Goal: Task Accomplishment & Management: Use online tool/utility

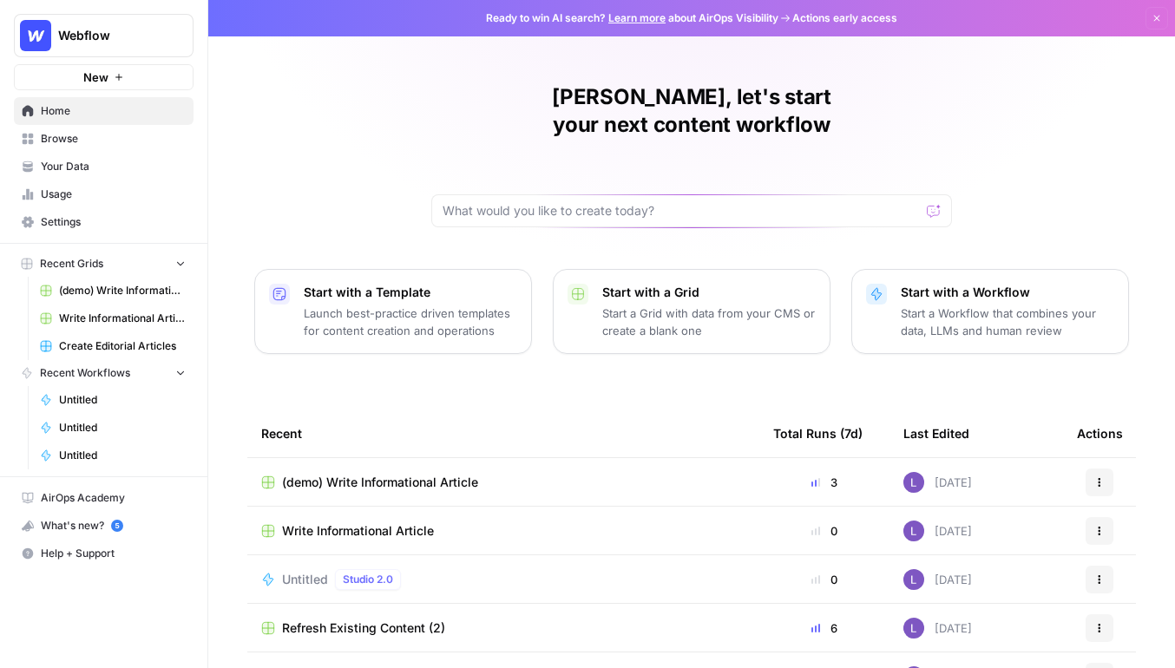
click at [87, 56] on button "Webflow" at bounding box center [104, 35] width 180 height 43
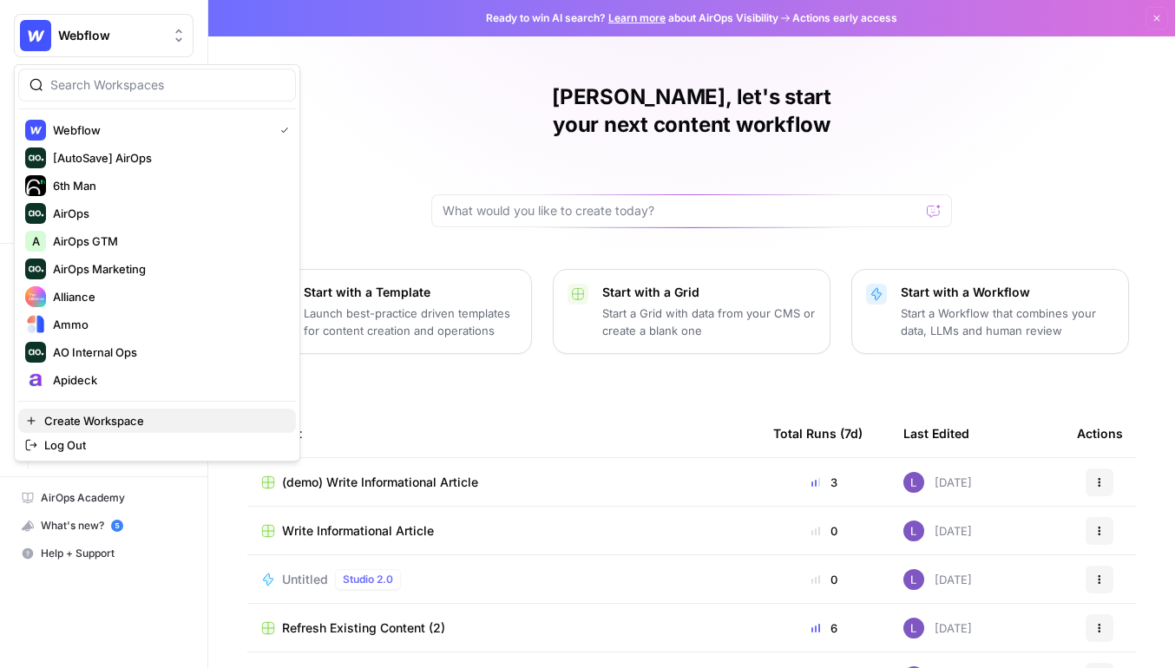
click at [123, 422] on span "Create Workspace" at bounding box center [163, 420] width 238 height 17
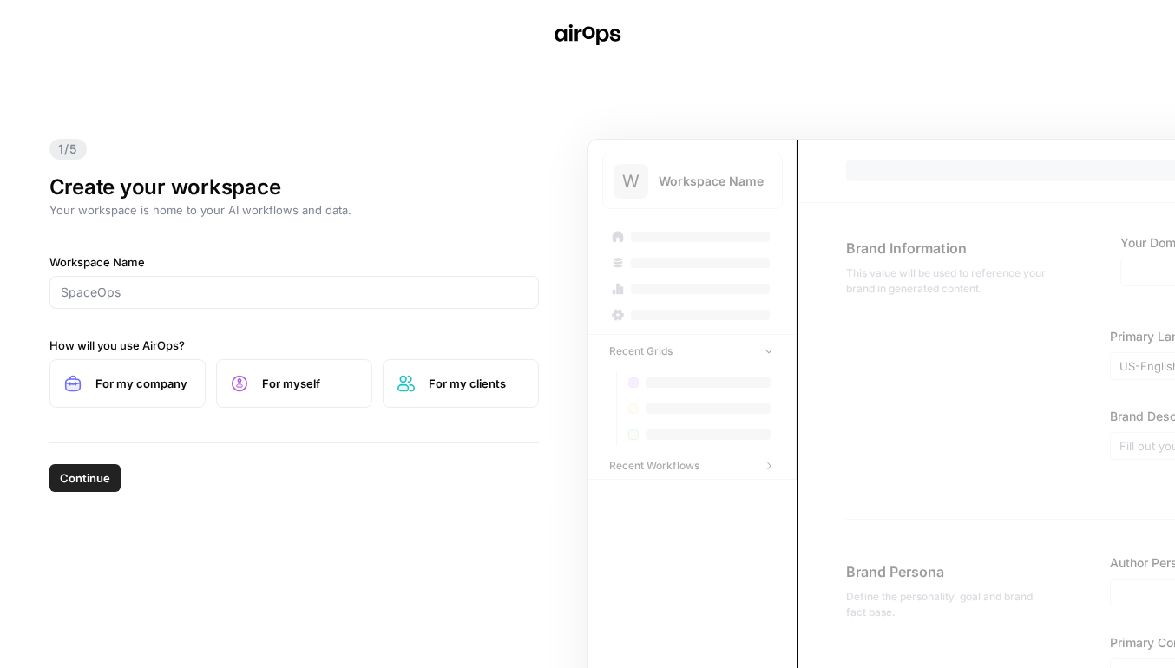
click at [318, 282] on div at bounding box center [293, 292] width 489 height 33
paste input "https://ideogram.ai/t/explore"
click at [257, 298] on input "https://ideogram.ai/t/explore" at bounding box center [294, 292] width 467 height 17
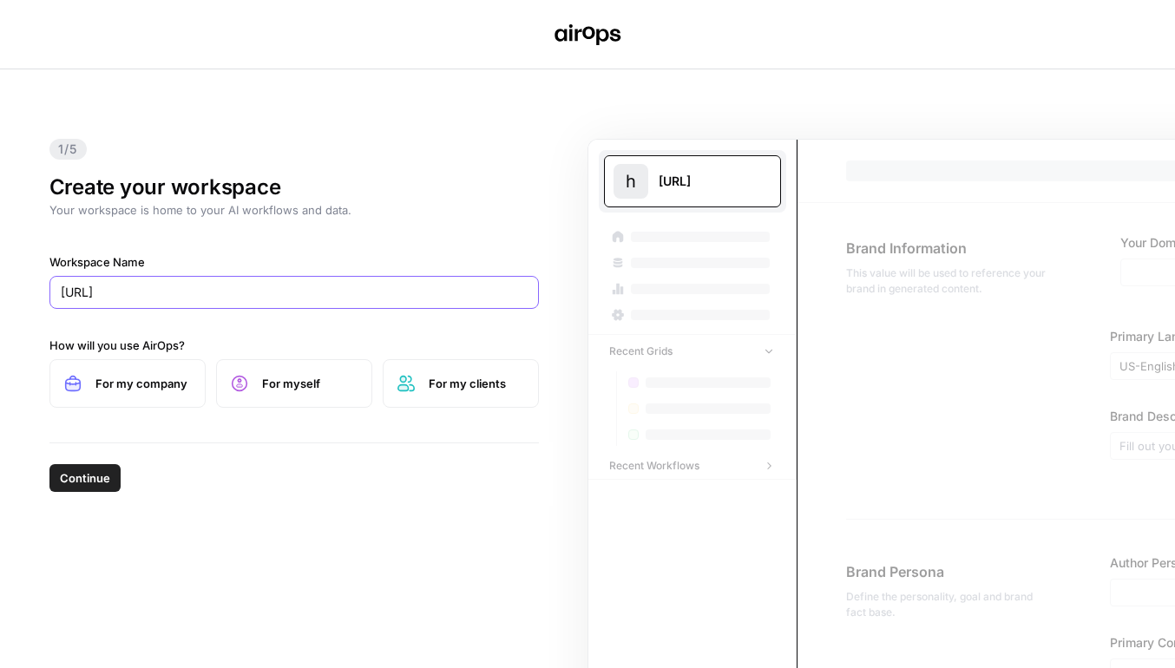
type input "https://ideogram.ai/t/explore"
click at [102, 477] on span "Continue" at bounding box center [85, 477] width 50 height 17
click at [122, 391] on span "For my company" at bounding box center [142, 383] width 95 height 17
click at [96, 465] on button "Continue" at bounding box center [84, 478] width 71 height 28
click at [217, 294] on input "Workspace Name" at bounding box center [294, 292] width 467 height 17
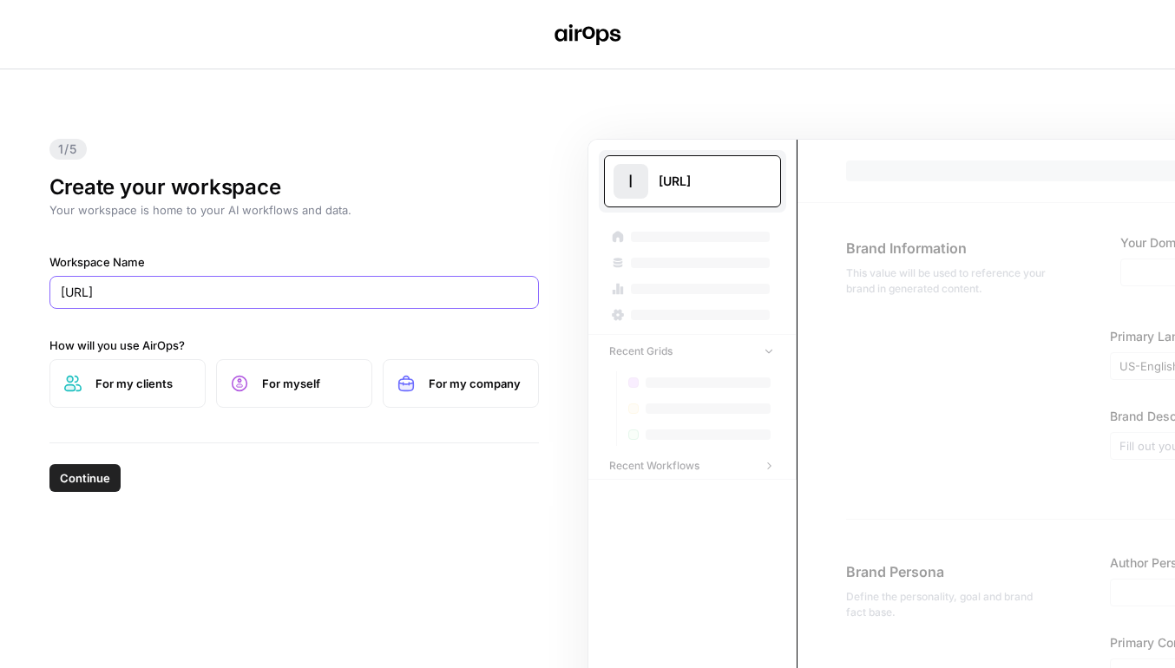
type input "Ideogram.ai"
click at [102, 392] on label "For my clients" at bounding box center [127, 383] width 156 height 49
click at [80, 475] on span "Continue" at bounding box center [85, 477] width 50 height 17
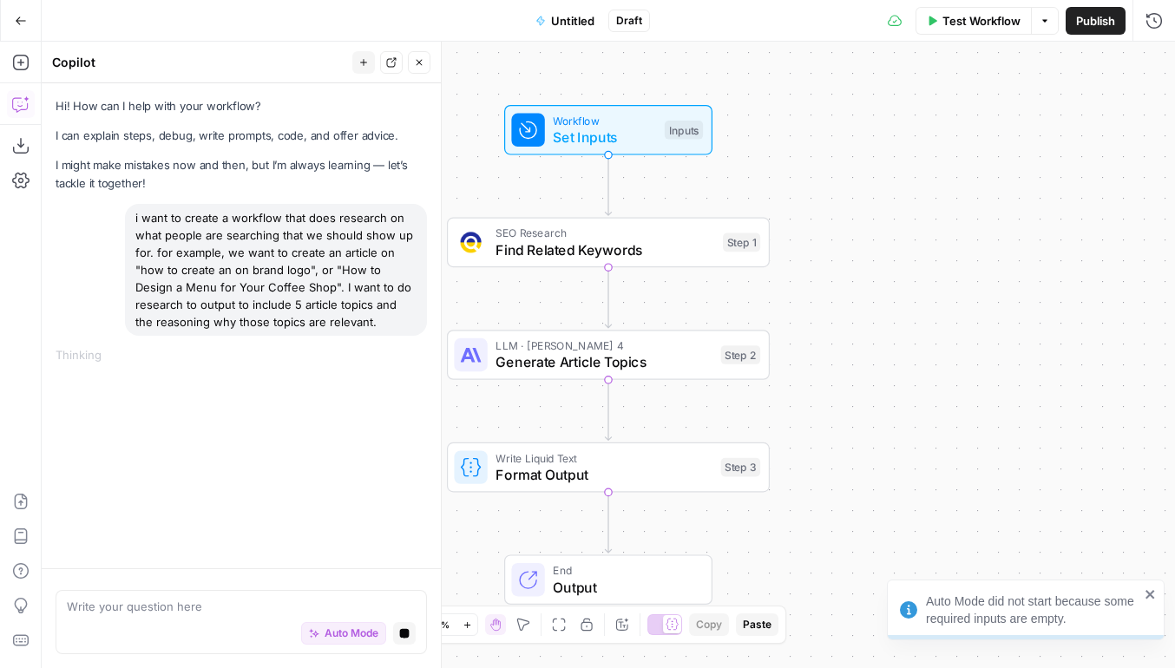
drag, startPoint x: 381, startPoint y: 320, endPoint x: 128, endPoint y: 208, distance: 277.0
click at [128, 207] on div "i want to create a workflow that does research on what people are searching tha…" at bounding box center [241, 270] width 371 height 132
copy div "i want to create a workflow that does research on what people are searching tha…"
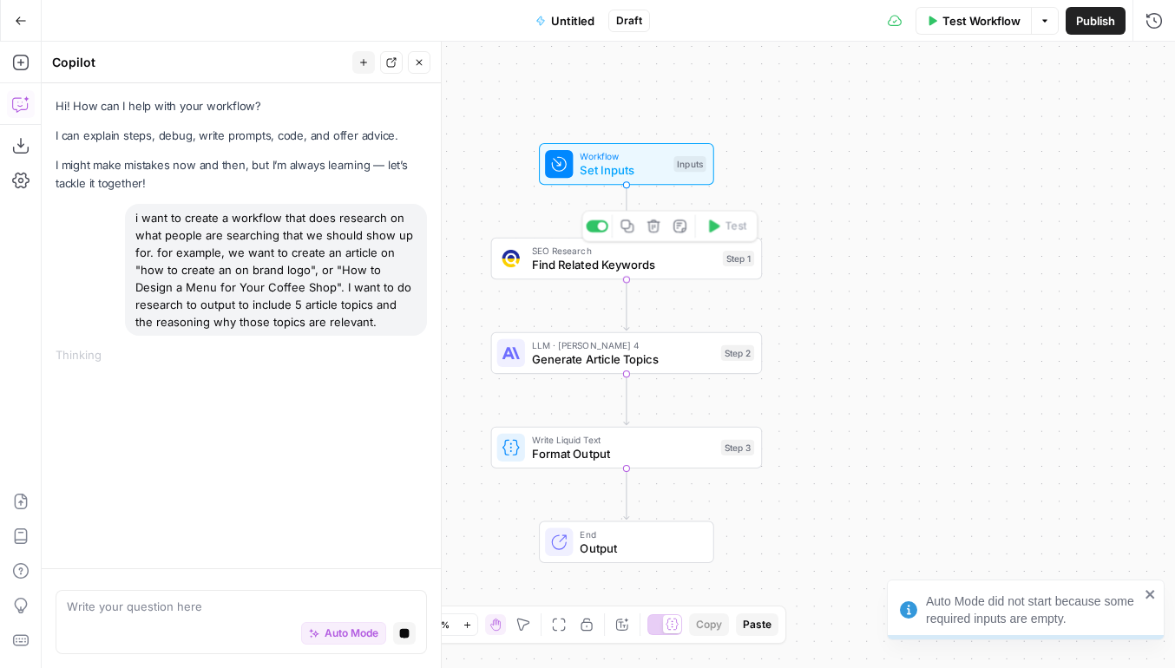
click at [613, 253] on span "SEO Research" at bounding box center [624, 251] width 184 height 14
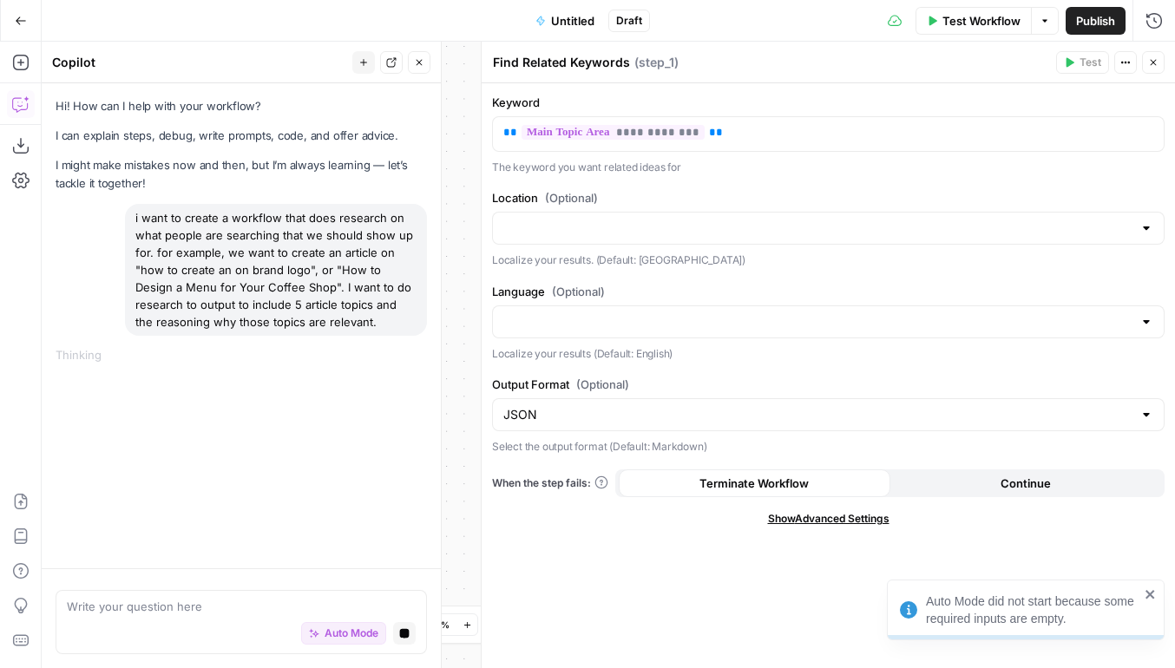
click at [1149, 62] on icon "button" at bounding box center [1153, 62] width 10 height 10
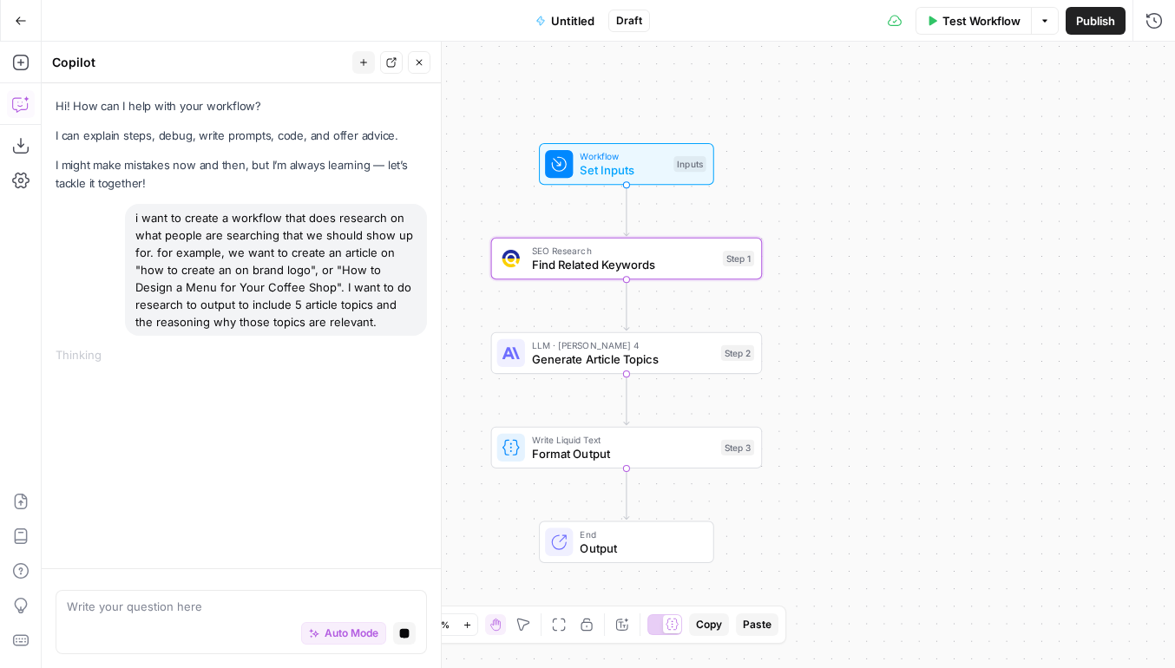
click at [668, 376] on div "Workflow Set Inputs Inputs SEO Research Find Related Keywords Step 1 LLM · Clau…" at bounding box center [608, 355] width 1133 height 626
click at [682, 360] on span "Generate Article Topics" at bounding box center [623, 359] width 182 height 17
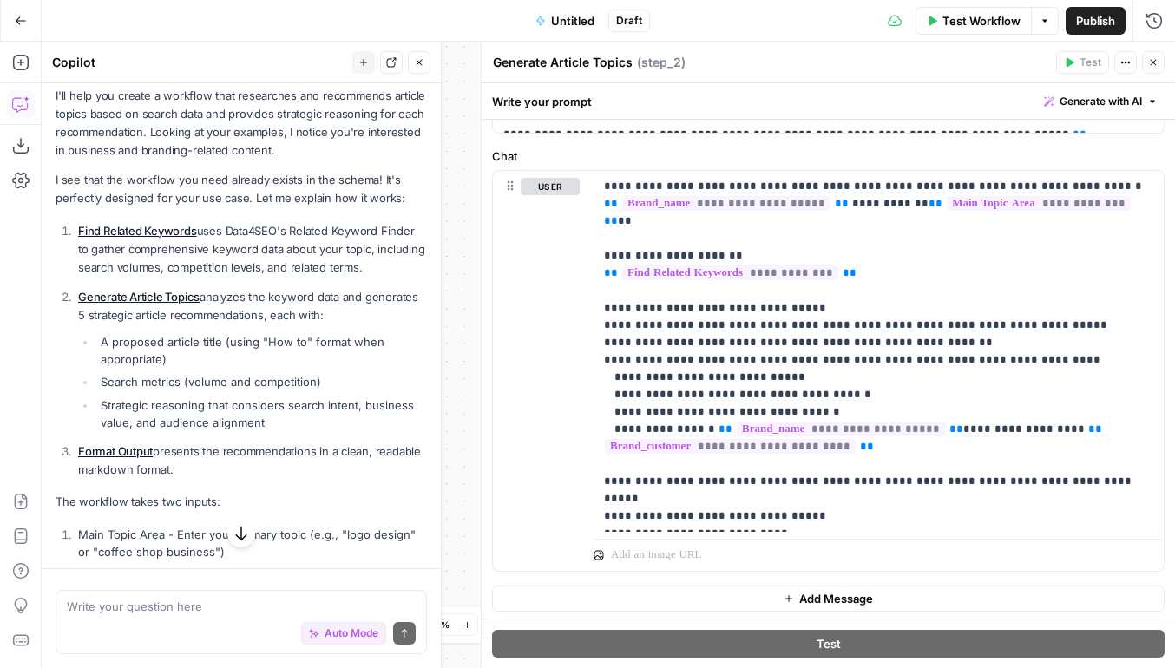
scroll to position [262, 0]
click at [1154, 66] on icon "button" at bounding box center [1153, 62] width 10 height 10
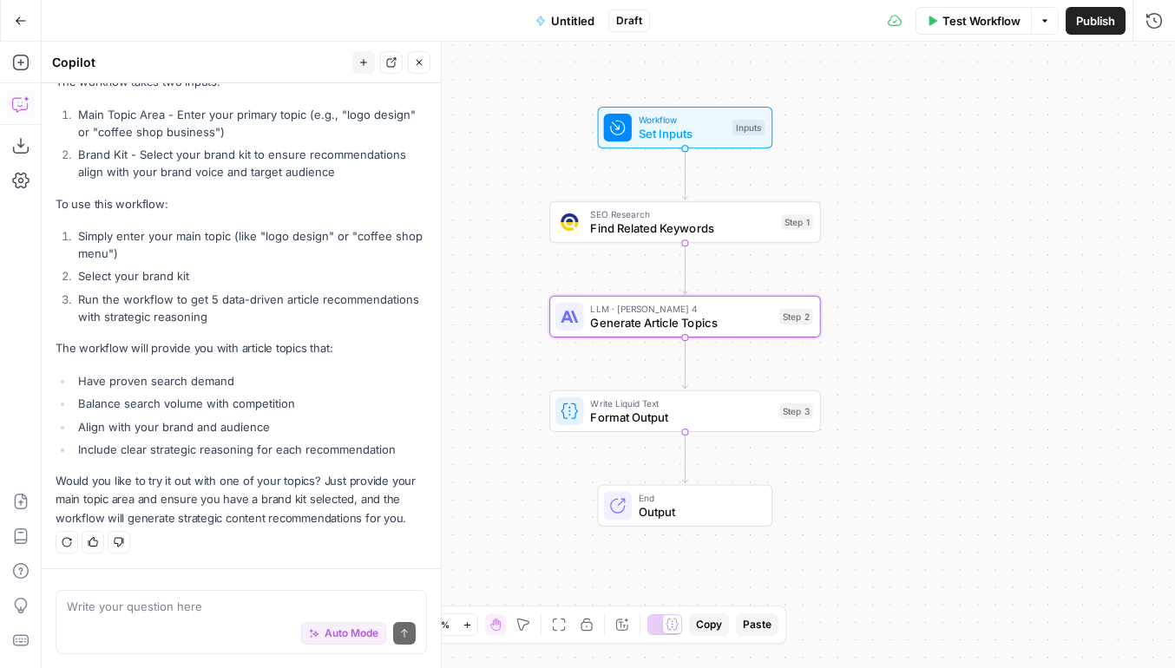
scroll to position [0, 0]
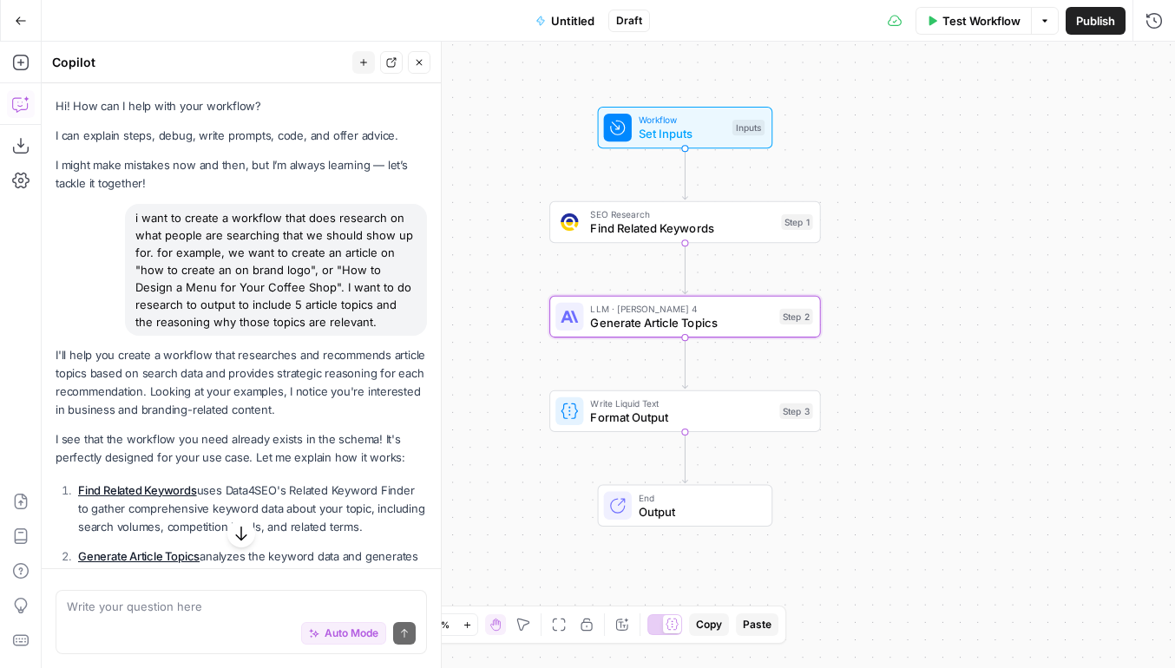
click at [620, 431] on div "Write Liquid Text Format Output Step 3 Copy step Delete step Add Note Test" at bounding box center [685, 411] width 272 height 42
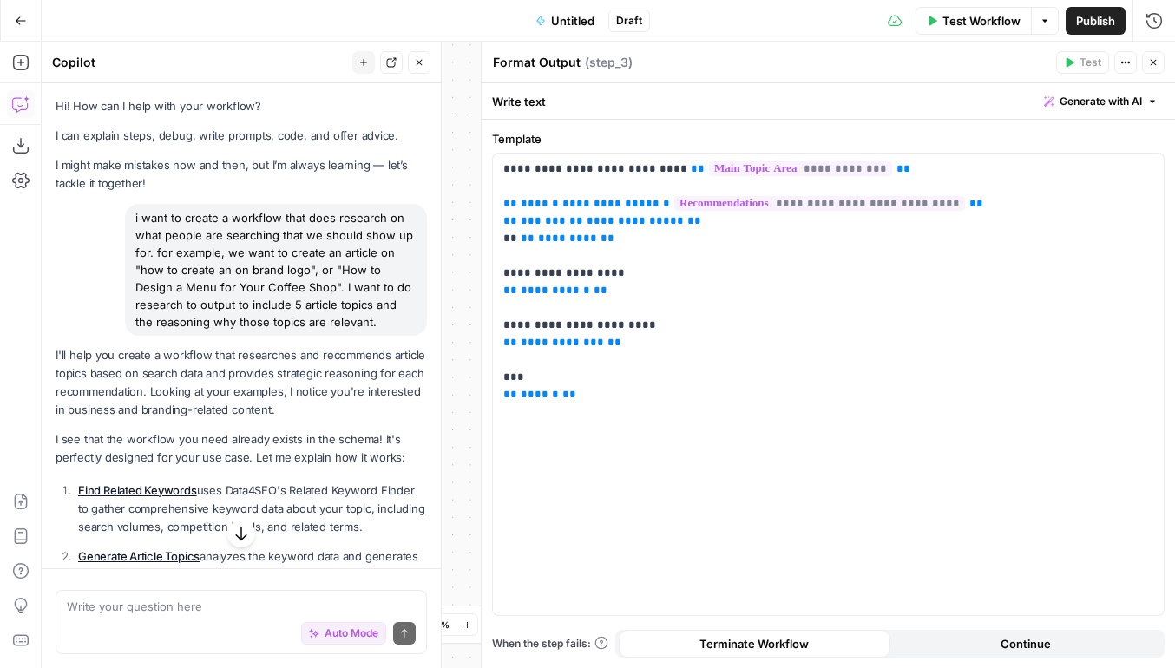
click at [1153, 66] on icon "button" at bounding box center [1153, 62] width 10 height 10
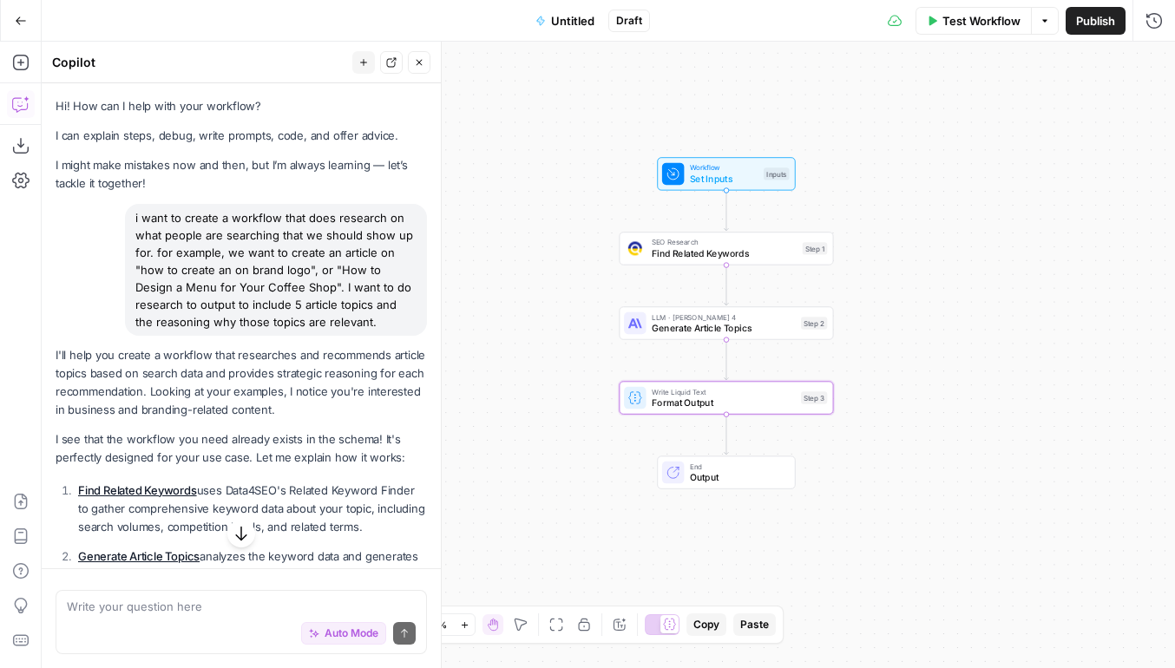
click at [551, 23] on button "Untitled" at bounding box center [565, 21] width 80 height 28
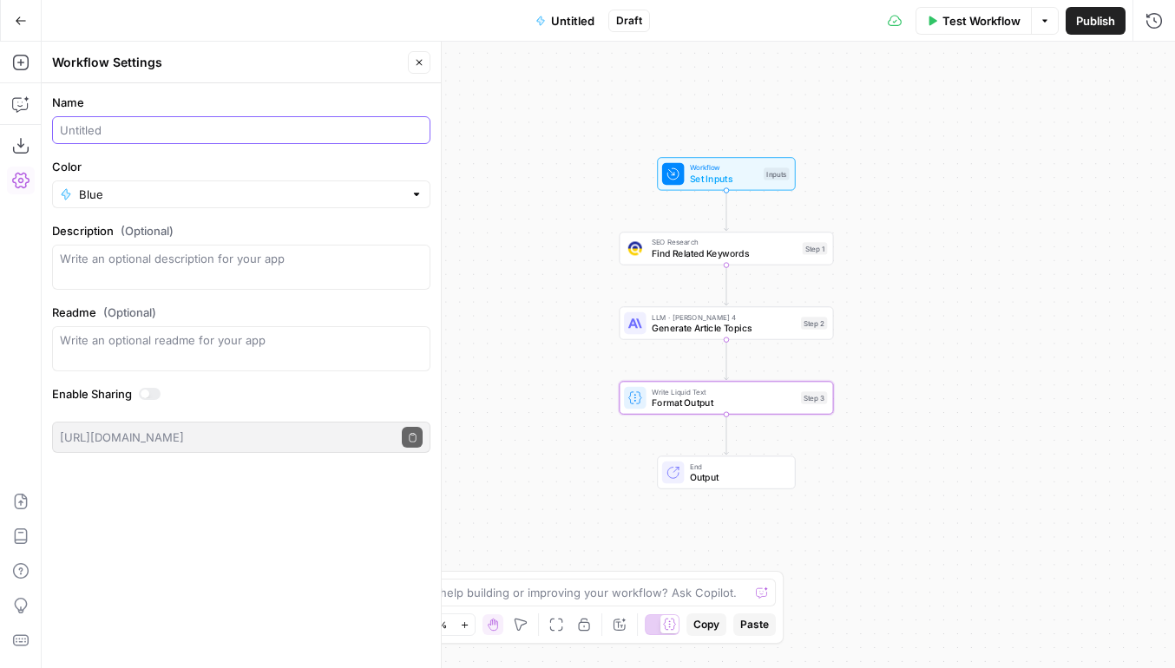
click at [282, 124] on input "Name" at bounding box center [241, 129] width 363 height 17
type input "T"
type input "Article Topic Generator"
click at [1093, 31] on button "Publish" at bounding box center [1096, 21] width 60 height 28
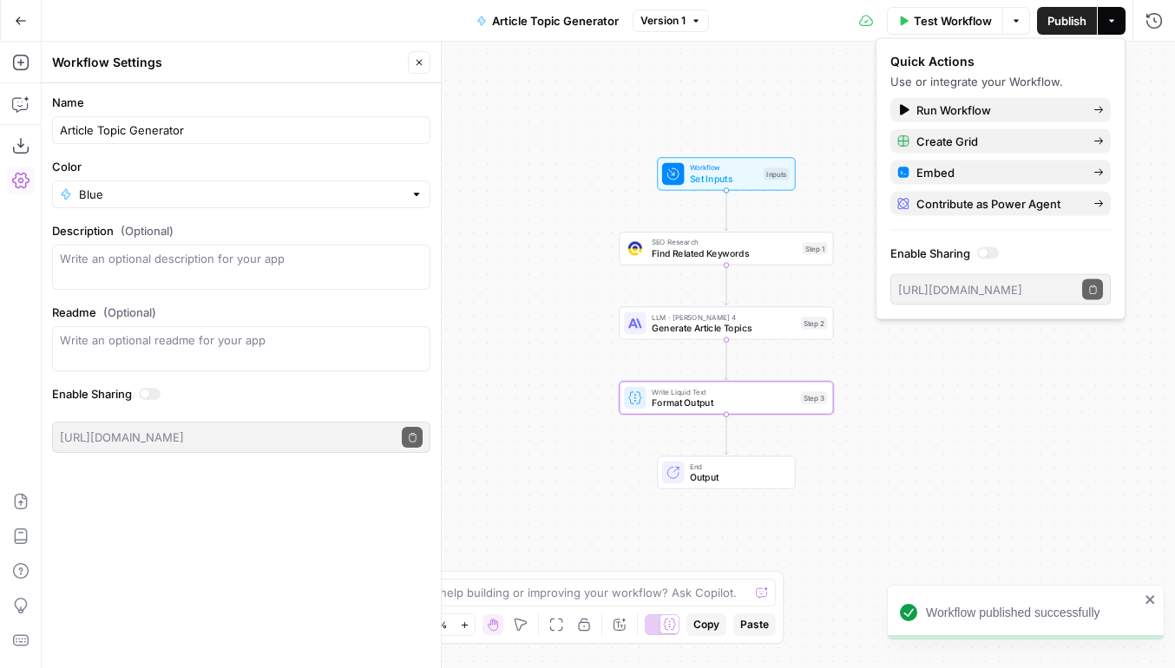
click at [950, 26] on span "Test Workflow" at bounding box center [953, 20] width 78 height 17
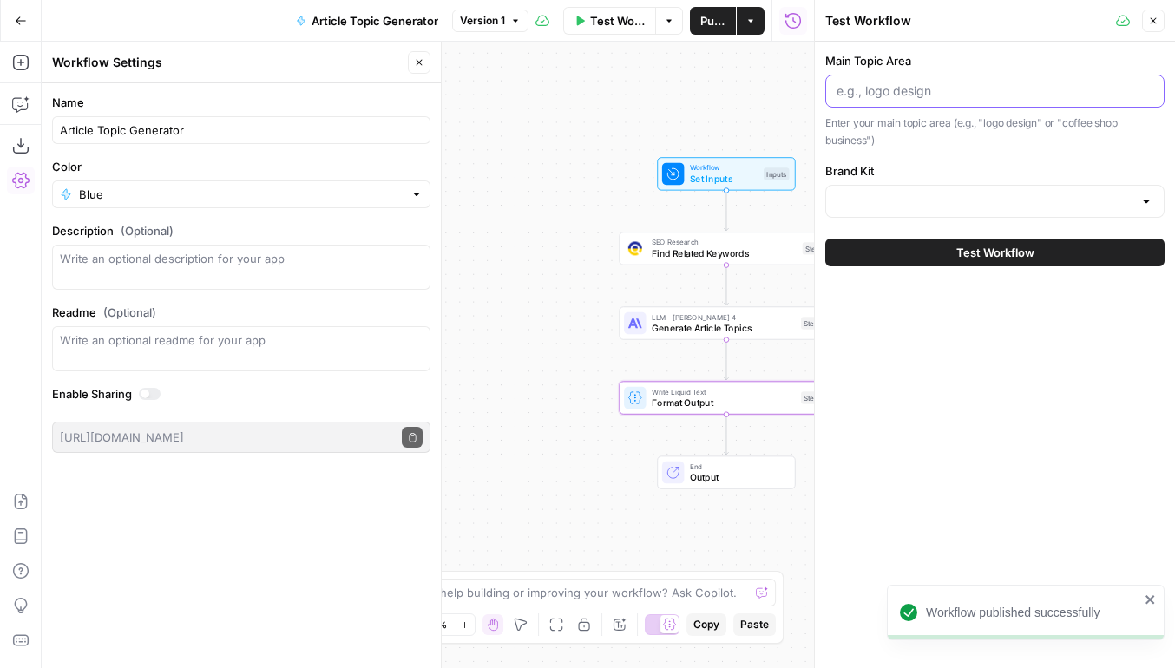
click at [950, 89] on input "Main Topic Area" at bounding box center [994, 90] width 317 height 17
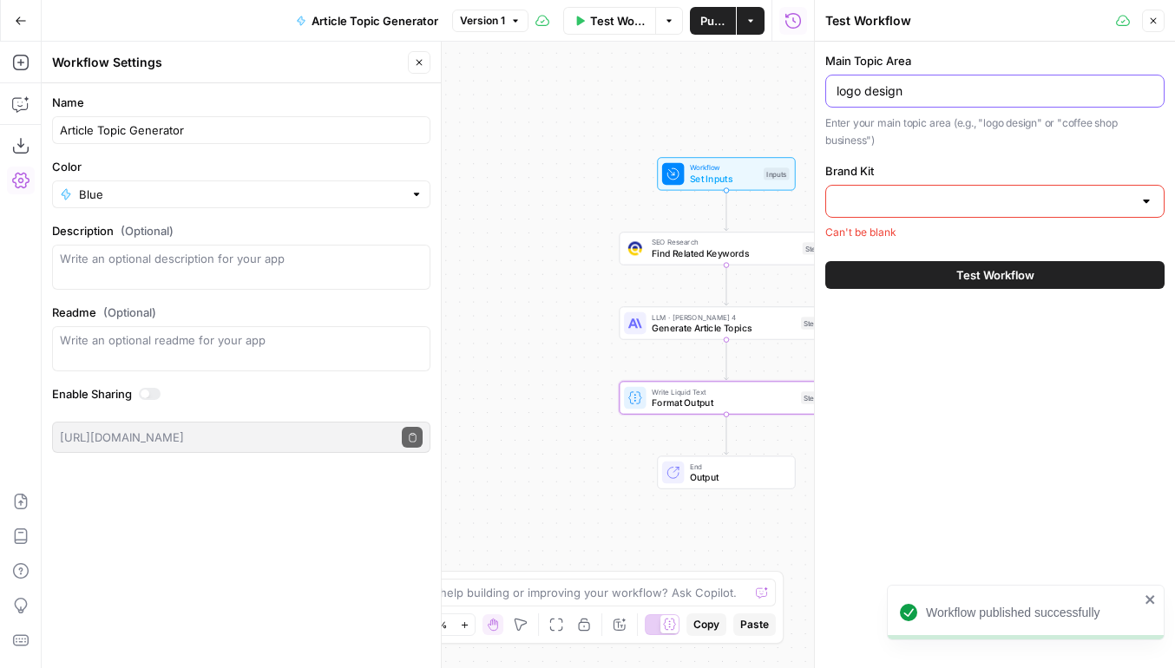
type input "logo design"
click at [974, 203] on input "Brand Kit" at bounding box center [984, 201] width 296 height 17
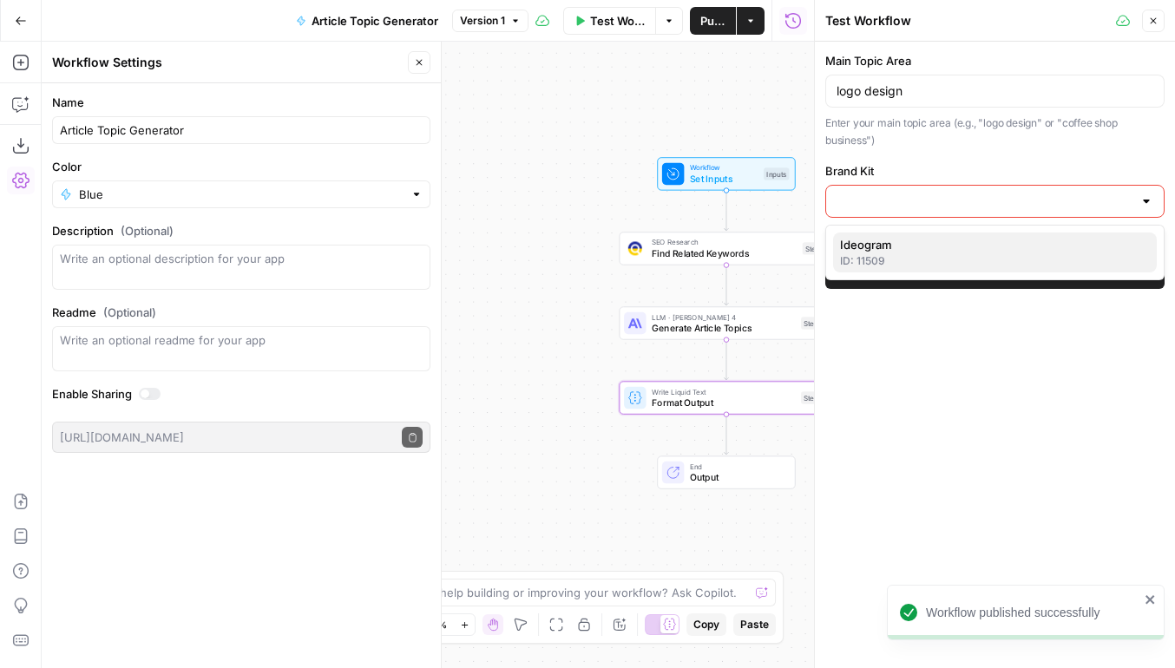
click at [921, 247] on span "Ideogram" at bounding box center [991, 244] width 303 height 17
type input "Ideogram"
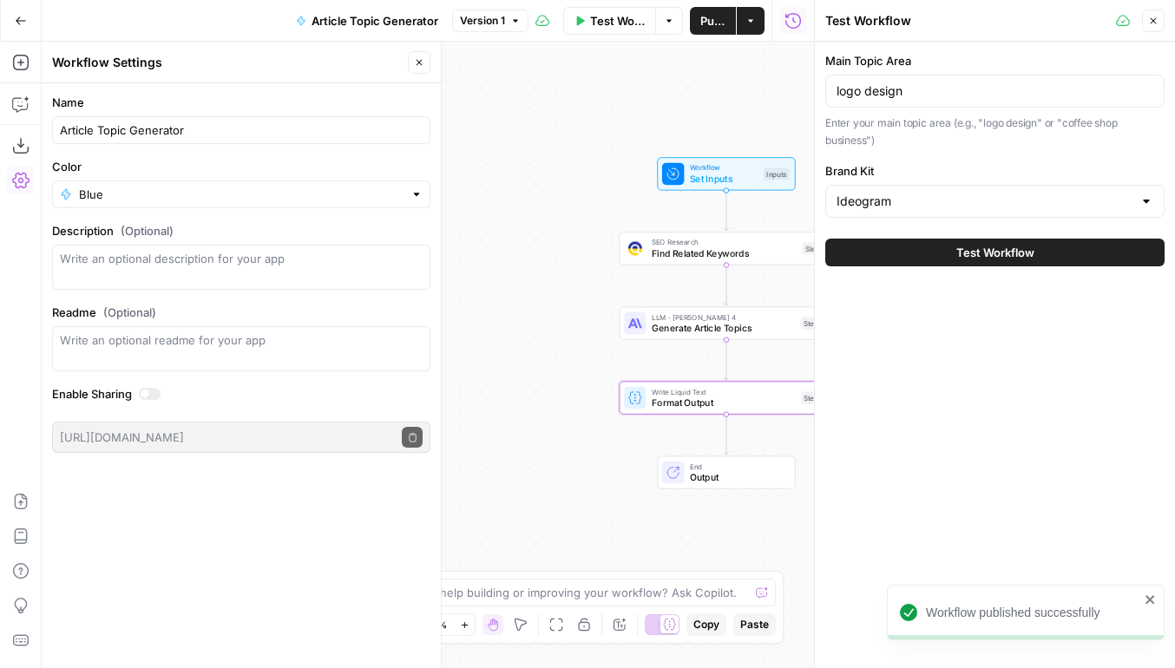
click at [953, 260] on button "Test Workflow" at bounding box center [994, 253] width 339 height 28
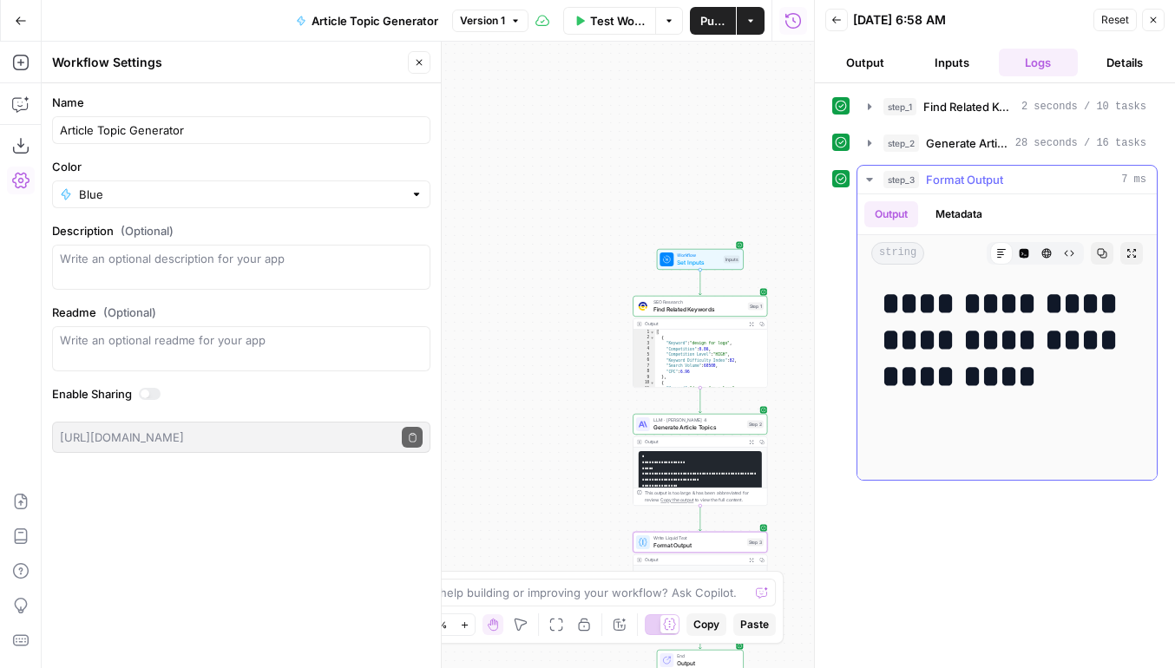
click at [982, 184] on span "Format Output" at bounding box center [964, 179] width 77 height 17
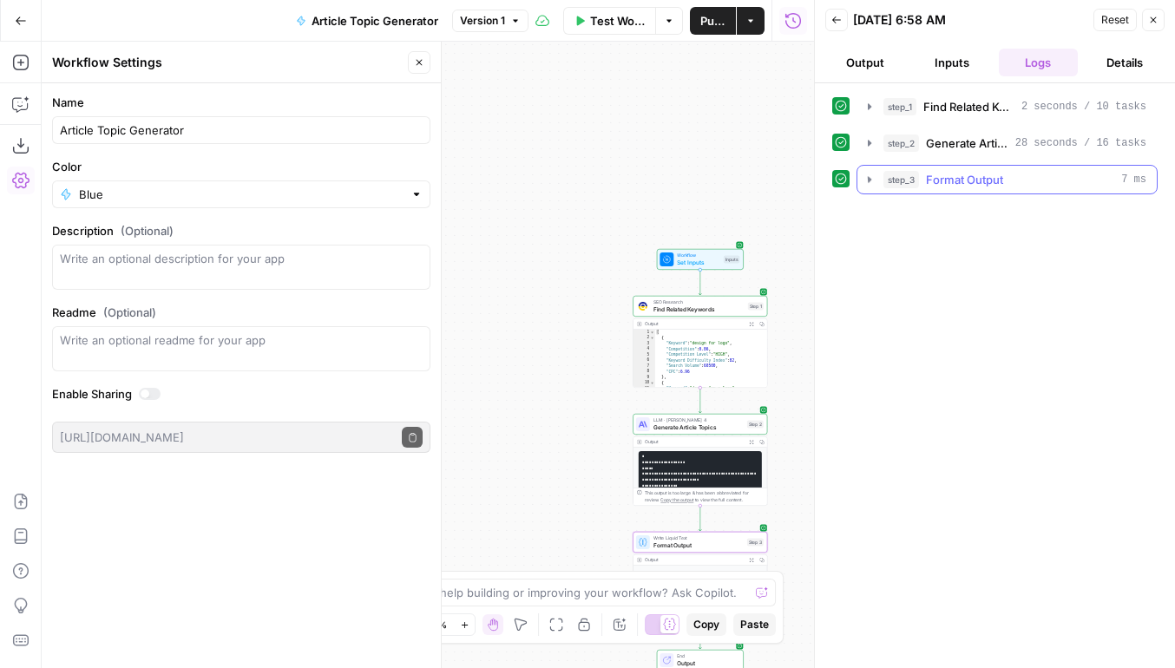
click at [978, 154] on button "step_2 Generate Article Topics 28 seconds / 16 tasks" at bounding box center [1006, 143] width 299 height 28
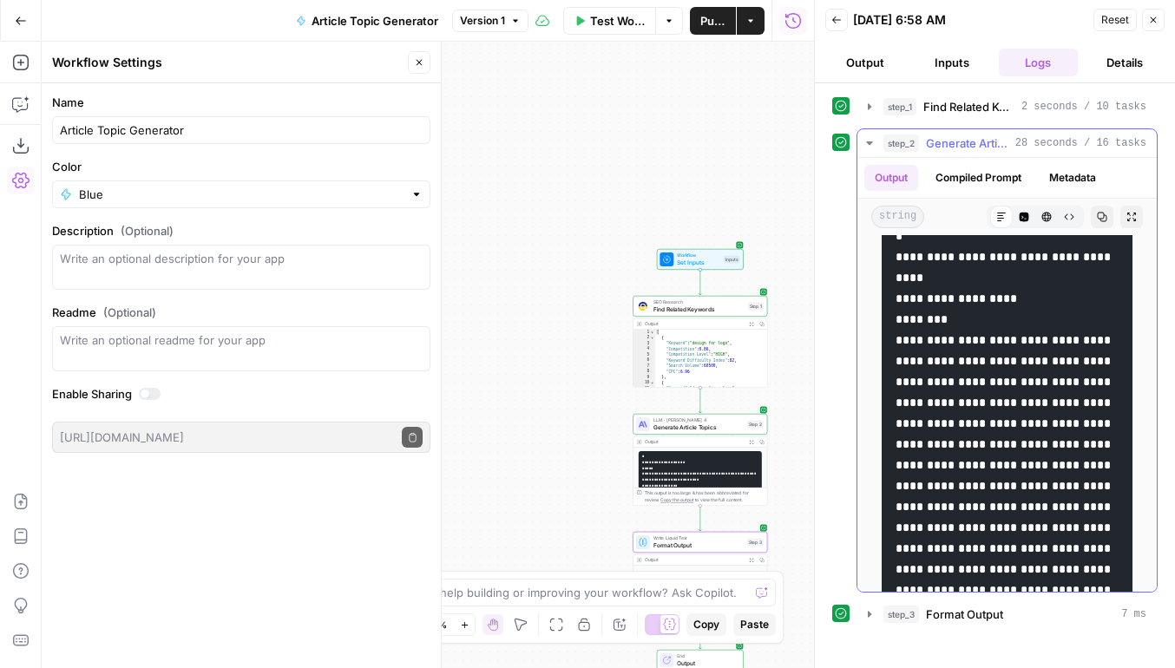
scroll to position [251, 0]
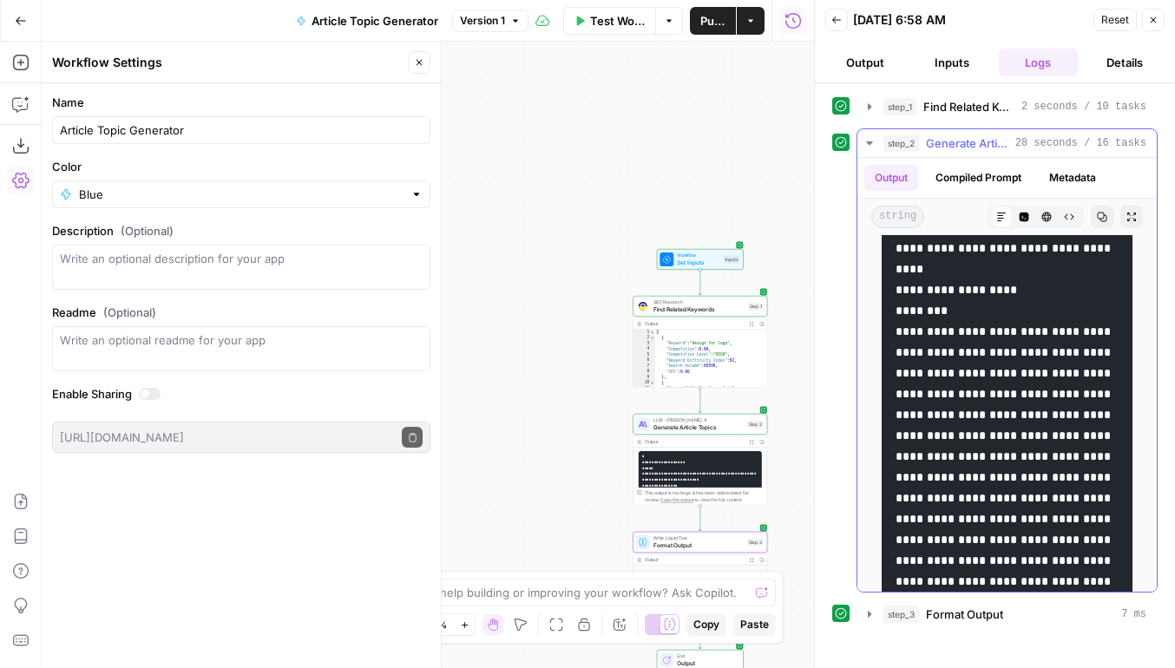
click at [941, 149] on span "Generate Article Topics" at bounding box center [967, 142] width 82 height 17
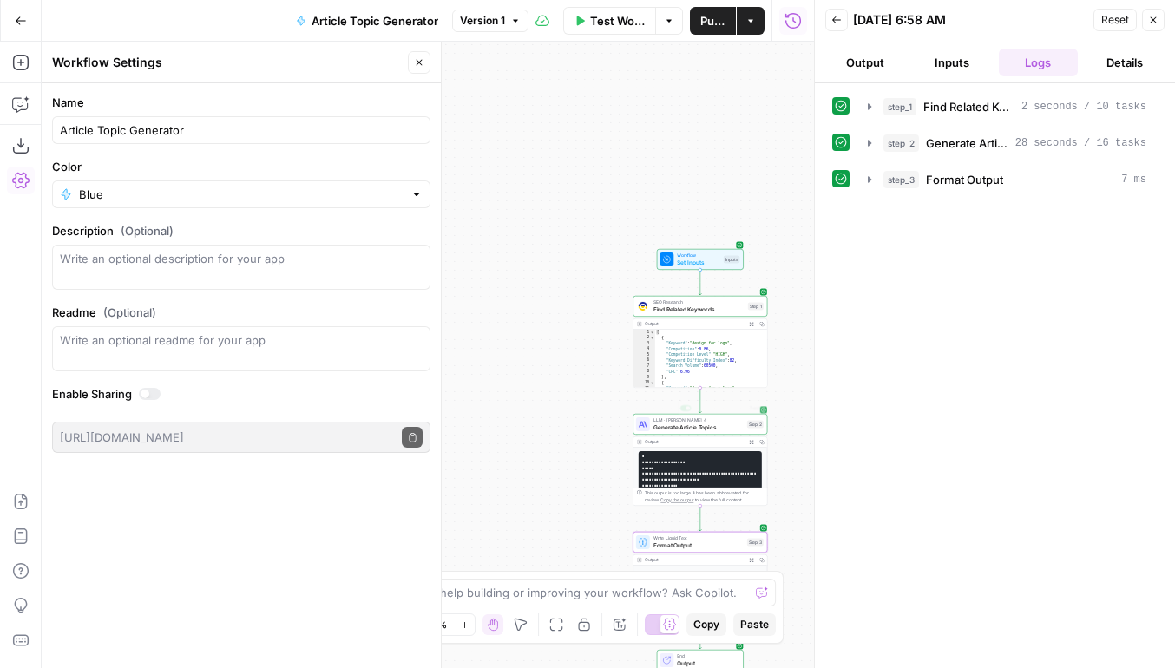
click at [705, 436] on div "Output Expand Output Copy" at bounding box center [700, 441] width 134 height 10
click at [678, 423] on span "Generate Article Topics" at bounding box center [698, 427] width 90 height 9
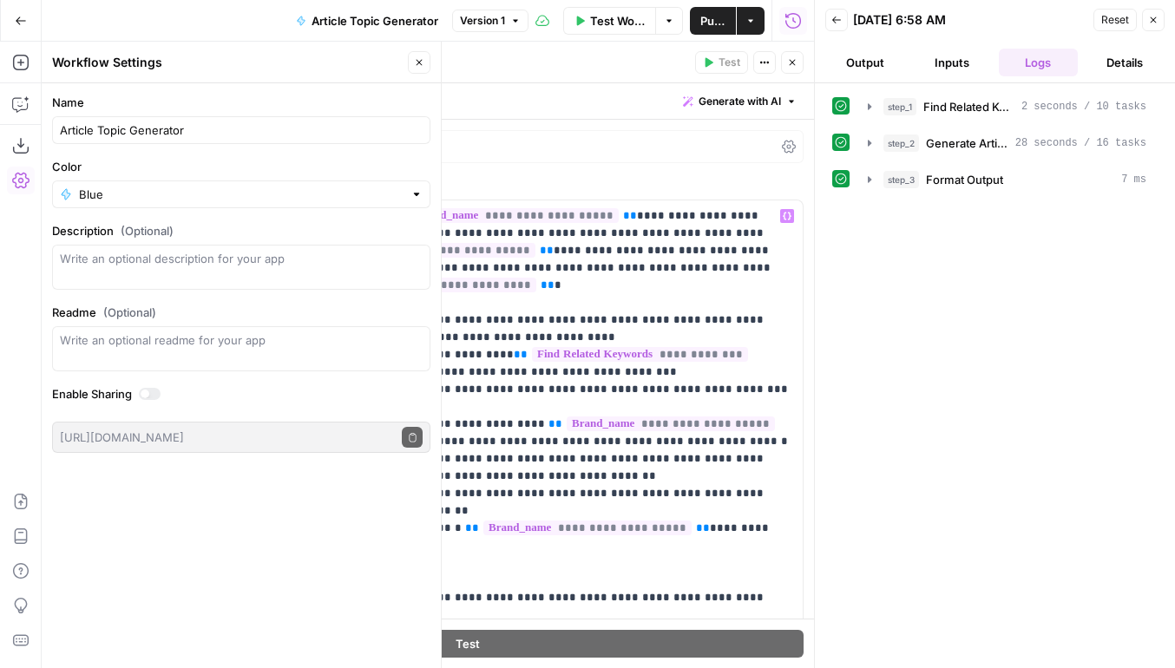
scroll to position [710, 0]
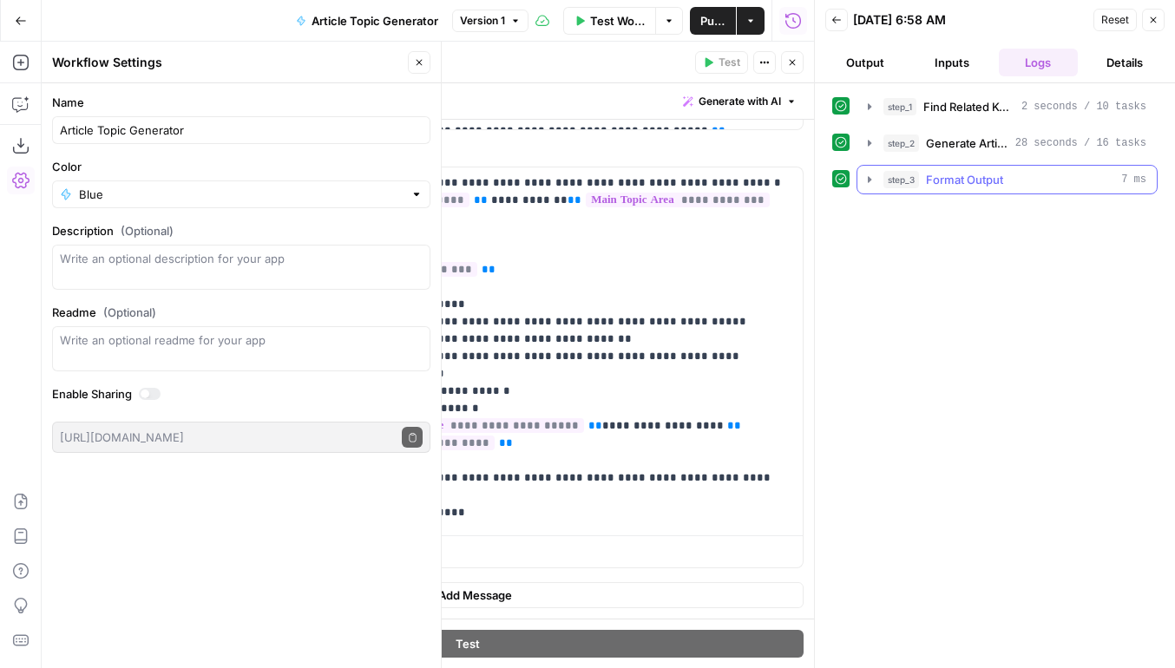
click at [1006, 184] on div "step_3 Format Output 7 ms" at bounding box center [1014, 179] width 263 height 17
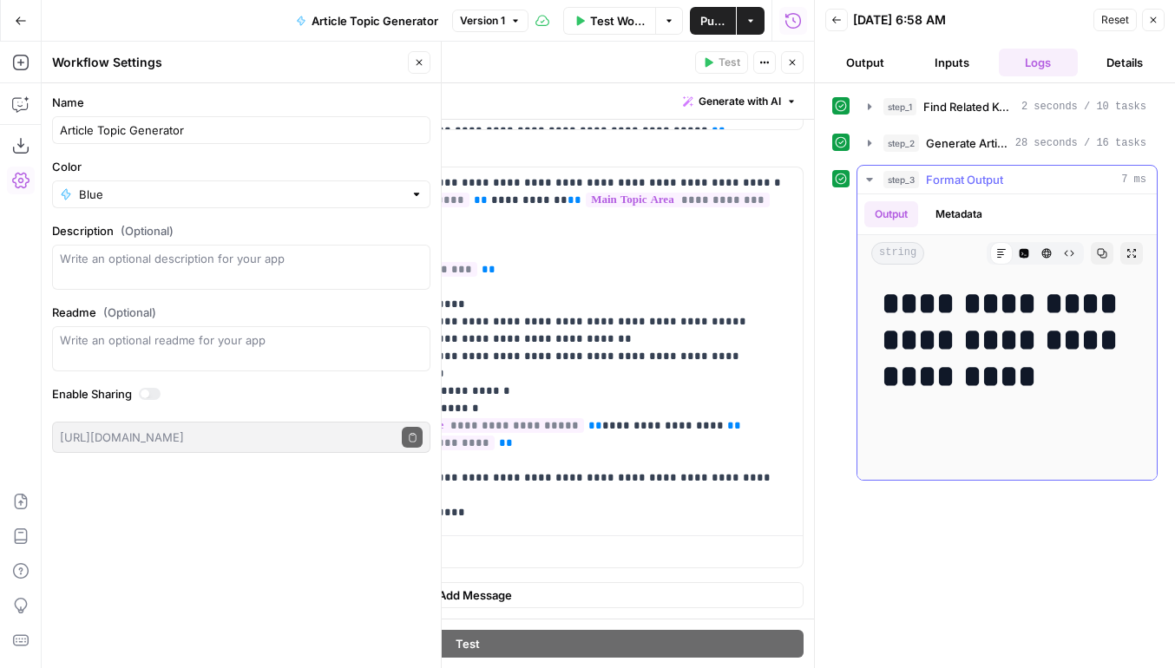
click at [1032, 248] on button "Code Editor" at bounding box center [1024, 253] width 23 height 23
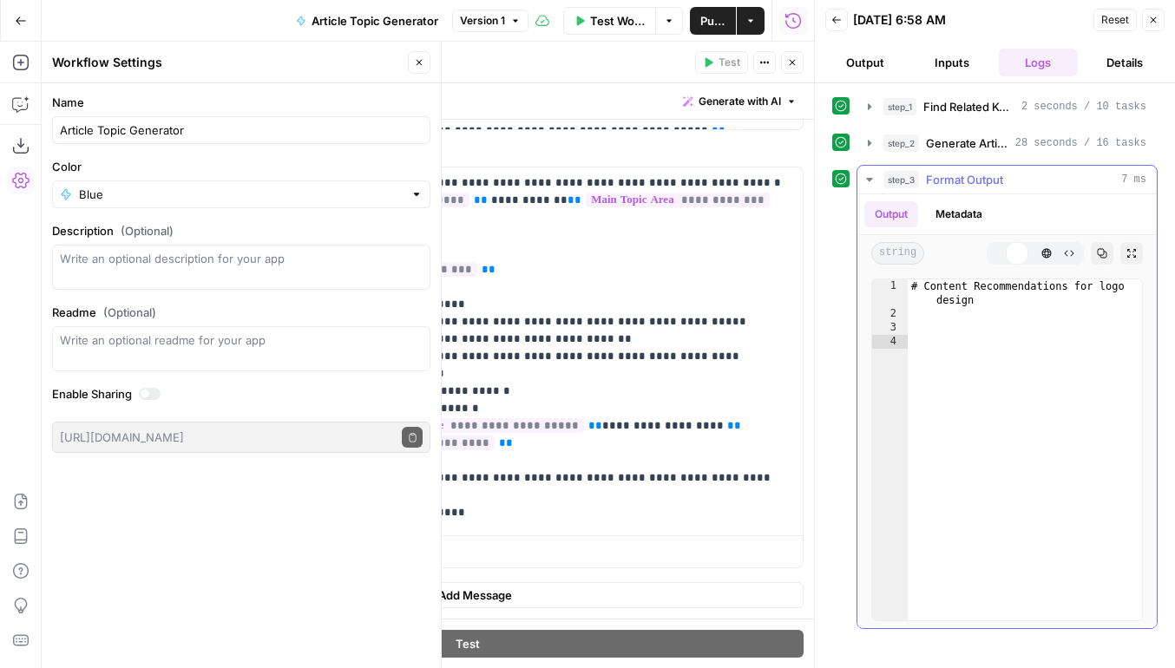
click at [1045, 248] on icon "button" at bounding box center [1046, 253] width 10 height 10
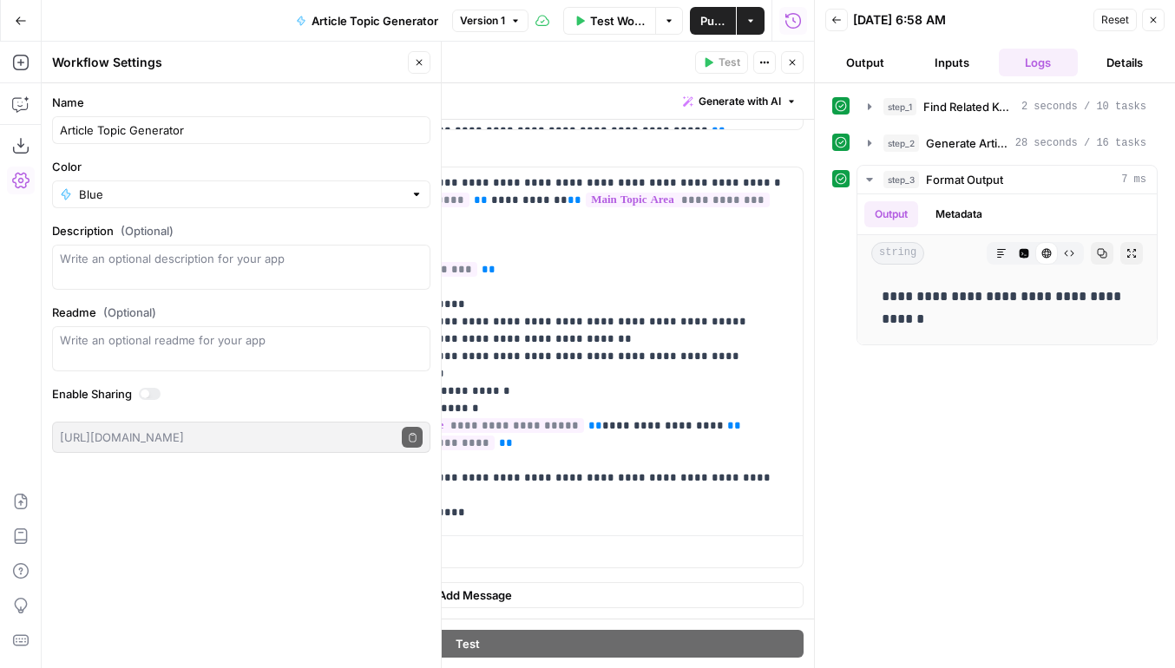
click at [790, 66] on icon "button" at bounding box center [792, 62] width 10 height 10
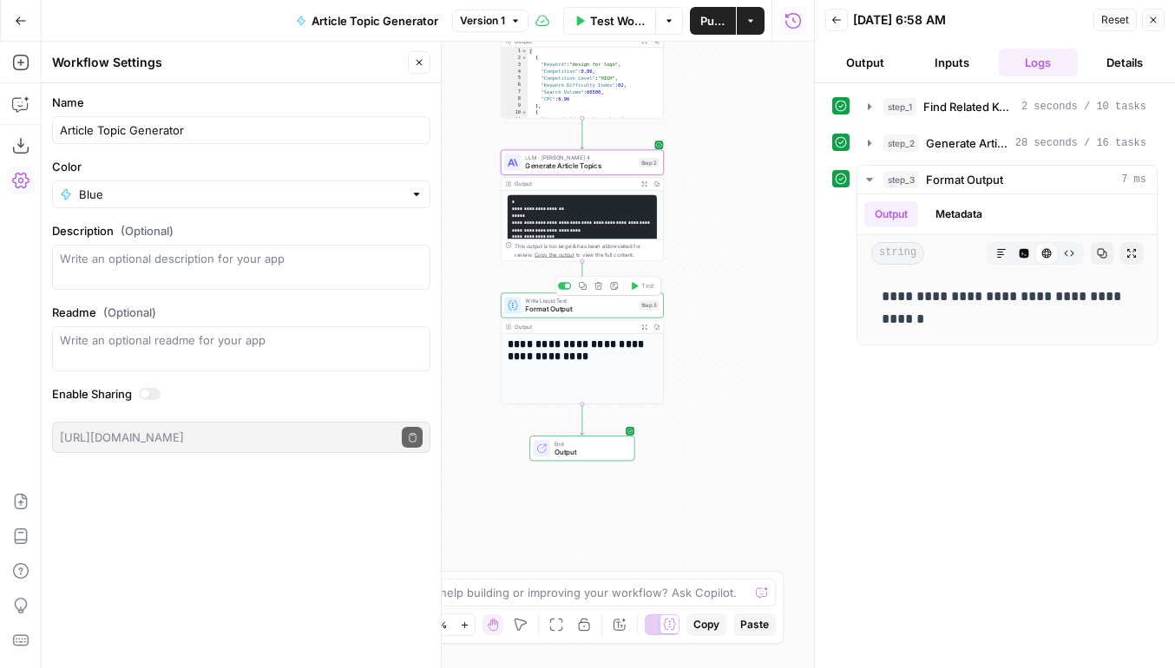
click at [560, 312] on span "Format Output" at bounding box center [579, 309] width 109 height 10
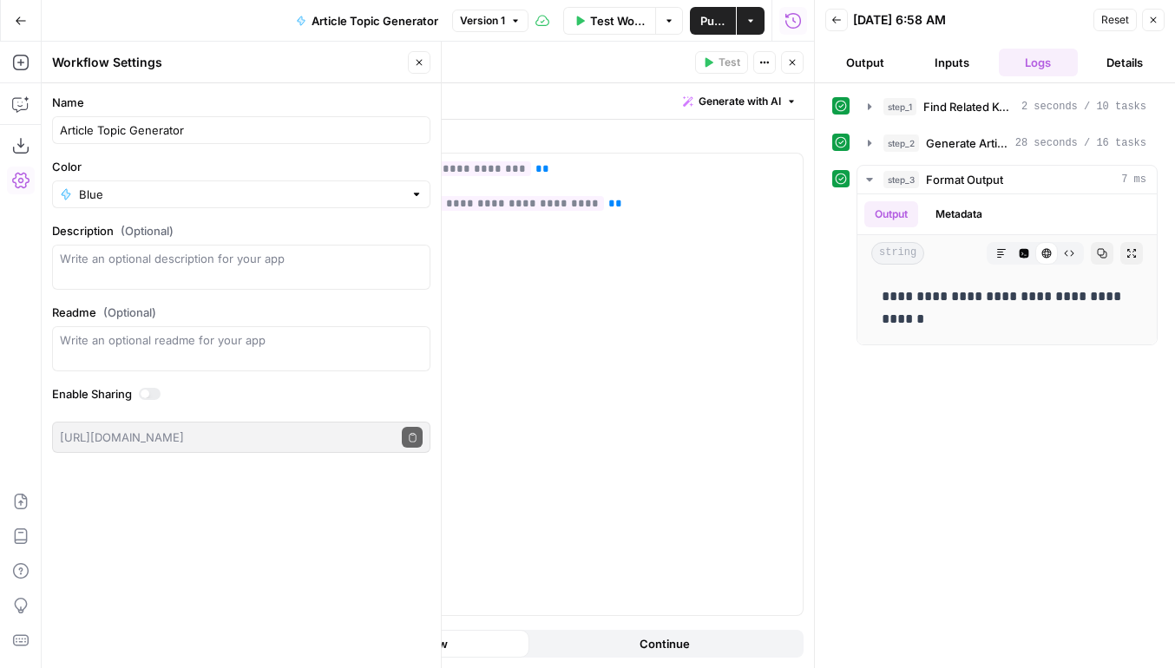
click at [793, 62] on icon "button" at bounding box center [793, 63] width 6 height 6
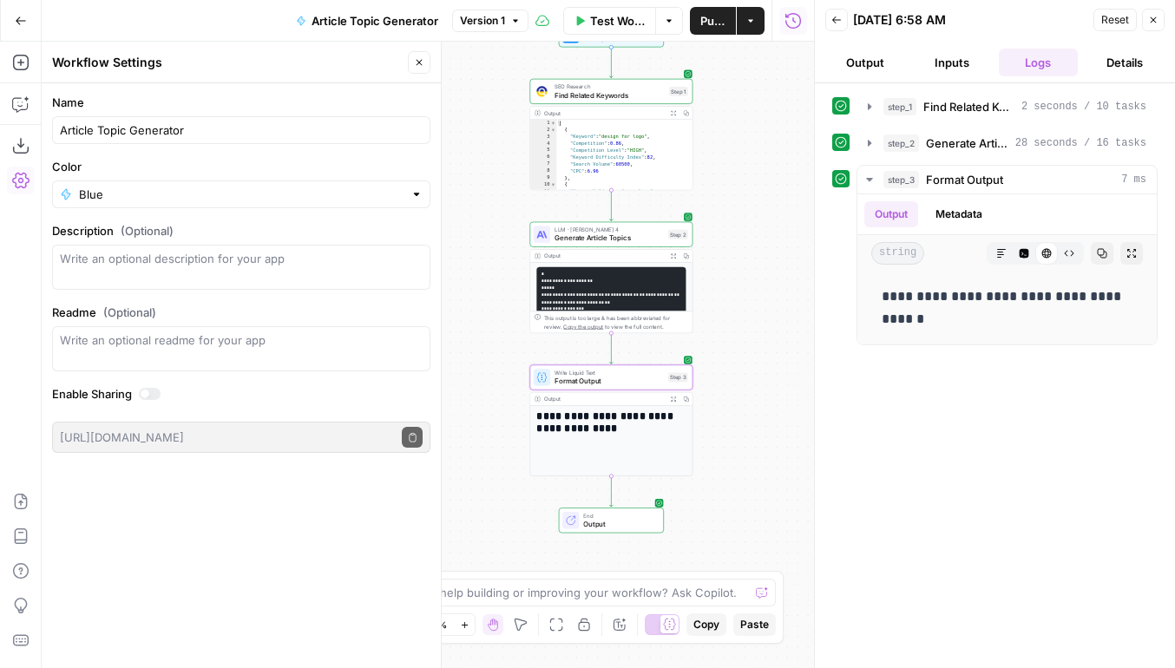
click at [577, 237] on span "Generate Article Topics" at bounding box center [608, 238] width 109 height 10
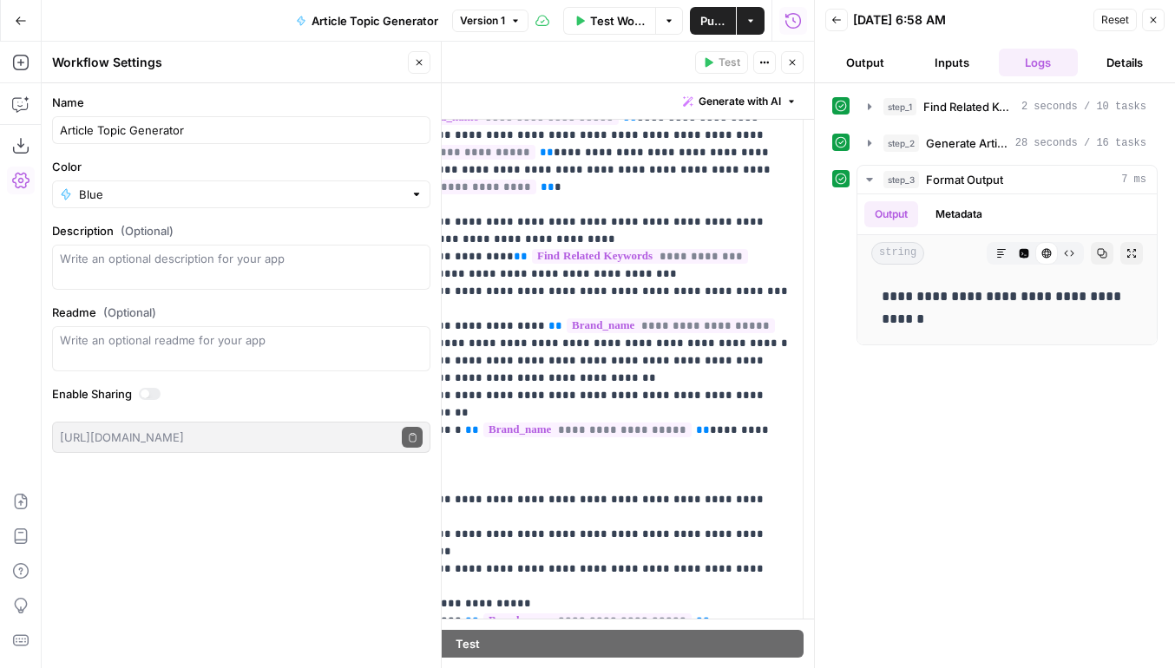
scroll to position [0, 0]
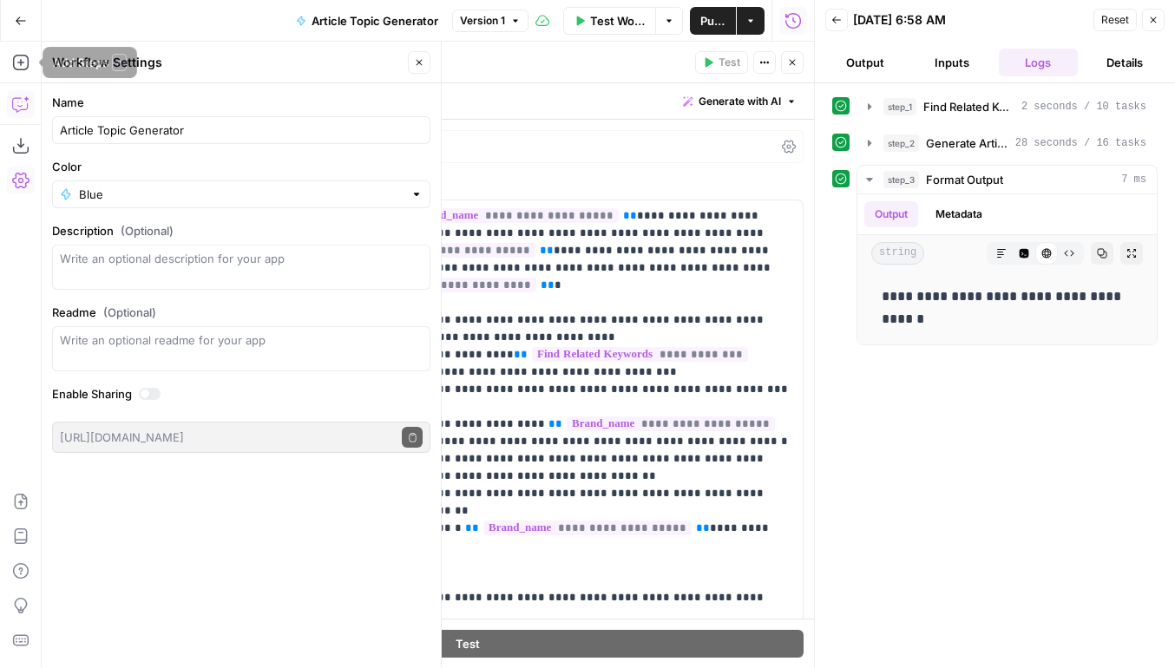
click at [21, 113] on button "Copilot" at bounding box center [21, 104] width 28 height 28
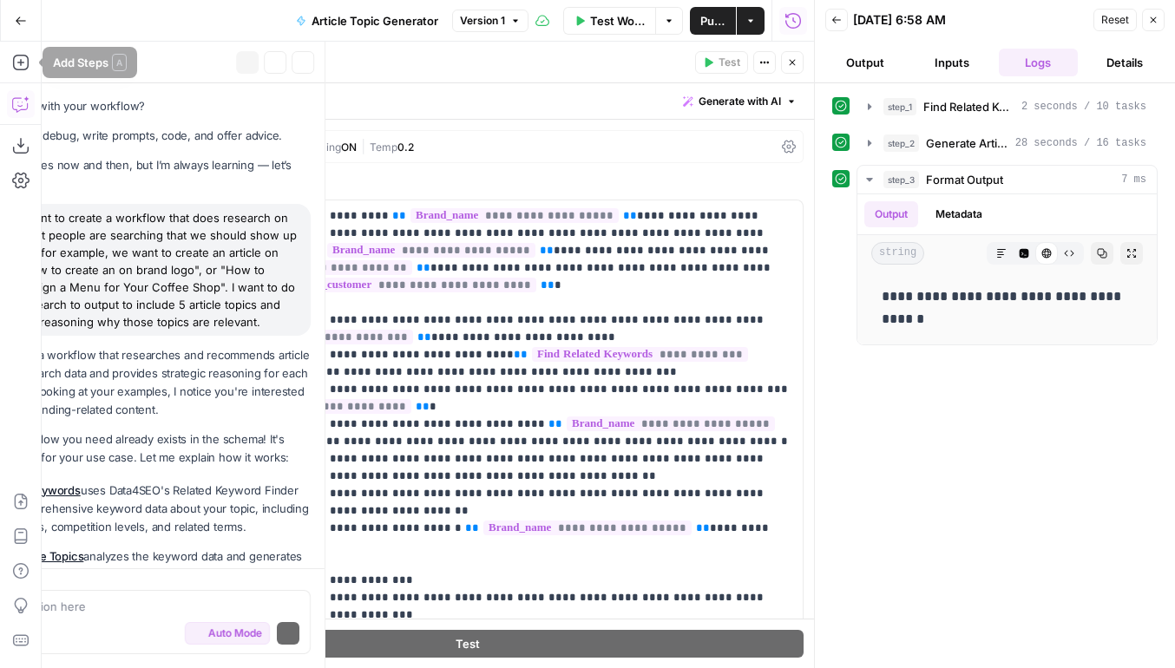
scroll to position [679, 0]
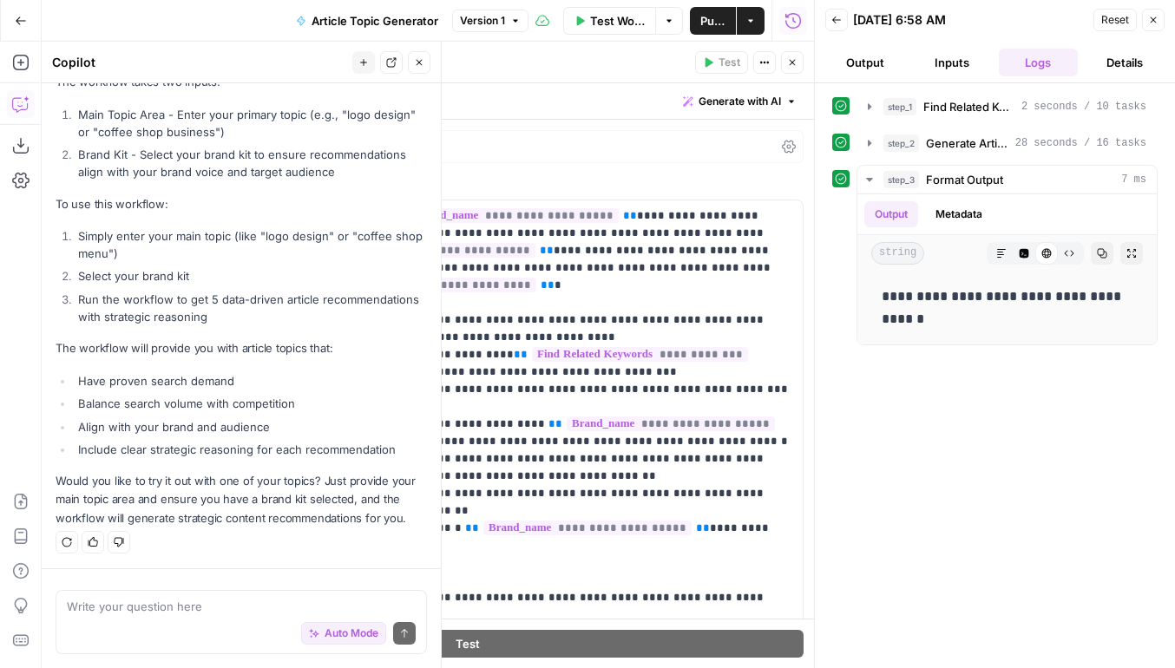
type textarea "i"
type textarea "fix the workflow. the output of step 2 is not right"
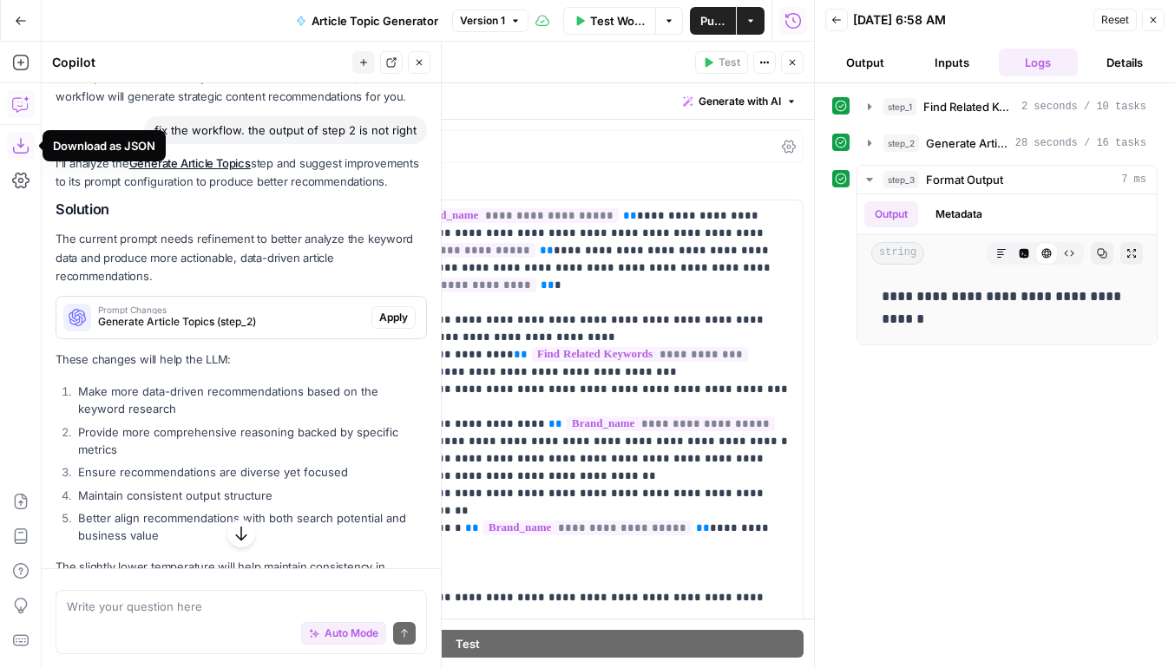
scroll to position [1131, 0]
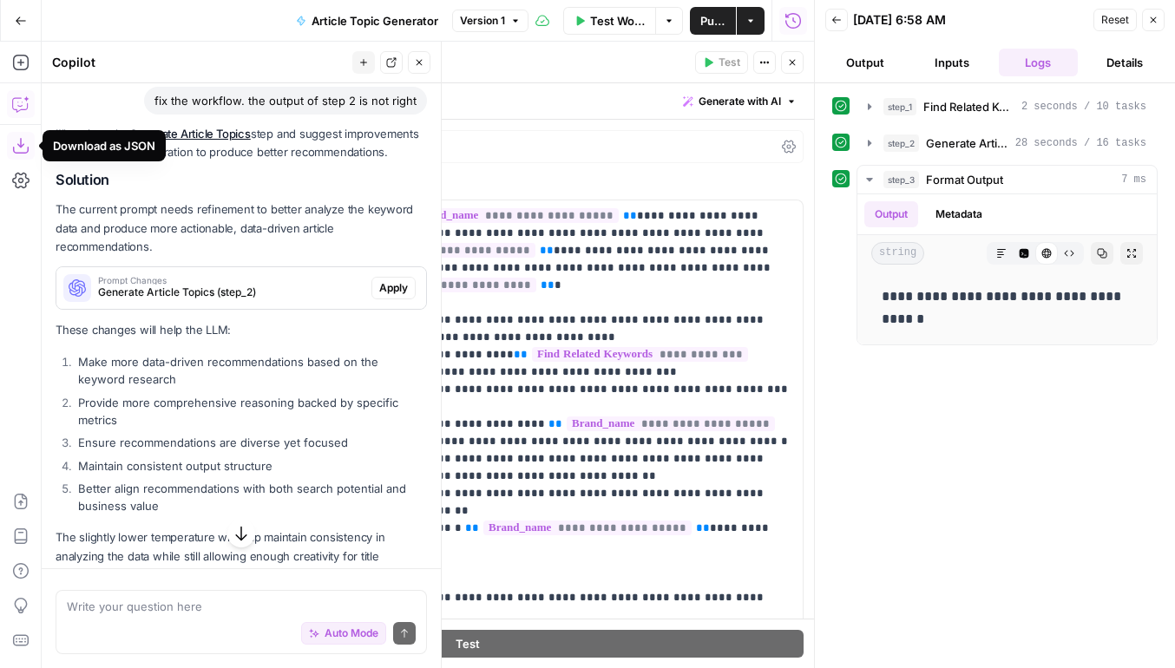
click at [394, 288] on span "Apply" at bounding box center [393, 288] width 29 height 16
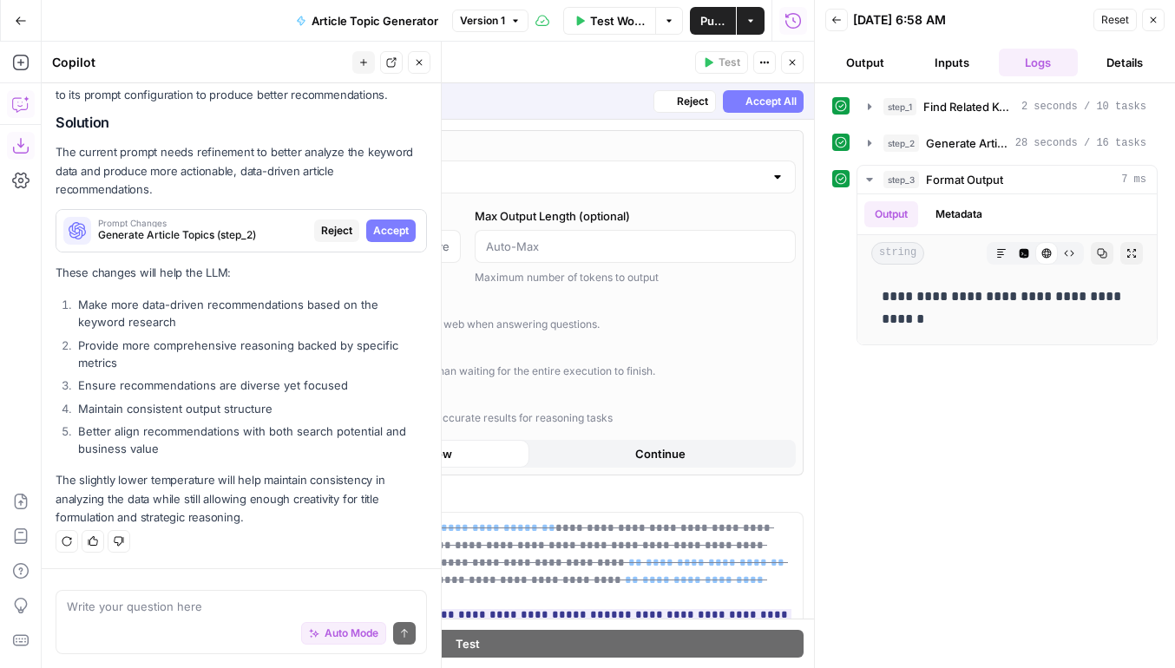
scroll to position [1188, 0]
click at [386, 226] on span "Accept" at bounding box center [391, 231] width 36 height 16
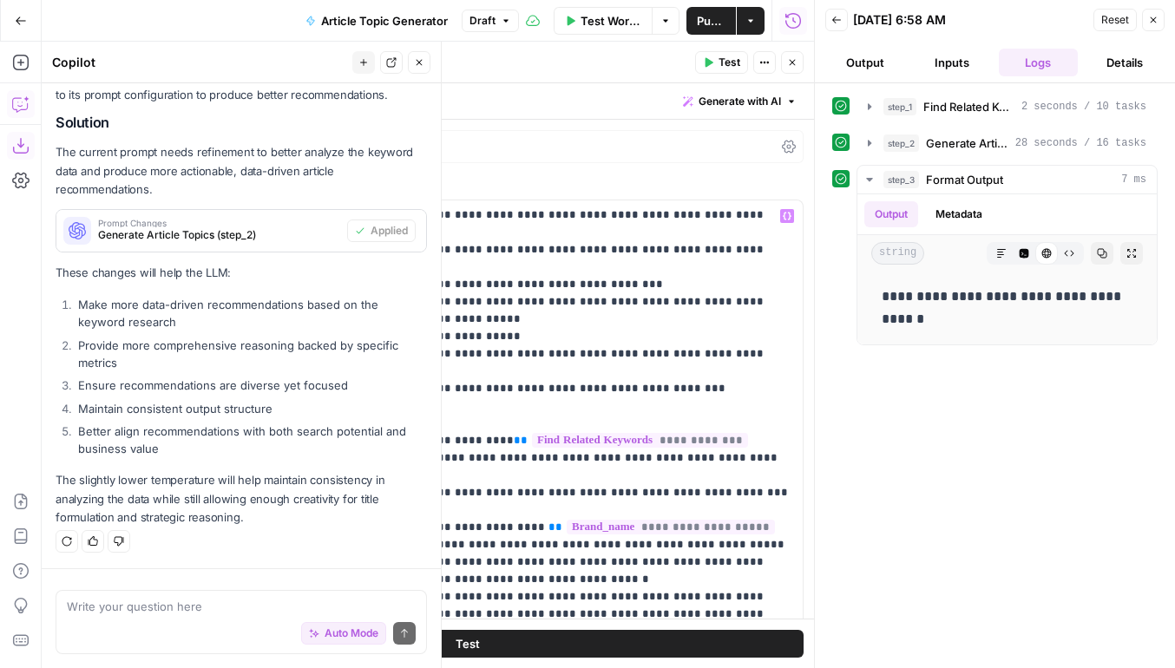
scroll to position [367, 0]
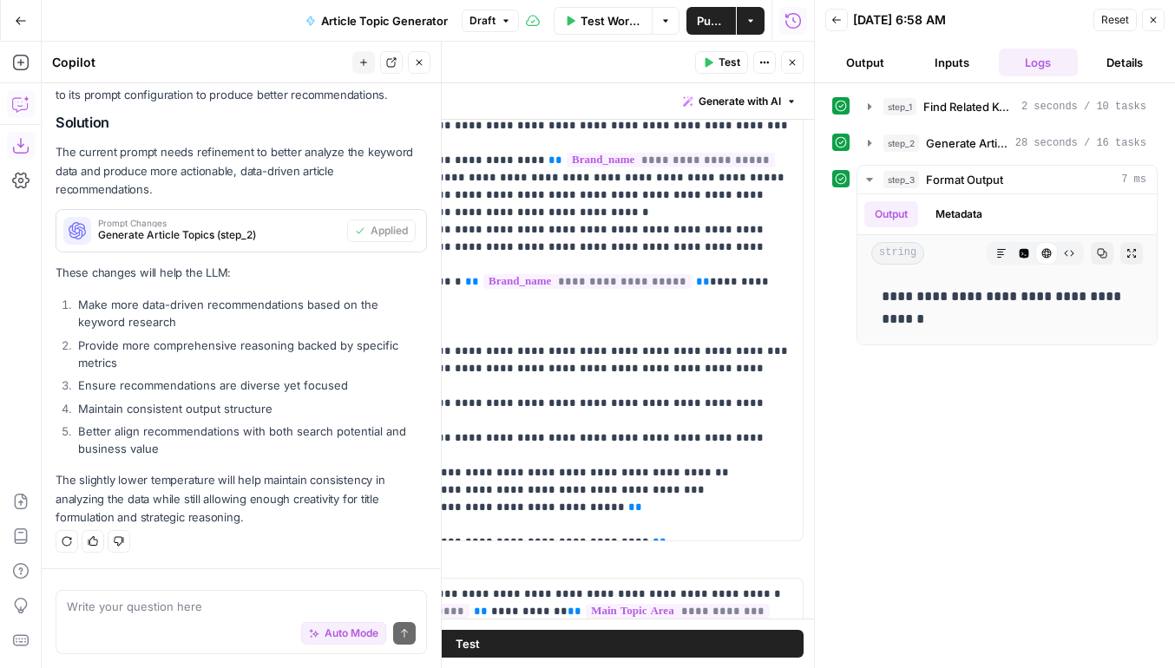
click at [718, 63] on span "Test" at bounding box center [729, 63] width 22 height 16
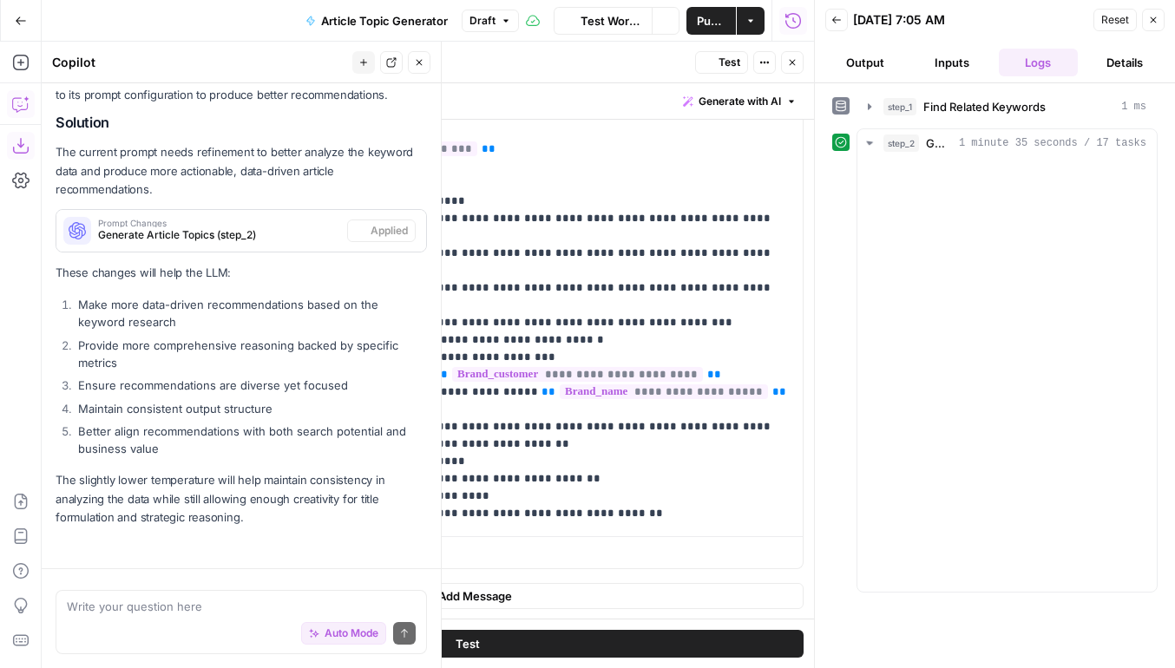
scroll to position [1243, 0]
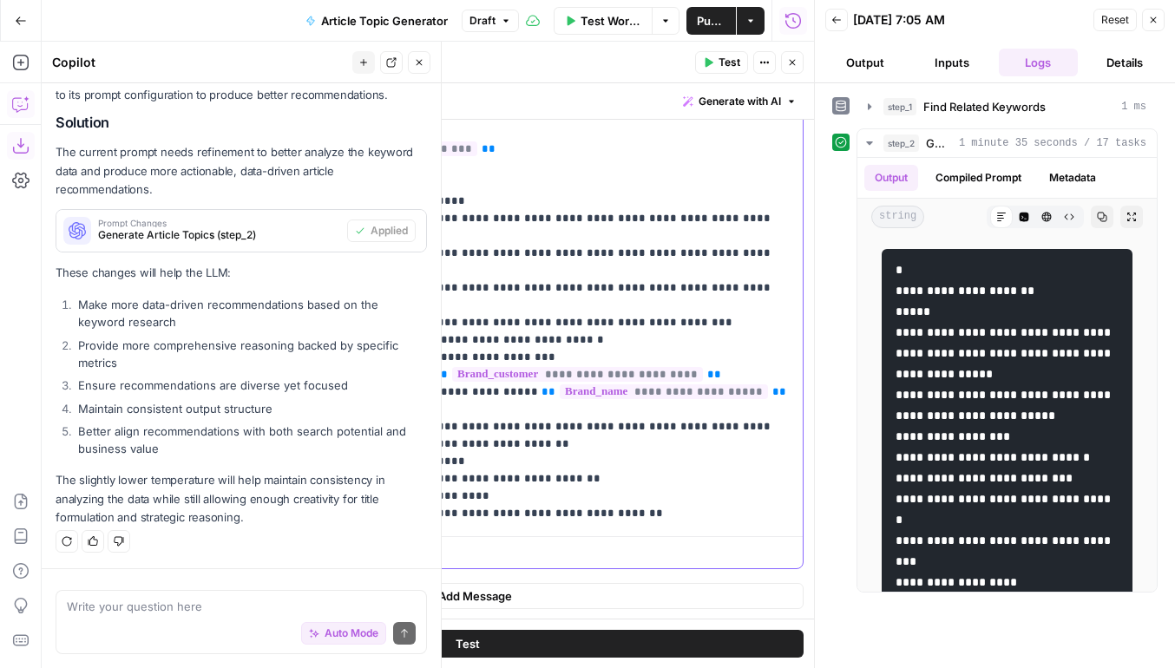
click at [669, 411] on p "**********" at bounding box center [517, 288] width 549 height 469
click at [792, 73] on button "Close" at bounding box center [792, 62] width 23 height 23
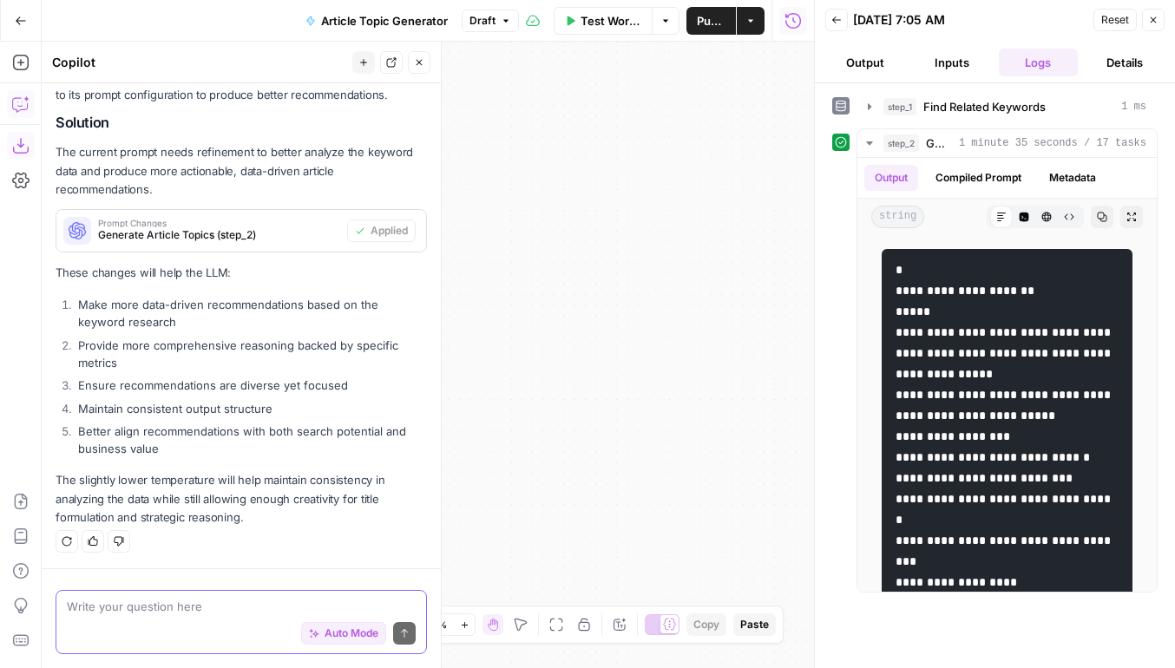
click at [220, 610] on textarea at bounding box center [241, 606] width 349 height 17
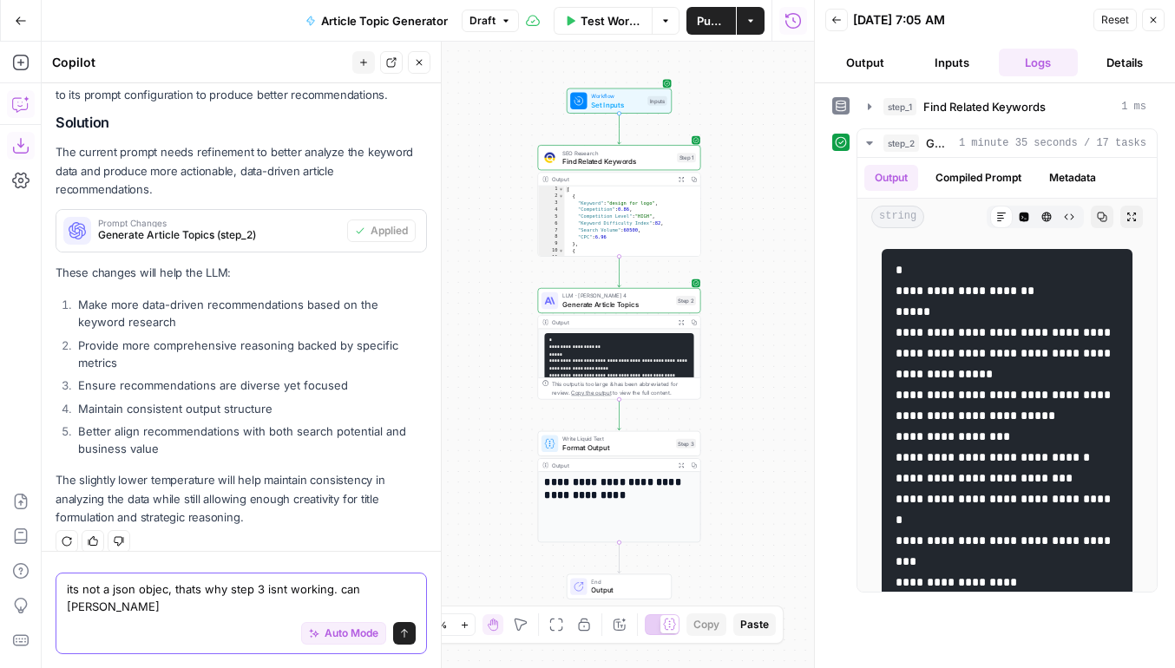
scroll to position [1261, 0]
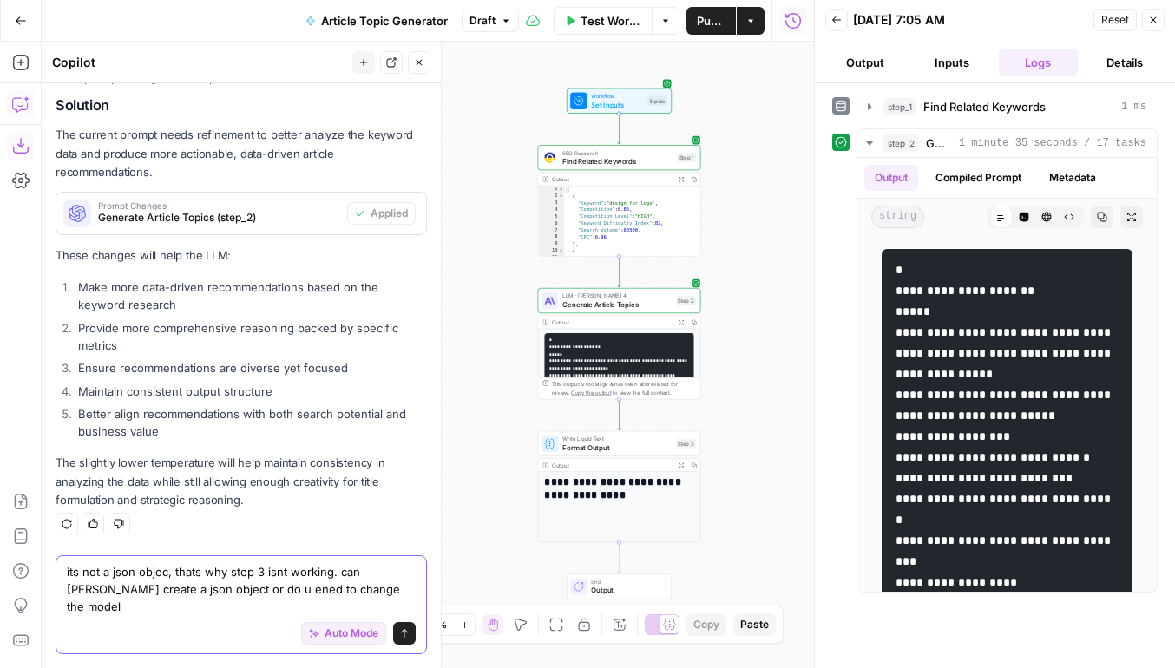
click at [267, 608] on textarea "its not a json objec, thats why step 3 isnt working. can claude sonnet create a…" at bounding box center [241, 589] width 349 height 52
type textarea "its not a json objec, thats why step 3 isnt working. can claude sonnet create a…"
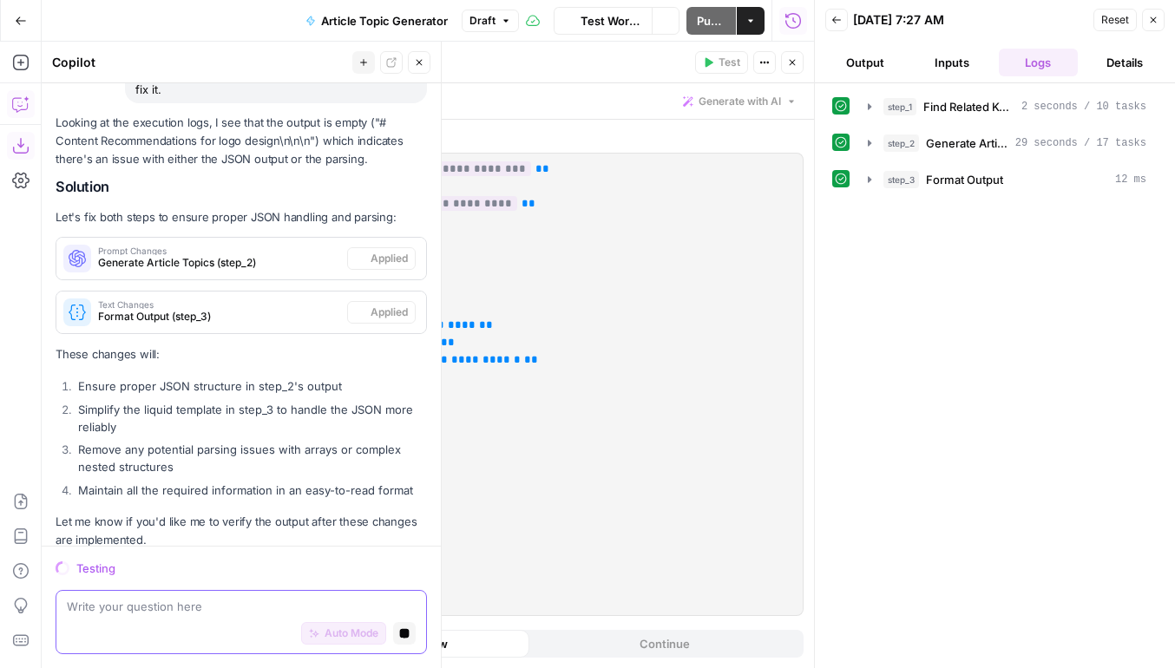
scroll to position [2371, 0]
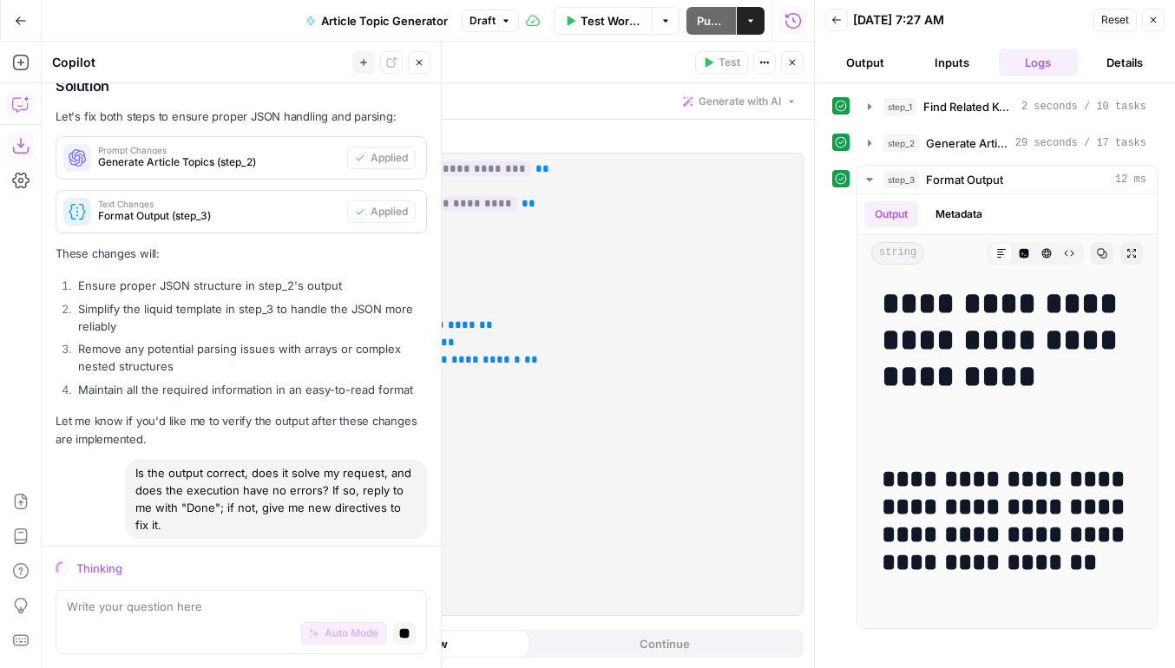
click at [796, 66] on icon "button" at bounding box center [792, 62] width 10 height 10
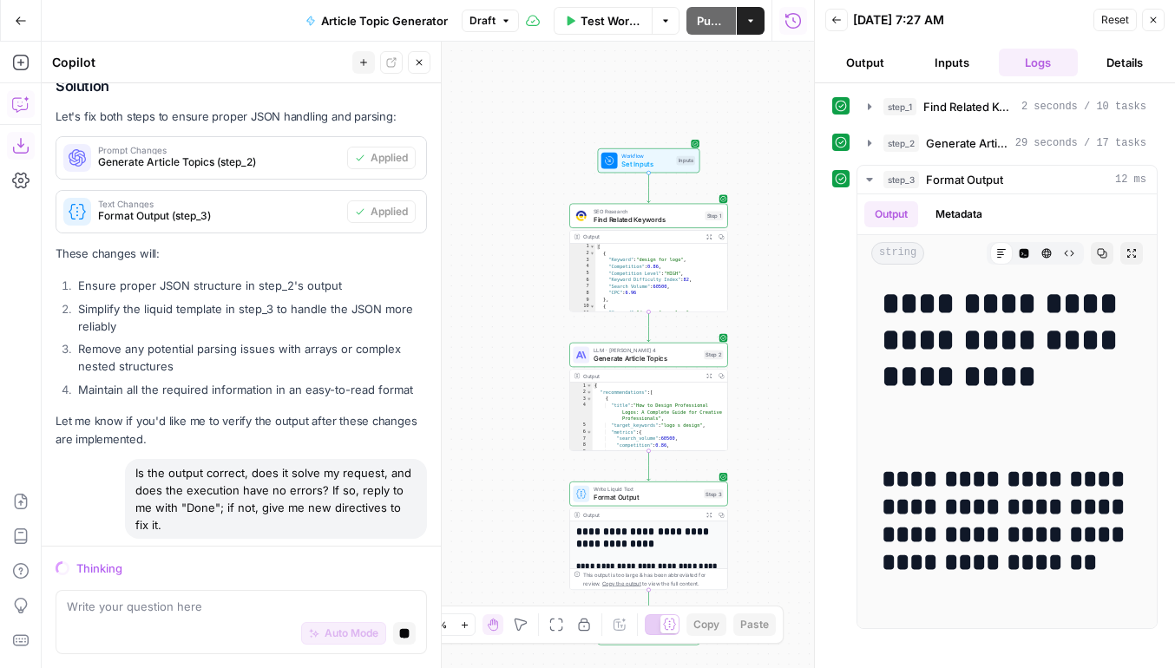
click at [16, 24] on icon "button" at bounding box center [21, 21] width 12 height 12
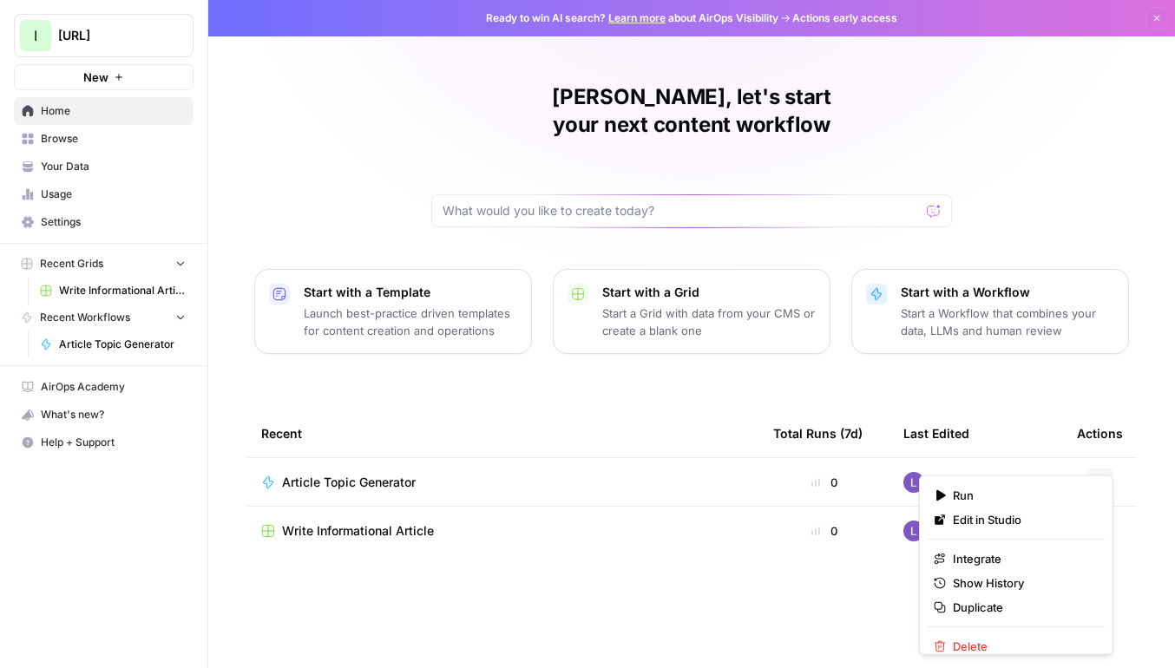
click at [1092, 469] on button "Actions" at bounding box center [1099, 483] width 28 height 28
click at [984, 636] on button "Delete" at bounding box center [1016, 646] width 179 height 24
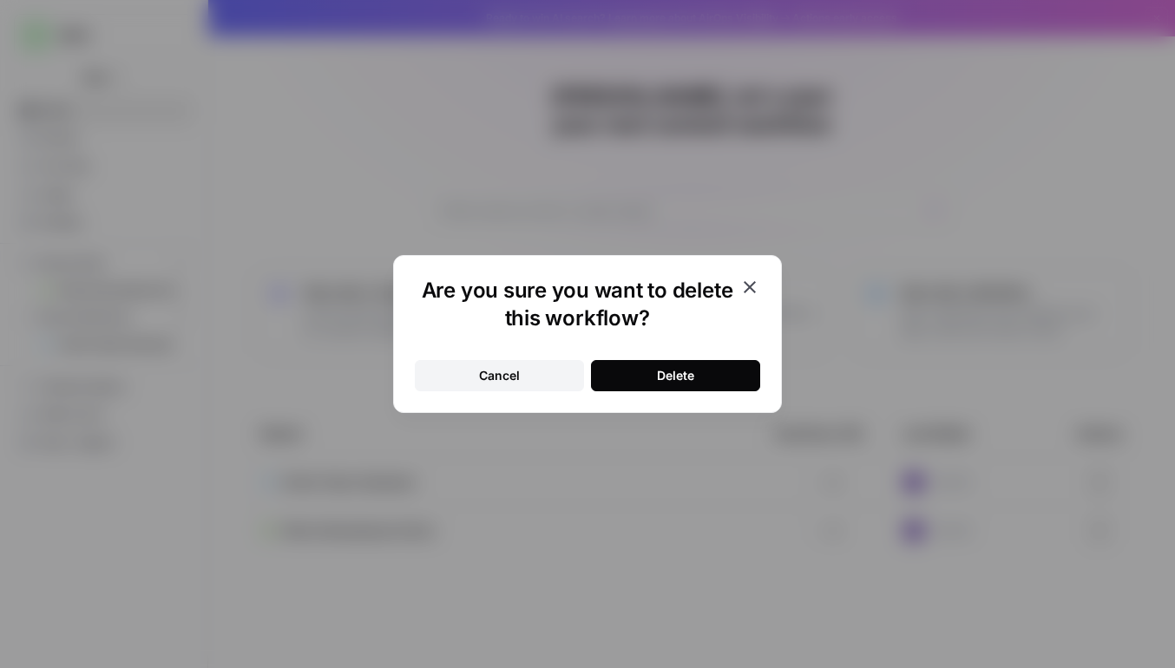
click at [670, 381] on div "Delete" at bounding box center [675, 375] width 37 height 17
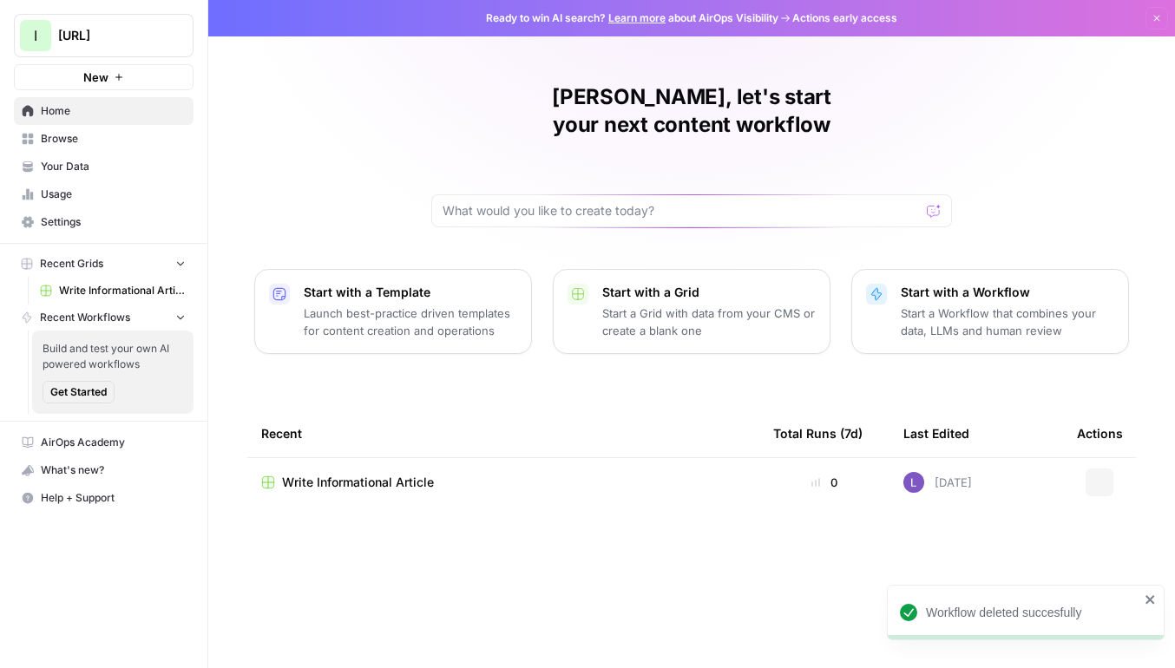
click at [352, 474] on span "Write Informational Article" at bounding box center [358, 482] width 152 height 17
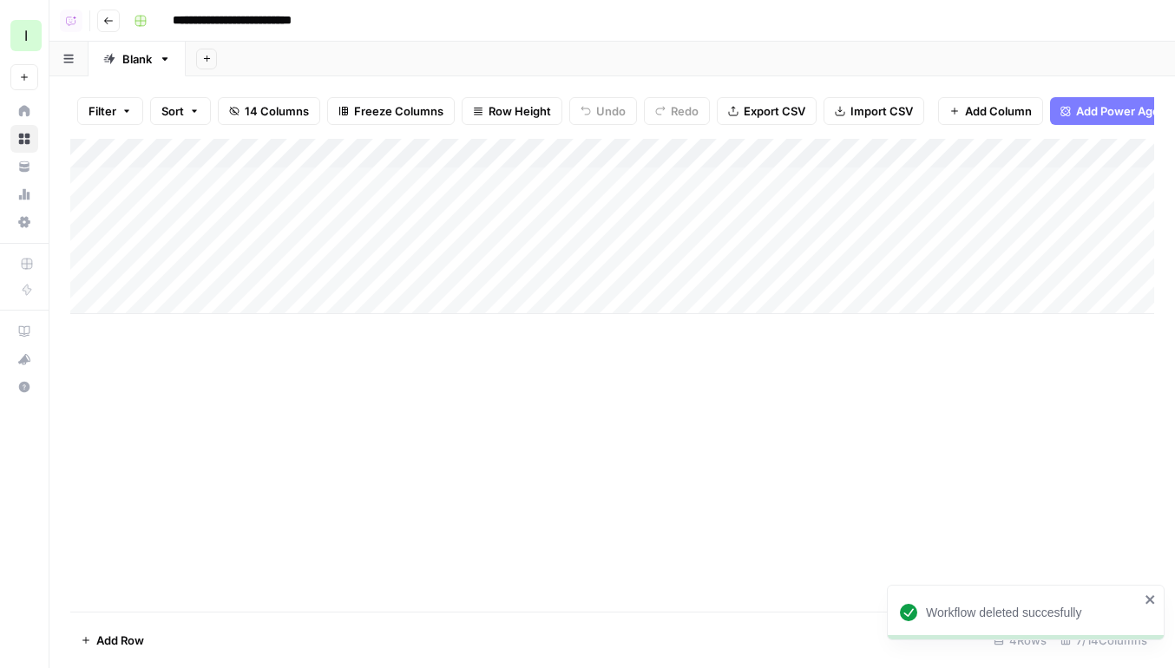
click at [379, 163] on div "Add Column" at bounding box center [612, 226] width 1084 height 175
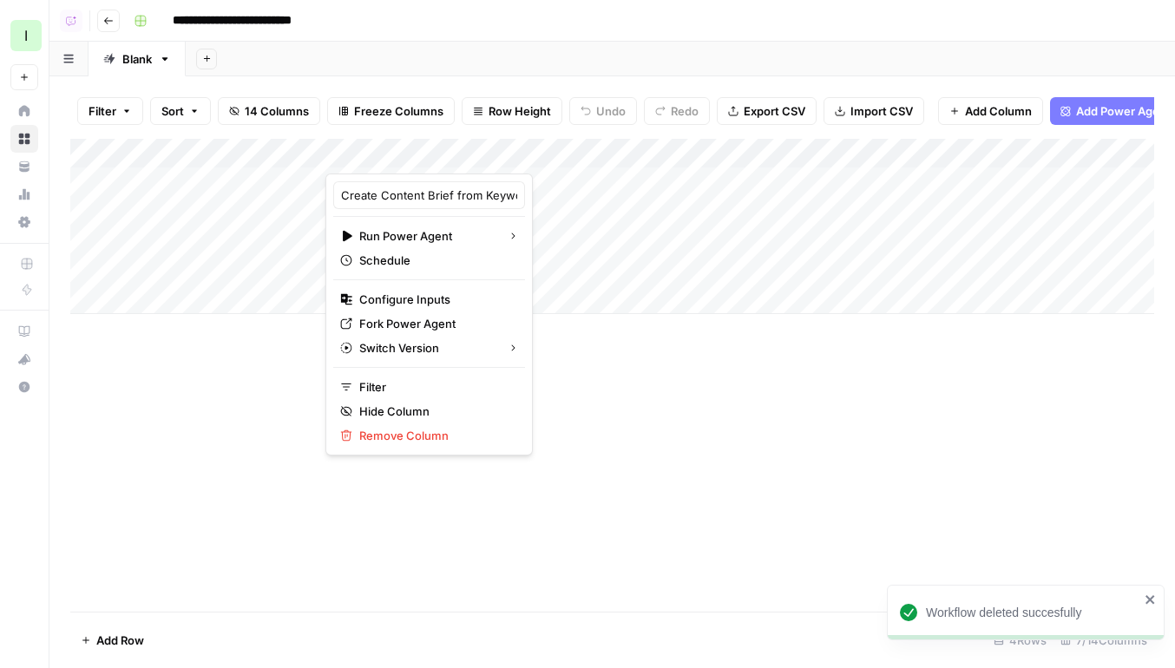
click at [533, 184] on div "Add Column" at bounding box center [612, 226] width 1084 height 175
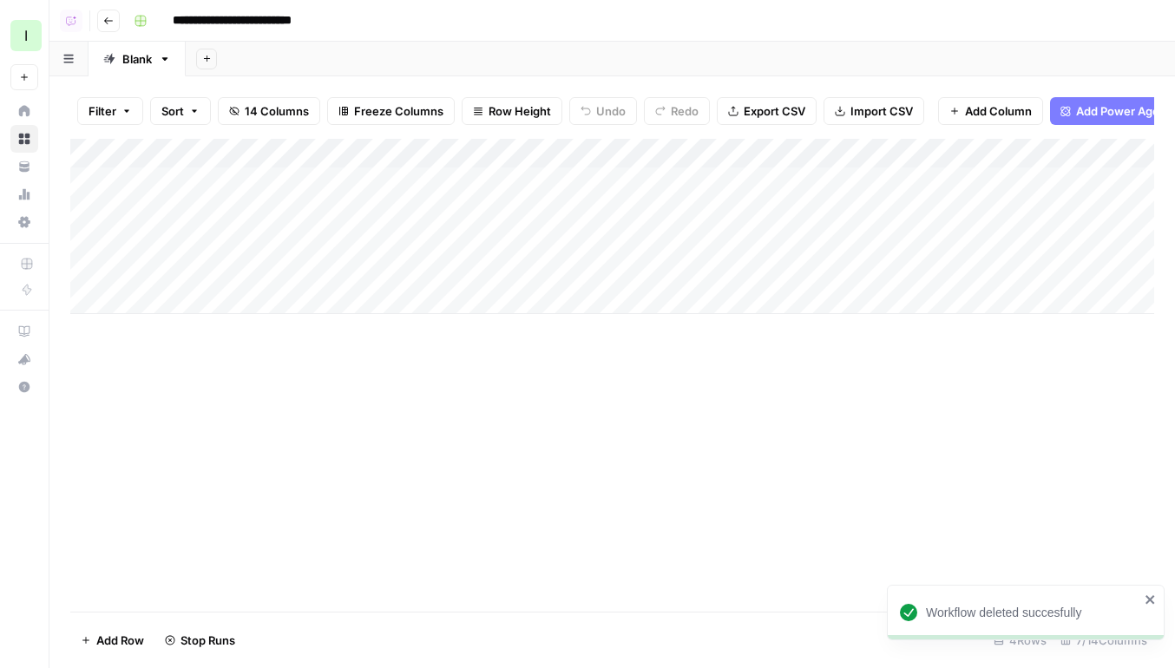
click at [461, 203] on div "Add Column" at bounding box center [612, 226] width 1084 height 175
click at [575, 211] on div "Add Column" at bounding box center [612, 226] width 1084 height 175
click at [165, 207] on div "Add Column" at bounding box center [612, 226] width 1084 height 175
click at [224, 176] on div "Add Column" at bounding box center [612, 226] width 1084 height 175
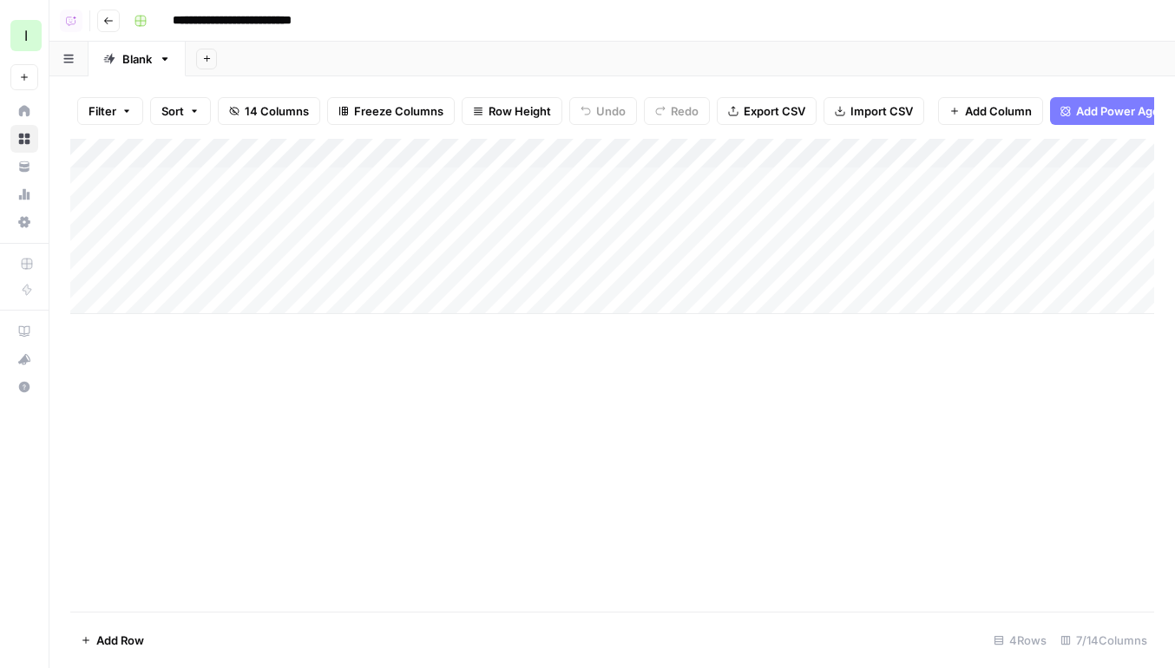
click at [224, 176] on div "Add Column" at bounding box center [612, 226] width 1084 height 175
click at [224, 176] on textarea "**********" at bounding box center [236, 183] width 278 height 24
click at [201, 222] on div "Add Column" at bounding box center [612, 226] width 1084 height 175
click at [201, 223] on textarea "******" at bounding box center [236, 212] width 278 height 24
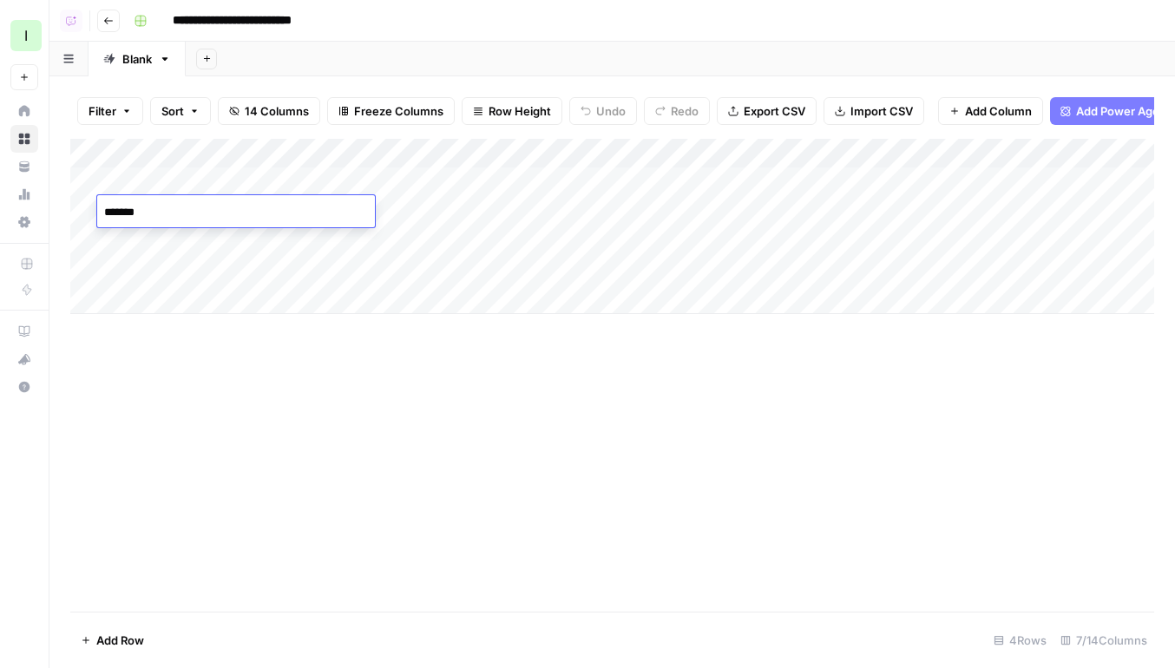
click at [182, 217] on textarea "******" at bounding box center [236, 212] width 278 height 24
paste textarea "**********"
type textarea "**********"
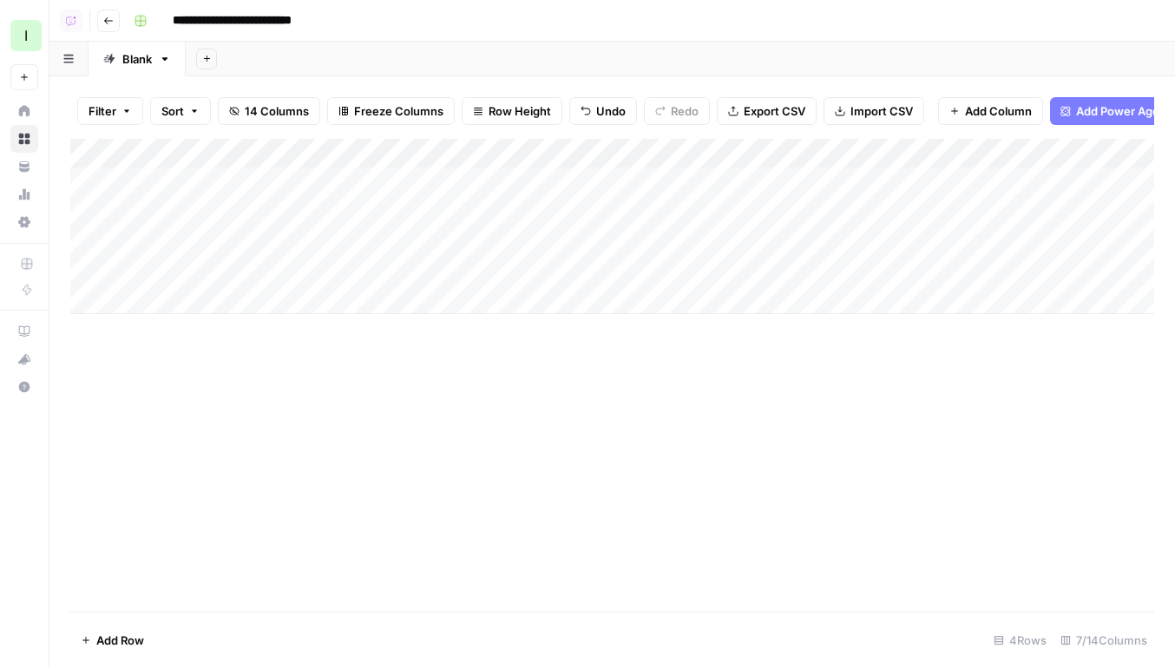
click at [211, 229] on div "Add Column" at bounding box center [612, 226] width 1084 height 175
click at [213, 236] on div "Add Column" at bounding box center [612, 226] width 1084 height 175
click at [213, 236] on textarea "**********" at bounding box center [256, 242] width 319 height 24
click at [225, 271] on div "Add Column" at bounding box center [612, 226] width 1084 height 175
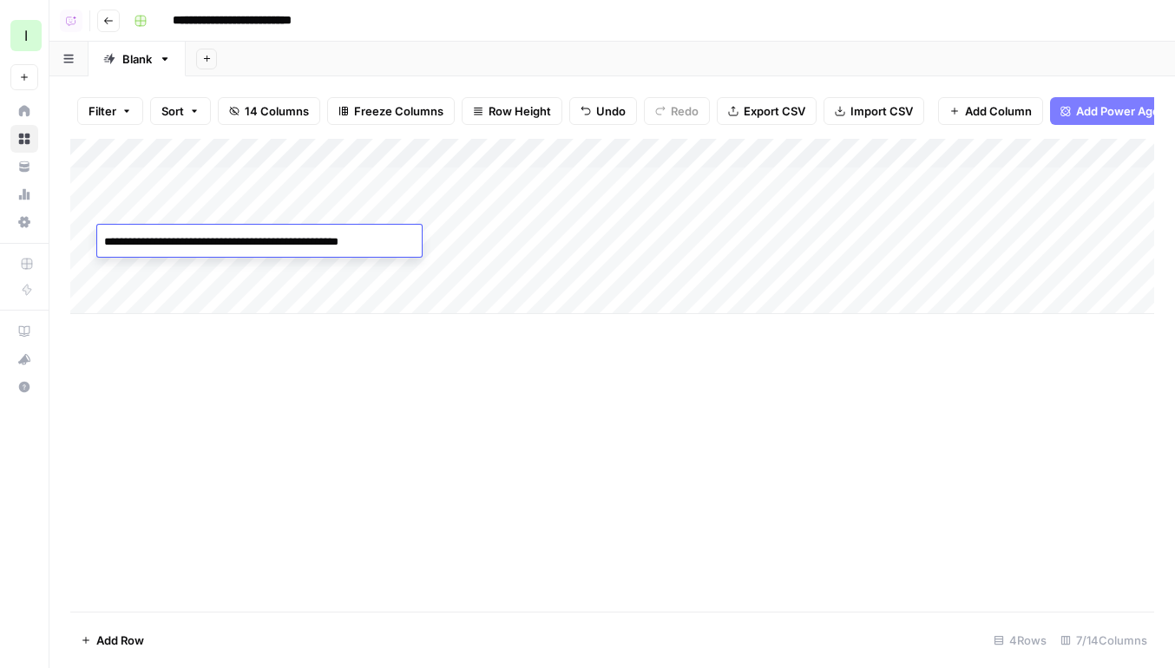
click at [225, 271] on div "Add Column" at bounding box center [612, 226] width 1084 height 175
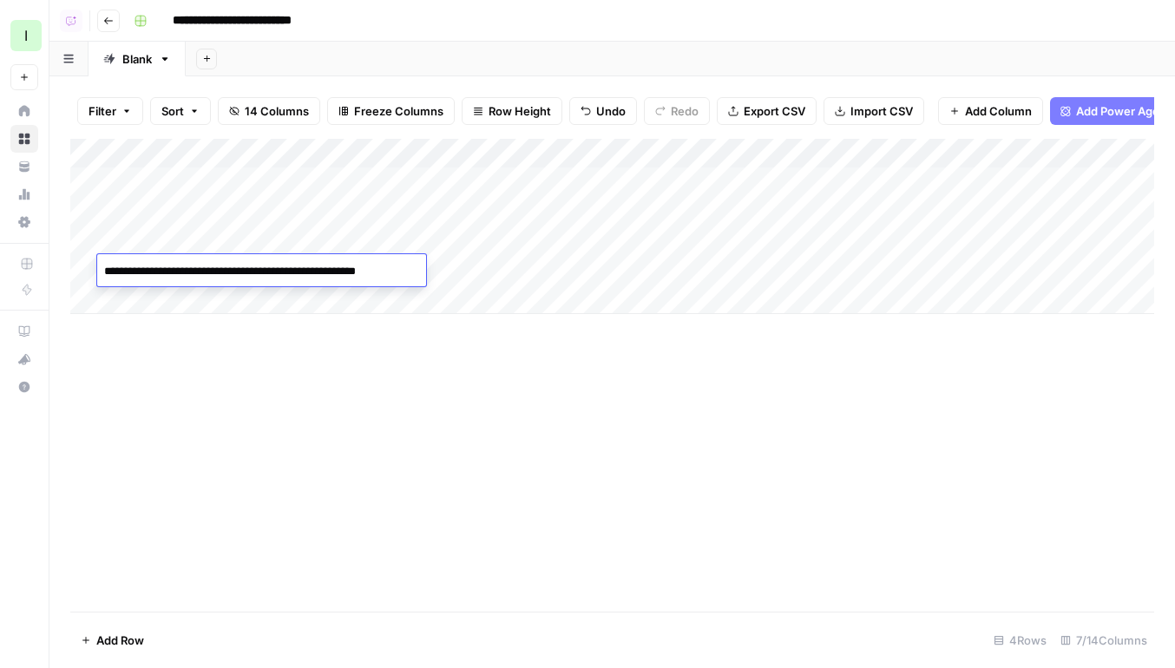
click at [225, 271] on textarea "**********" at bounding box center [259, 271] width 324 height 24
type textarea "**********"
click at [243, 236] on div "Add Column" at bounding box center [612, 226] width 1084 height 175
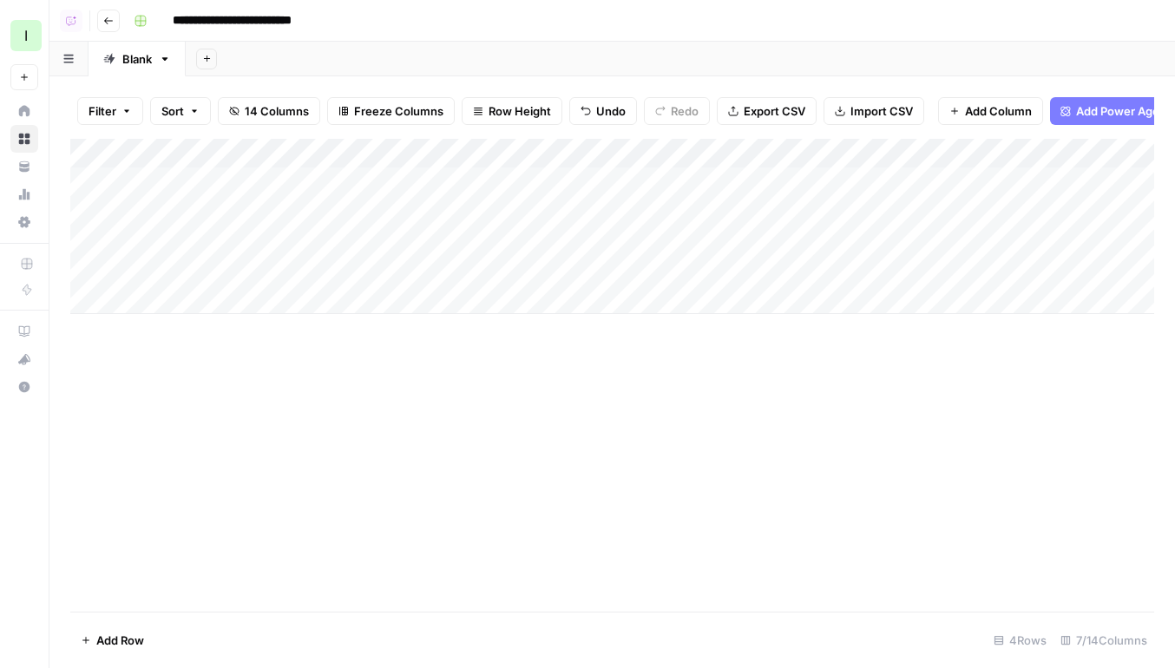
click at [243, 236] on div "Add Column" at bounding box center [612, 226] width 1084 height 175
paste textarea
type textarea "**********"
click at [536, 114] on span "Row Height" at bounding box center [519, 110] width 62 height 17
click at [573, 217] on span "Tall" at bounding box center [556, 219] width 125 height 17
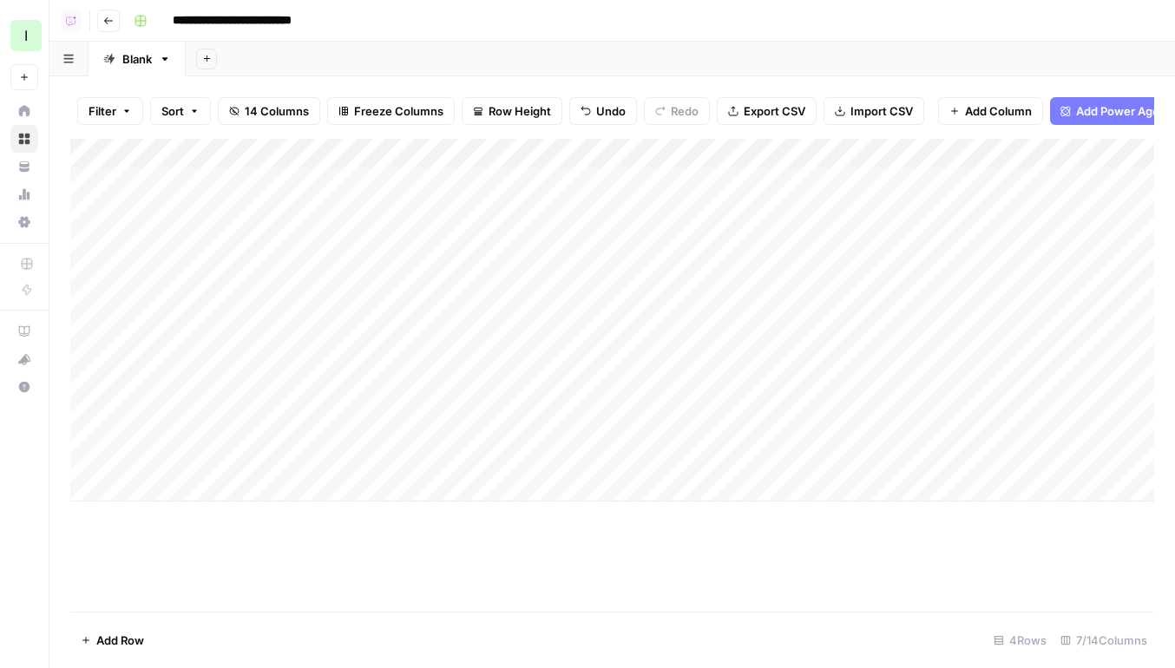
click at [466, 279] on div "Add Column" at bounding box center [612, 320] width 1084 height 363
click at [462, 355] on div "Add Column" at bounding box center [612, 320] width 1084 height 363
click at [462, 414] on div "Add Column" at bounding box center [612, 320] width 1084 height 363
click at [569, 258] on div "Add Column" at bounding box center [612, 320] width 1084 height 363
click at [496, 202] on div "Add Column" at bounding box center [612, 320] width 1084 height 363
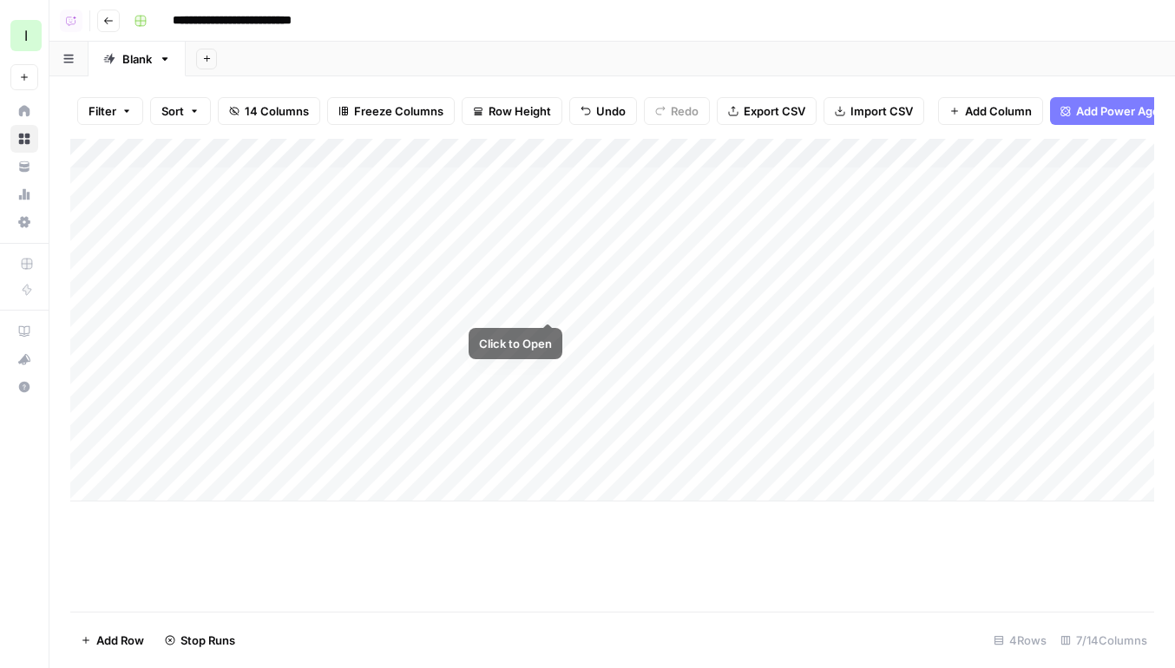
click at [496, 202] on div "Add Column" at bounding box center [612, 320] width 1084 height 363
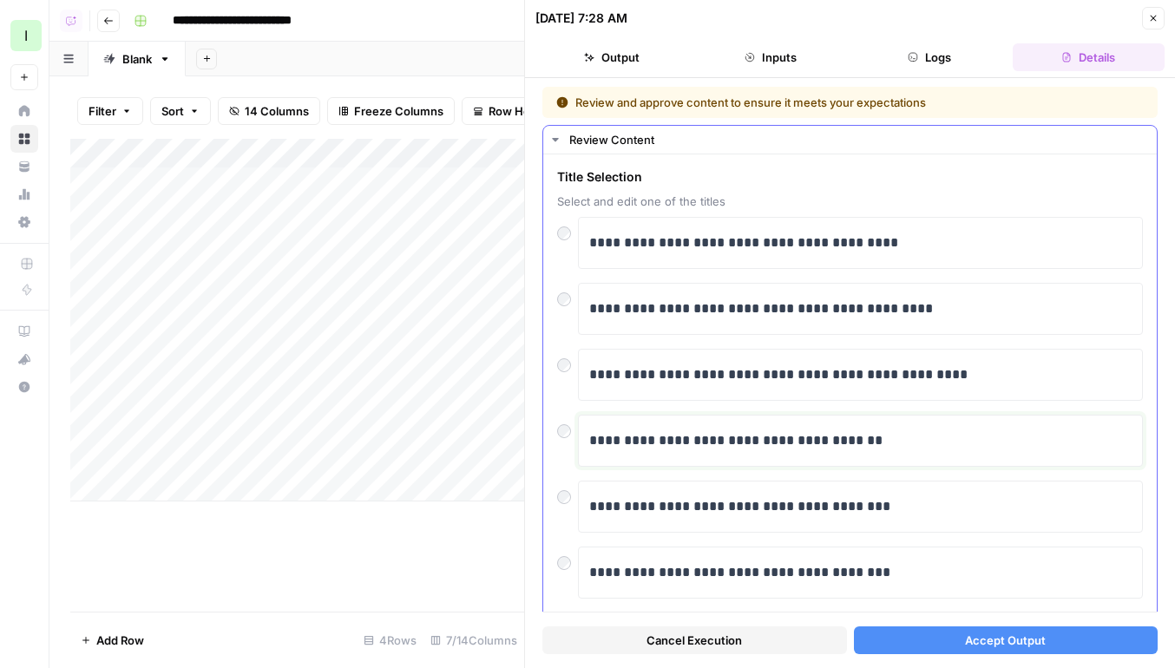
click at [812, 448] on p "**********" at bounding box center [860, 440] width 542 height 23
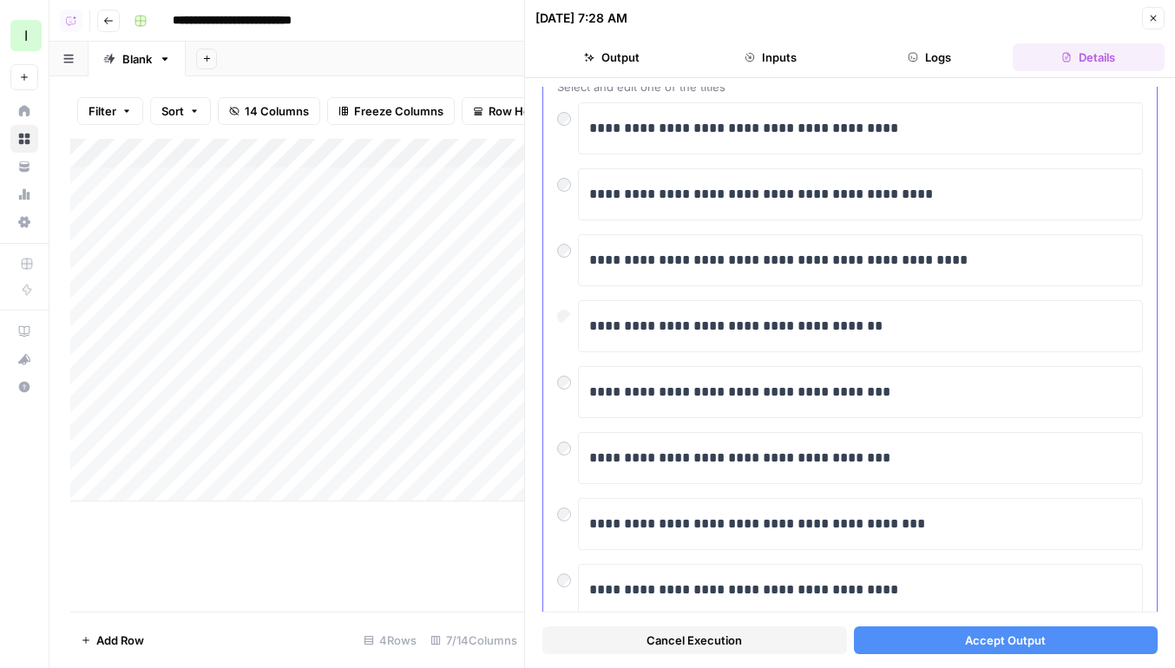
scroll to position [120, 0]
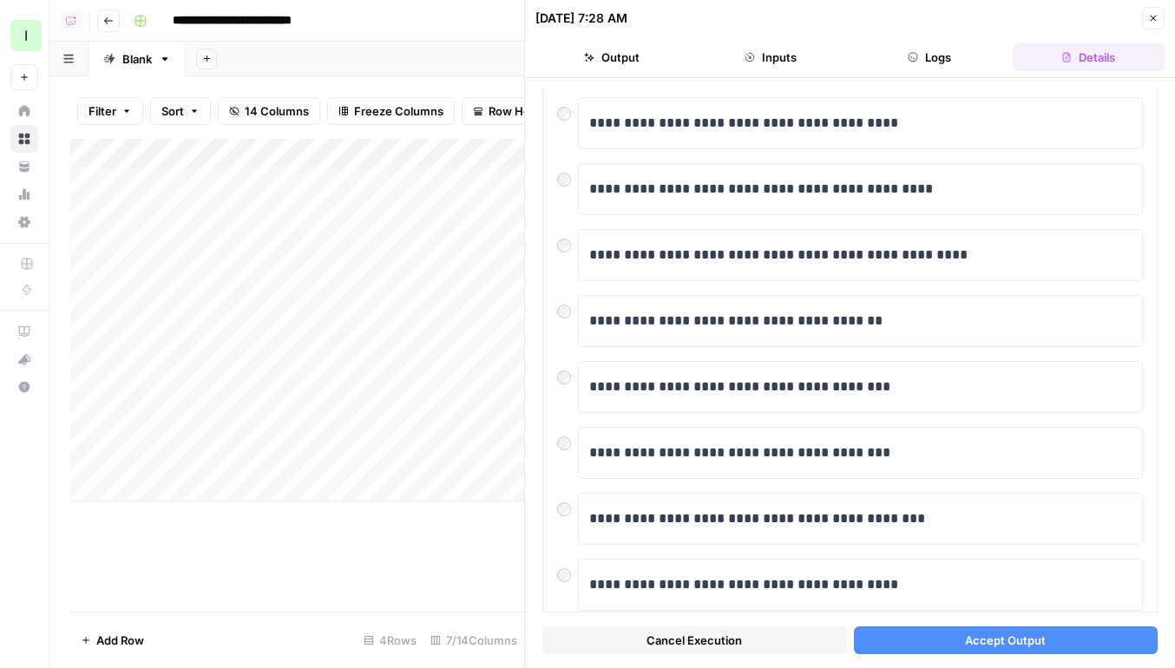
click at [995, 639] on span "Accept Output" at bounding box center [1005, 640] width 81 height 17
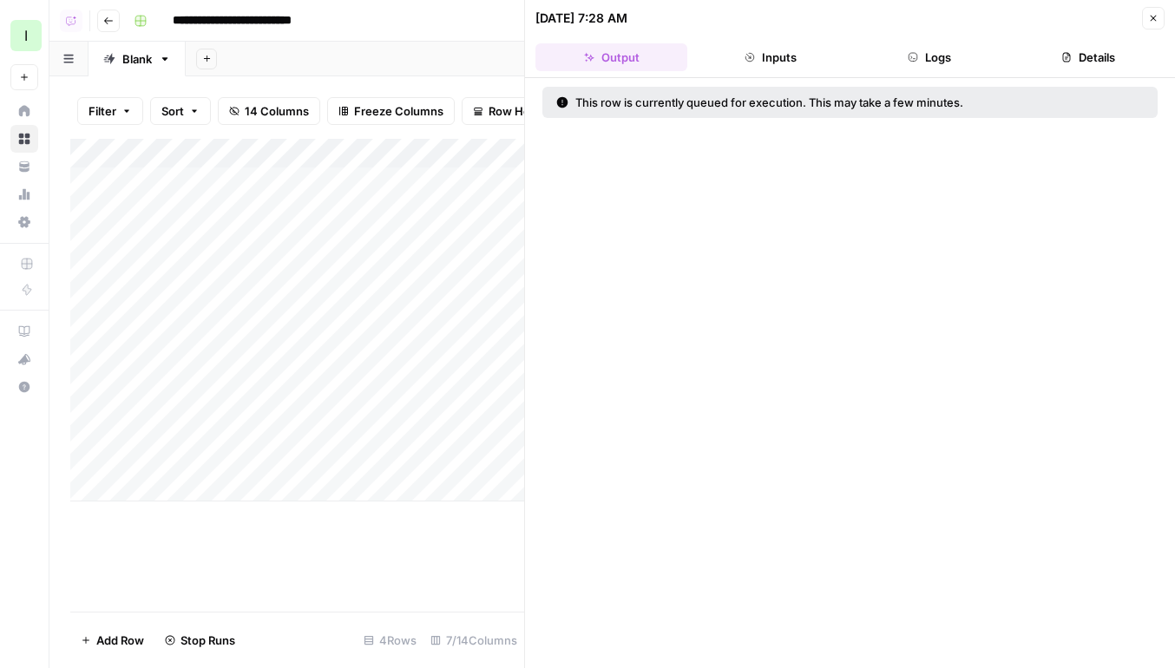
click at [1157, 24] on button "Close" at bounding box center [1153, 18] width 23 height 23
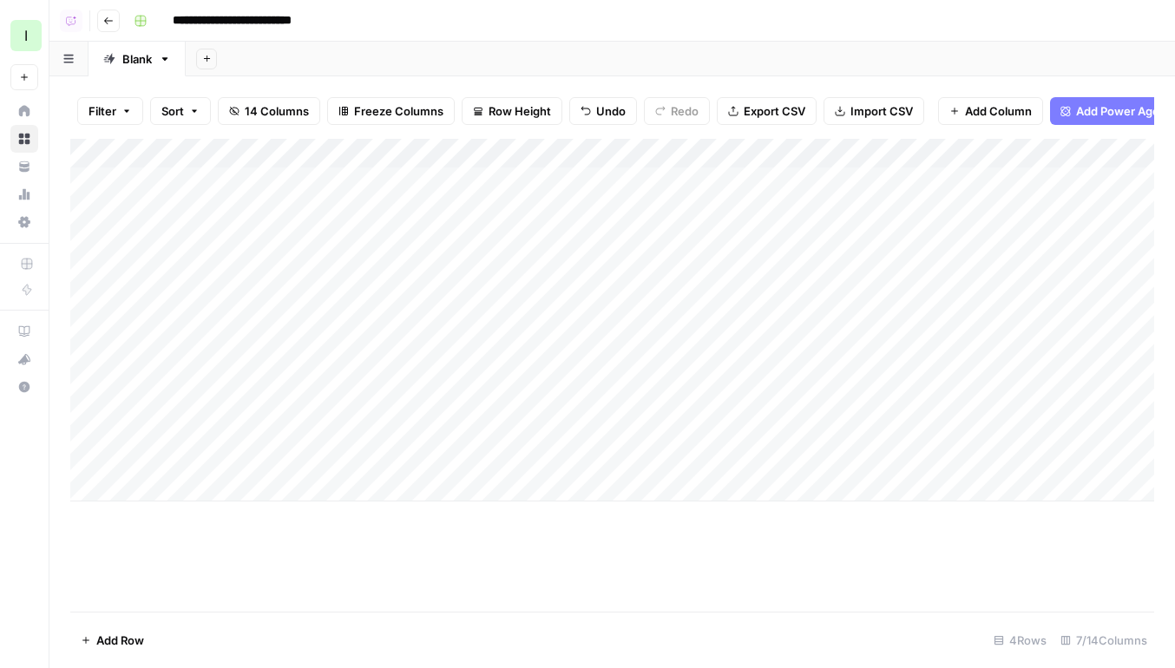
click at [455, 292] on div "Add Column" at bounding box center [612, 320] width 1084 height 363
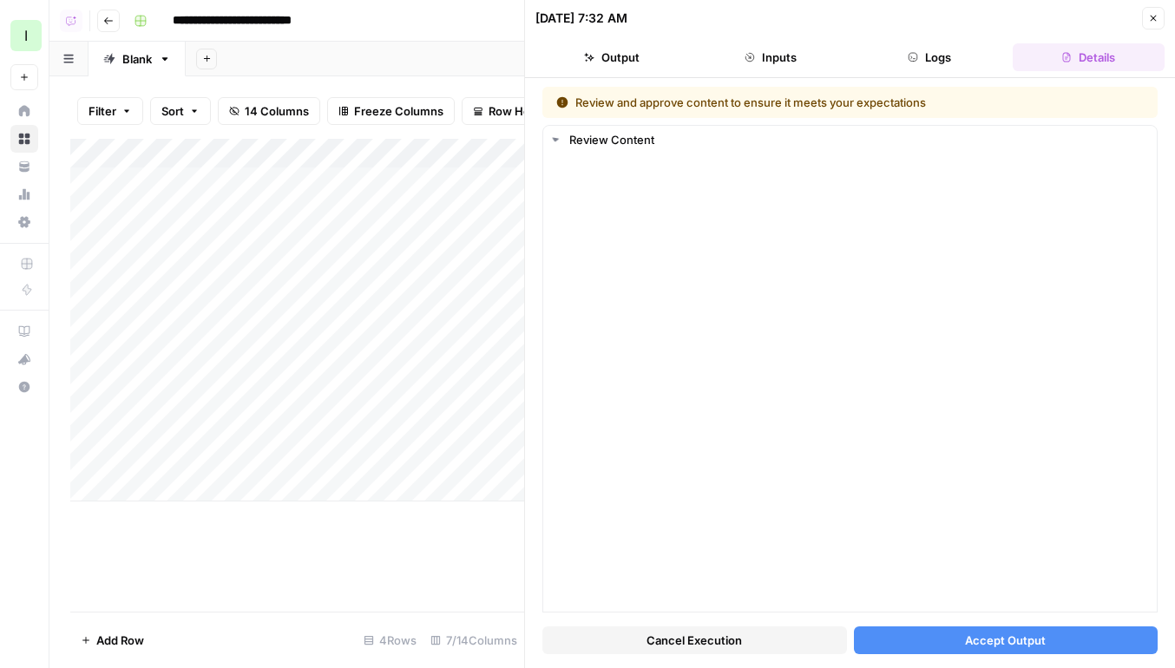
click at [1026, 649] on button "Accept Output" at bounding box center [1006, 640] width 305 height 28
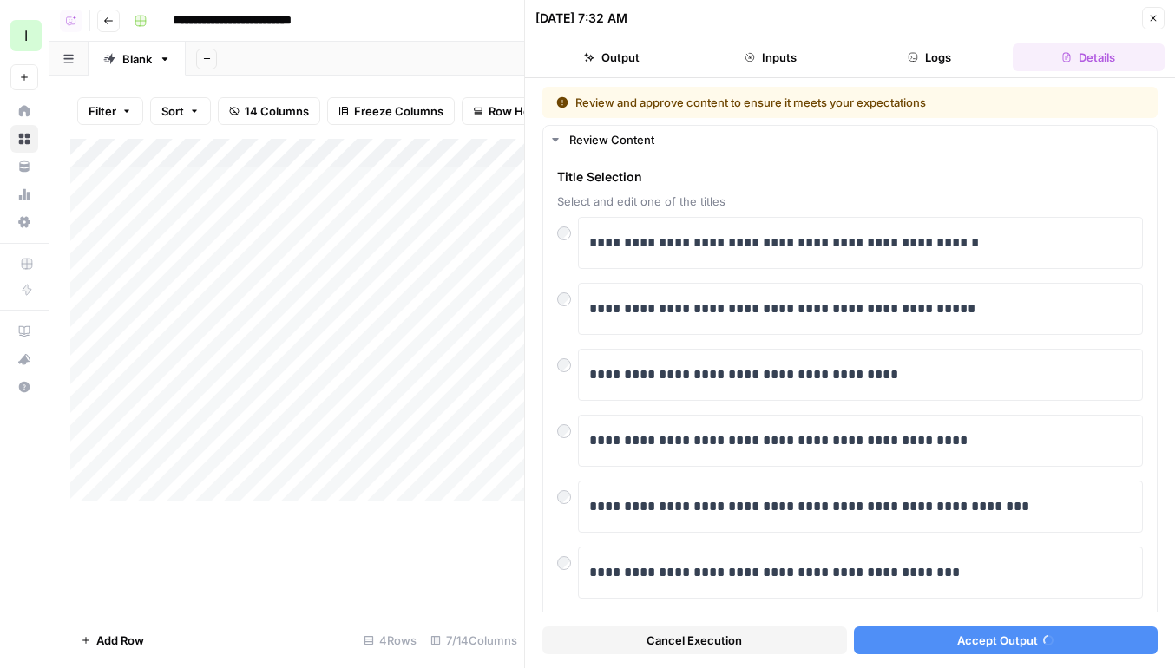
click at [476, 349] on div "Add Column" at bounding box center [297, 320] width 454 height 363
click at [991, 643] on span "Accept Output" at bounding box center [1005, 640] width 81 height 17
click at [476, 442] on div "Add Column" at bounding box center [297, 320] width 454 height 363
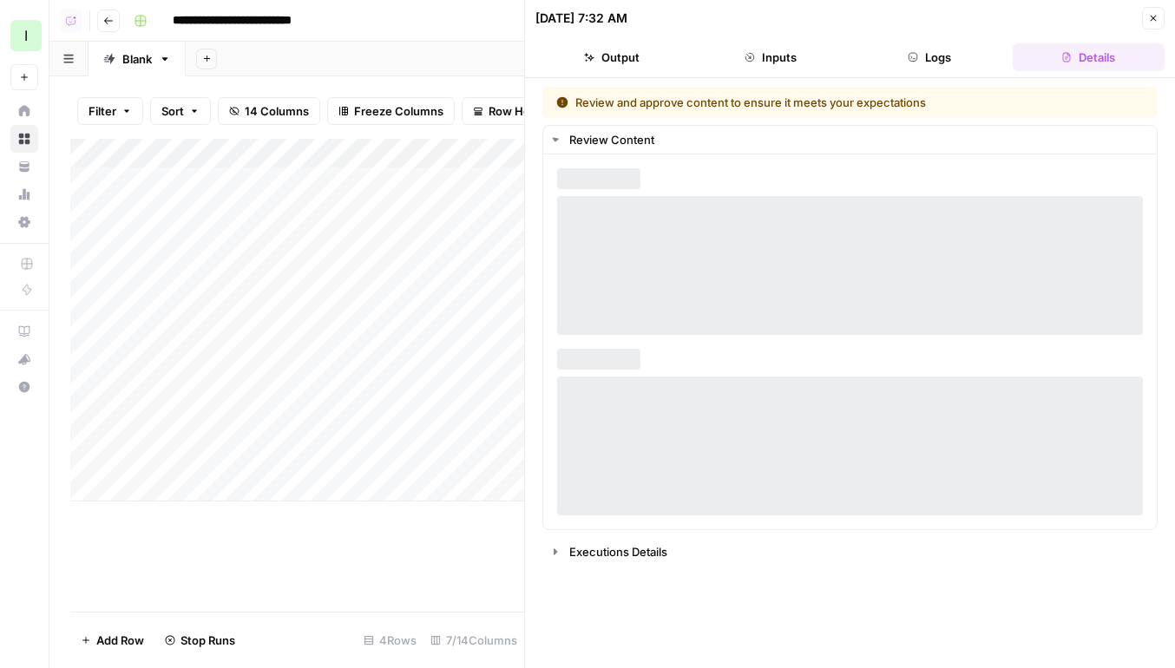
click at [476, 442] on div "Add Column" at bounding box center [297, 320] width 454 height 363
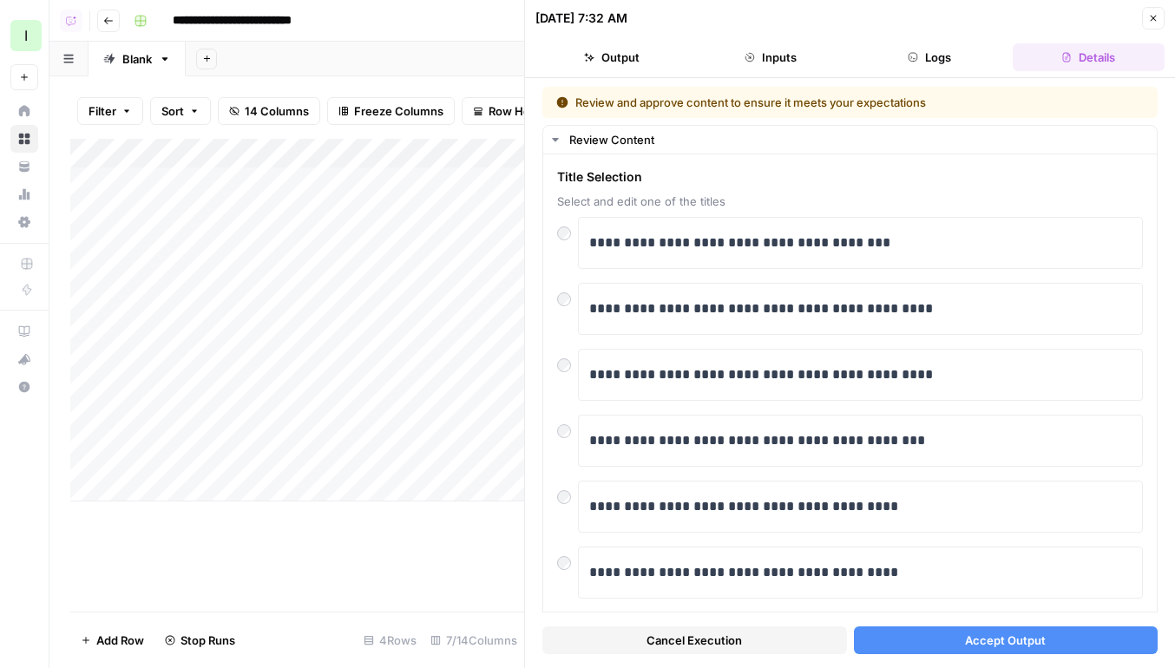
click at [1021, 644] on span "Accept Output" at bounding box center [1005, 640] width 81 height 17
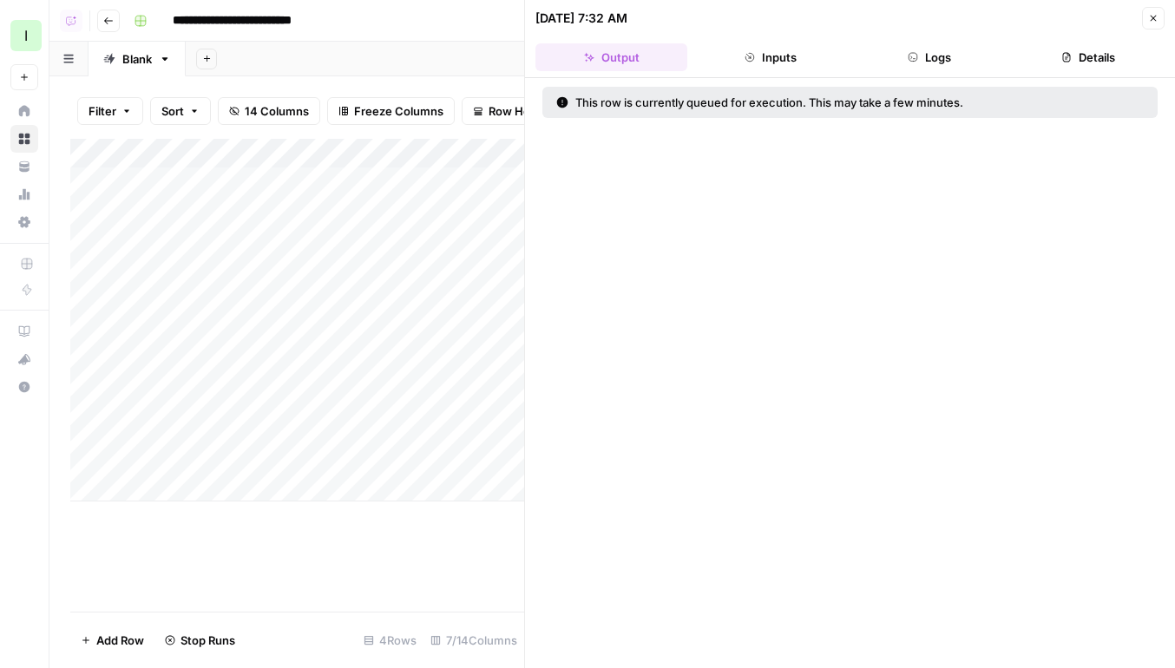
click at [1151, 10] on button "Close" at bounding box center [1153, 18] width 23 height 23
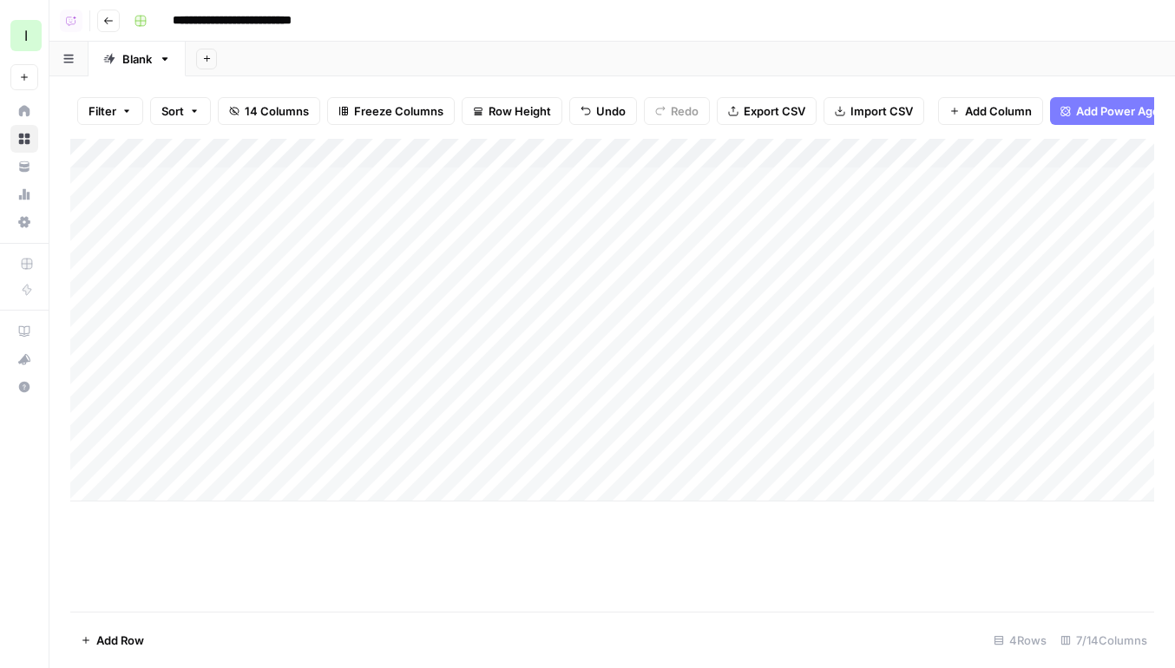
click at [864, 196] on div "Add Column" at bounding box center [612, 320] width 1084 height 363
click at [864, 309] on div "Add Column" at bounding box center [612, 320] width 1084 height 363
click at [865, 357] on div "Add Column" at bounding box center [612, 320] width 1084 height 363
click at [865, 409] on div "Add Column" at bounding box center [612, 320] width 1084 height 363
click at [858, 218] on div "Add Column" at bounding box center [612, 320] width 1084 height 363
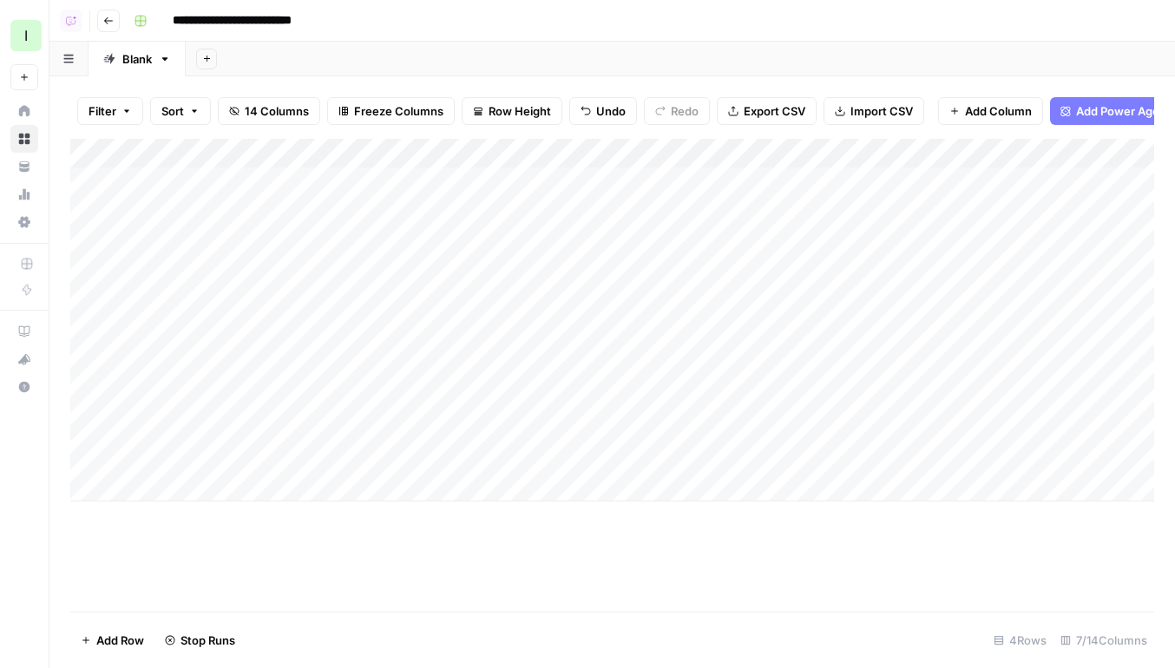
click at [846, 326] on div "Add Column" at bounding box center [612, 320] width 1084 height 363
click at [849, 415] on div "Add Column" at bounding box center [612, 320] width 1084 height 363
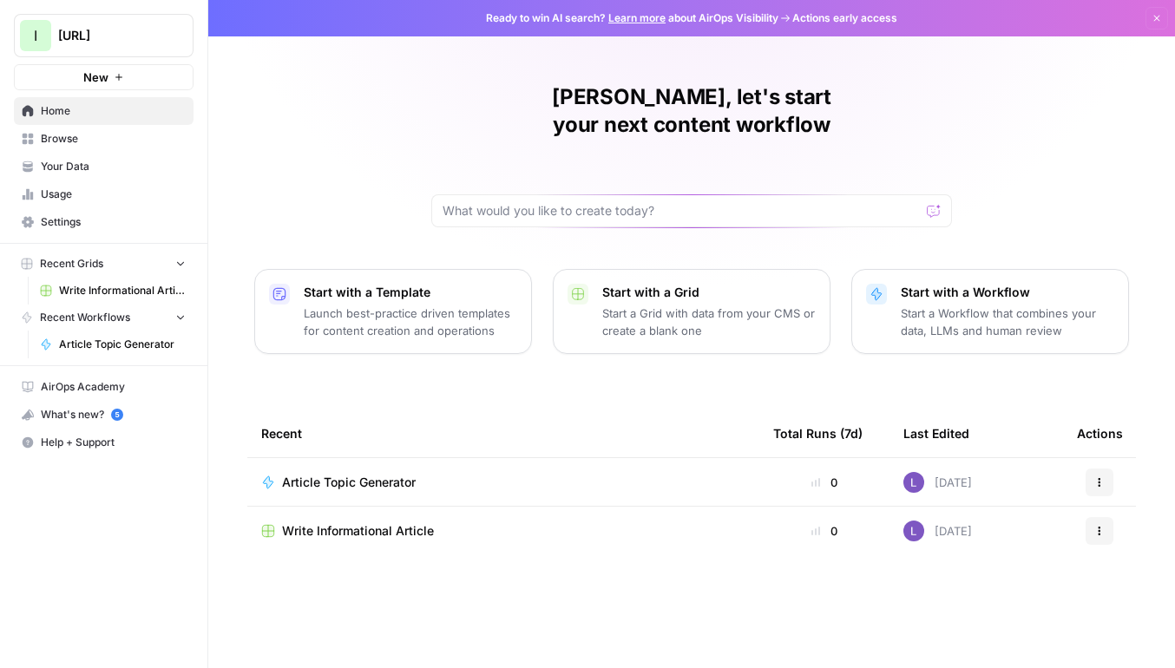
click at [129, 39] on span "[URL]" at bounding box center [110, 35] width 105 height 17
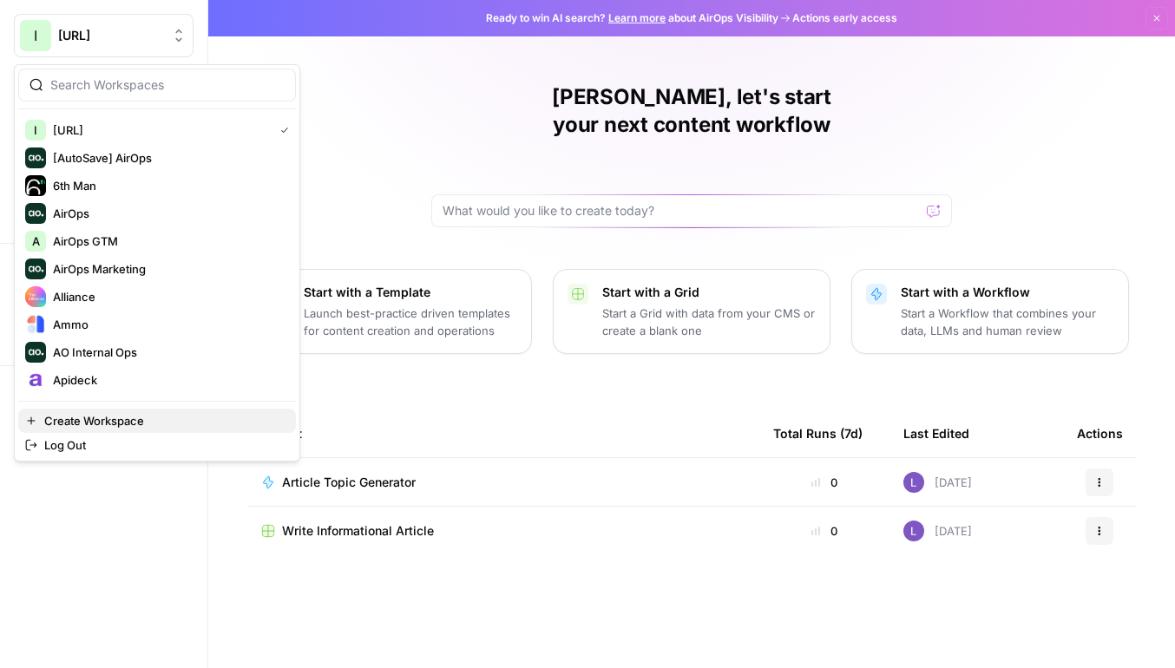
click at [129, 419] on span "Create Workspace" at bounding box center [163, 420] width 238 height 17
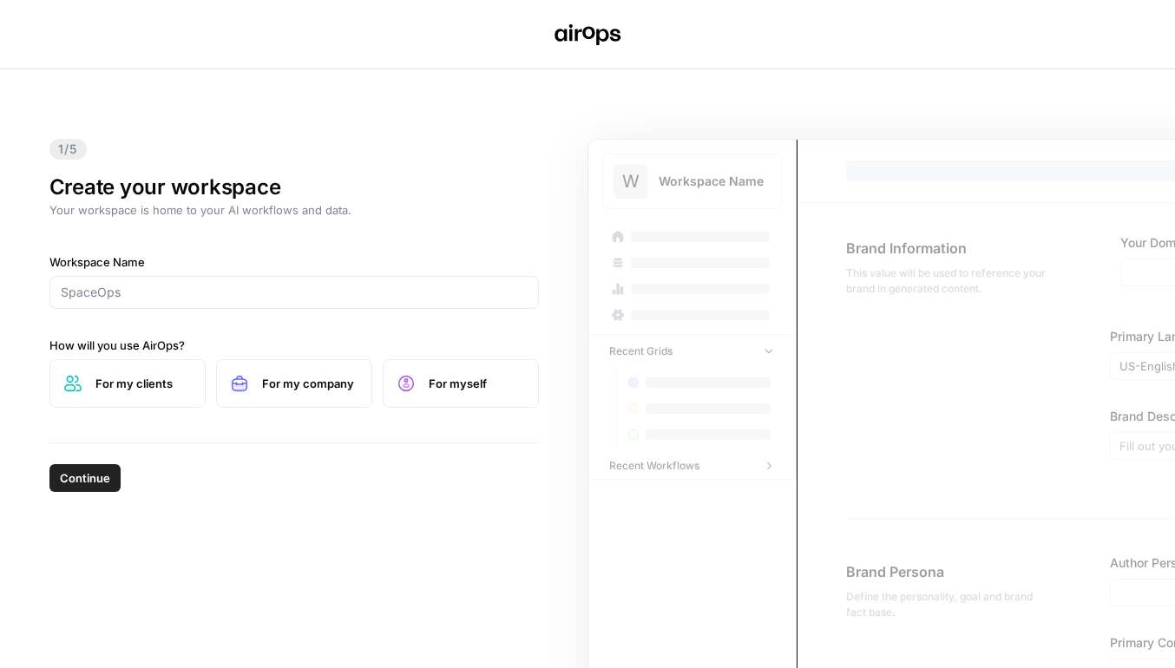
click at [213, 281] on div at bounding box center [293, 292] width 489 height 33
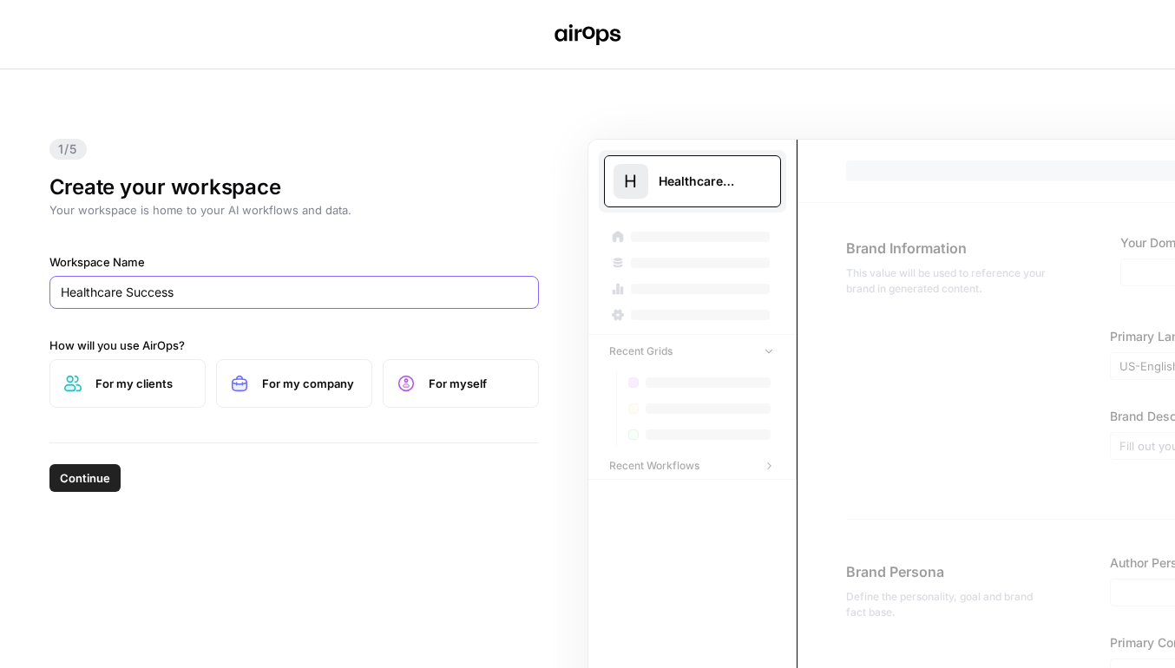
type input "Healthcare Success"
click at [126, 396] on label "For my clients" at bounding box center [127, 383] width 156 height 49
click at [325, 371] on label "For my company" at bounding box center [294, 383] width 156 height 49
click at [75, 474] on span "Continue" at bounding box center [85, 477] width 50 height 17
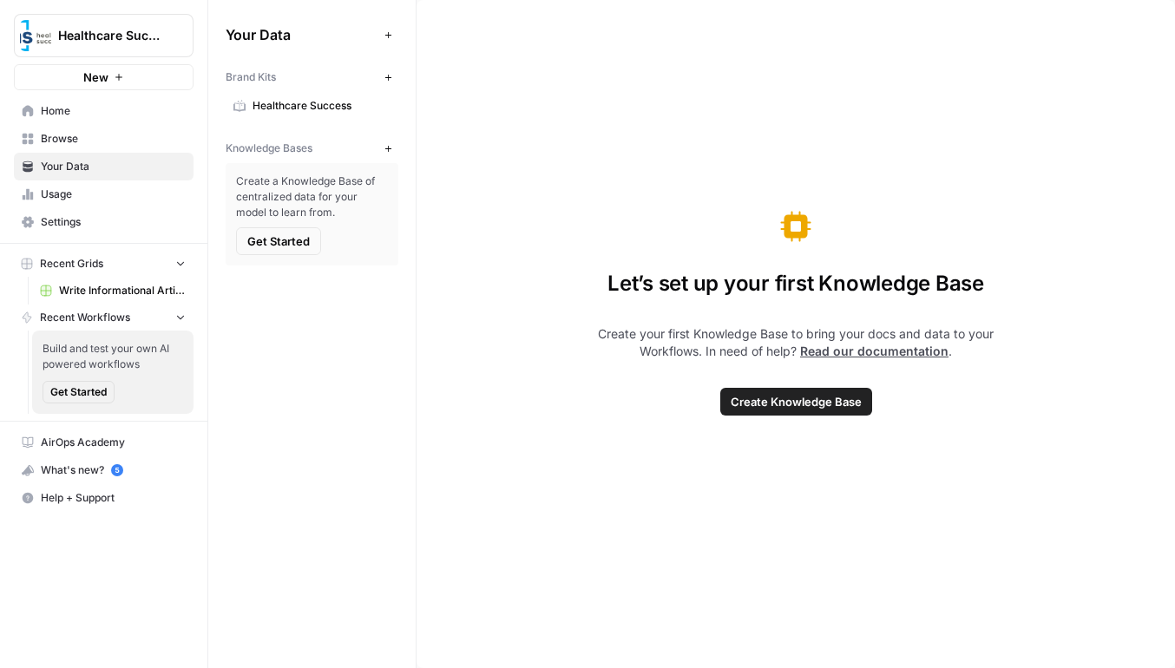
click at [297, 120] on div "Brand Kits New Healthcare Success Knowledge Bases New Create a Knowledge Base o…" at bounding box center [312, 163] width 173 height 203
click at [298, 110] on span "Healthcare Success" at bounding box center [321, 106] width 138 height 16
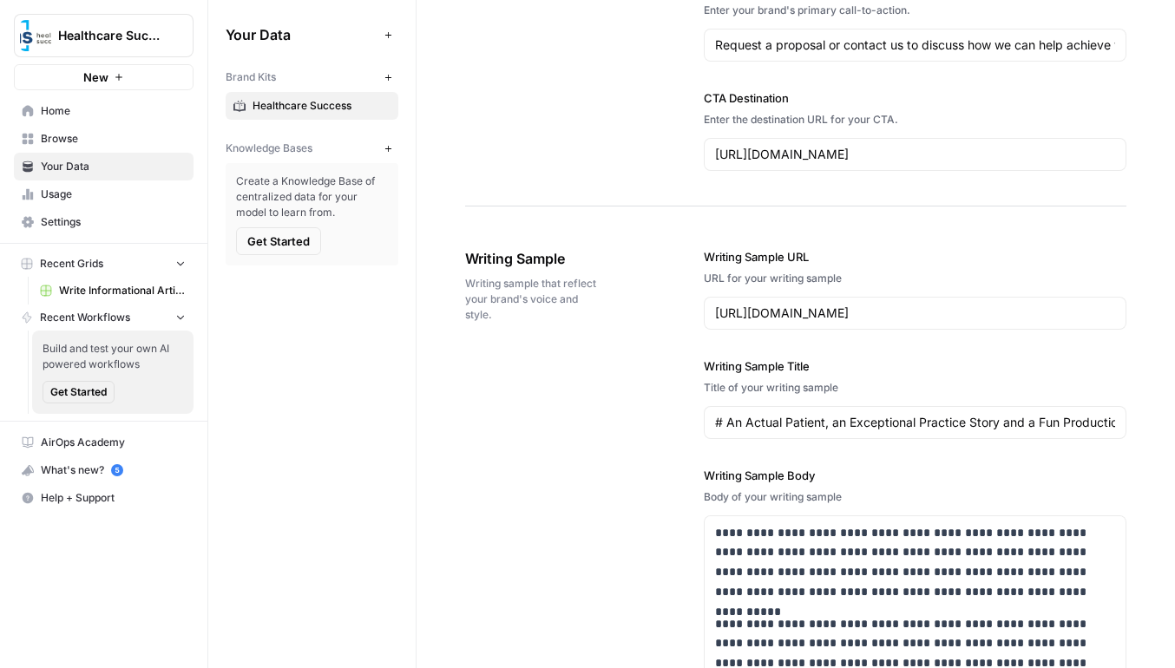
scroll to position [1754, 0]
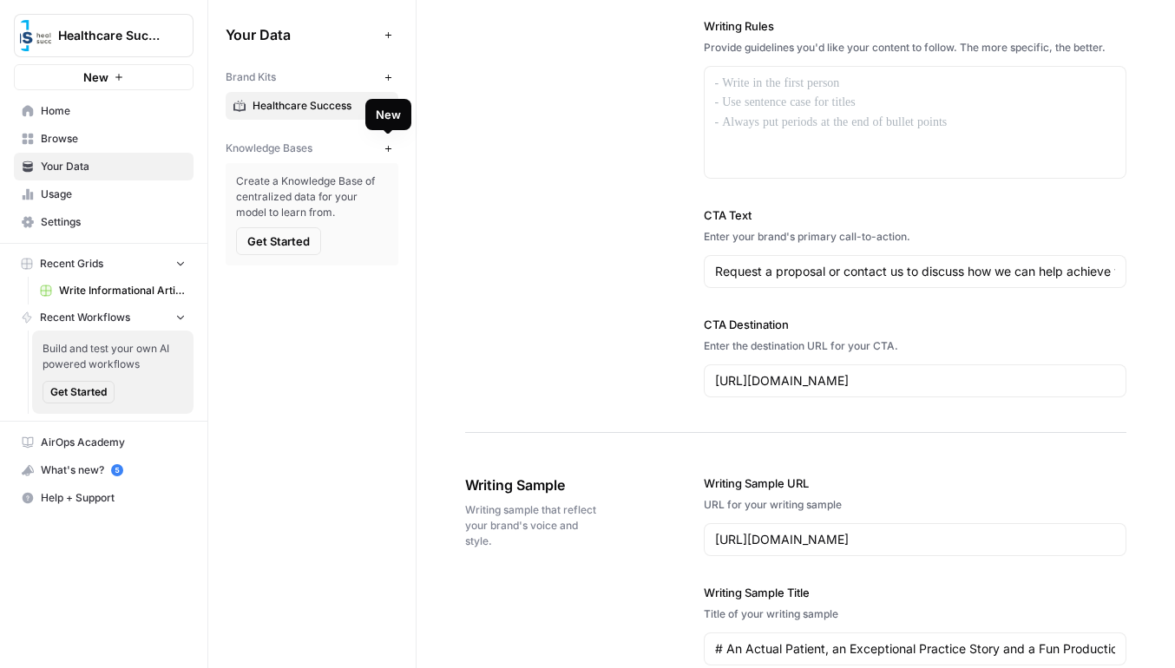
click at [392, 147] on icon "button" at bounding box center [389, 149] width 10 height 10
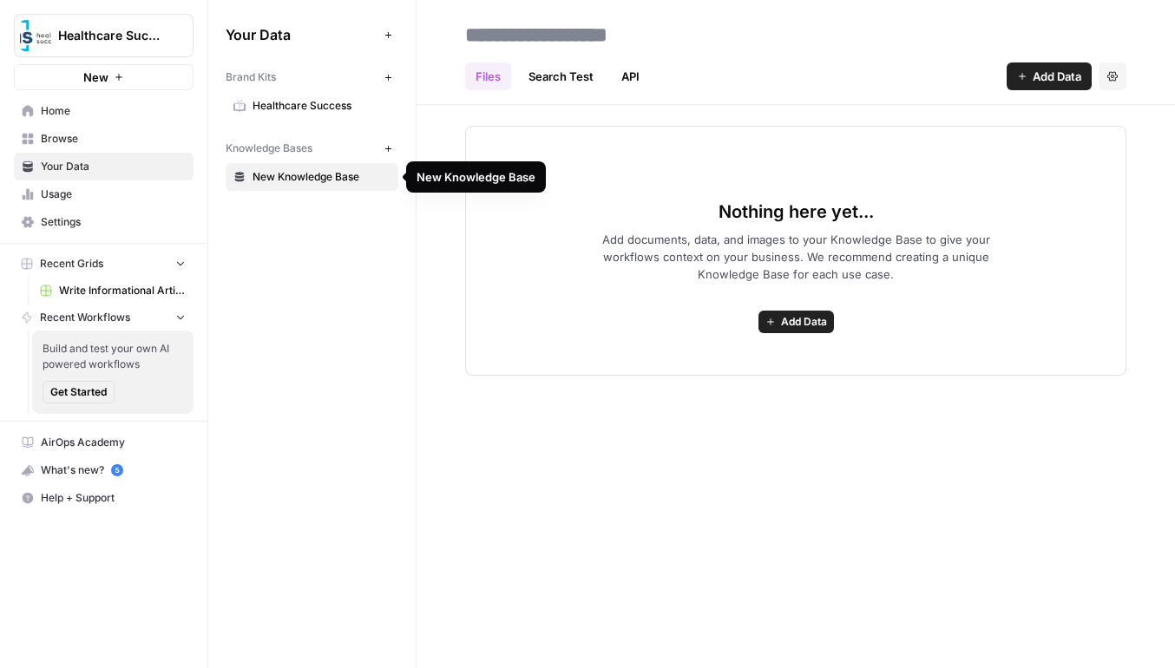
click at [537, 214] on div "Nothing here yet... Add documents, data, and images to your Knowledge Base to g…" at bounding box center [795, 251] width 661 height 250
click at [1027, 69] on button "Add Data" at bounding box center [1048, 76] width 85 height 28
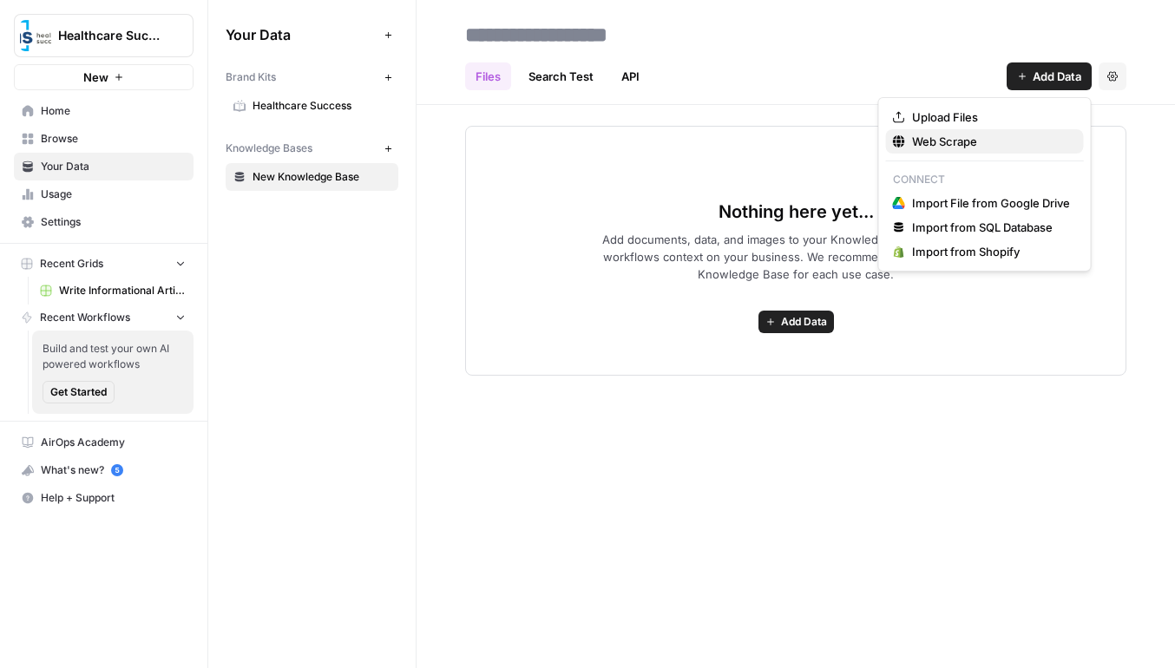
click at [999, 143] on span "Web Scrape" at bounding box center [991, 141] width 158 height 17
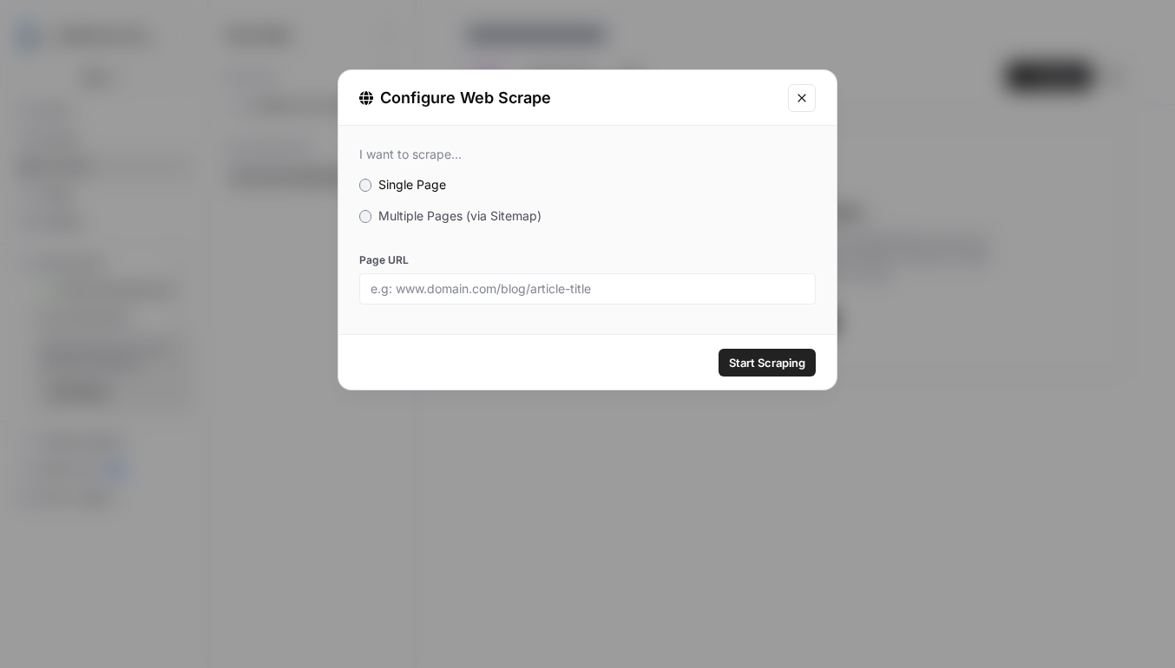
click at [492, 226] on div "I want to scrape... Single Page Multiple Pages (via Sitemap) Page URL" at bounding box center [587, 226] width 498 height 200
click at [481, 223] on label "Multiple Pages (via Sitemap)" at bounding box center [587, 215] width 456 height 17
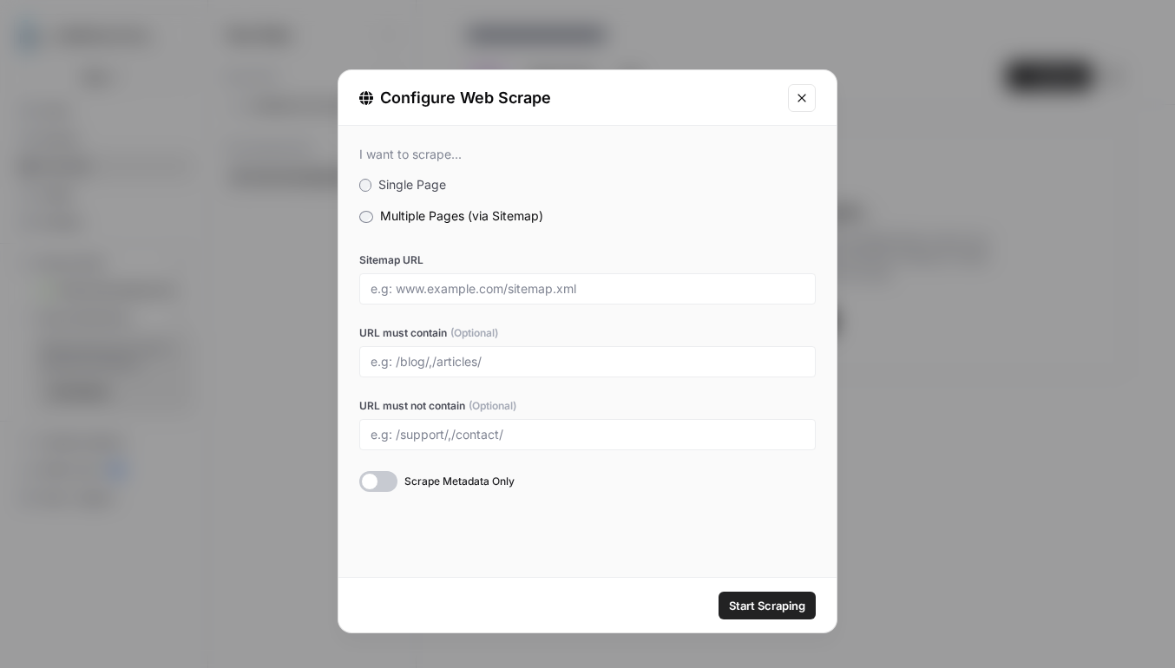
click at [516, 279] on div at bounding box center [587, 288] width 456 height 31
click at [530, 289] on input "Sitemap URL" at bounding box center [587, 289] width 434 height 16
paste input "https://healthcaresuccess.com/"
type input "https://healthcaresuccess.com/sitemap.xml"
click at [576, 346] on div at bounding box center [587, 361] width 456 height 31
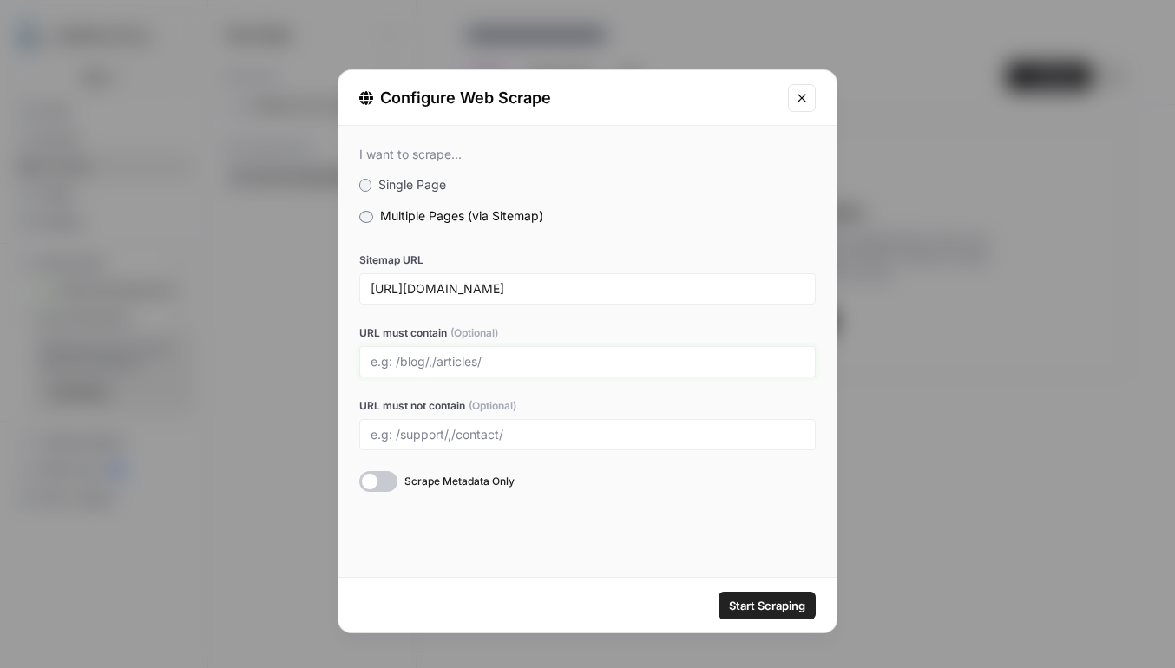
click at [577, 356] on input "URL must contain (Optional)" at bounding box center [587, 362] width 434 height 16
type input "blog"
click at [778, 602] on span "Start Scraping" at bounding box center [767, 605] width 76 height 17
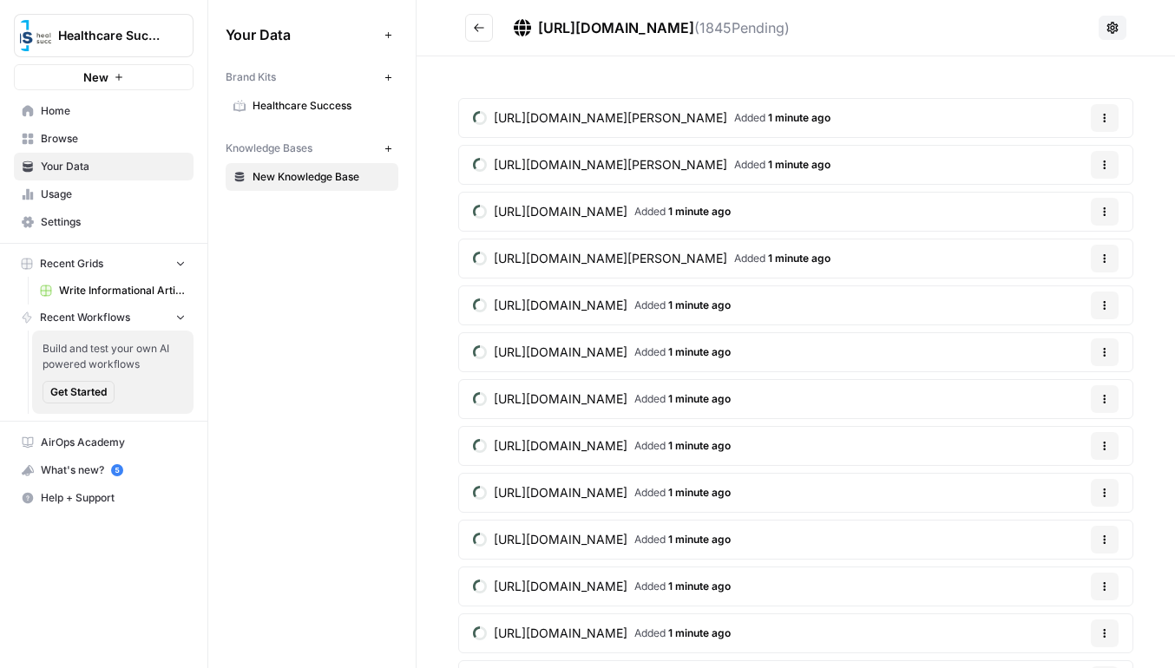
click at [136, 141] on span "Browse" at bounding box center [113, 139] width 145 height 16
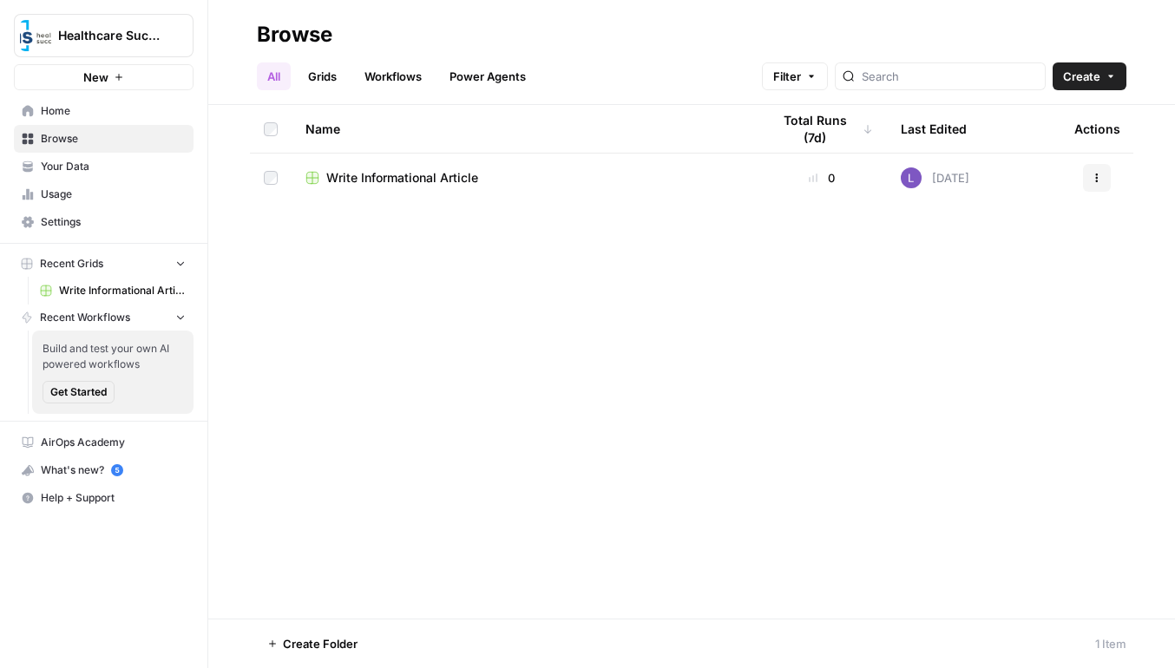
click at [343, 169] on span "Write Informational Article" at bounding box center [402, 177] width 152 height 17
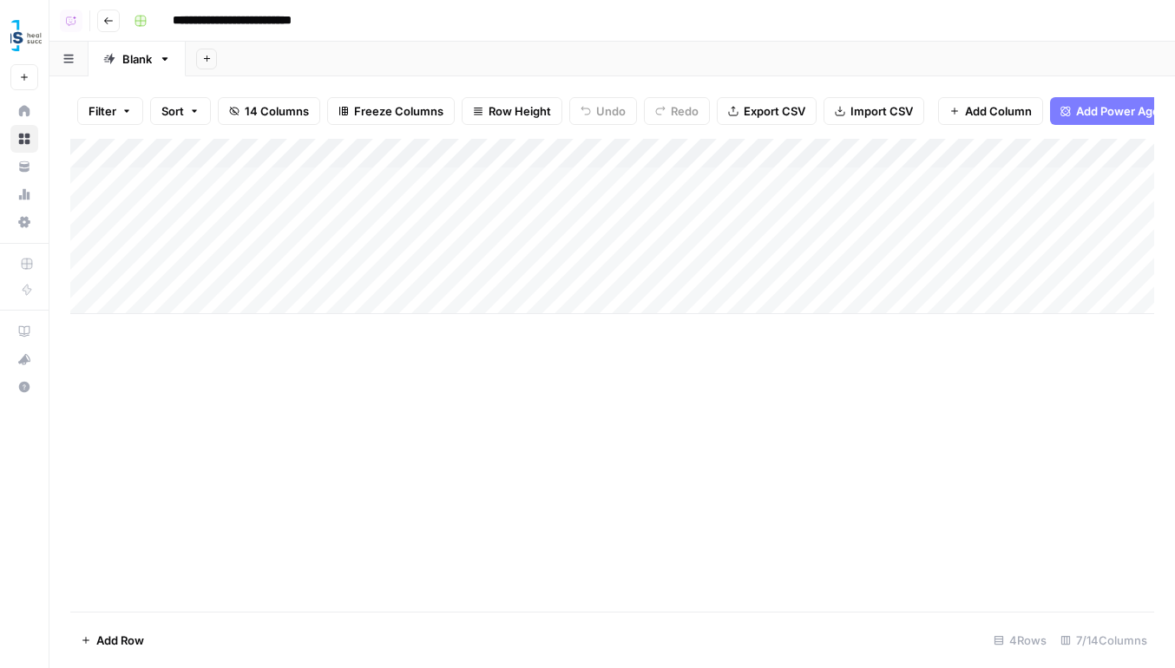
click at [447, 177] on div "Add Column" at bounding box center [612, 226] width 1084 height 175
click at [447, 197] on div "Add Column" at bounding box center [612, 226] width 1084 height 175
click at [447, 230] on div "Add Column" at bounding box center [612, 226] width 1084 height 175
click at [447, 266] on div "Add Column" at bounding box center [612, 226] width 1084 height 175
click at [378, 103] on span "Freeze Columns" at bounding box center [398, 110] width 89 height 17
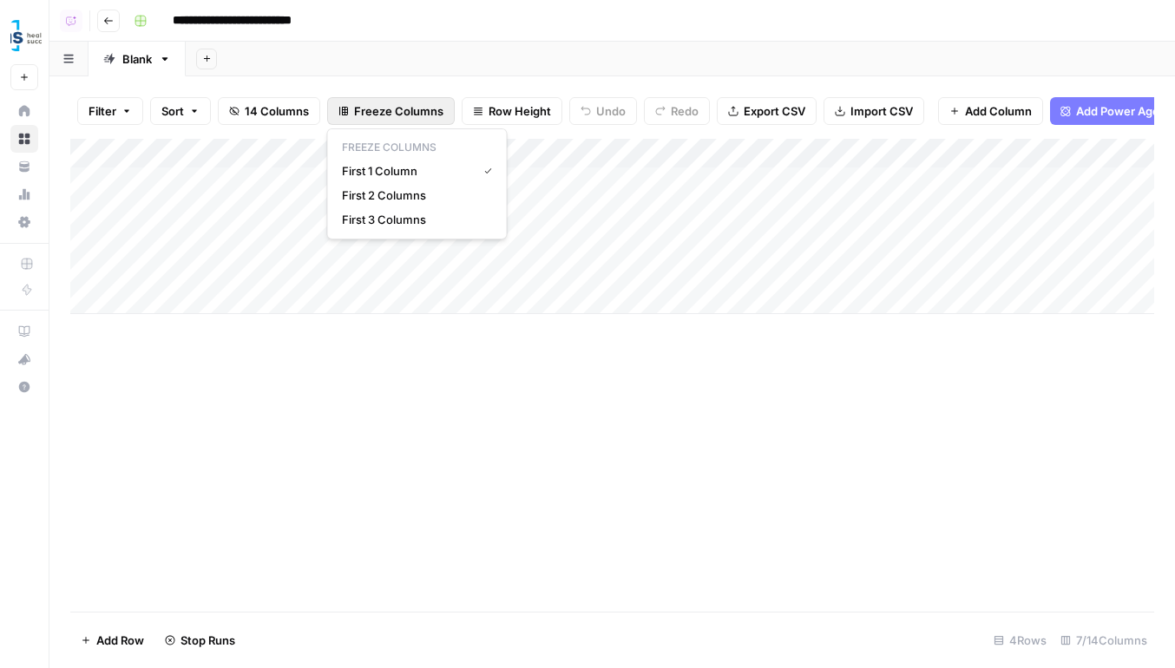
click at [524, 117] on span "Row Height" at bounding box center [519, 110] width 62 height 17
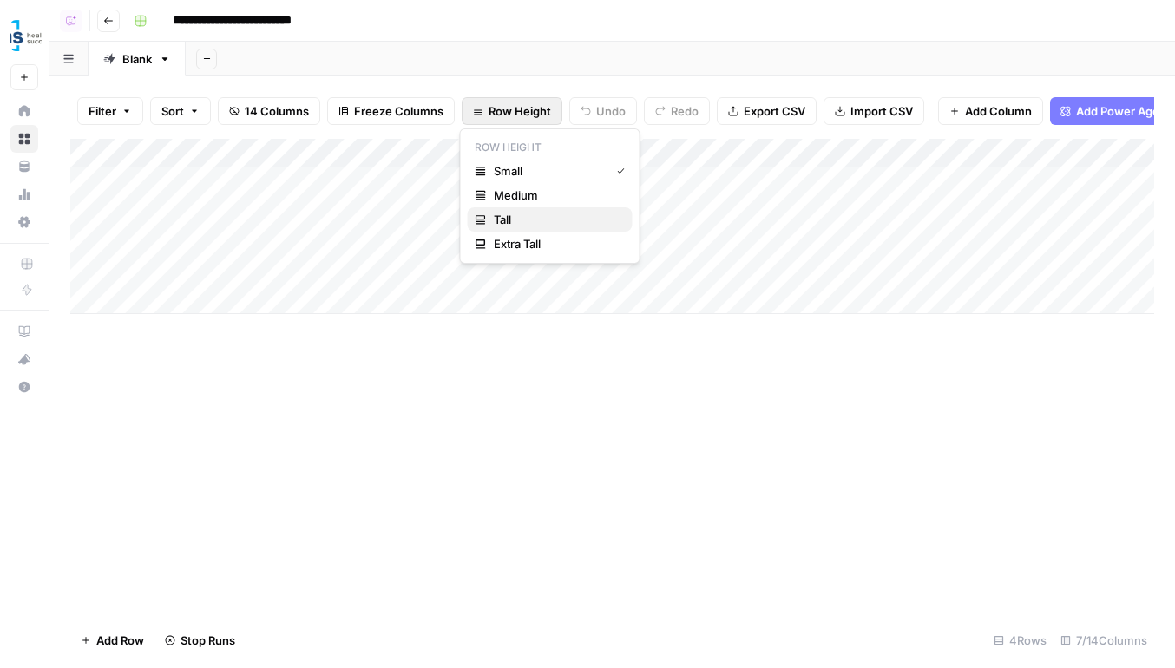
click at [534, 213] on span "Tall" at bounding box center [556, 219] width 125 height 17
click at [460, 195] on div "Add Column" at bounding box center [612, 320] width 1084 height 363
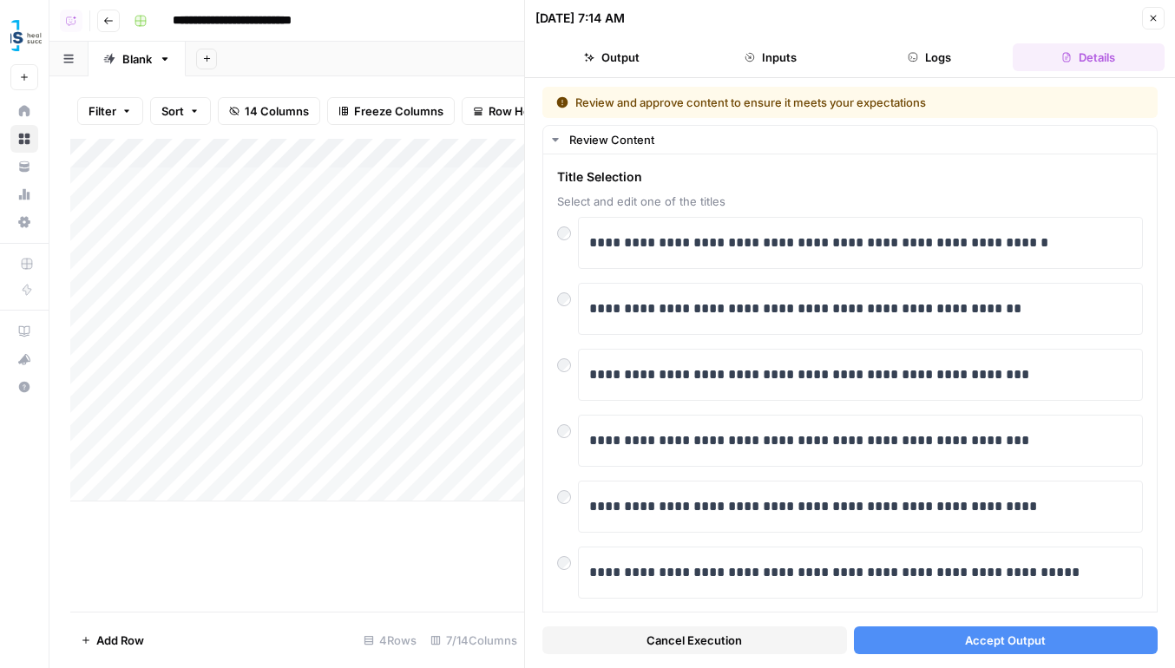
click at [975, 623] on div "Cancel Execution Accept Output" at bounding box center [849, 636] width 615 height 47
click at [976, 632] on span "Accept Output" at bounding box center [1005, 640] width 81 height 17
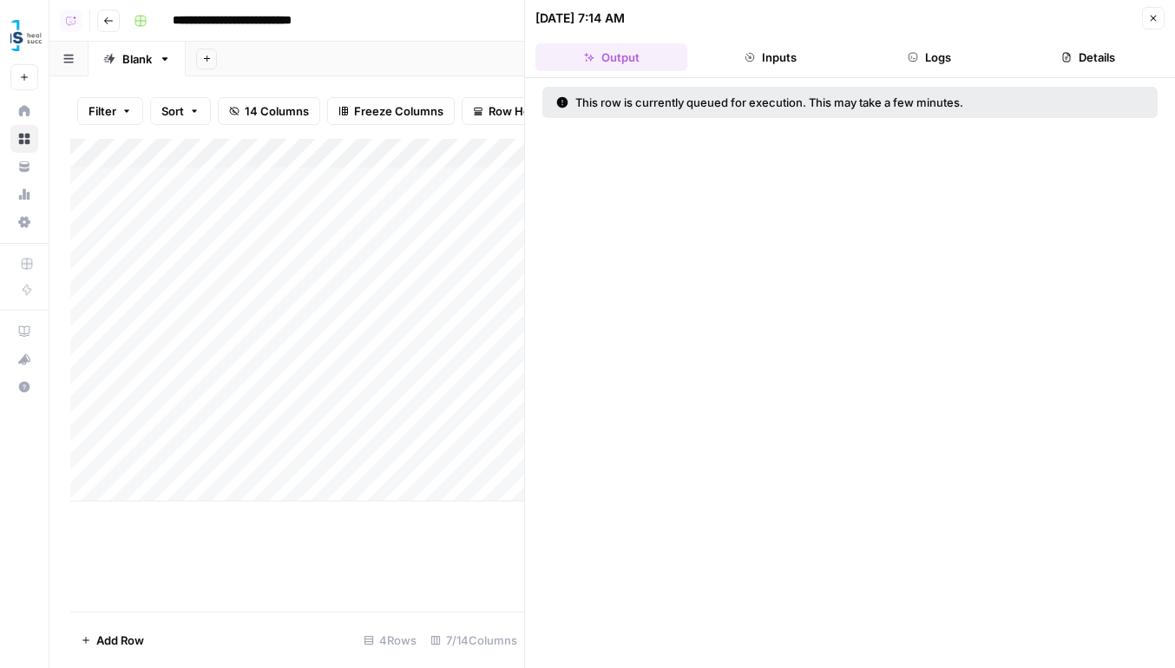
click at [406, 305] on div "Add Column" at bounding box center [297, 320] width 454 height 363
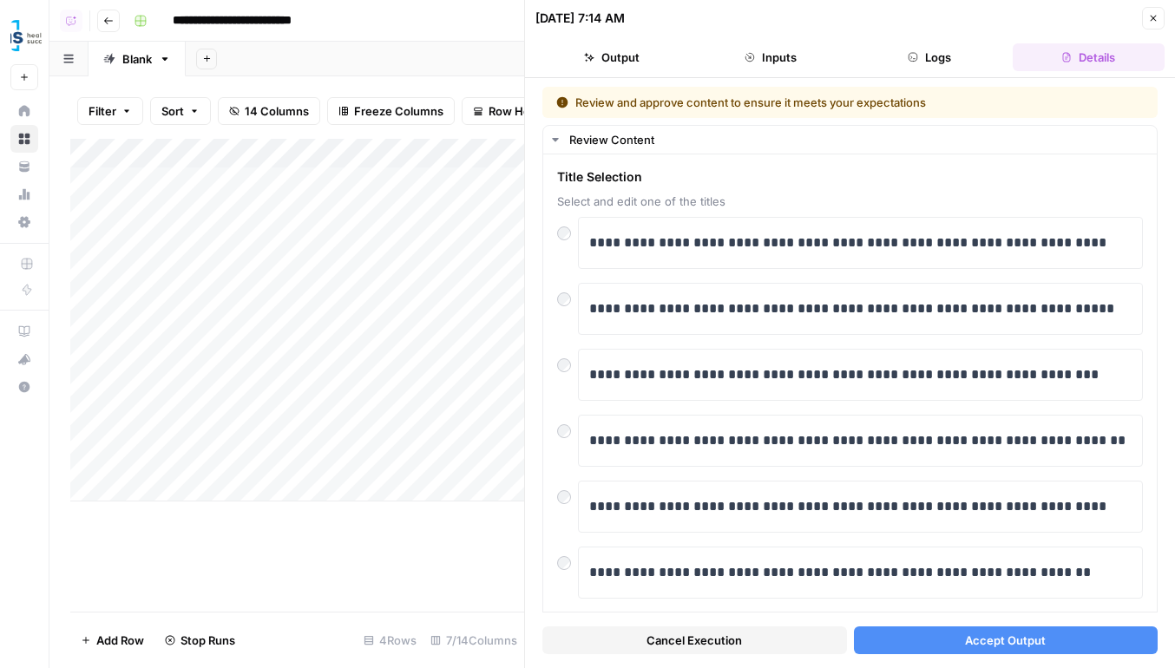
click at [987, 646] on span "Accept Output" at bounding box center [1005, 640] width 81 height 17
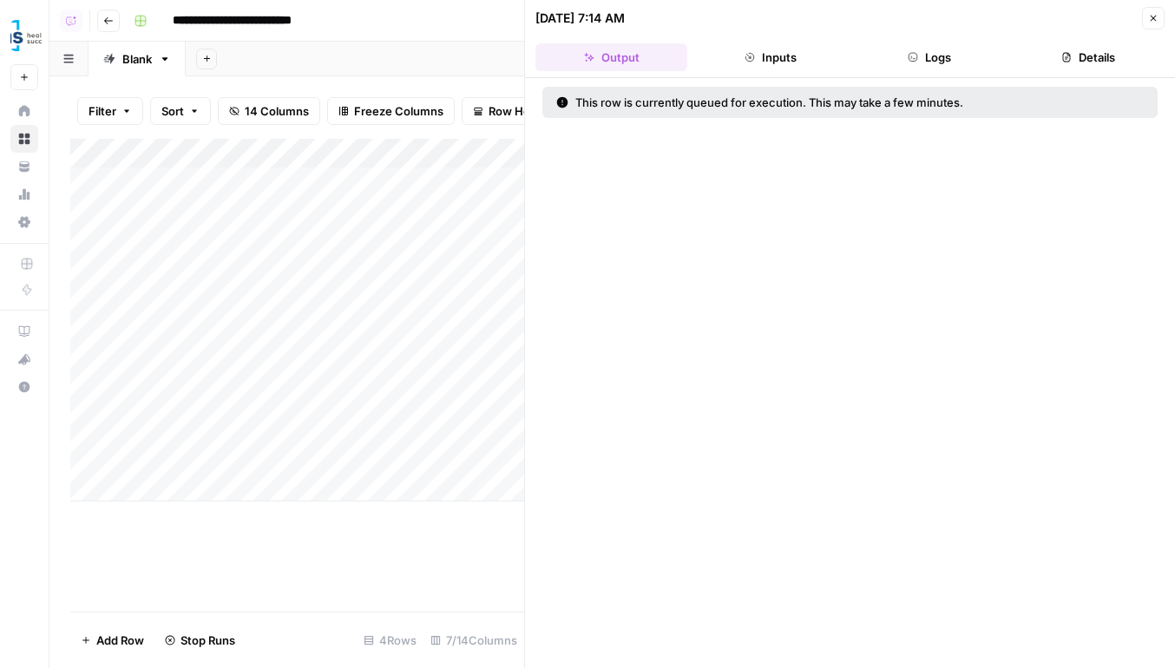
click at [475, 399] on div "Add Column" at bounding box center [297, 320] width 454 height 363
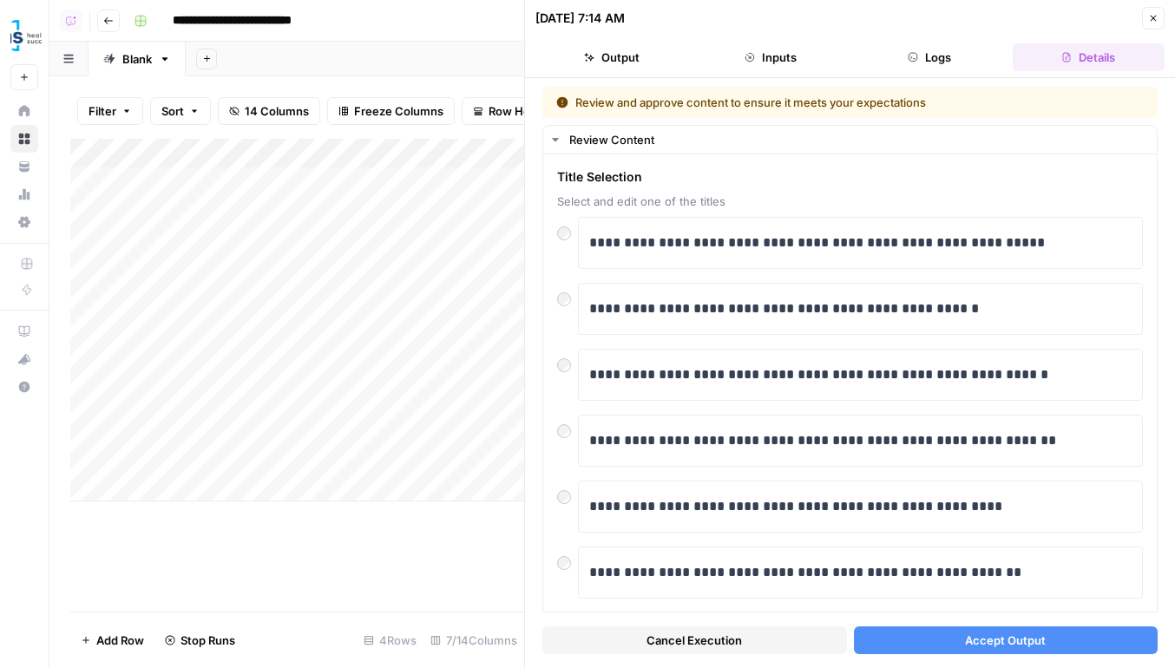
click at [1002, 649] on button "Accept Output" at bounding box center [1006, 640] width 305 height 28
click at [450, 371] on div "Add Column" at bounding box center [297, 320] width 454 height 363
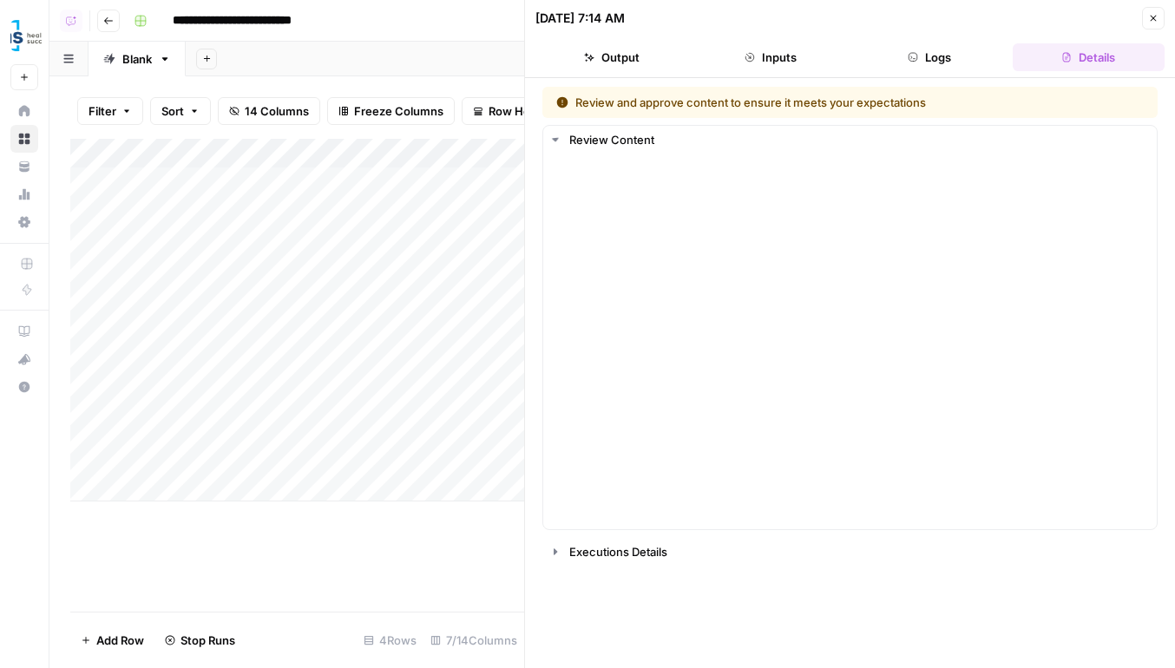
click at [450, 371] on div "Add Column" at bounding box center [297, 320] width 454 height 363
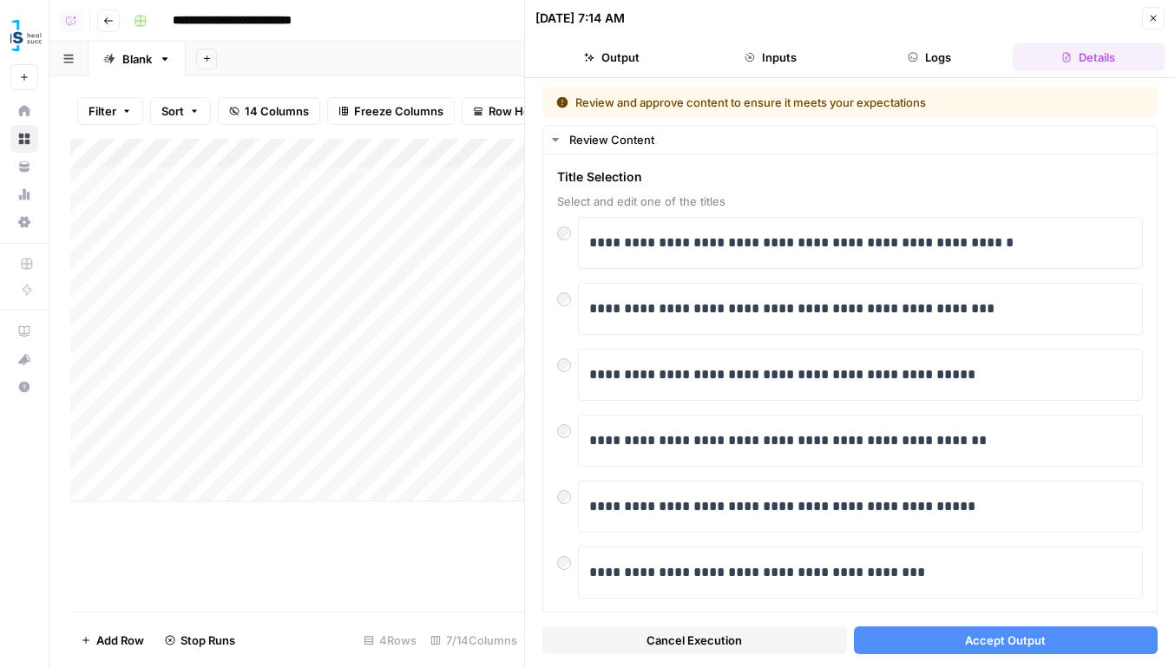
click at [1011, 634] on span "Accept Output" at bounding box center [1005, 640] width 81 height 17
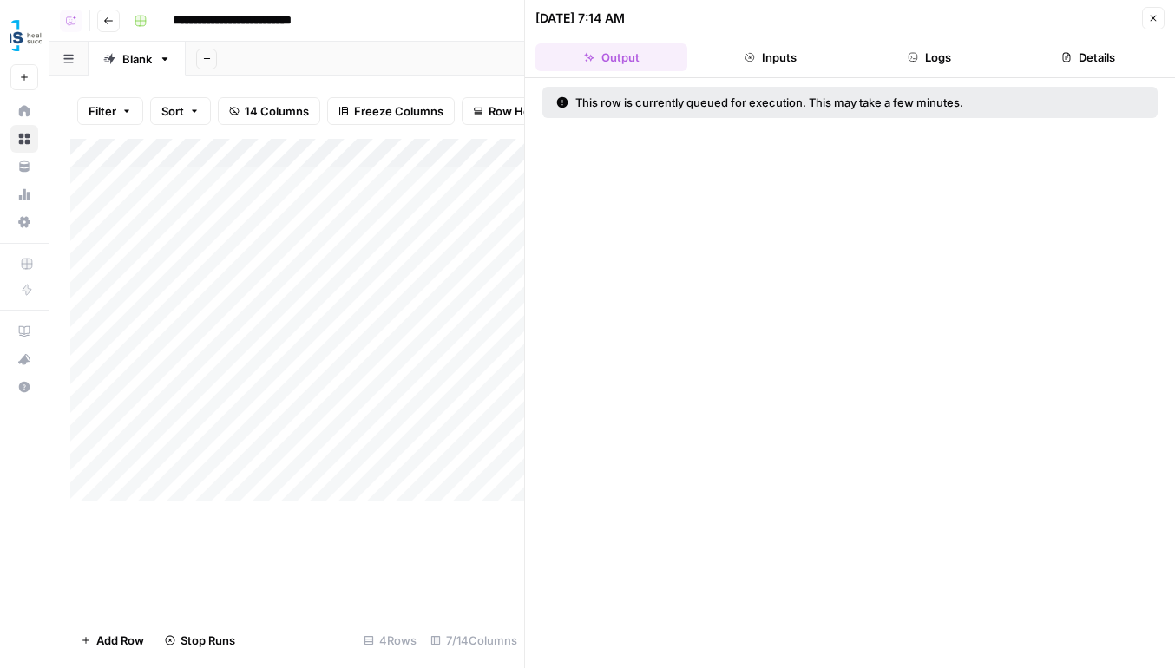
click at [1153, 14] on icon "button" at bounding box center [1153, 18] width 10 height 10
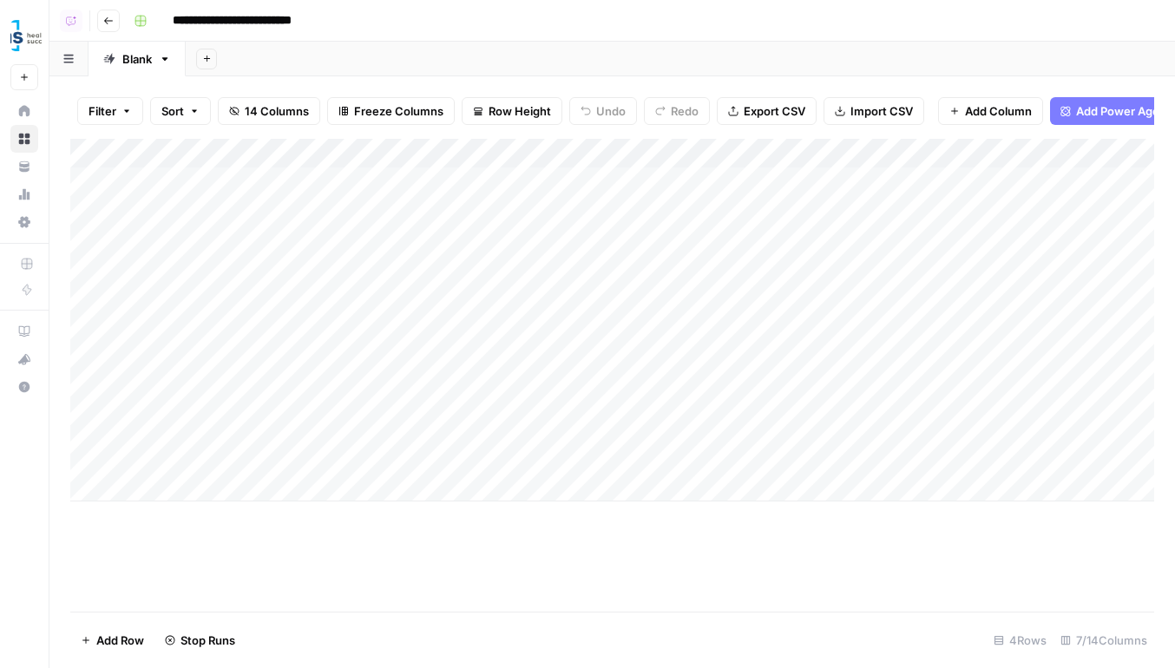
click at [113, 17] on icon "button" at bounding box center [108, 21] width 10 height 10
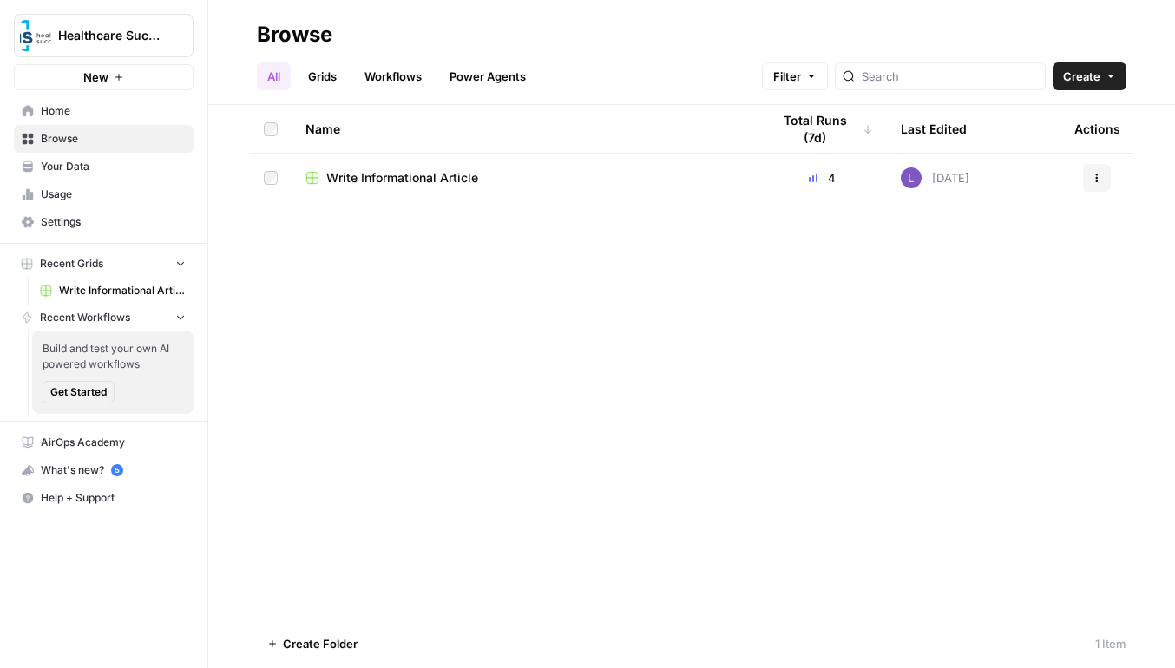
click at [405, 180] on span "Write Informational Article" at bounding box center [402, 177] width 152 height 17
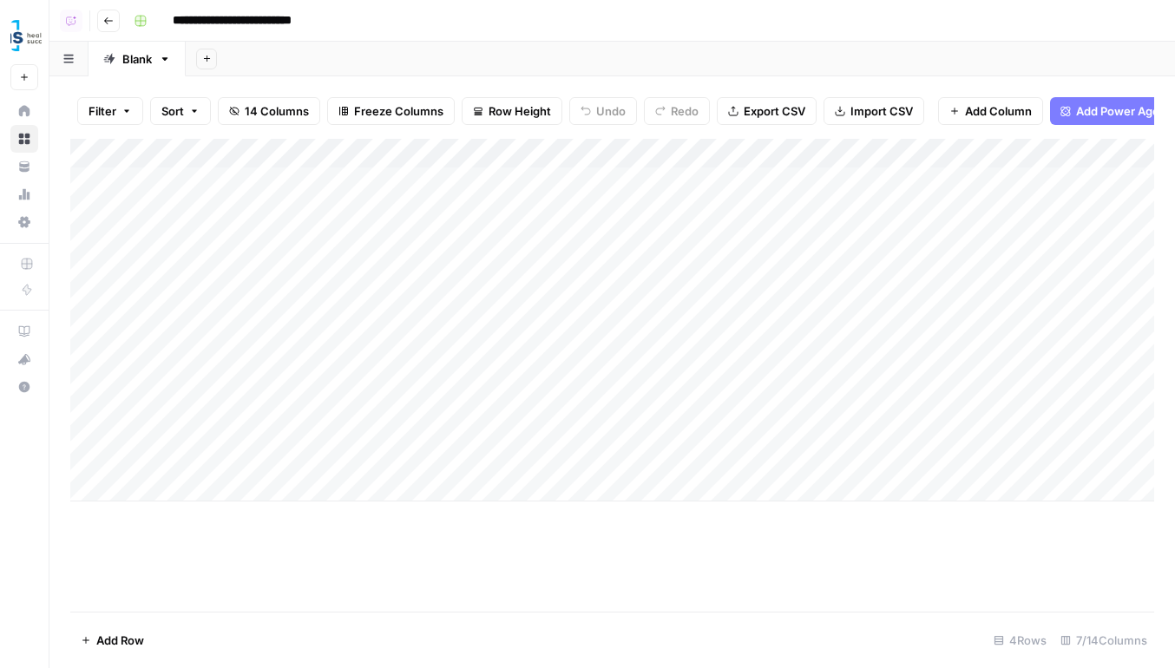
click at [99, 21] on button "Go back" at bounding box center [108, 21] width 23 height 23
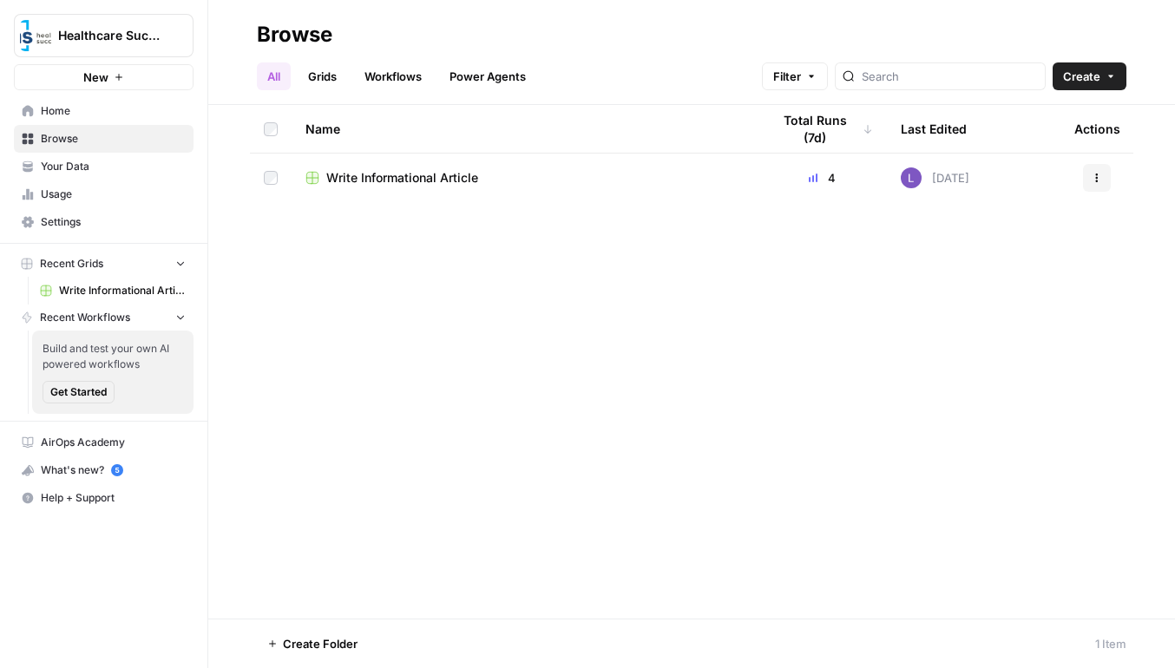
click at [324, 80] on link "Grids" at bounding box center [322, 76] width 49 height 28
click at [1112, 75] on icon "button" at bounding box center [1110, 76] width 5 height 3
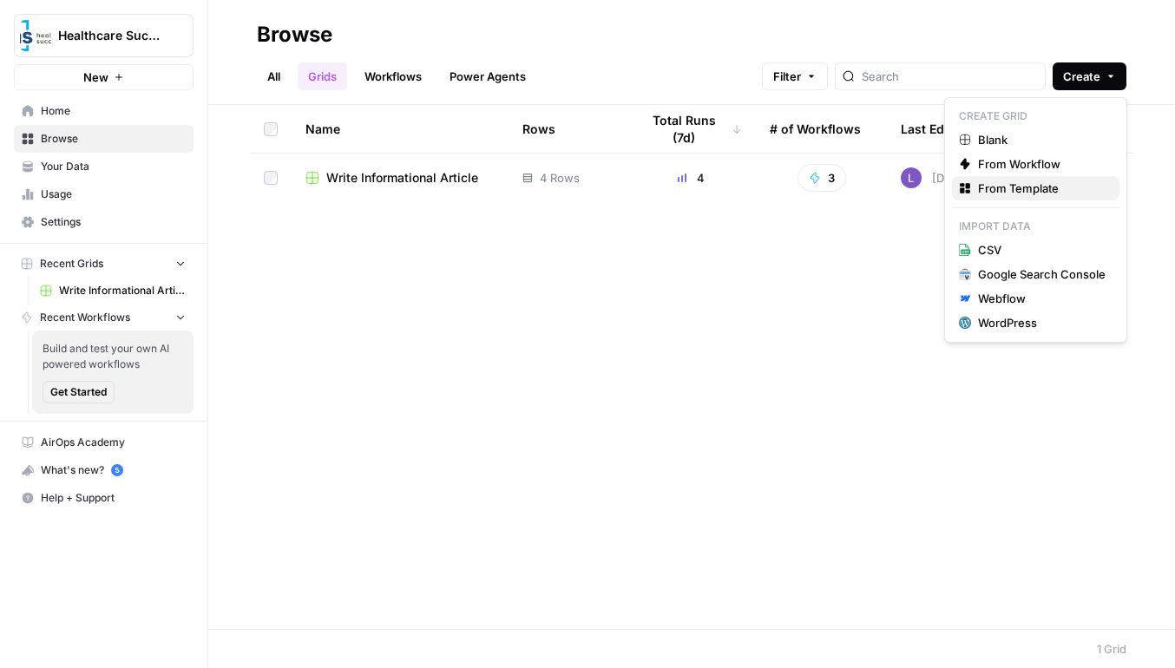
click at [1066, 186] on span "From Template" at bounding box center [1042, 188] width 128 height 17
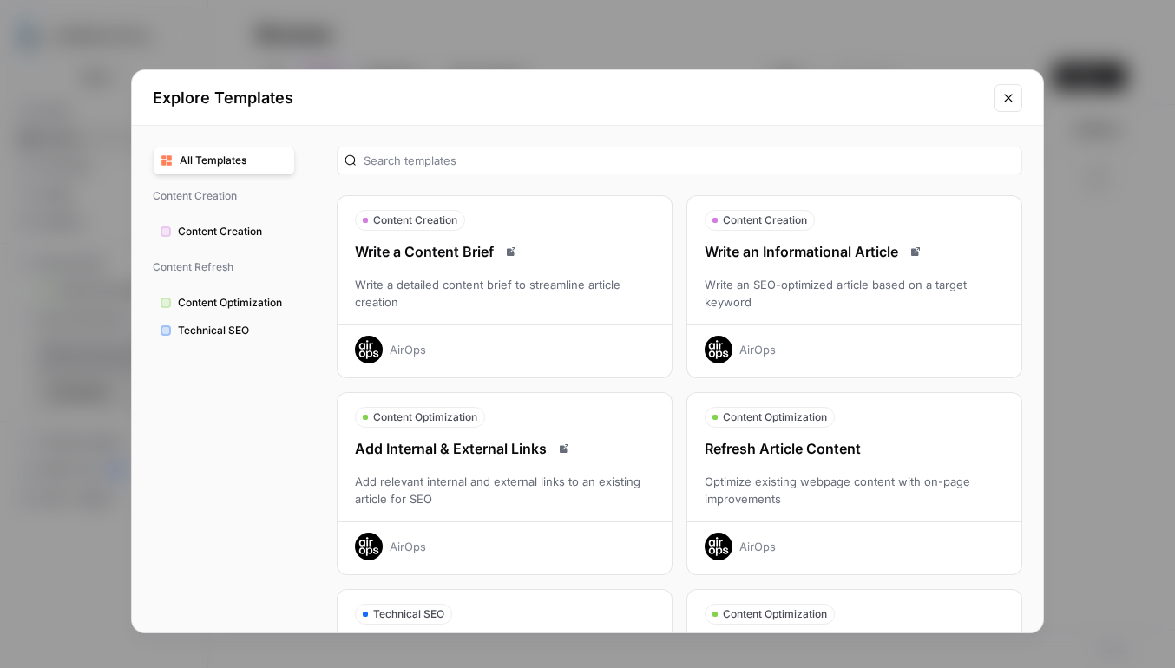
click at [894, 488] on div "Optimize existing webpage content with on-page improvements" at bounding box center [854, 490] width 334 height 35
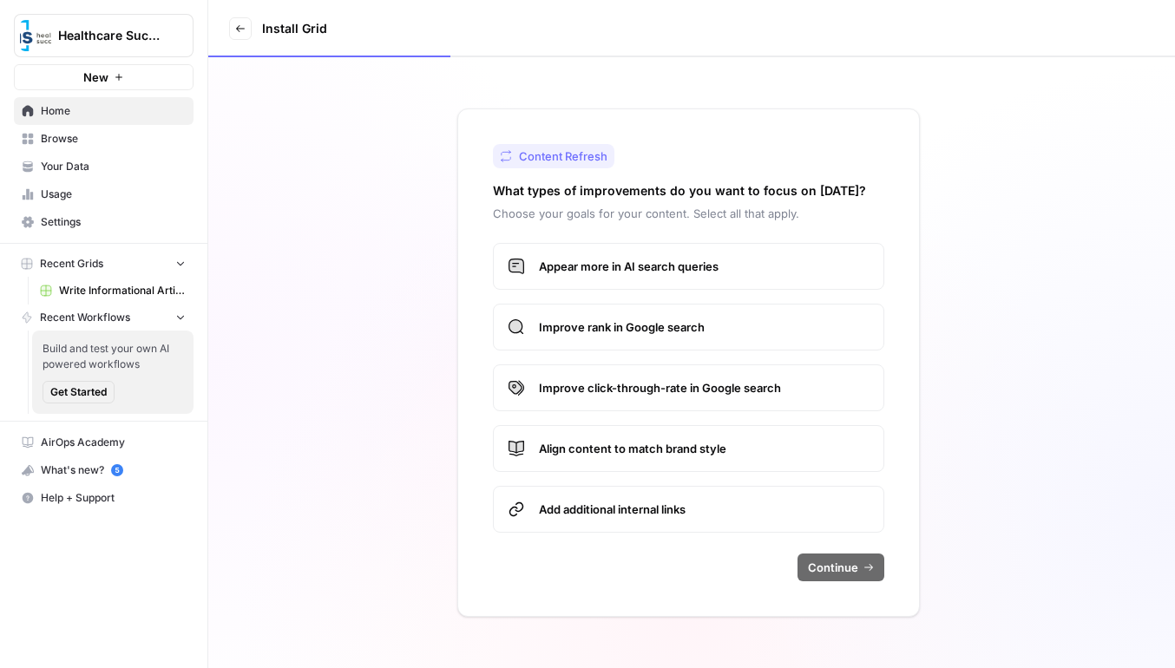
drag, startPoint x: 623, startPoint y: 274, endPoint x: 623, endPoint y: 292, distance: 17.4
click at [623, 274] on span "Appear more in AI search queries" at bounding box center [704, 266] width 331 height 17
click at [623, 333] on span "Improve rank in Google search" at bounding box center [704, 326] width 331 height 17
click at [623, 402] on label "Improve click-through-rate in Google search" at bounding box center [688, 387] width 391 height 47
click at [623, 454] on span "Align content to match brand style" at bounding box center [704, 448] width 331 height 17
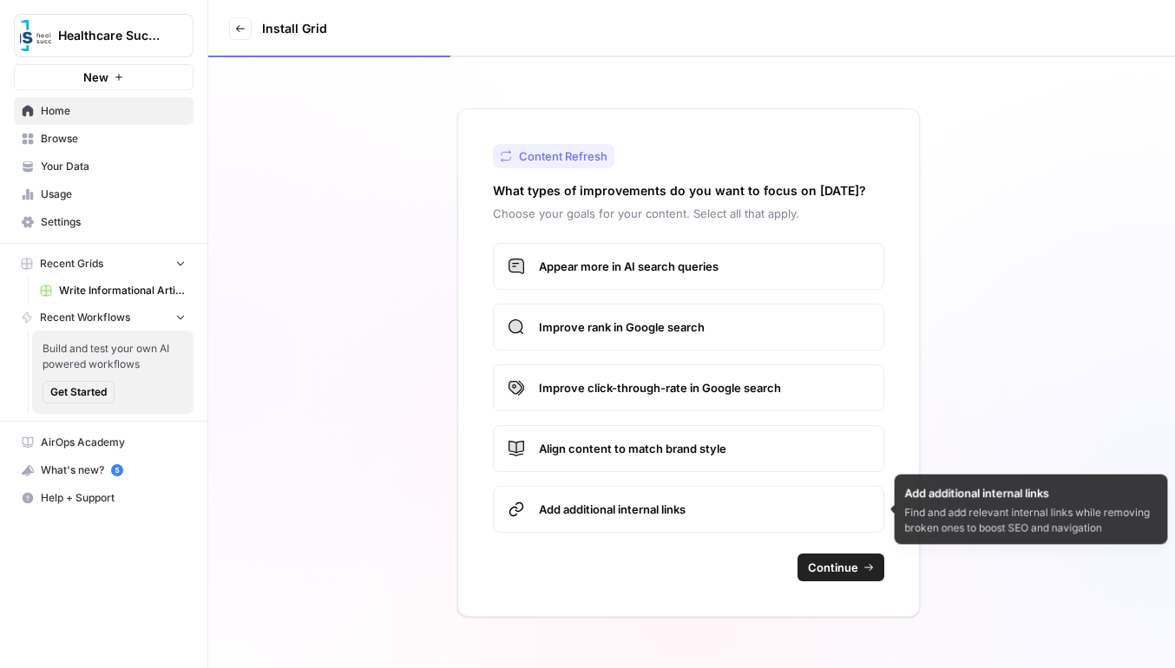
click at [633, 515] on span "Add additional internal links" at bounding box center [704, 509] width 331 height 17
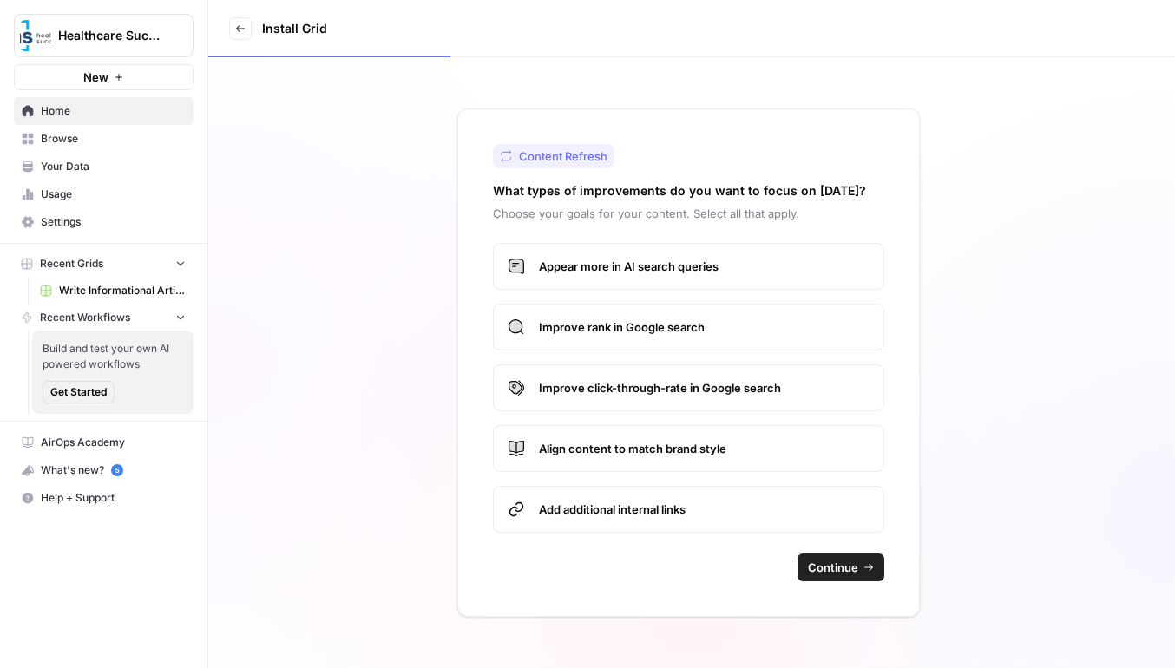
click at [843, 572] on span "Continue" at bounding box center [833, 567] width 50 height 17
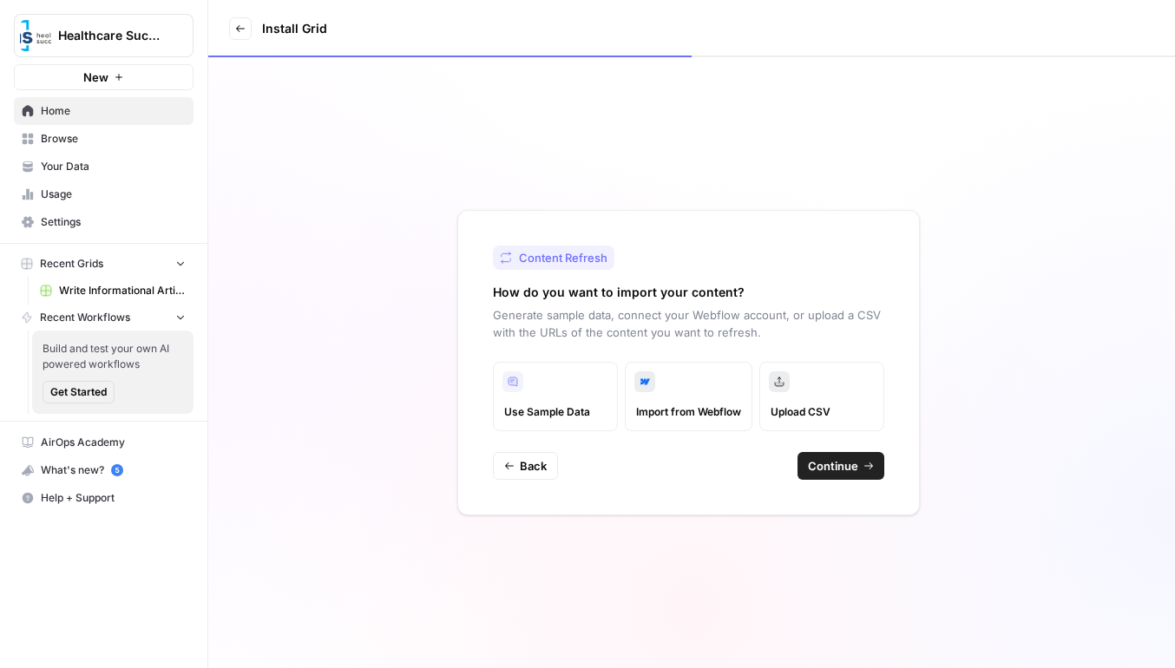
click at [841, 474] on span "Continue" at bounding box center [833, 465] width 50 height 17
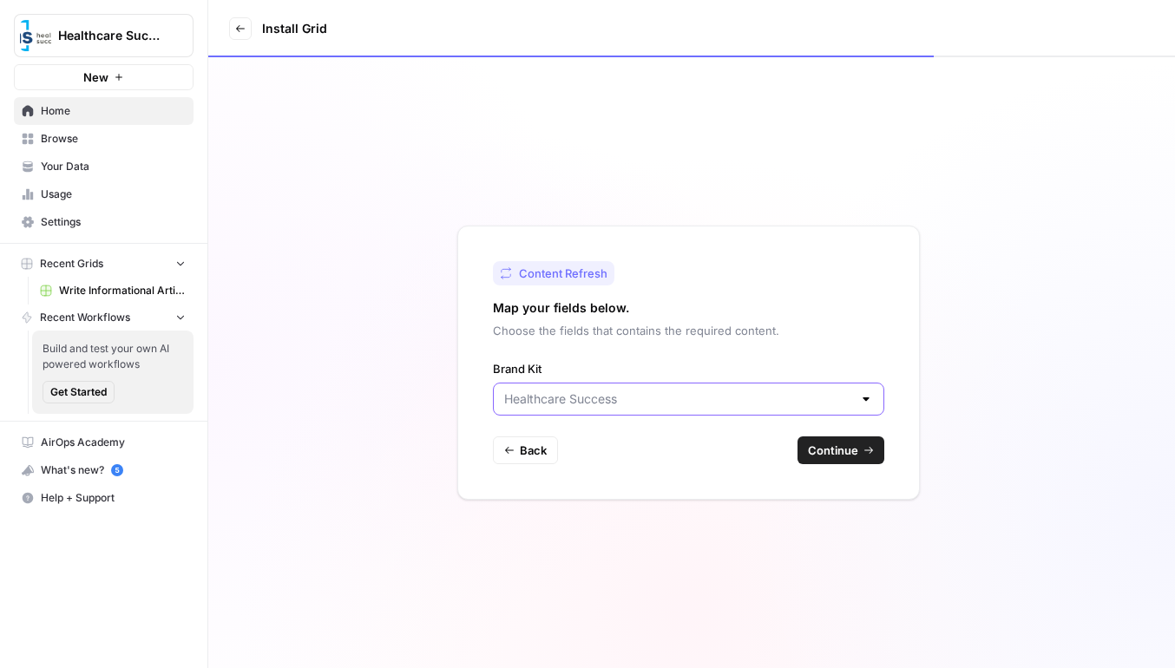
click at [593, 407] on input "Brand Kit" at bounding box center [678, 398] width 348 height 17
type input "Healthcare Success"
click at [816, 295] on div "Content Refresh Map your fields below. Choose the fields that contains the requ…" at bounding box center [688, 363] width 462 height 274
click at [859, 454] on button "Continue" at bounding box center [840, 450] width 87 height 28
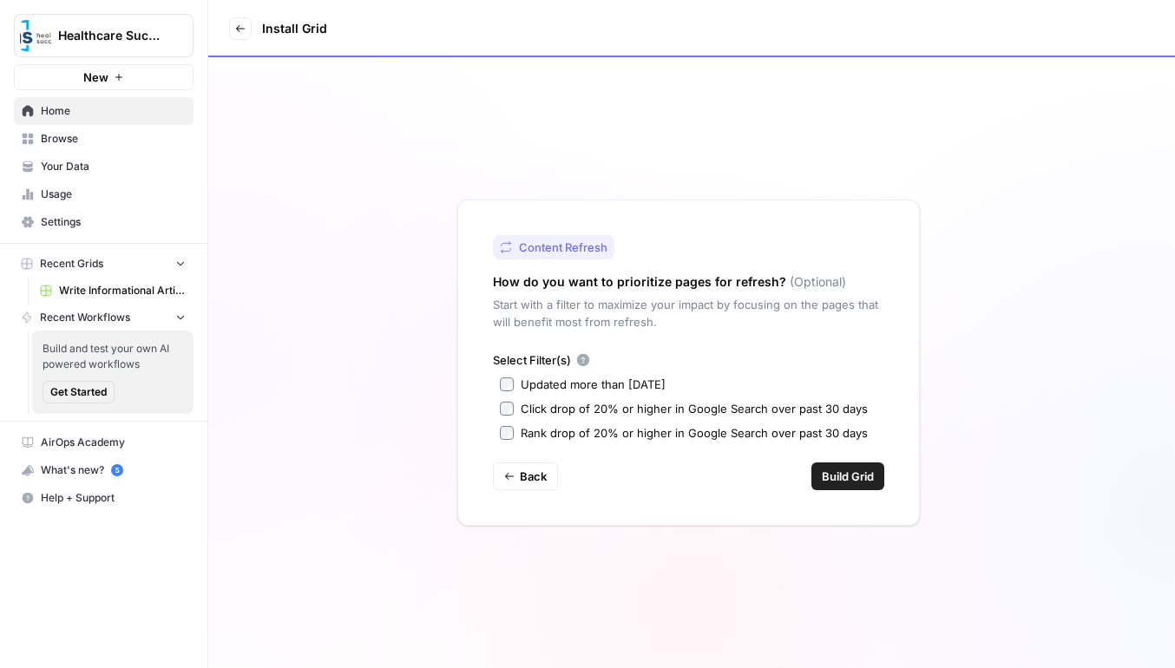
click at [829, 475] on span "Build Grid" at bounding box center [848, 476] width 52 height 17
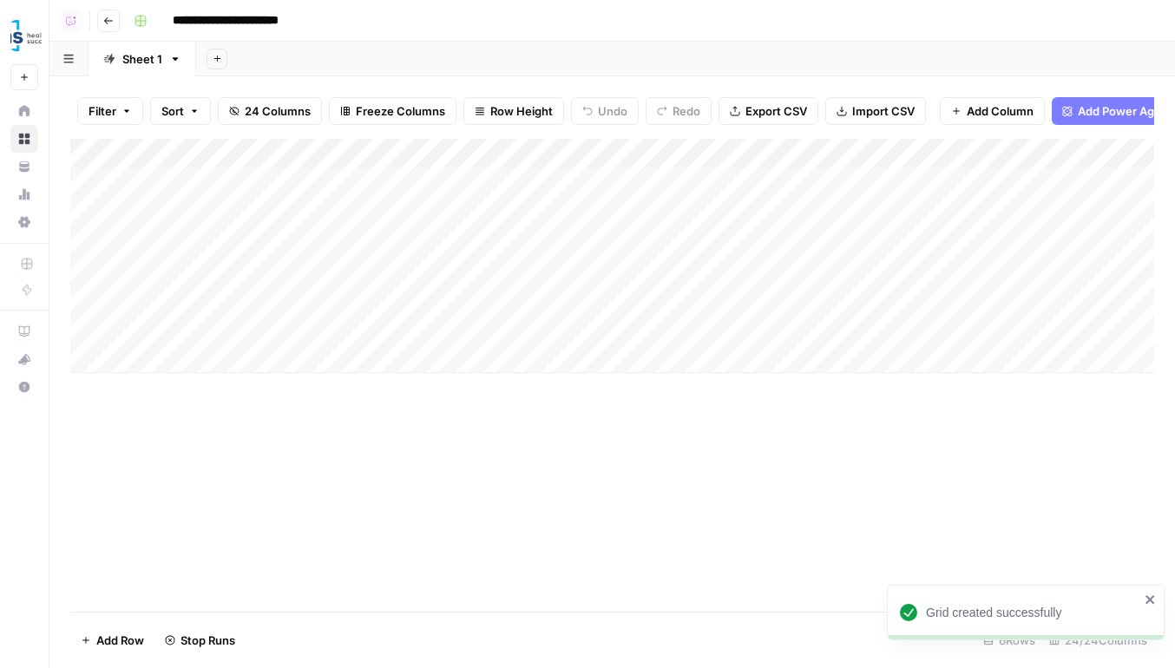
click at [99, 37] on header "**********" at bounding box center [611, 21] width 1125 height 42
click at [103, 28] on button "Go back" at bounding box center [108, 21] width 23 height 23
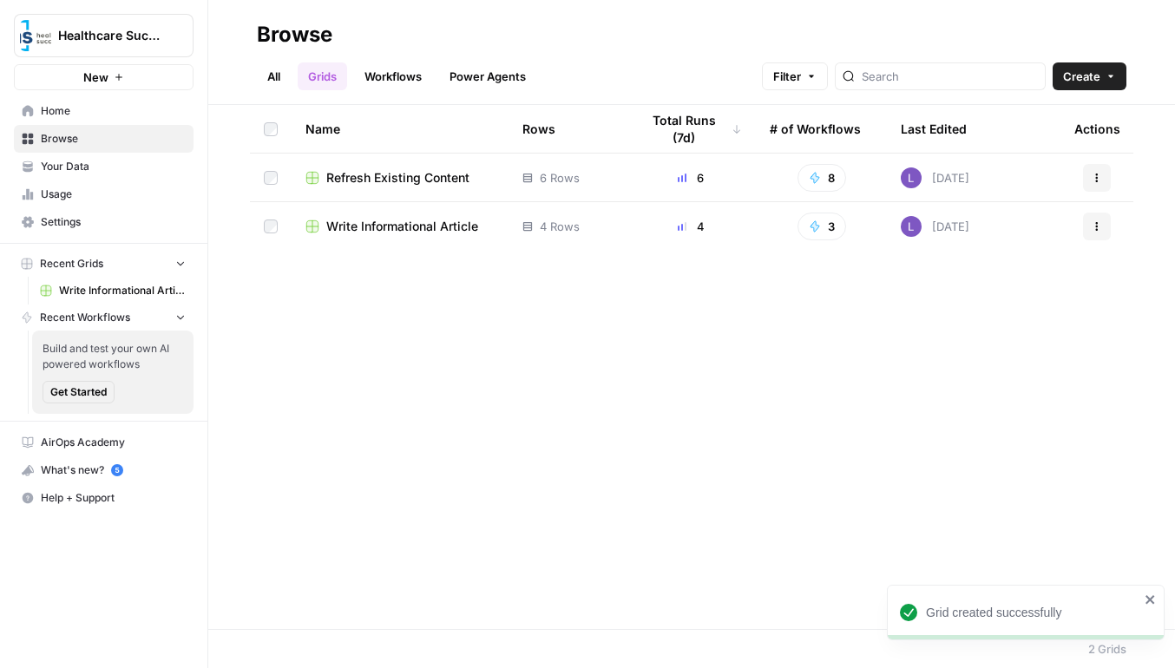
click at [376, 217] on td "Write Informational Article" at bounding box center [400, 226] width 217 height 49
click at [391, 227] on span "Write Informational Article" at bounding box center [402, 226] width 152 height 17
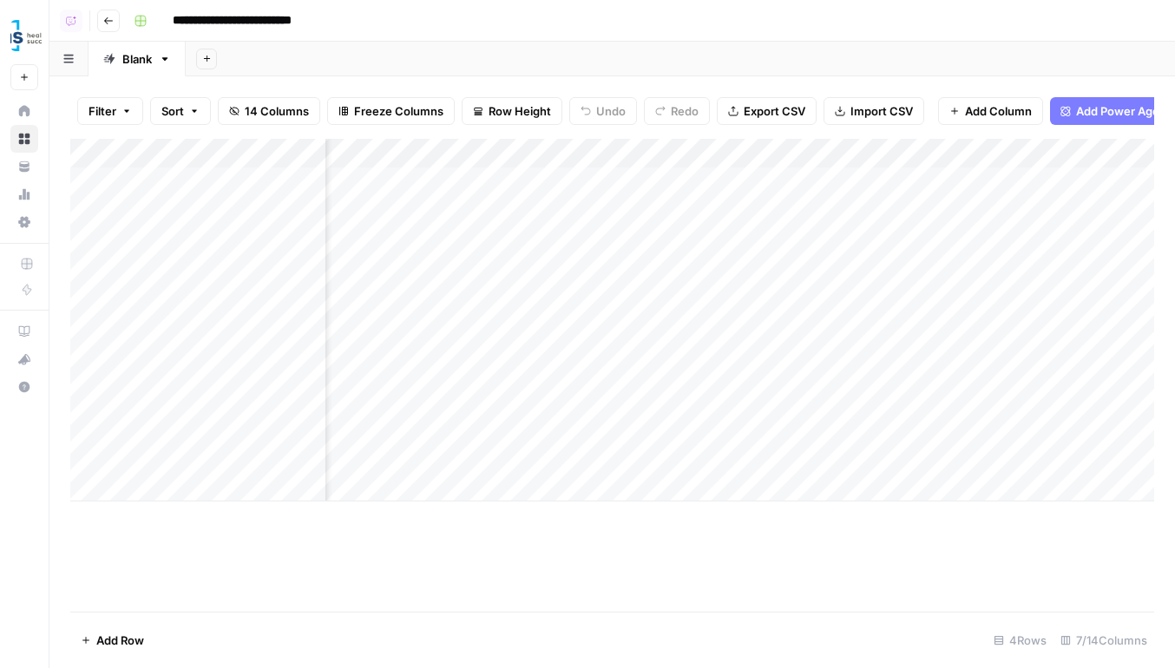
scroll to position [0, 103]
click at [756, 268] on div "Add Column" at bounding box center [612, 320] width 1084 height 363
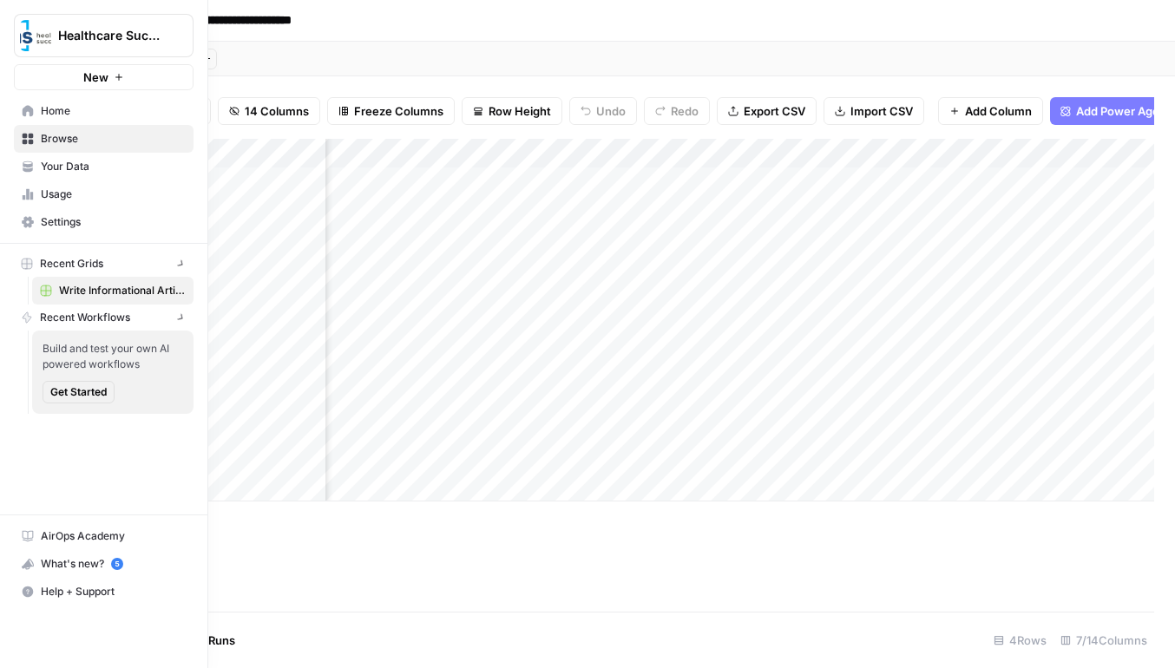
click at [27, 27] on img "Workspace: Healthcare Success" at bounding box center [35, 35] width 31 height 31
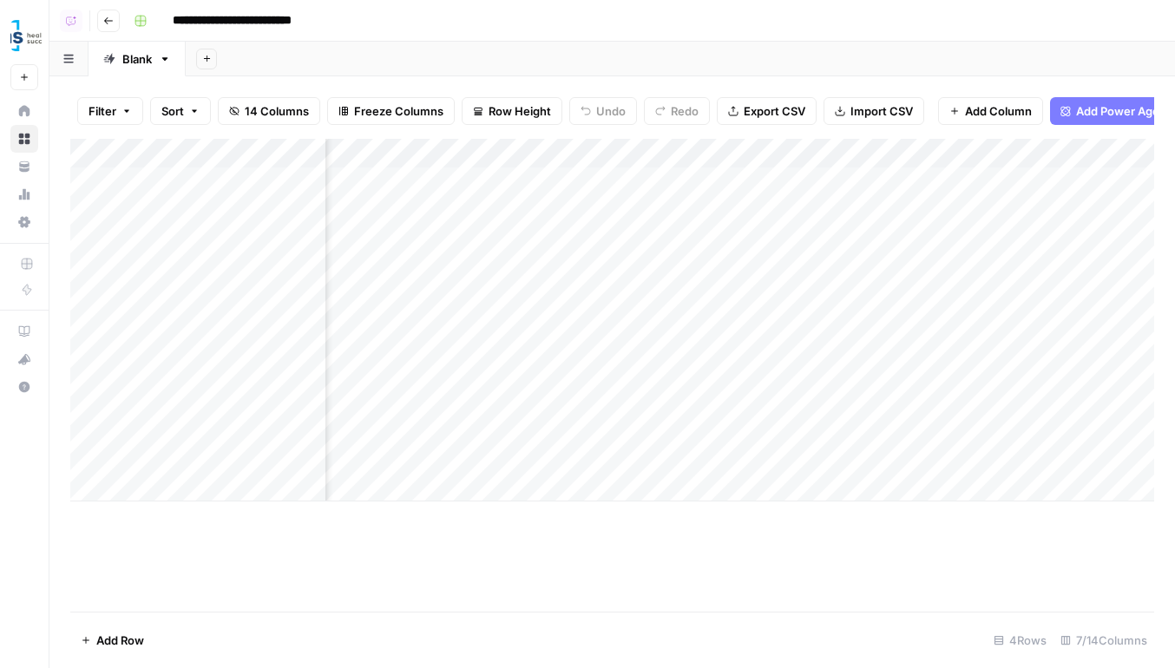
click at [194, 341] on div "Add Column" at bounding box center [612, 320] width 1084 height 363
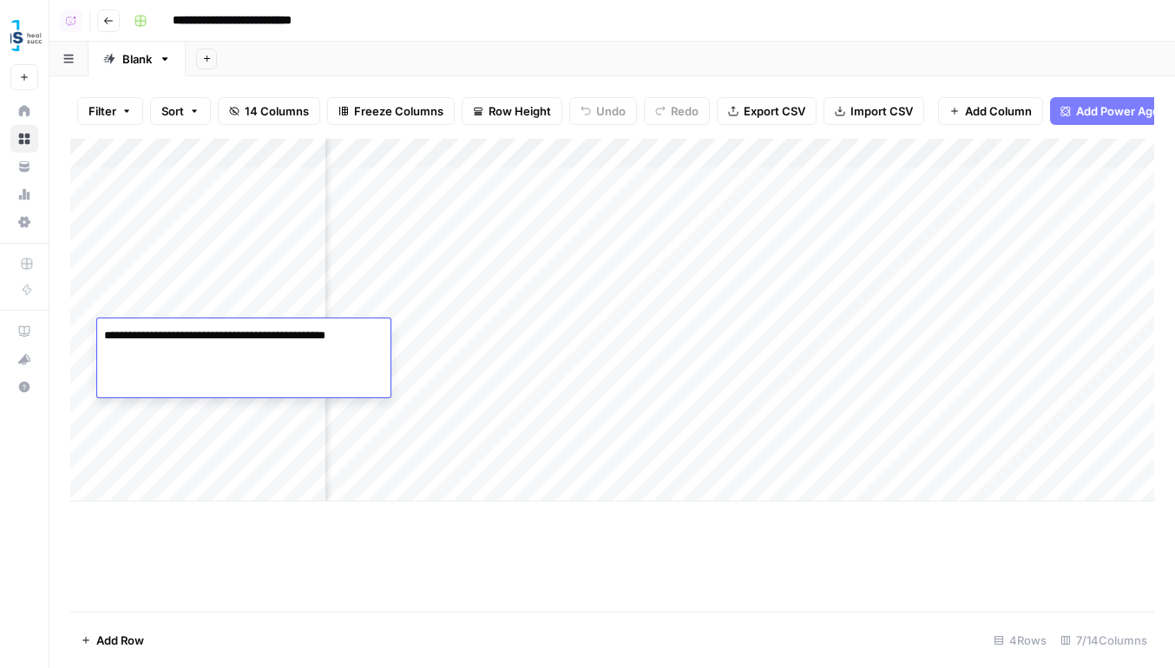
click at [194, 341] on textarea "**********" at bounding box center [243, 336] width 293 height 24
click at [744, 351] on div "Add Column" at bounding box center [612, 320] width 1084 height 363
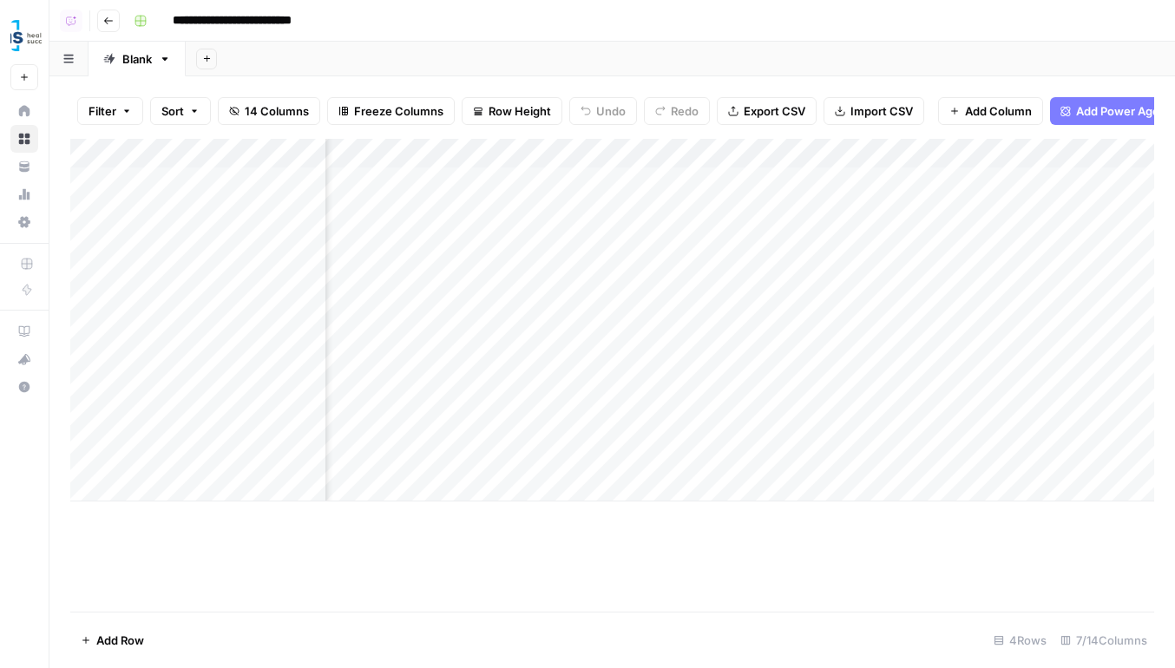
click at [744, 404] on div "Add Column" at bounding box center [612, 320] width 1084 height 363
click at [744, 204] on div "Add Column" at bounding box center [612, 320] width 1084 height 363
click at [110, 22] on icon "button" at bounding box center [108, 21] width 10 height 10
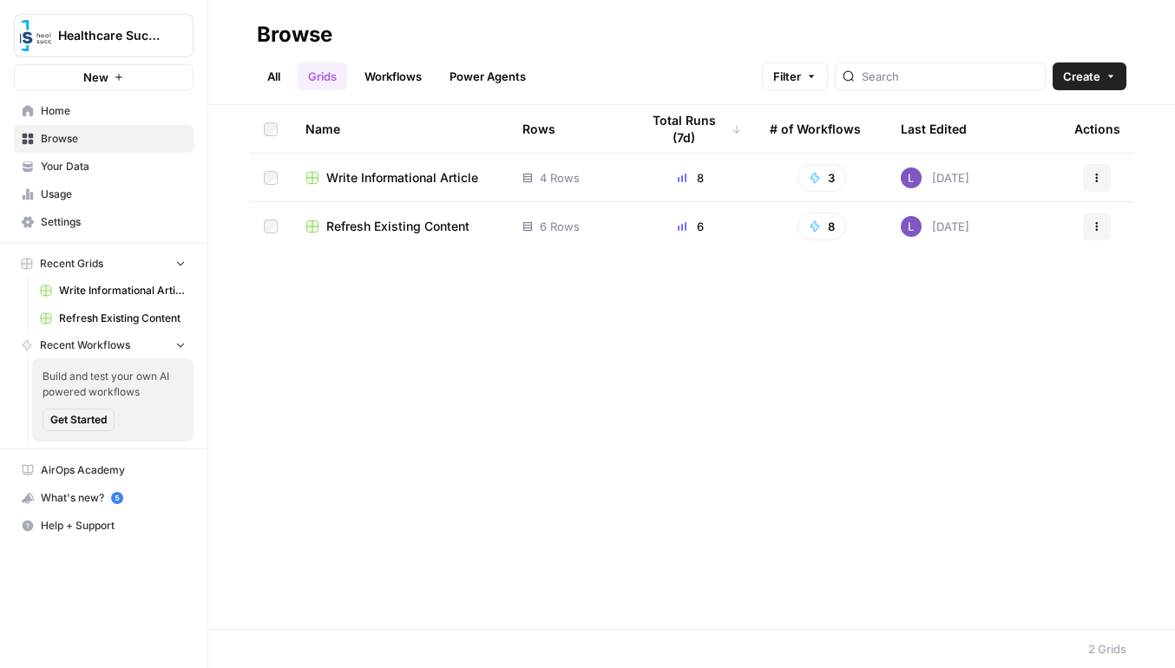
click at [412, 224] on span "Refresh Existing Content" at bounding box center [397, 226] width 143 height 17
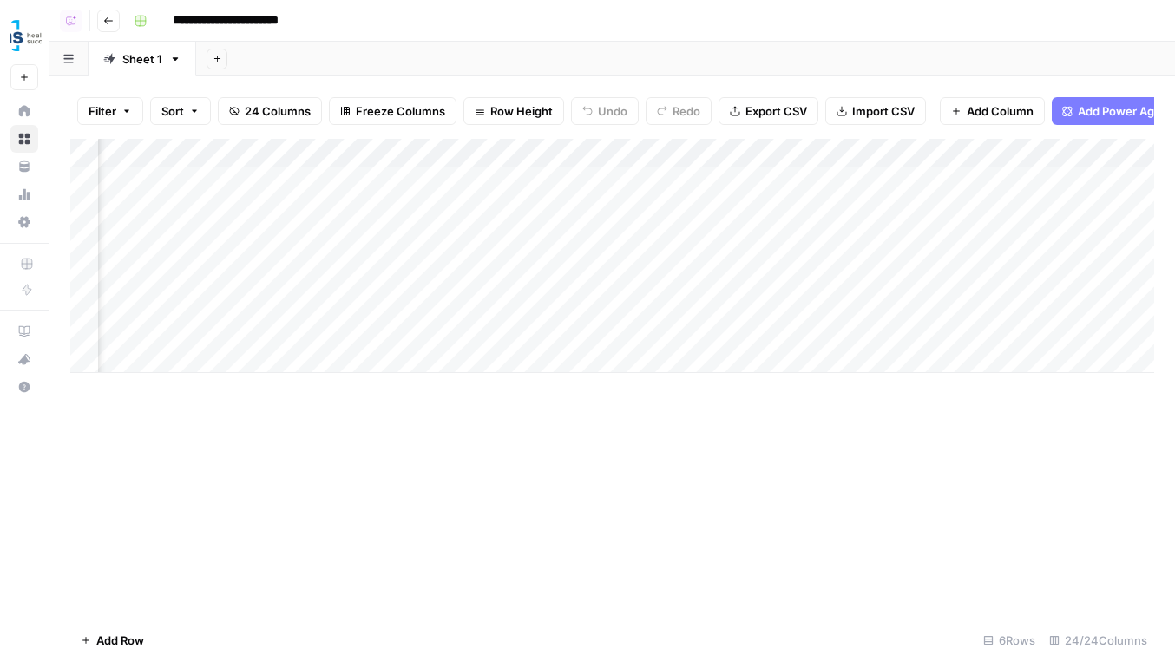
scroll to position [0, 406]
click at [701, 177] on div "Add Column" at bounding box center [612, 256] width 1084 height 234
click at [701, 209] on div "Add Column" at bounding box center [612, 256] width 1084 height 234
click at [701, 247] on div "Add Column" at bounding box center [612, 256] width 1084 height 234
click at [703, 275] on div "Add Column" at bounding box center [612, 256] width 1084 height 234
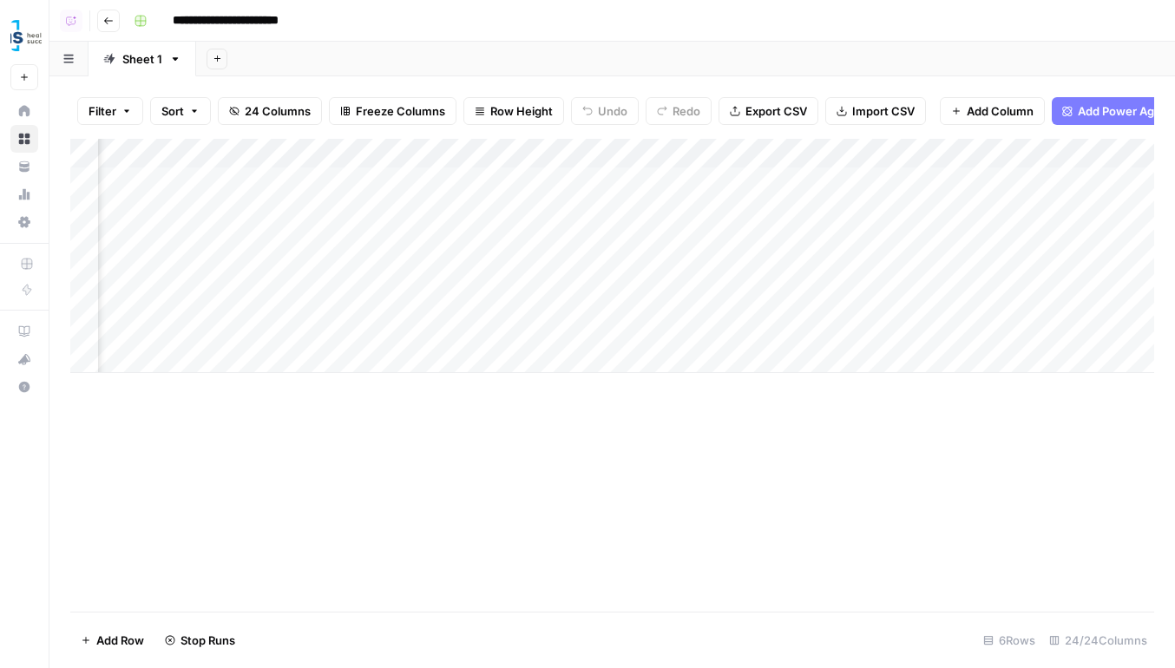
click at [1006, 184] on div "Add Column" at bounding box center [612, 256] width 1084 height 234
click at [1006, 220] on div "Add Column" at bounding box center [612, 256] width 1084 height 234
click at [1006, 248] on div "Add Column" at bounding box center [612, 256] width 1084 height 234
click at [938, 160] on div "Add Column" at bounding box center [612, 256] width 1084 height 234
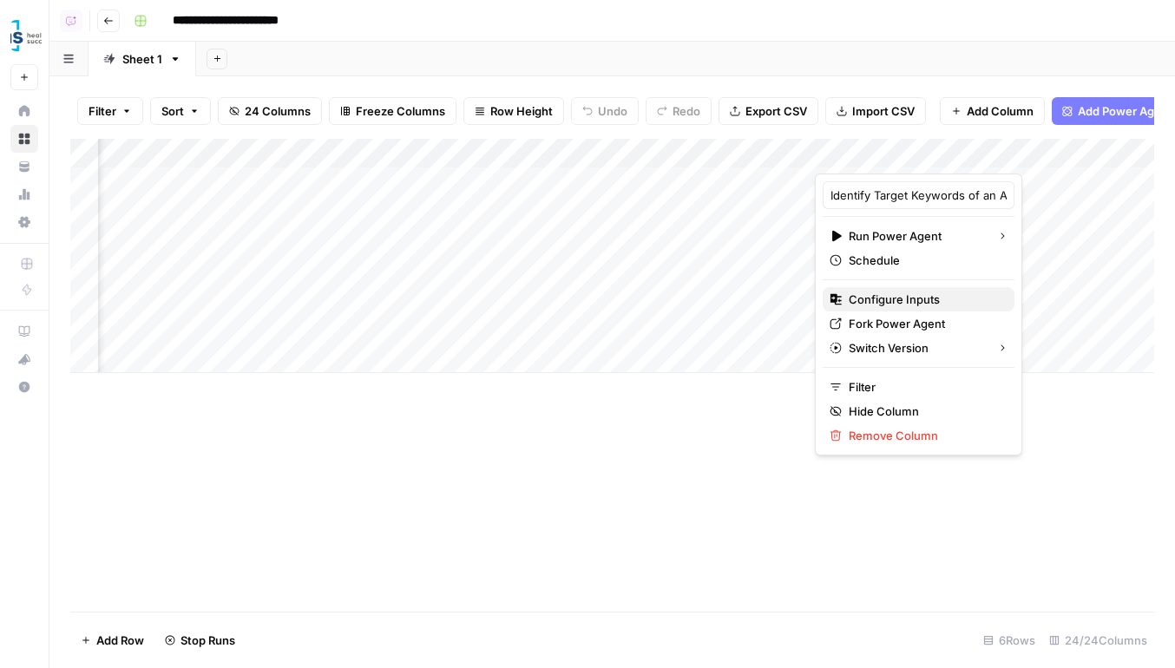
drag, startPoint x: 924, startPoint y: 320, endPoint x: 921, endPoint y: 293, distance: 27.1
click at [921, 293] on div "Identify Target Keywords of an Article Run Power Agent Schedule Configure Input…" at bounding box center [918, 315] width 207 height 282
click at [921, 293] on span "Configure Inputs" at bounding box center [925, 299] width 152 height 17
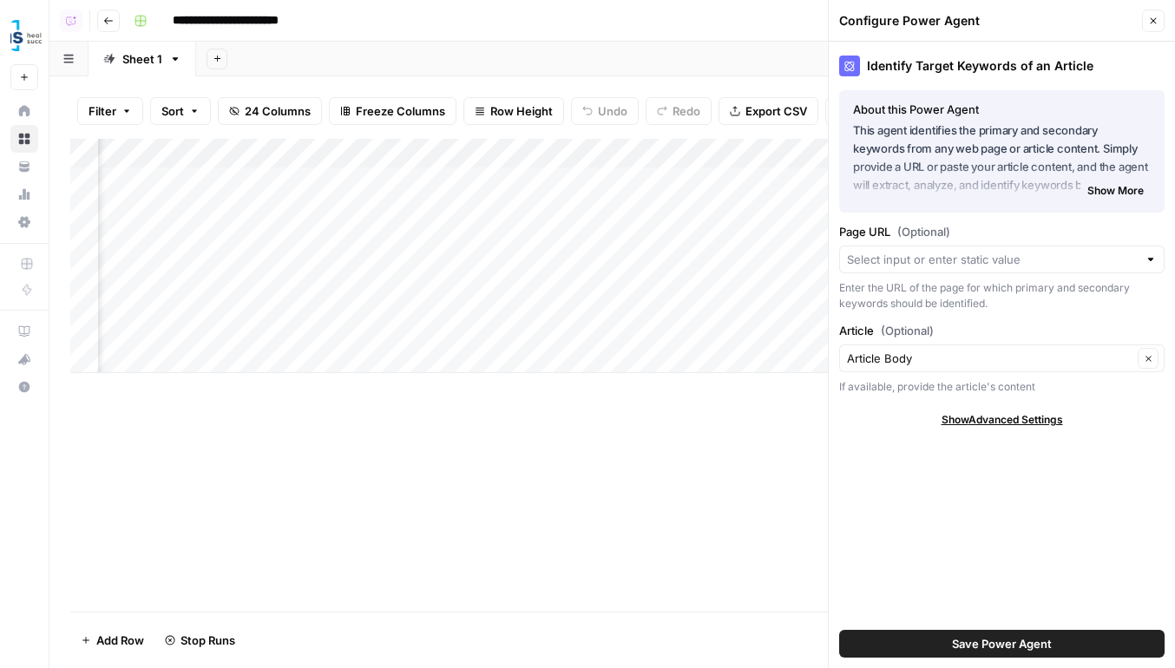
click at [1152, 23] on icon "button" at bounding box center [1153, 21] width 10 height 10
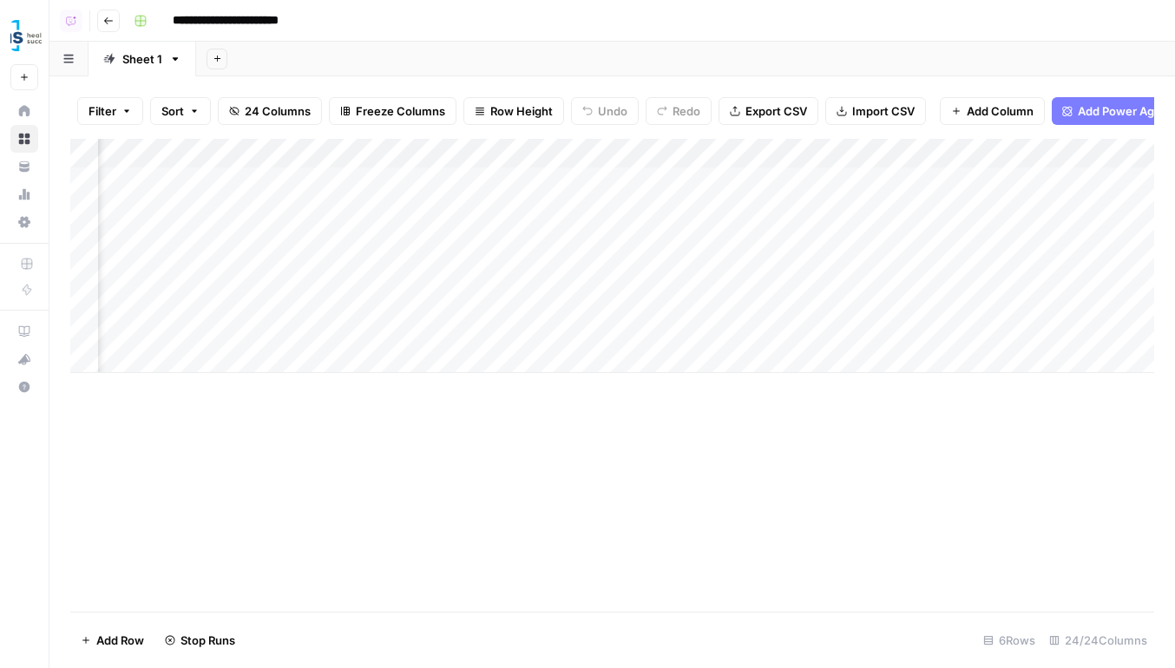
click at [884, 187] on div "Add Column" at bounding box center [612, 256] width 1084 height 234
click at [884, 209] on div "Add Column" at bounding box center [612, 256] width 1084 height 234
click at [884, 235] on div "Add Column" at bounding box center [612, 256] width 1084 height 234
click at [884, 261] on div "Add Column" at bounding box center [612, 256] width 1084 height 234
click at [466, 102] on button "Row Height" at bounding box center [513, 111] width 101 height 28
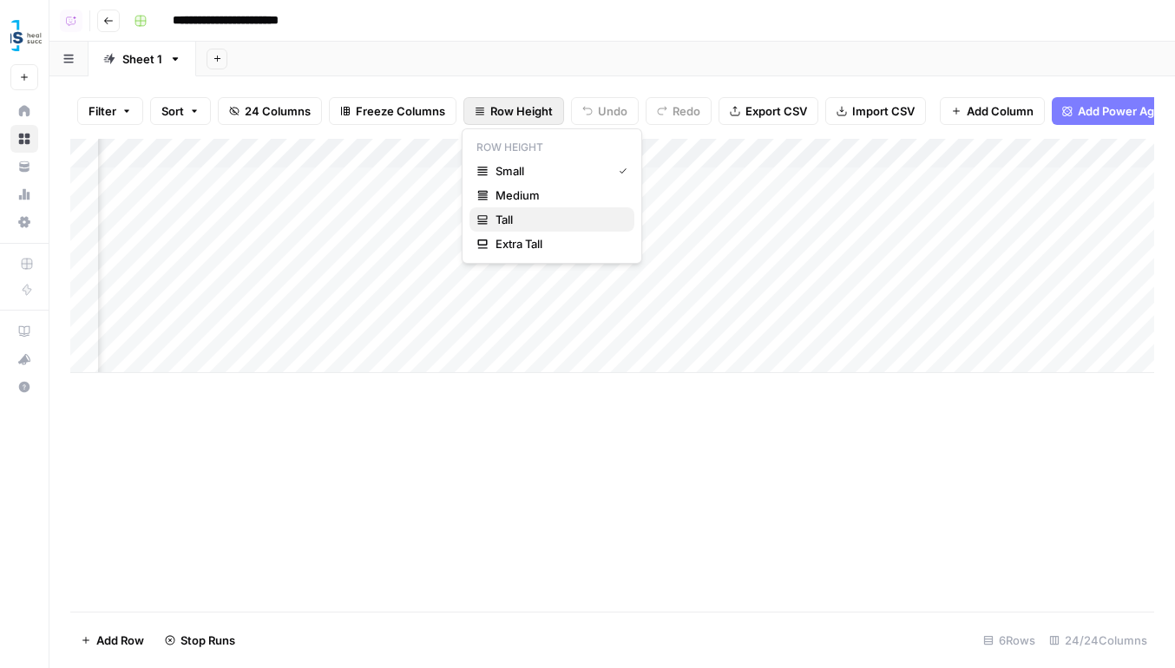
click at [550, 218] on span "Tall" at bounding box center [557, 219] width 125 height 17
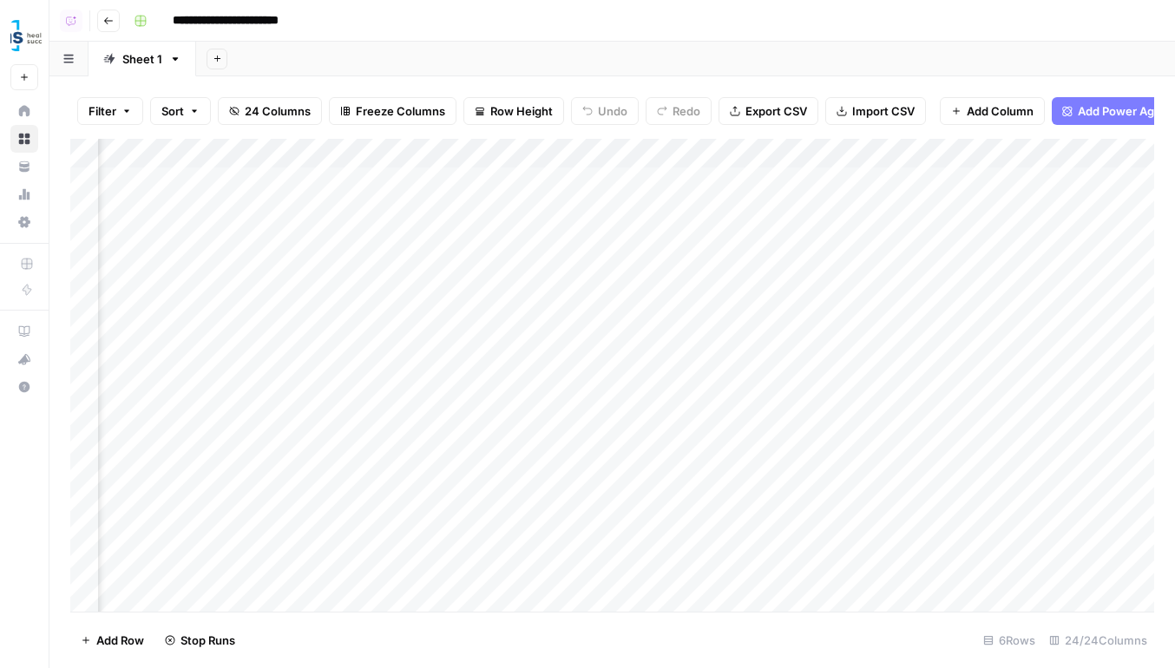
scroll to position [0, 0]
click at [90, 513] on div "Add Column" at bounding box center [612, 375] width 1084 height 473
click at [89, 588] on div "Add Column" at bounding box center [612, 375] width 1084 height 473
click at [127, 640] on span "Delete 2 Rows" at bounding box center [119, 640] width 77 height 17
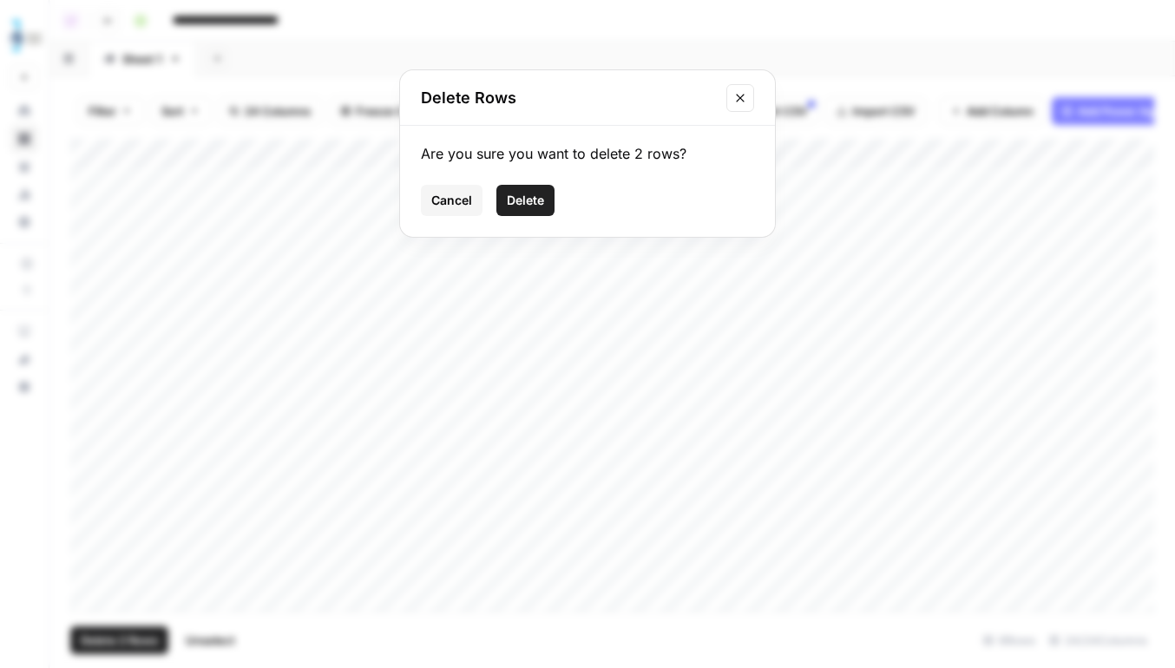
click at [515, 204] on span "Delete" at bounding box center [525, 200] width 37 height 17
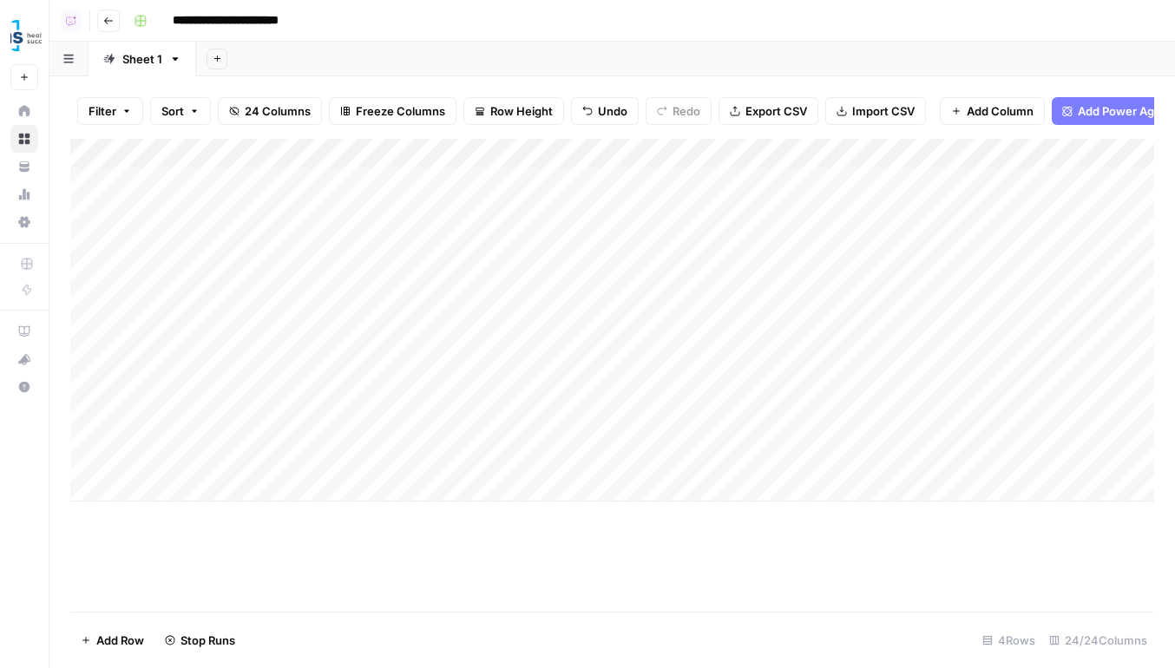
click at [161, 255] on div "Add Column" at bounding box center [612, 320] width 1084 height 363
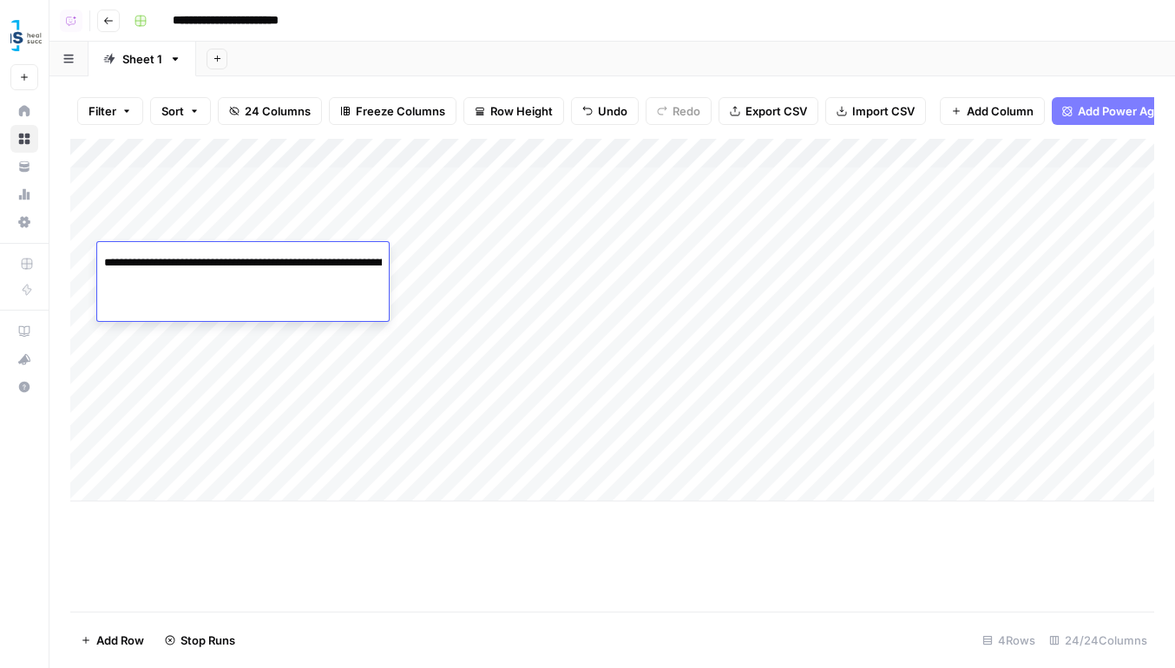
scroll to position [0, 398]
click at [161, 255] on input "**********" at bounding box center [243, 262] width 278 height 21
click at [987, 620] on footer "Add Row Stop Runs 4 Rows 24/24 Columns" at bounding box center [612, 640] width 1084 height 56
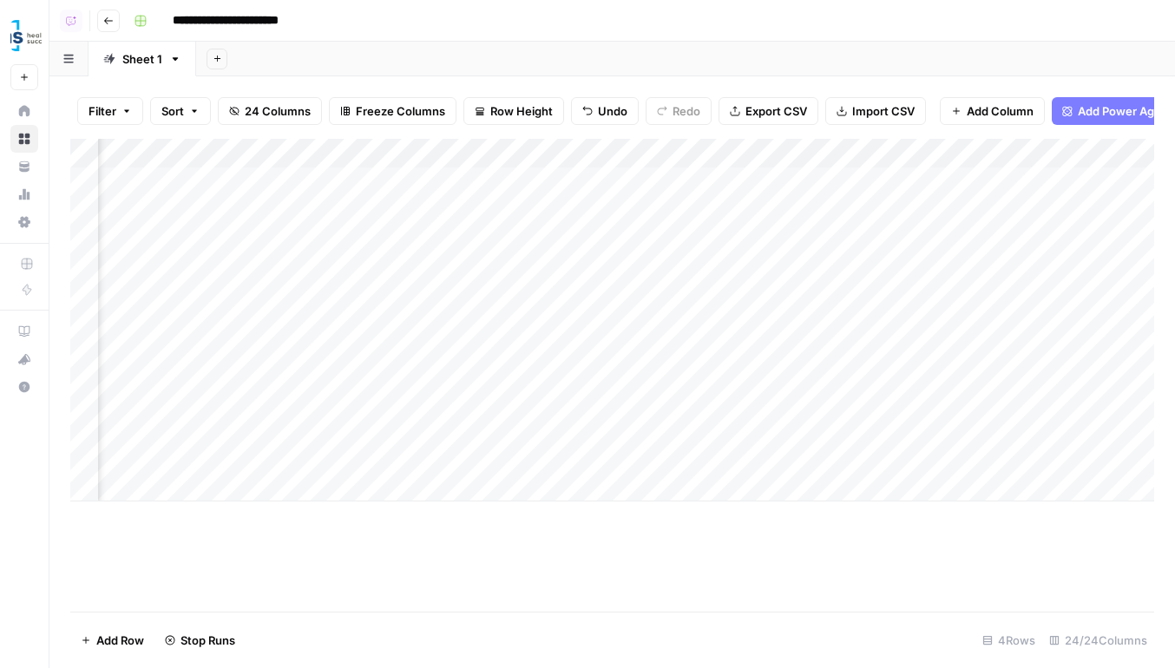
scroll to position [0, 0]
click at [108, 32] on header "**********" at bounding box center [611, 21] width 1125 height 42
click at [108, 30] on button "Go back" at bounding box center [108, 21] width 23 height 23
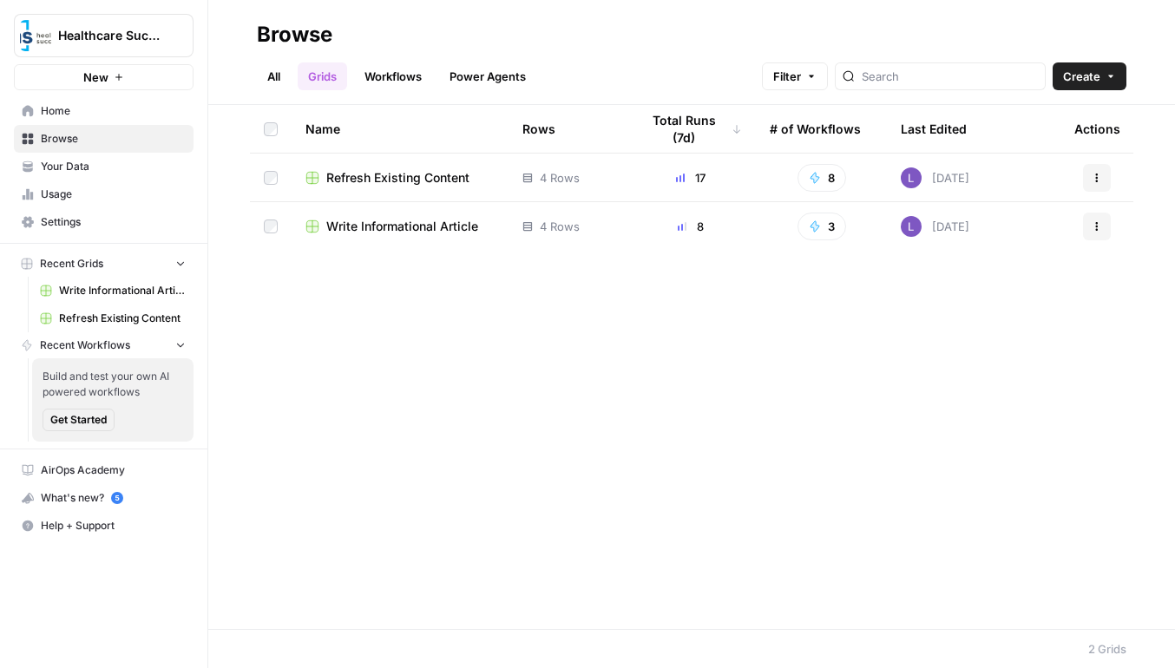
click at [388, 227] on span "Write Informational Article" at bounding box center [402, 226] width 152 height 17
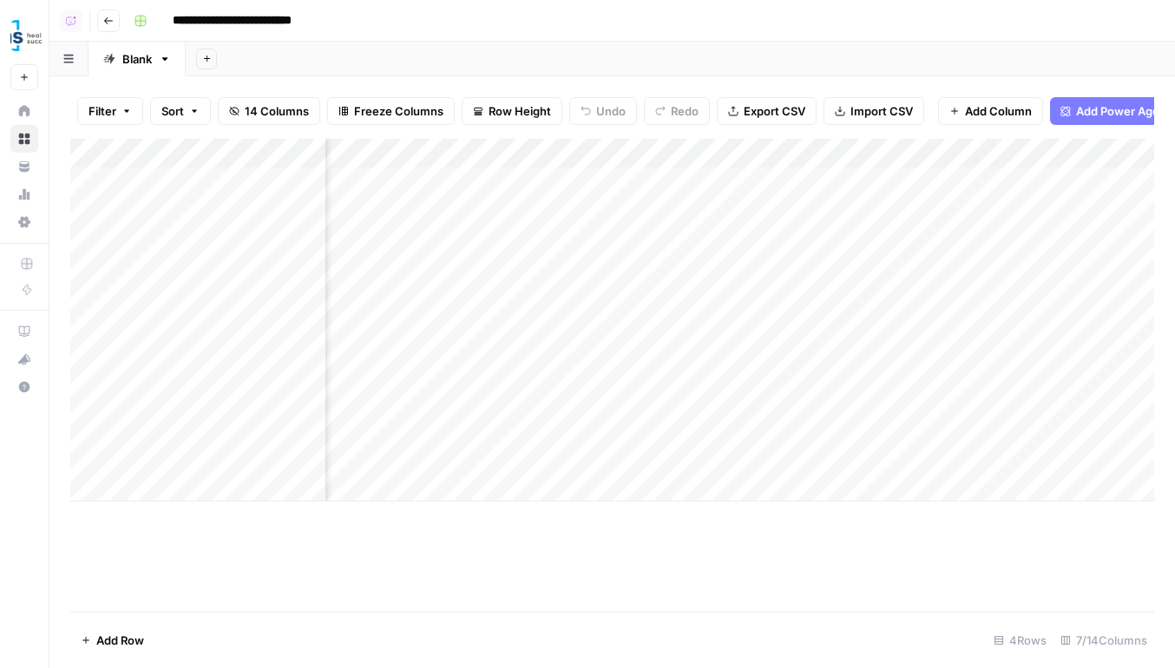
scroll to position [0, 244]
click at [113, 23] on icon "button" at bounding box center [108, 21] width 10 height 10
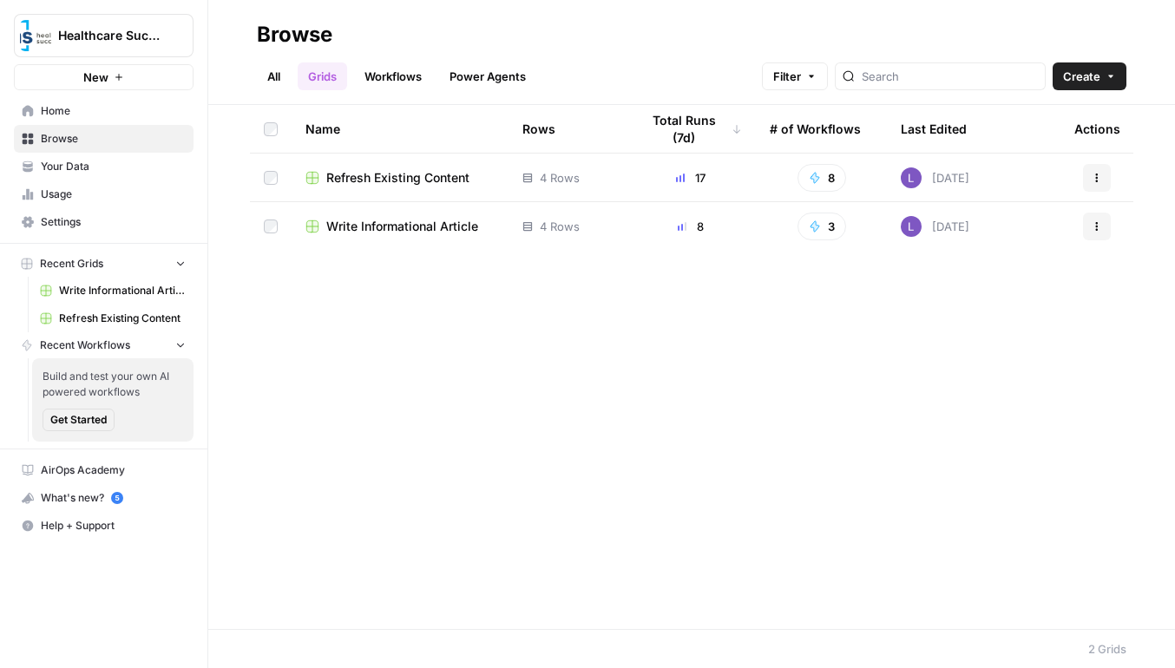
click at [95, 35] on span "Healthcare Success" at bounding box center [110, 35] width 105 height 17
click at [281, 17] on header "Browse All Grids Workflows Power Agents Filter Create" at bounding box center [691, 52] width 967 height 105
click at [145, 211] on link "Settings" at bounding box center [104, 222] width 180 height 28
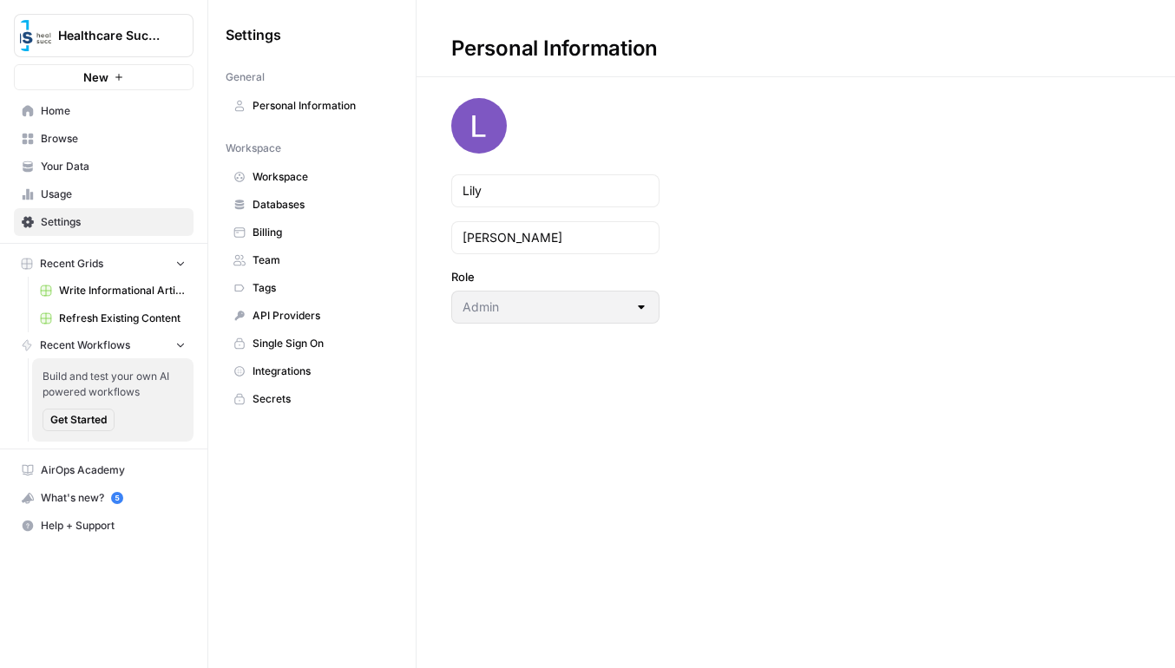
click at [140, 194] on span "Usage" at bounding box center [113, 195] width 145 height 16
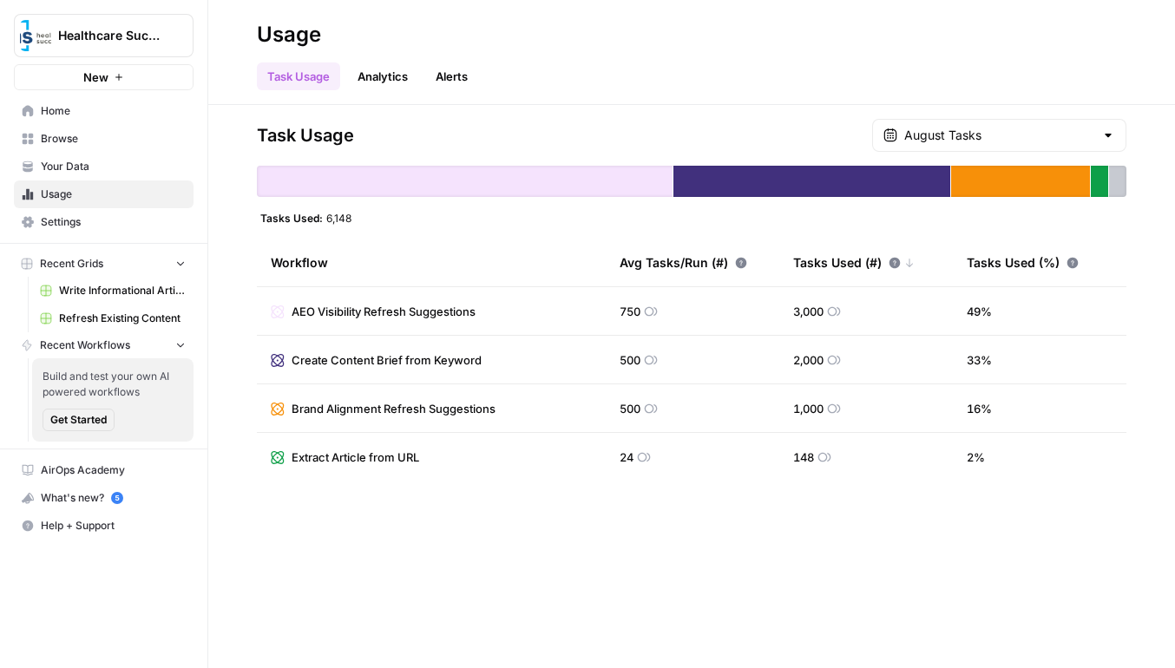
click at [122, 218] on span "Settings" at bounding box center [113, 222] width 145 height 16
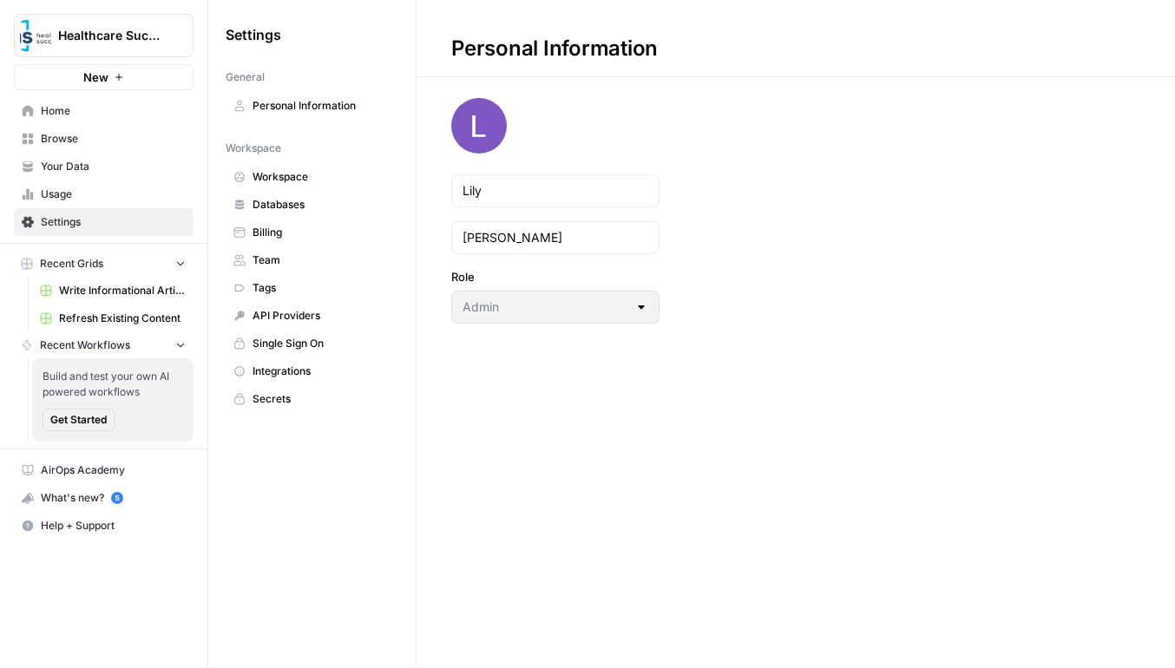
click at [279, 191] on link "Databases" at bounding box center [312, 205] width 173 height 28
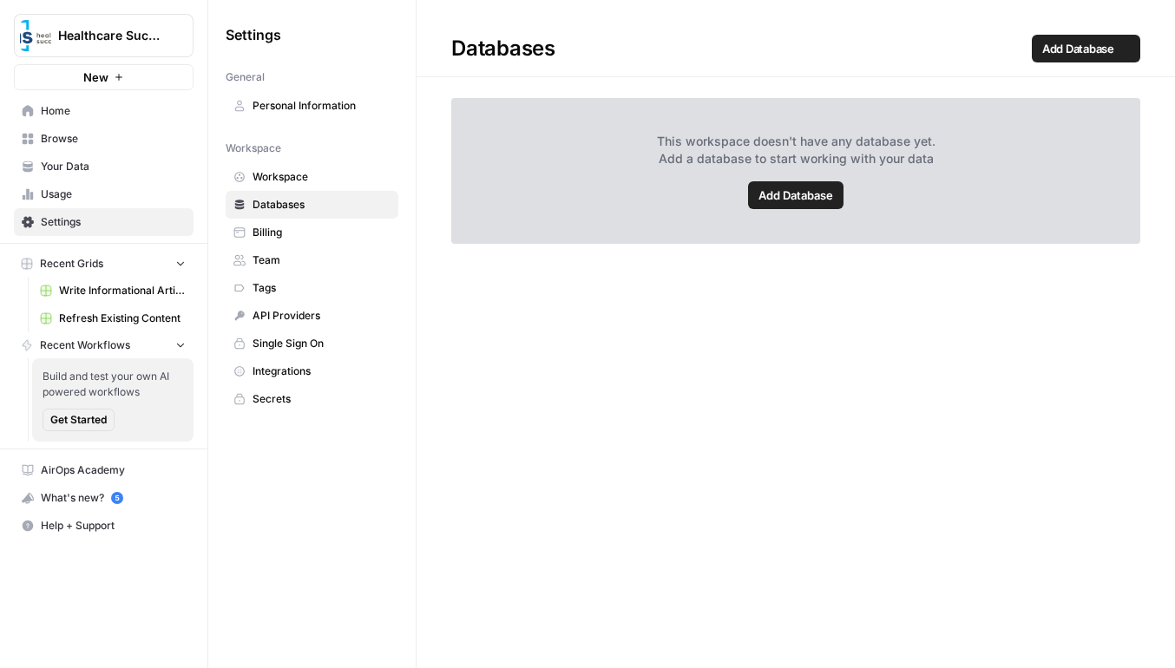
click at [304, 176] on span "Workspace" at bounding box center [321, 177] width 138 height 16
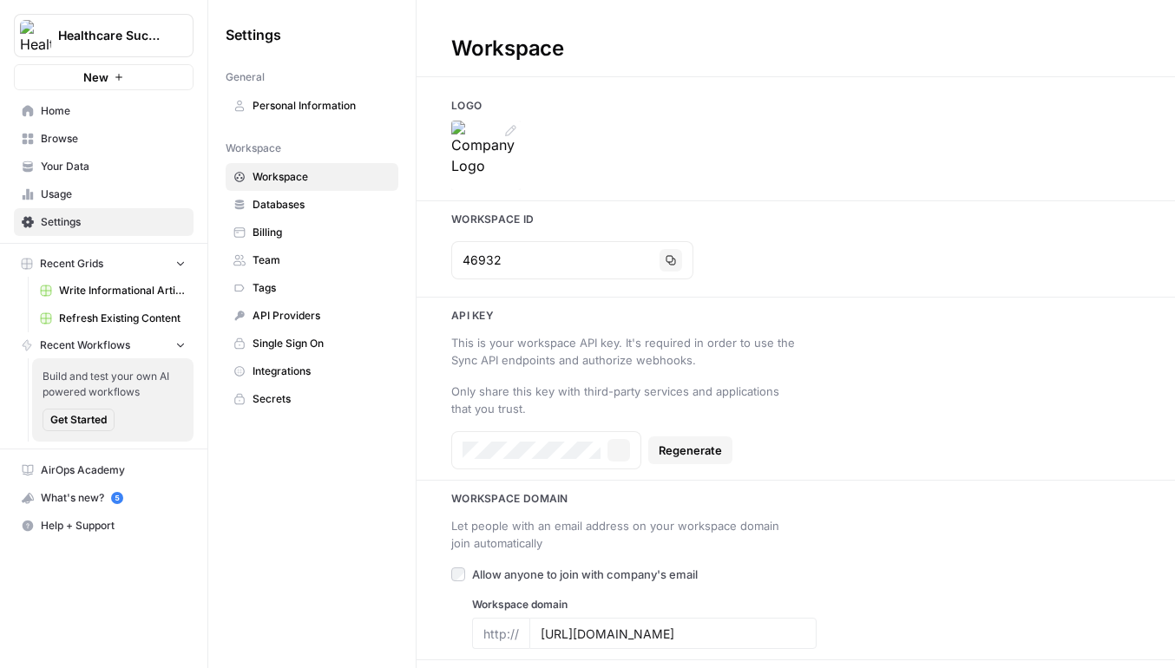
click at [467, 148] on img at bounding box center [485, 155] width 69 height 69
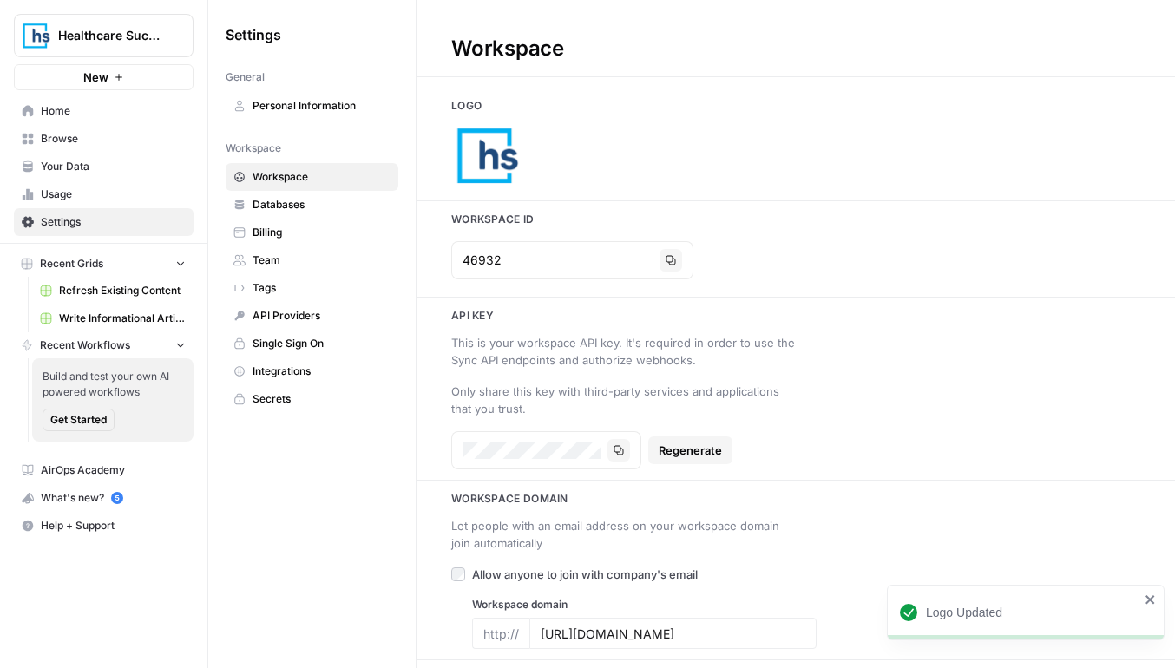
click at [118, 112] on span "Home" at bounding box center [113, 111] width 145 height 16
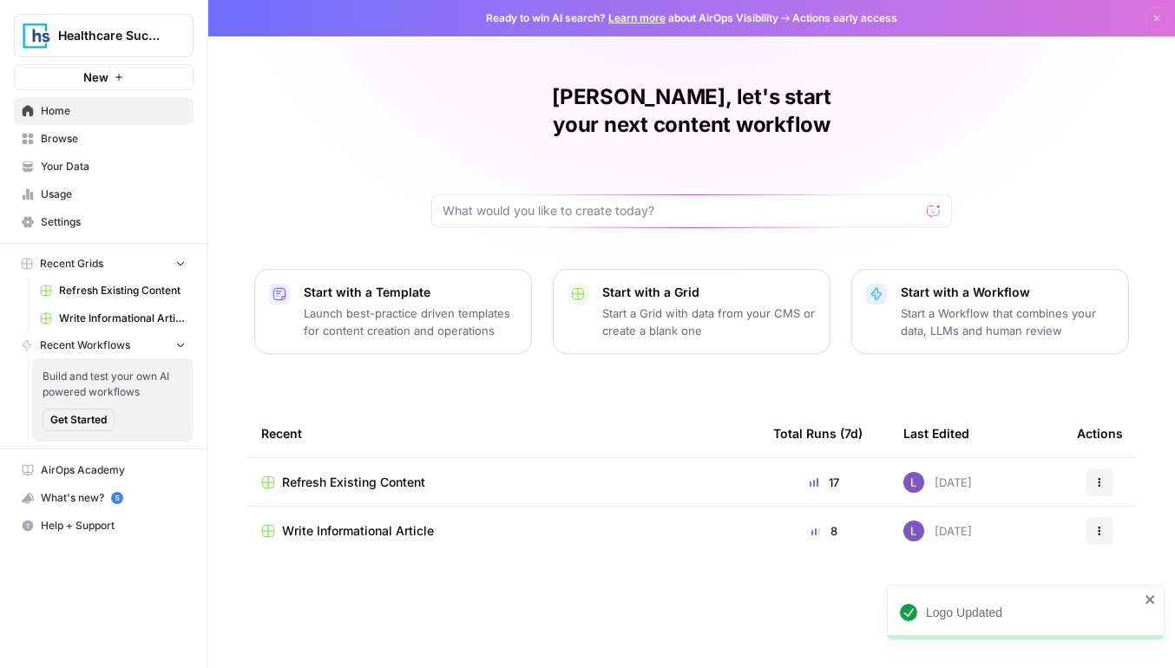
click at [364, 474] on span "Refresh Existing Content" at bounding box center [353, 482] width 143 height 17
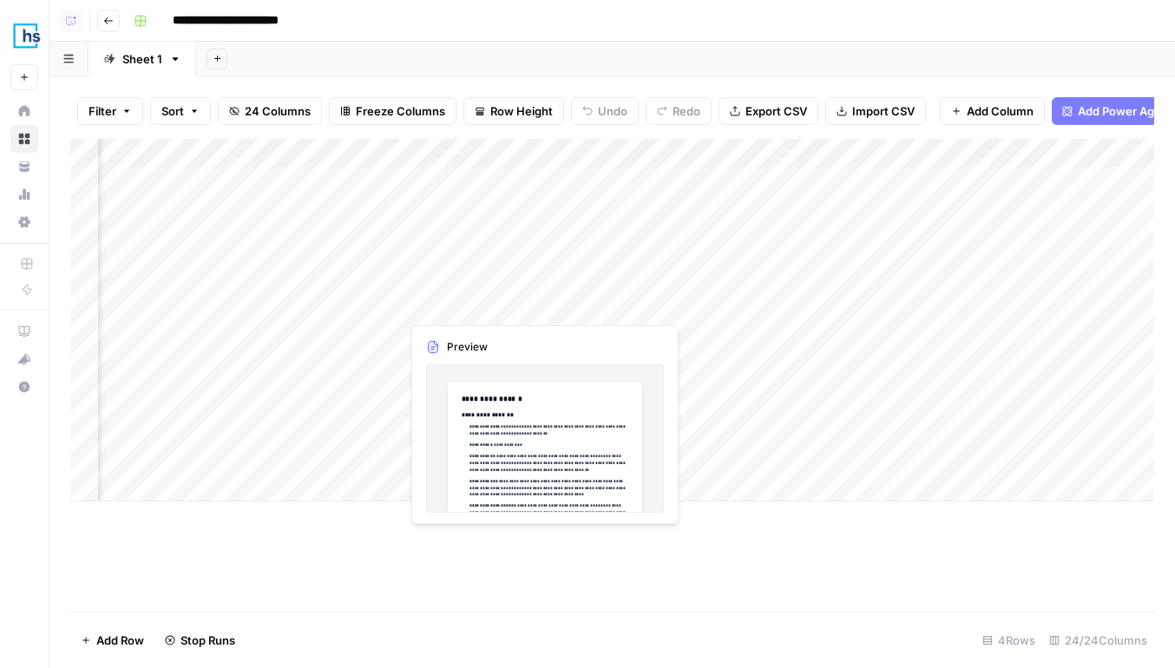
scroll to position [0, 1065]
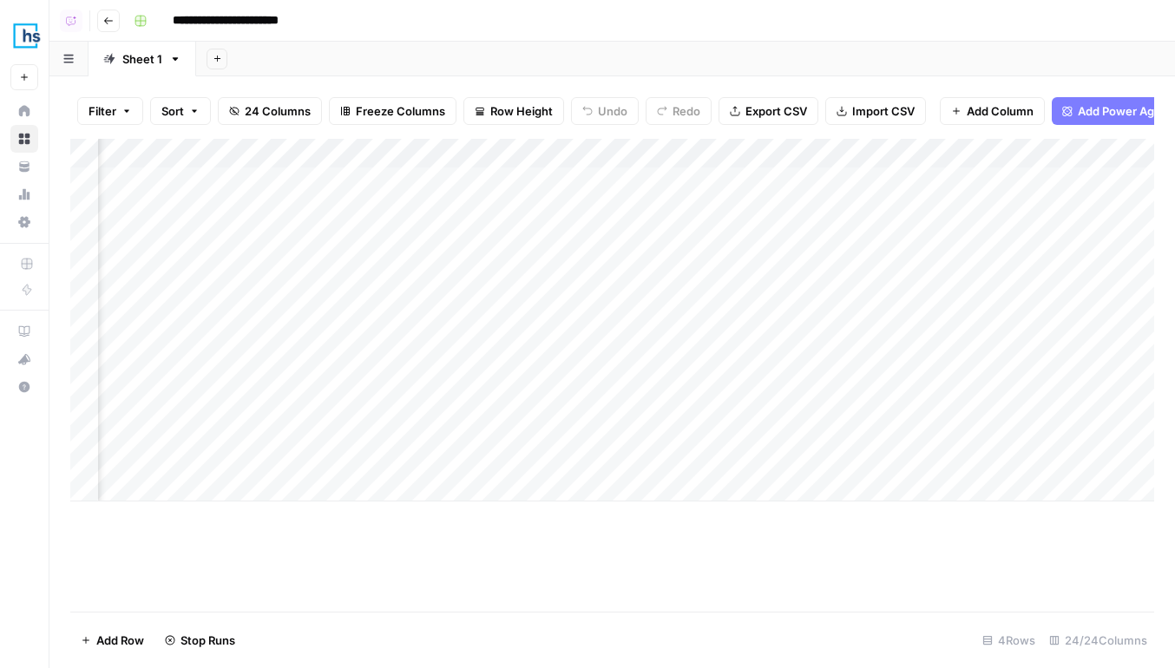
click at [365, 413] on div "Add Column" at bounding box center [612, 320] width 1084 height 363
drag, startPoint x: 91, startPoint y: 327, endPoint x: 87, endPoint y: 200, distance: 126.8
click at [87, 200] on div "Add Column" at bounding box center [612, 320] width 1084 height 363
drag, startPoint x: 80, startPoint y: 416, endPoint x: 78, endPoint y: 268, distance: 147.5
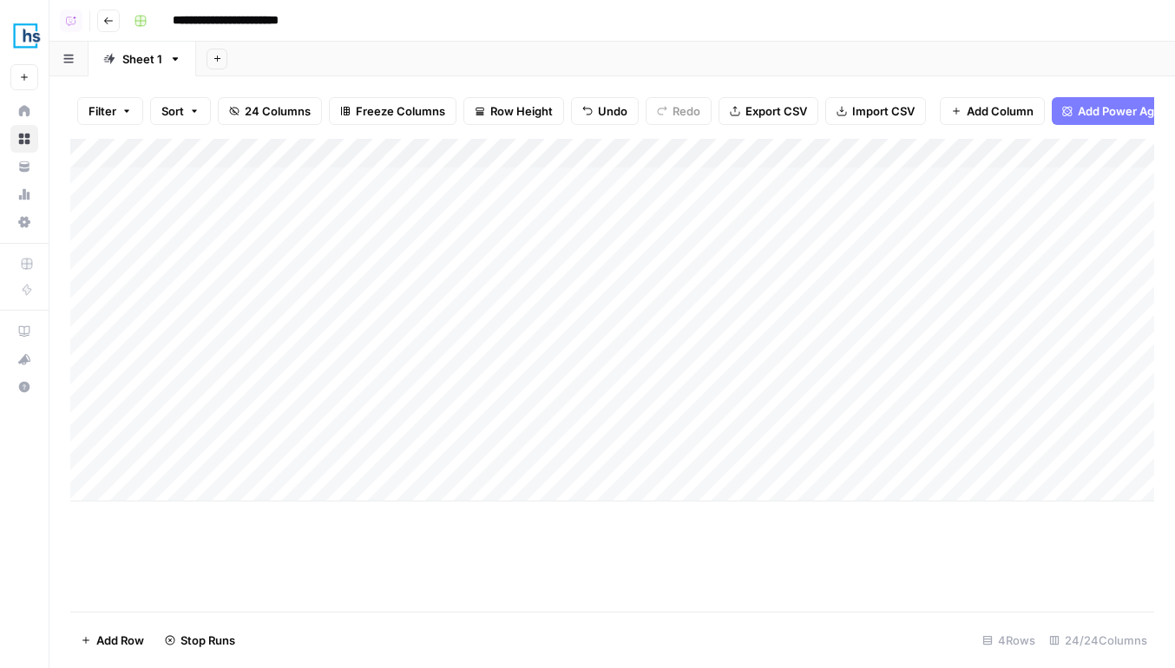
click at [78, 268] on div "Add Column" at bounding box center [612, 320] width 1084 height 363
click at [941, 357] on div "Add Column" at bounding box center [612, 320] width 1084 height 363
click at [108, 19] on icon "button" at bounding box center [108, 21] width 10 height 10
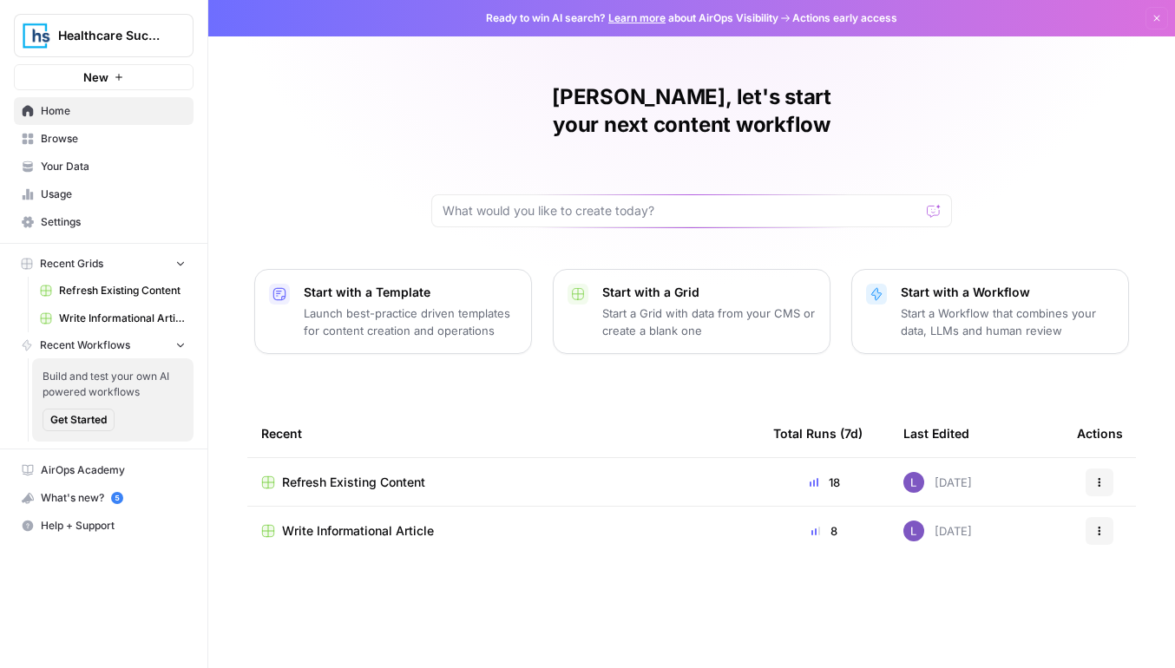
click at [362, 522] on span "Write Informational Article" at bounding box center [358, 530] width 152 height 17
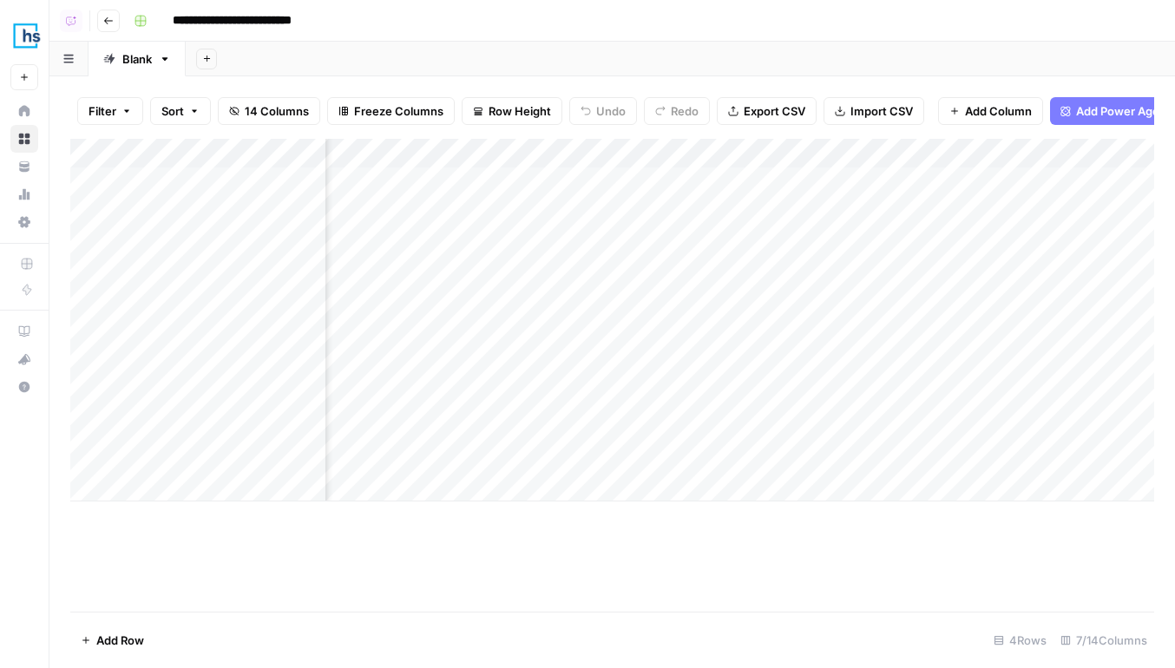
scroll to position [0, 488]
click at [869, 154] on div "Add Column" at bounding box center [612, 320] width 1084 height 363
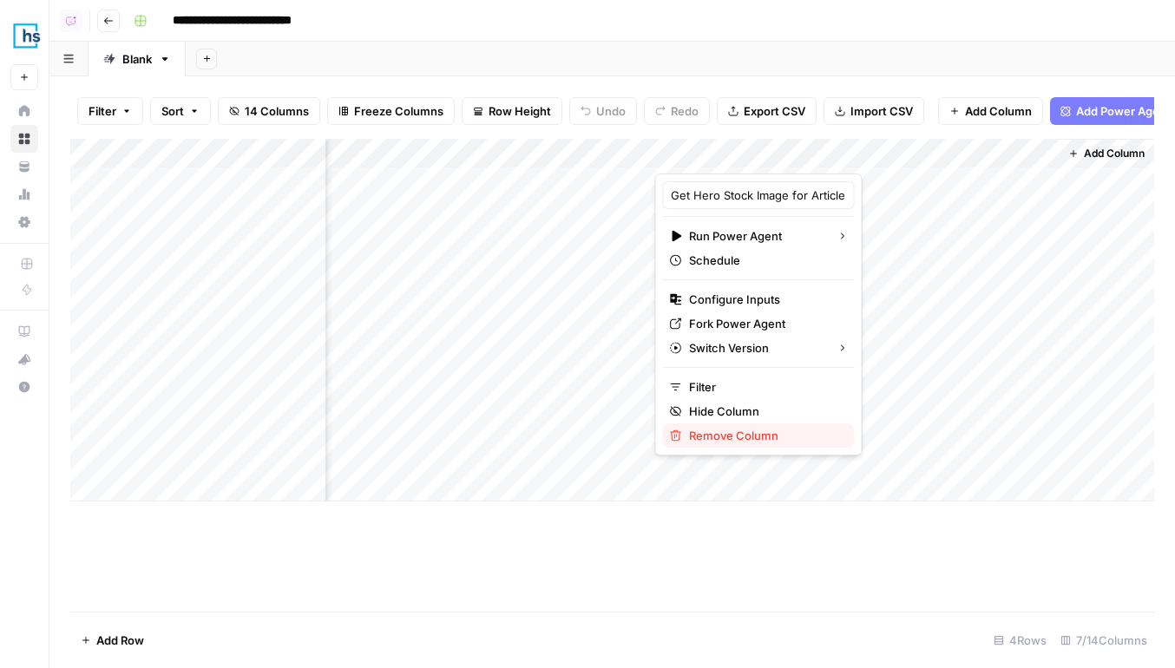
click at [714, 437] on span "Remove Column" at bounding box center [765, 435] width 152 height 17
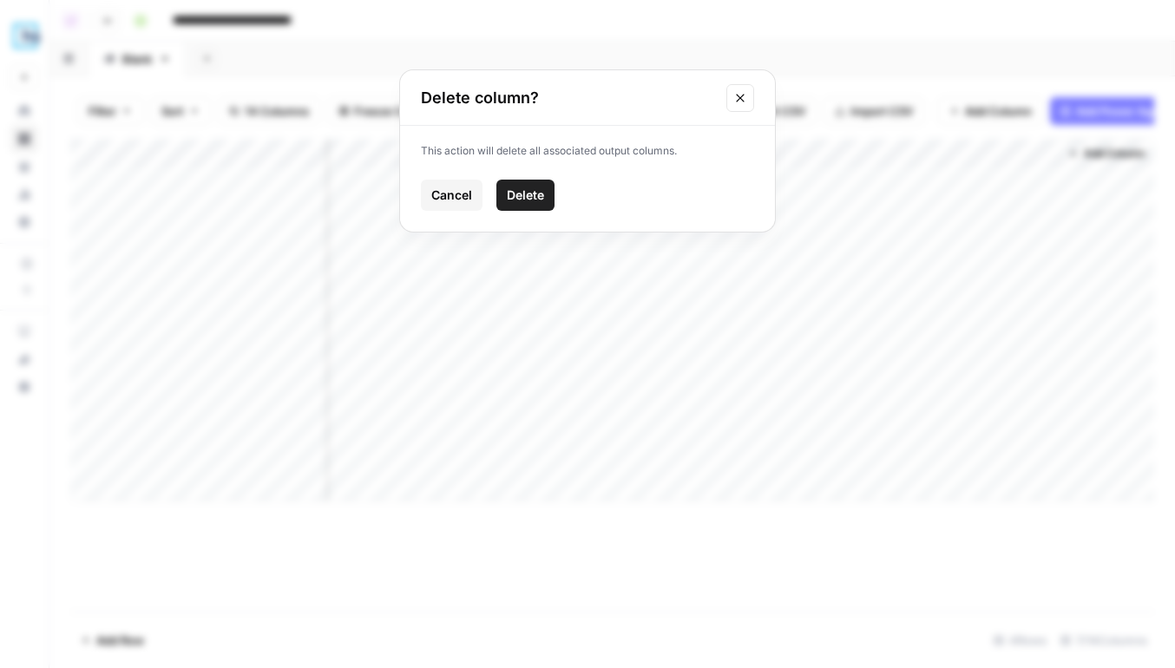
click at [534, 195] on span "Delete" at bounding box center [525, 195] width 37 height 17
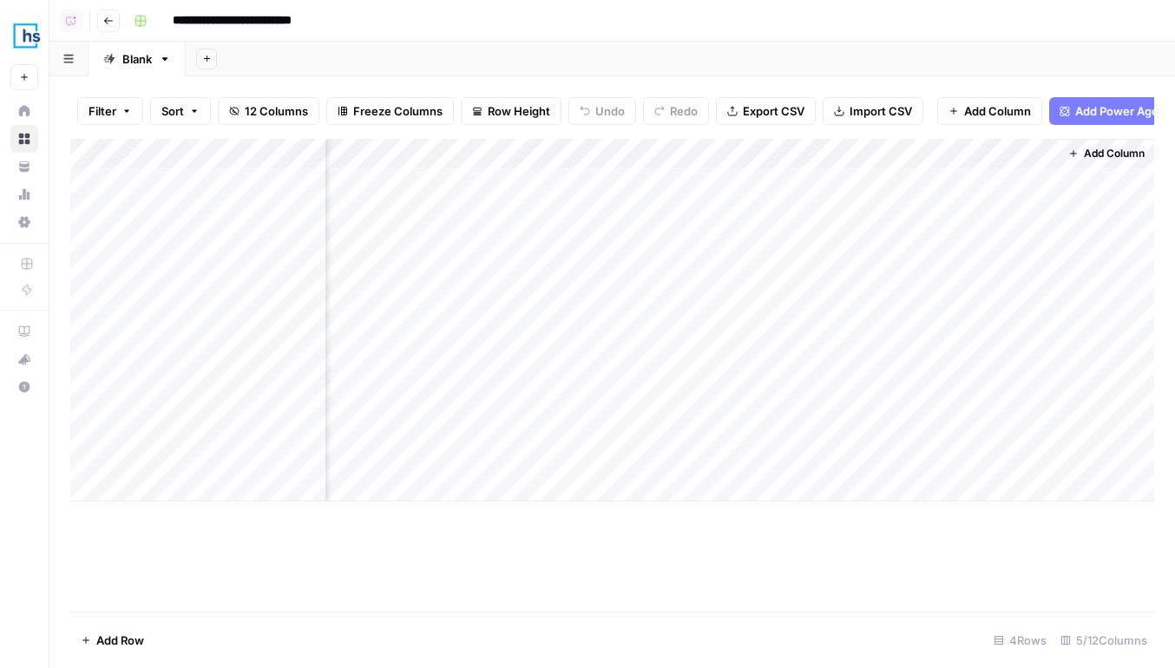
scroll to position [0, 87]
click at [1121, 113] on span "Add Power Agent" at bounding box center [1122, 110] width 95 height 17
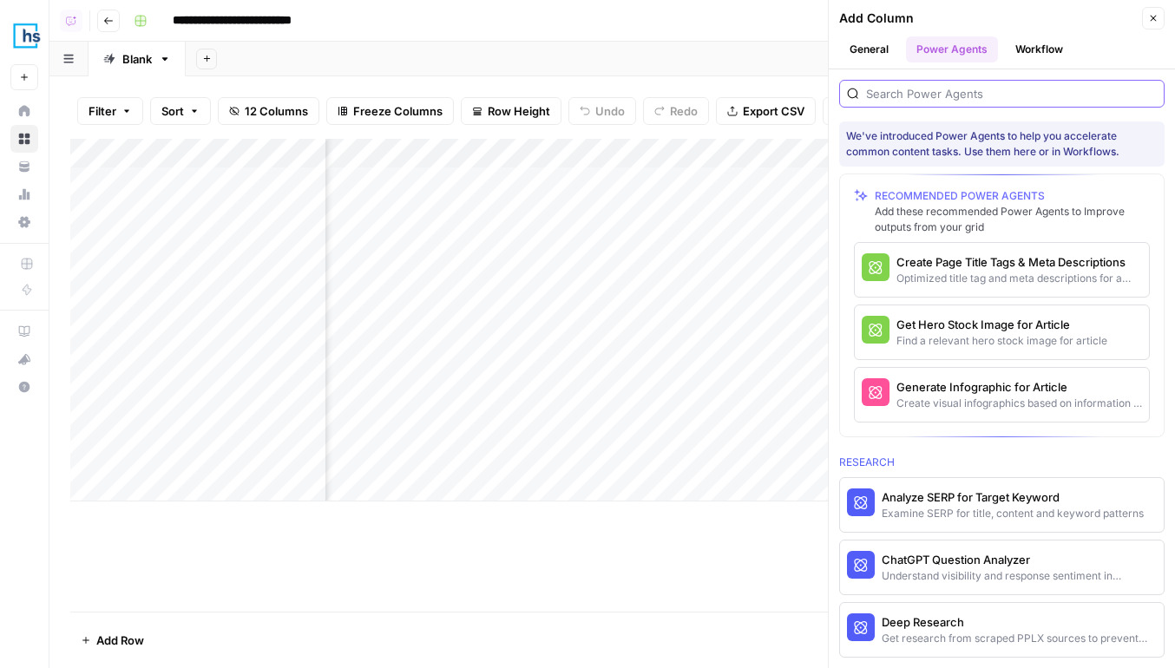
click at [947, 94] on input "search" at bounding box center [1011, 93] width 291 height 17
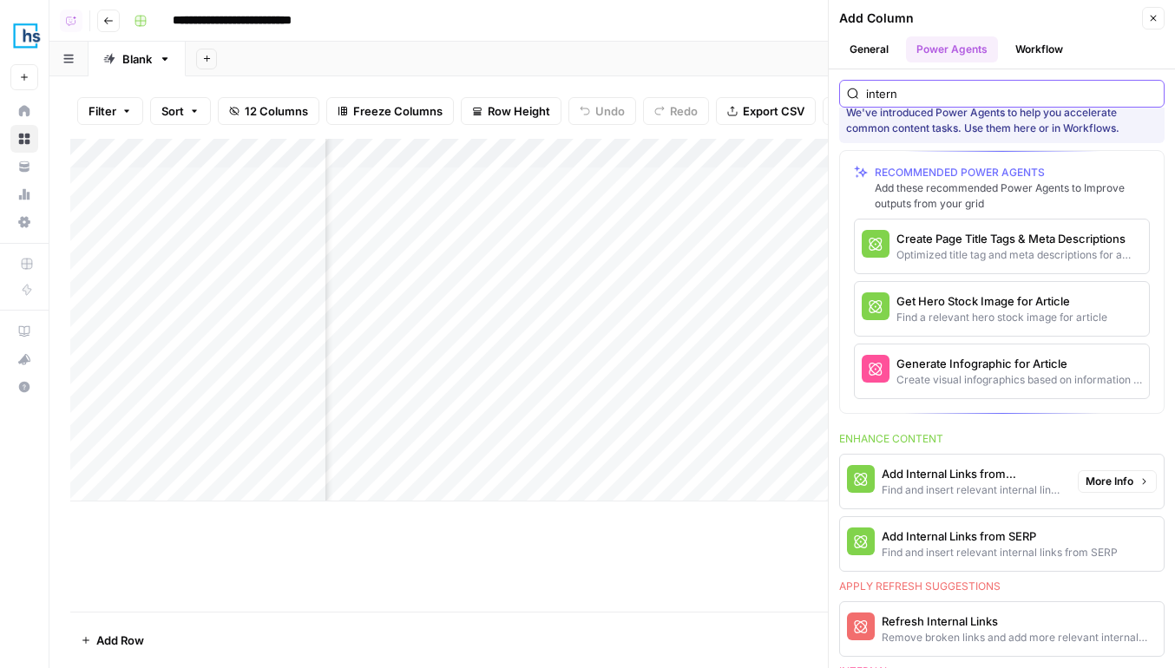
scroll to position [38, 0]
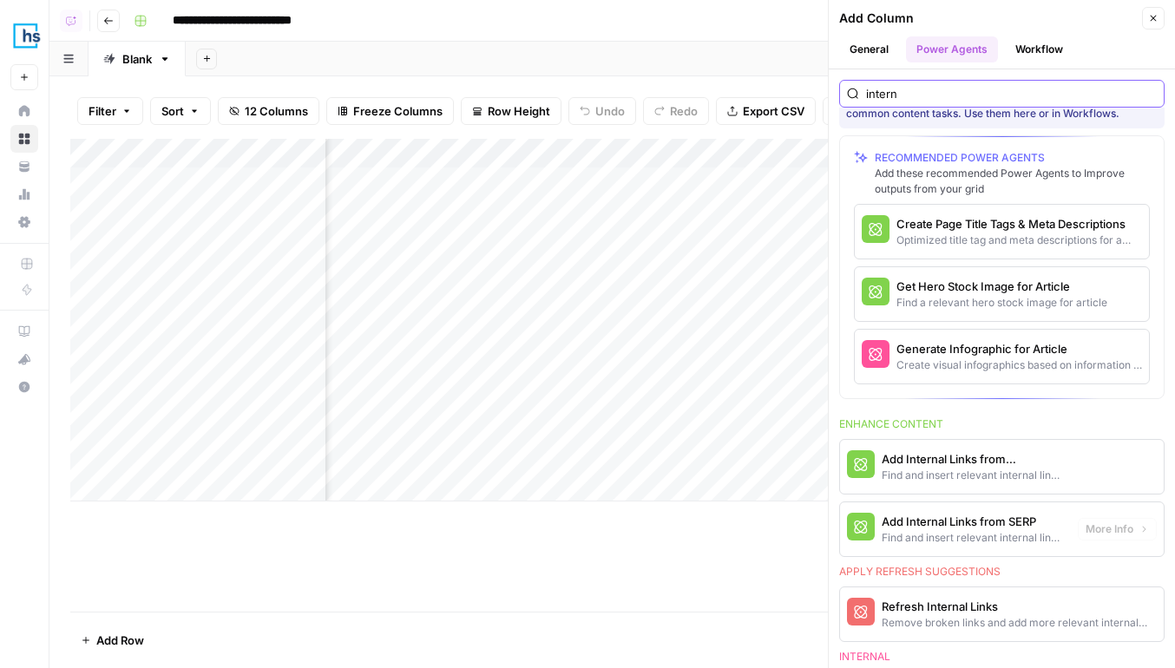
type input "intern"
click at [1007, 485] on button "Add Internal Links from Knowledge Base Find and insert relevant internal links …" at bounding box center [955, 467] width 231 height 54
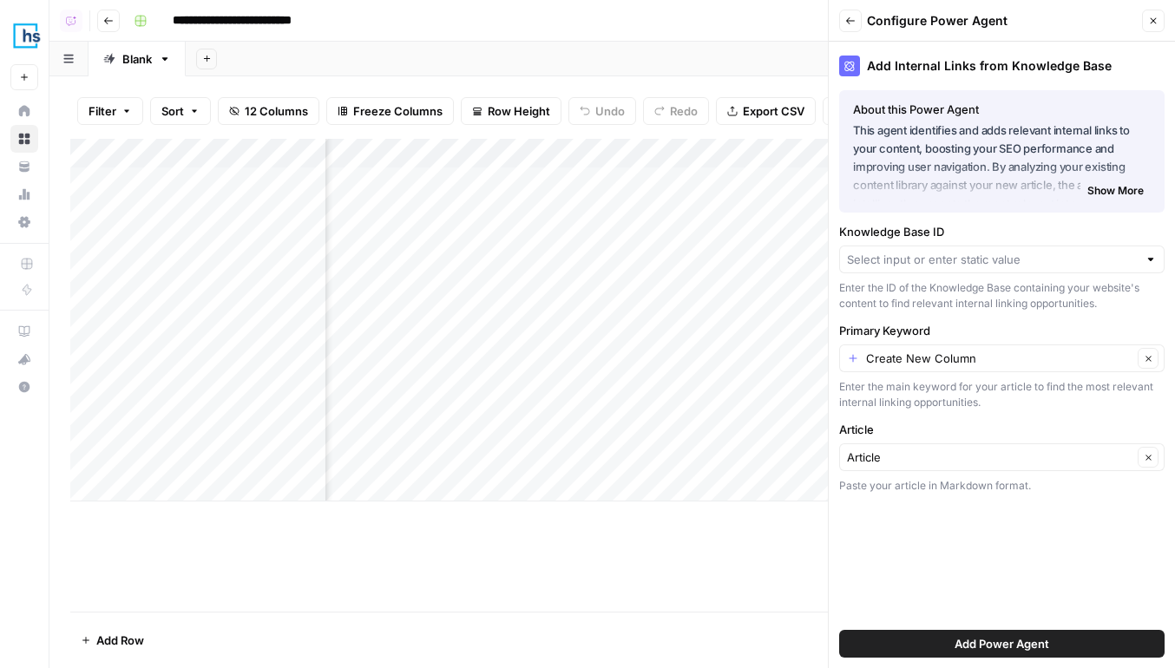
click at [993, 272] on div at bounding box center [1001, 260] width 325 height 28
click at [1014, 293] on span "New Knowledge Base" at bounding box center [998, 300] width 289 height 17
type input "New Knowledge Base"
click at [987, 368] on div "Create New Column Clear" at bounding box center [1001, 358] width 325 height 28
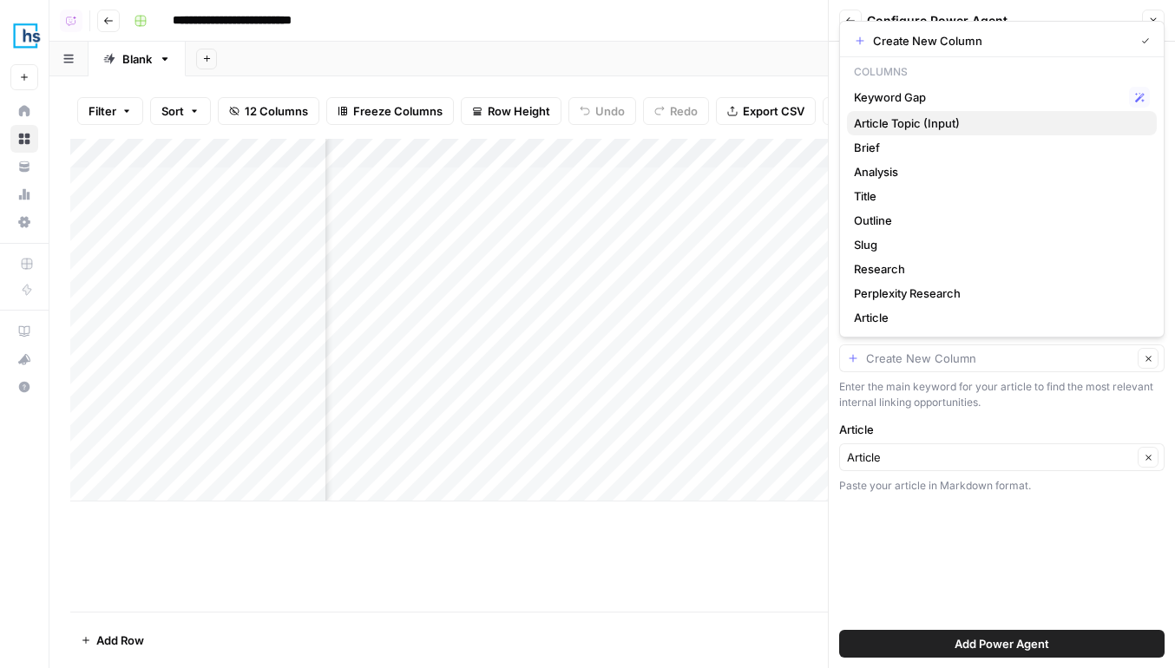
click at [938, 121] on span "Article Topic (Input)" at bounding box center [998, 123] width 289 height 17
type input "Article Topic (Input)"
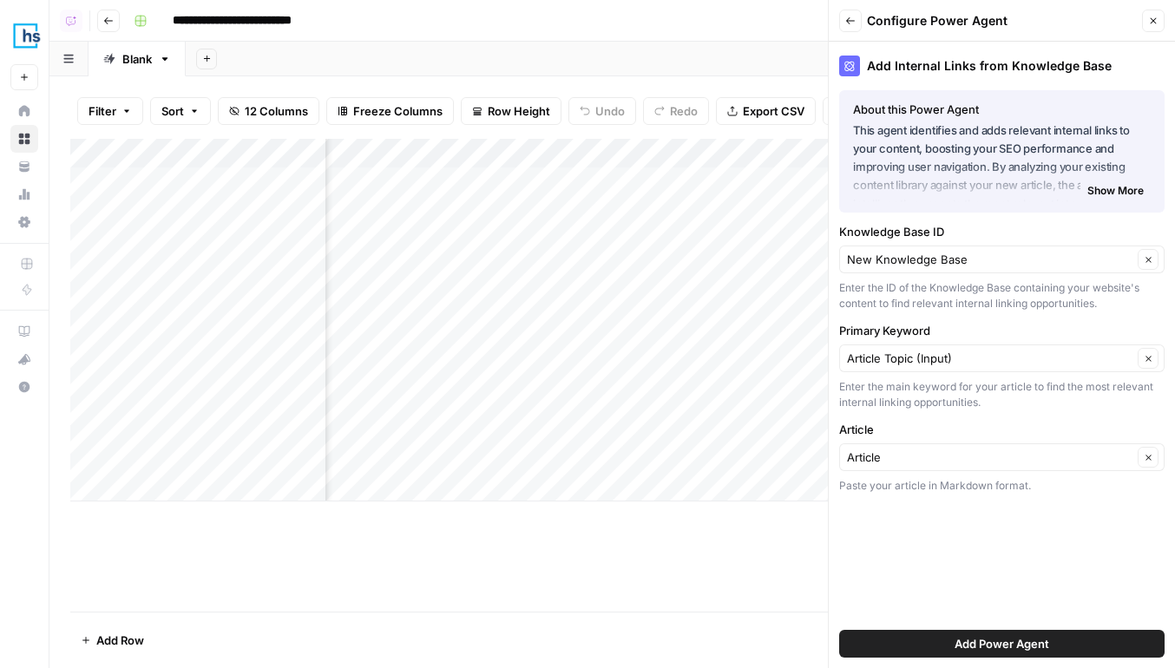
click at [1039, 639] on span "Add Power Agent" at bounding box center [1001, 643] width 95 height 17
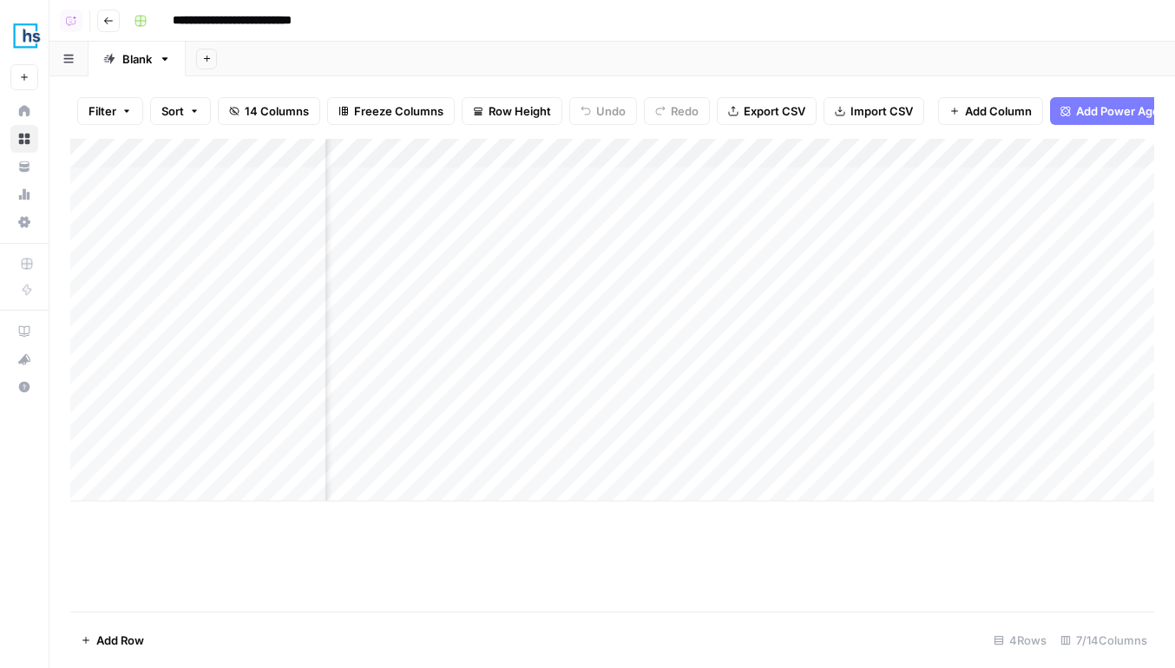
scroll to position [0, 0]
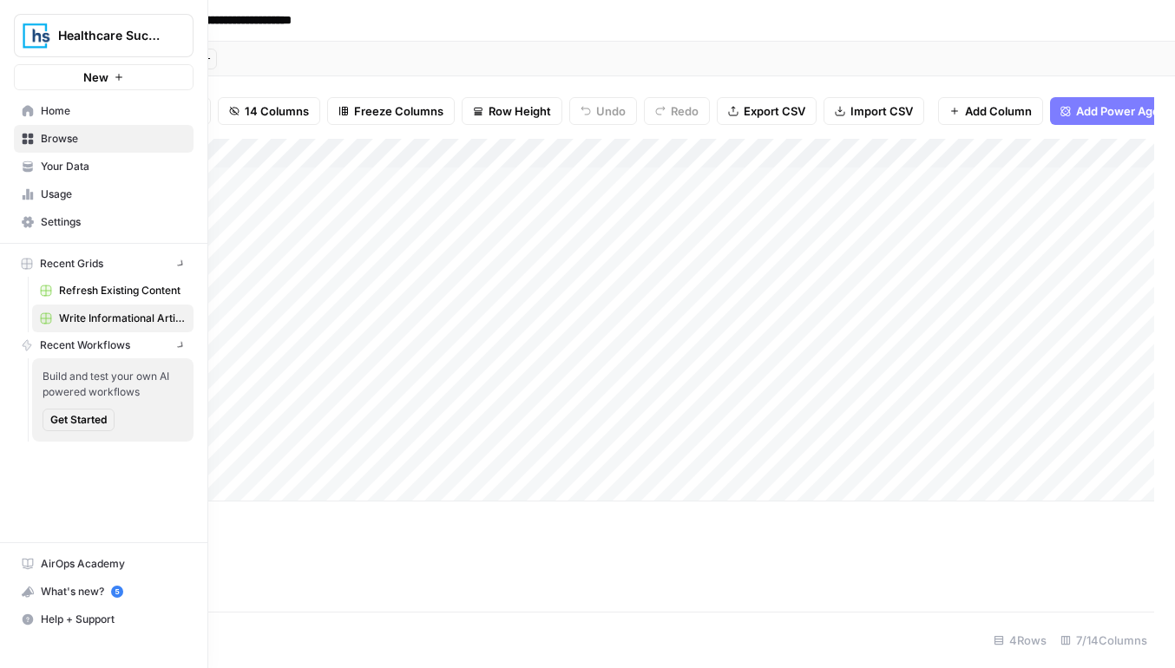
click at [30, 161] on icon at bounding box center [28, 164] width 10 height 7
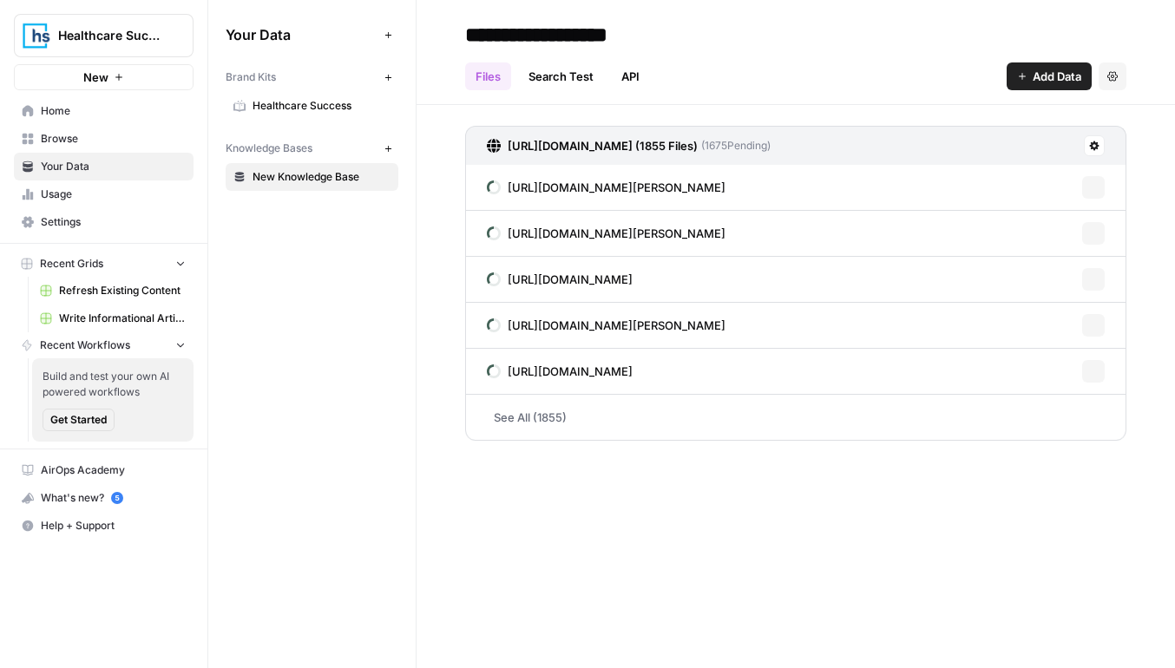
click at [593, 24] on input "**********" at bounding box center [597, 34] width 278 height 35
type input "*******"
click at [529, 416] on link "See All (1855)" at bounding box center [795, 417] width 661 height 45
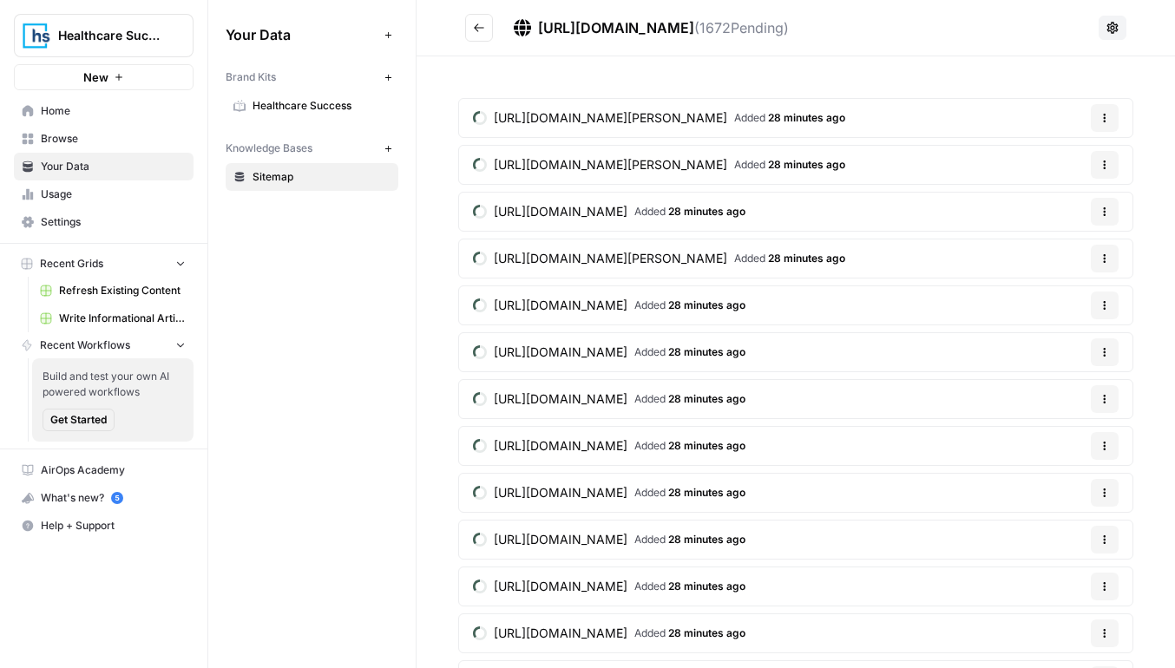
click at [474, 38] on button "Go back" at bounding box center [479, 28] width 28 height 28
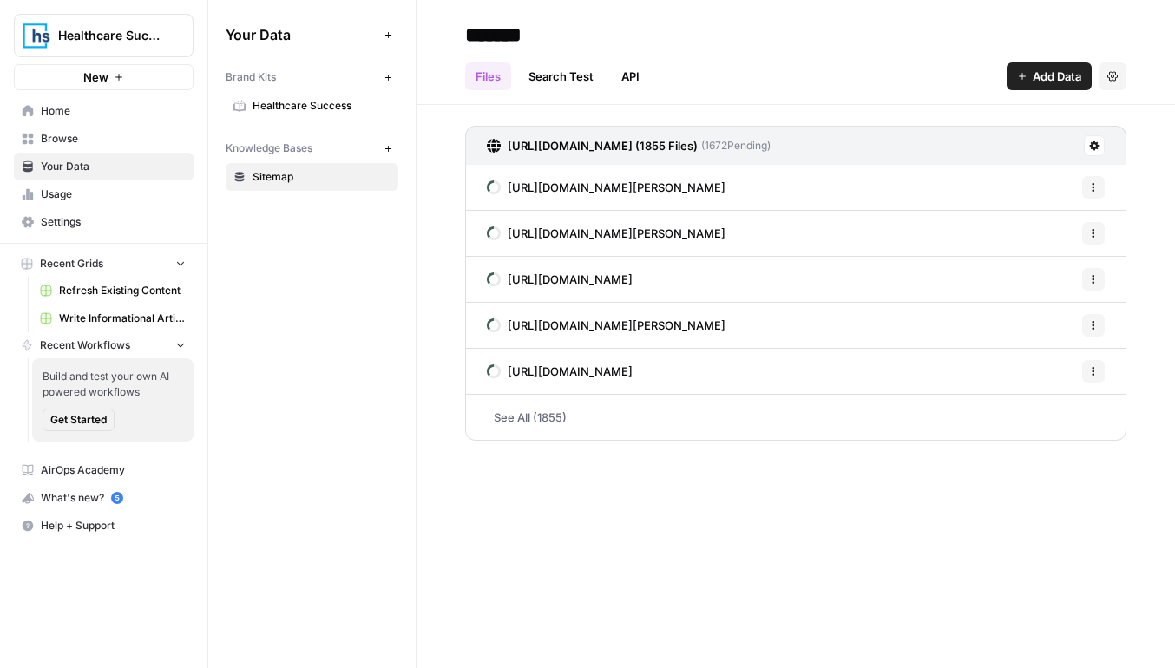
click at [90, 137] on span "Browse" at bounding box center [113, 139] width 145 height 16
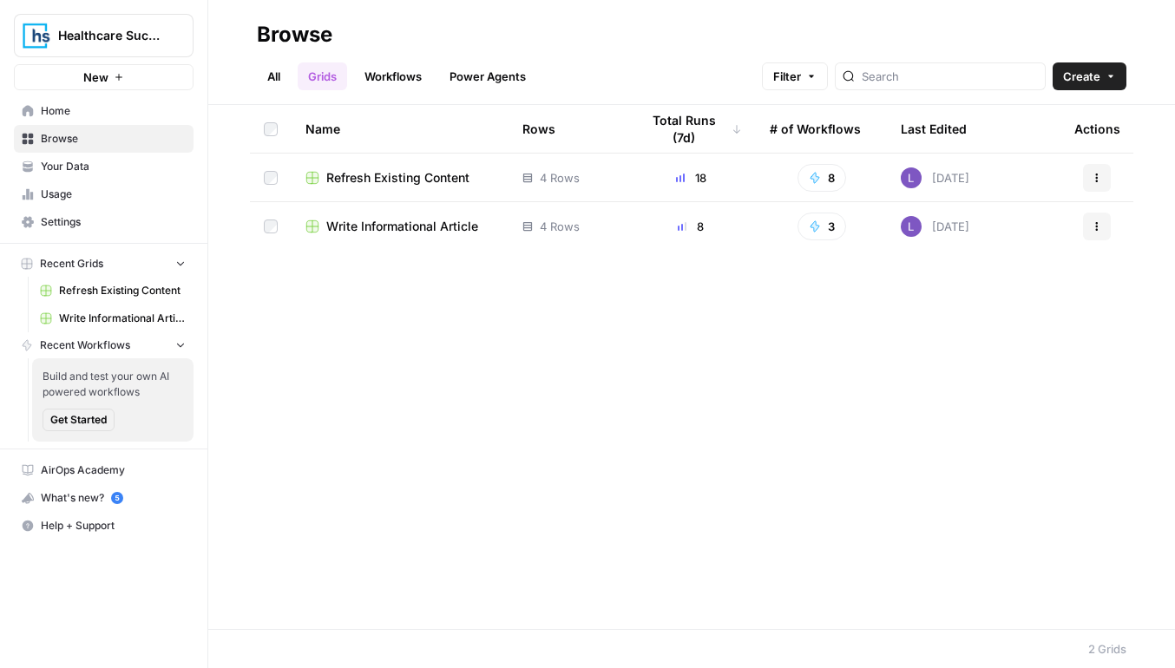
click at [420, 185] on span "Refresh Existing Content" at bounding box center [397, 177] width 143 height 17
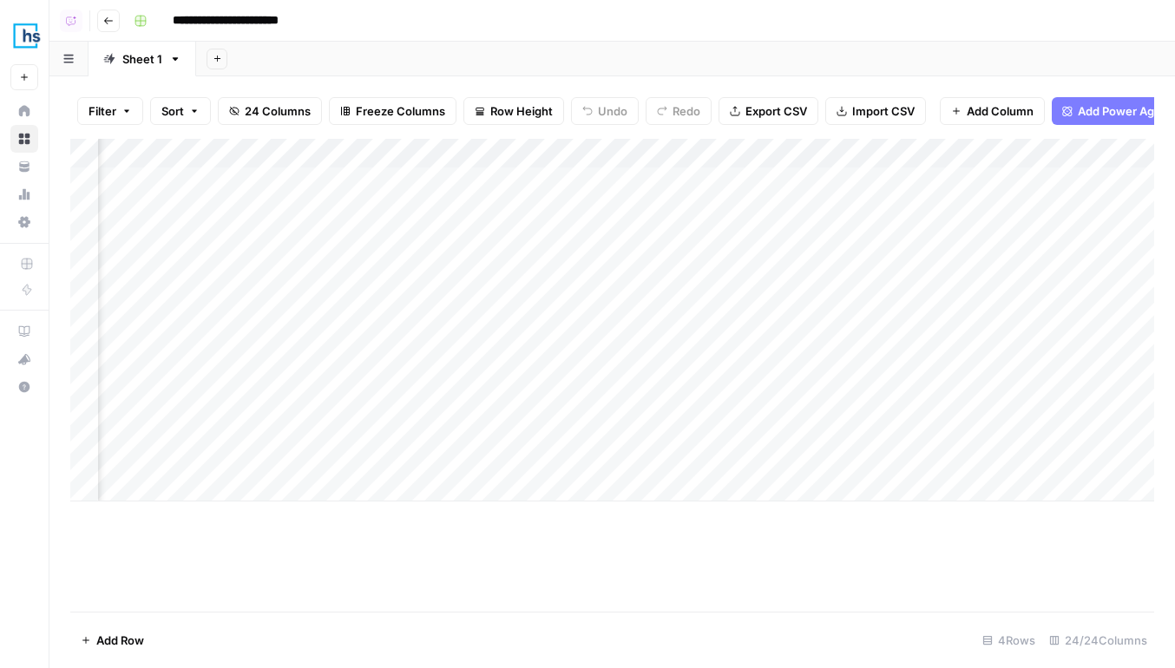
scroll to position [0, 1162]
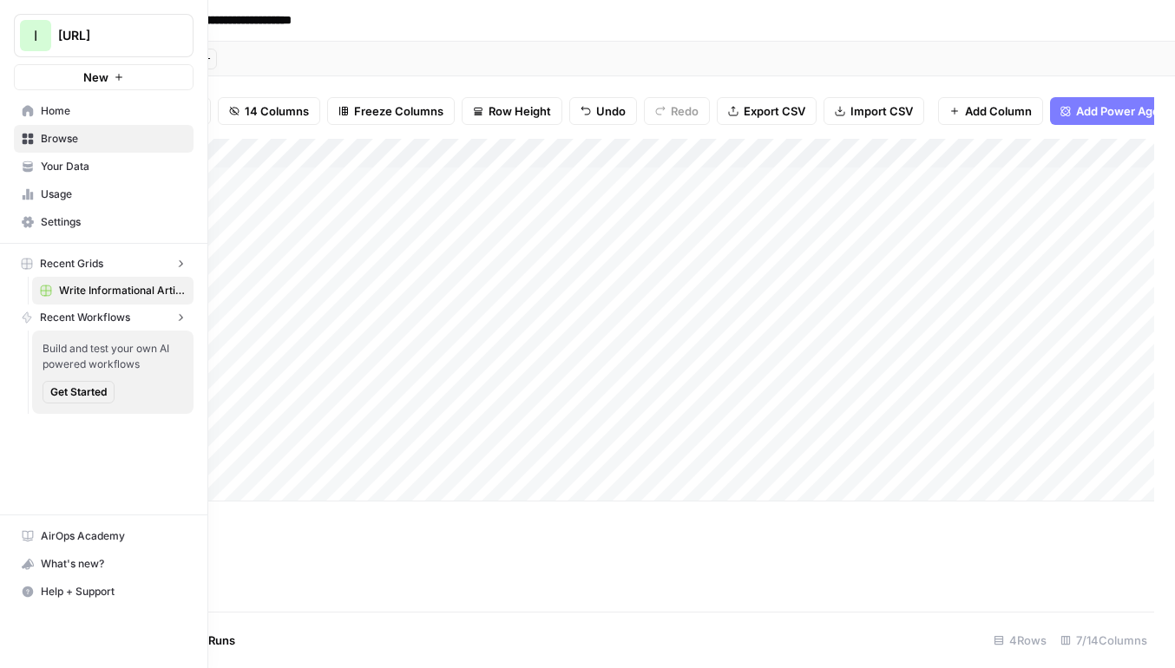
click at [12, 31] on div "I [URL] New" at bounding box center [103, 45] width 207 height 90
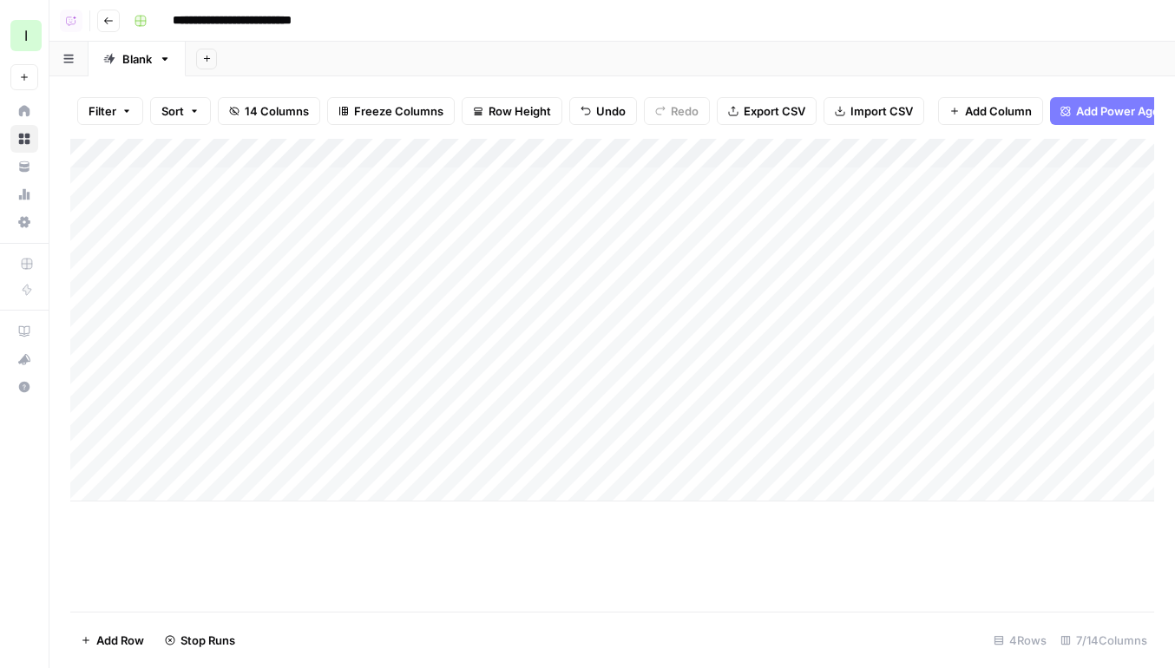
click at [23, 41] on div "I" at bounding box center [25, 35] width 31 height 31
click at [396, 52] on div "Add Sheet" at bounding box center [680, 59] width 989 height 35
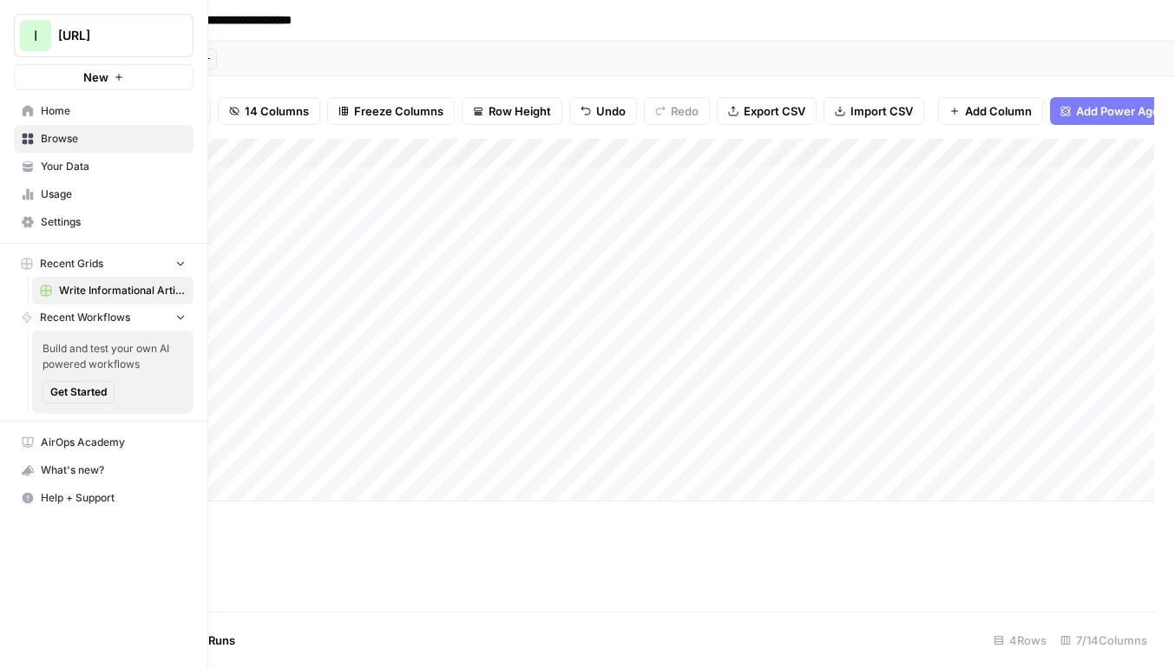
click at [46, 173] on span "Your Data" at bounding box center [113, 167] width 145 height 16
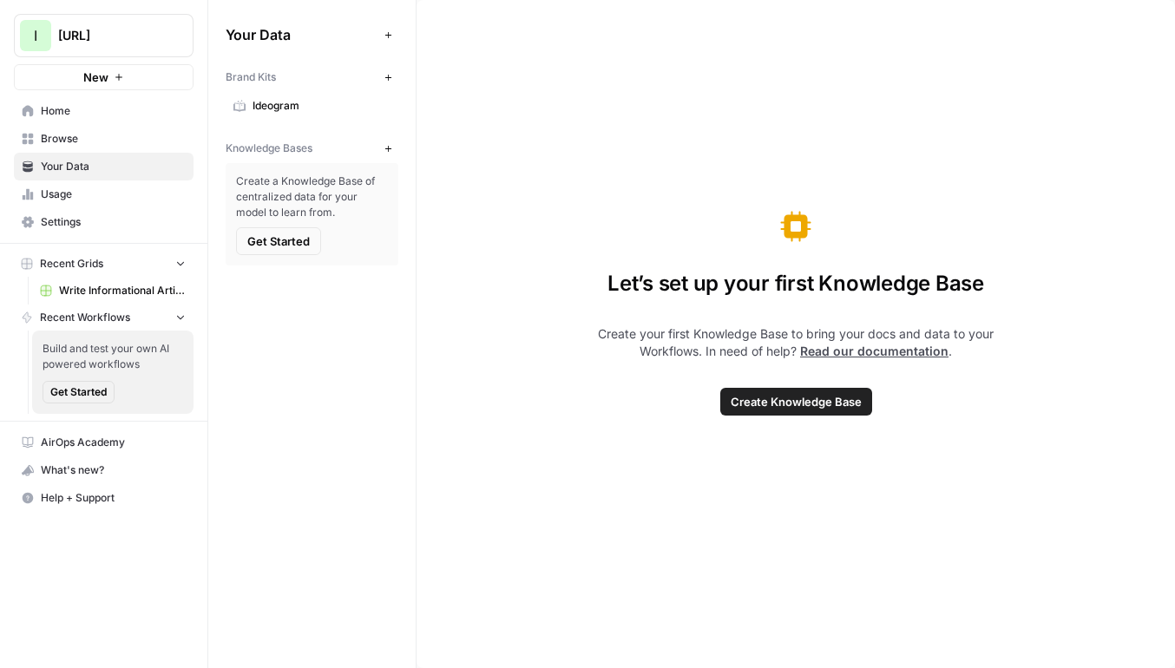
click at [97, 197] on span "Usage" at bounding box center [113, 195] width 145 height 16
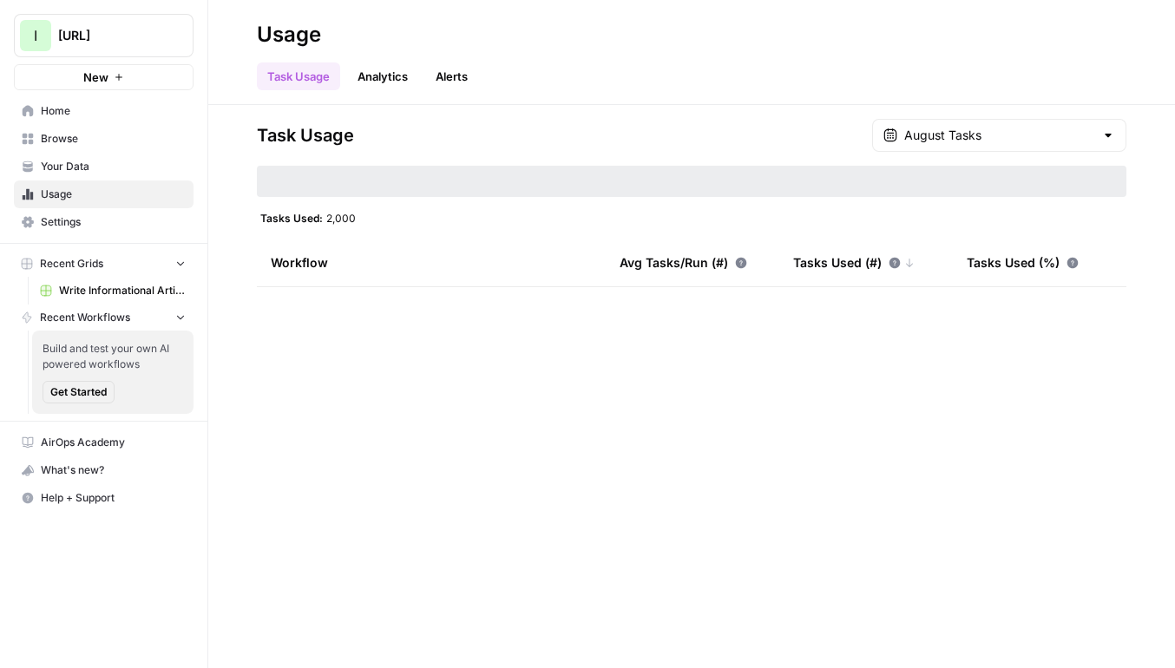
click at [89, 136] on span "Browse" at bounding box center [113, 139] width 145 height 16
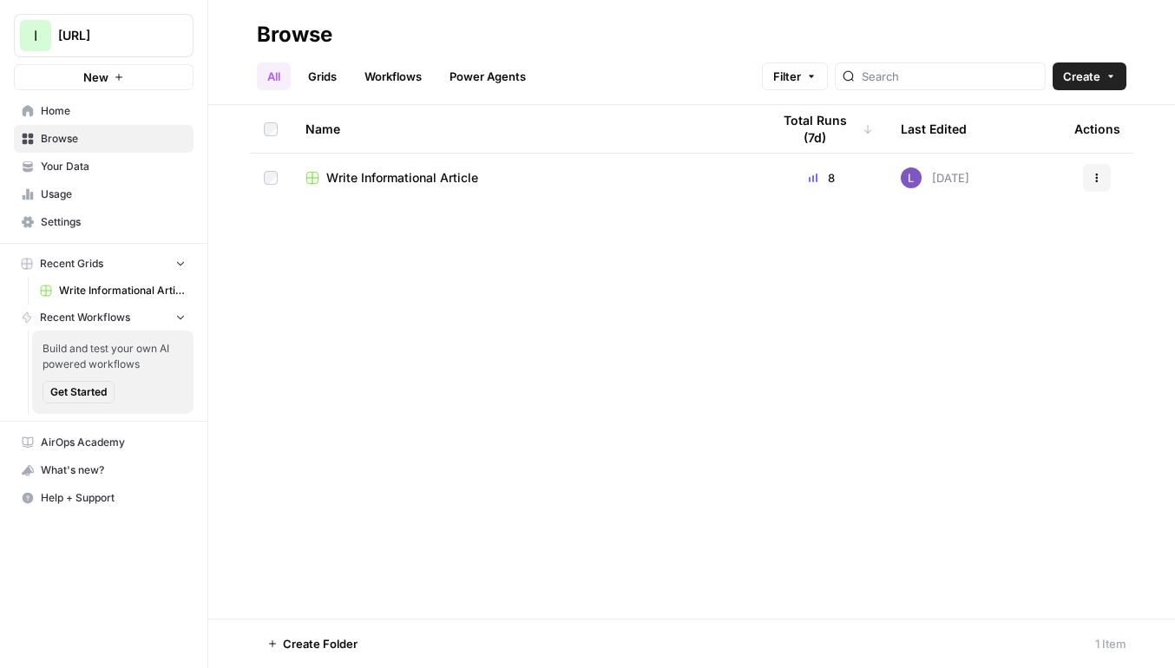
click at [140, 109] on span "Home" at bounding box center [113, 111] width 145 height 16
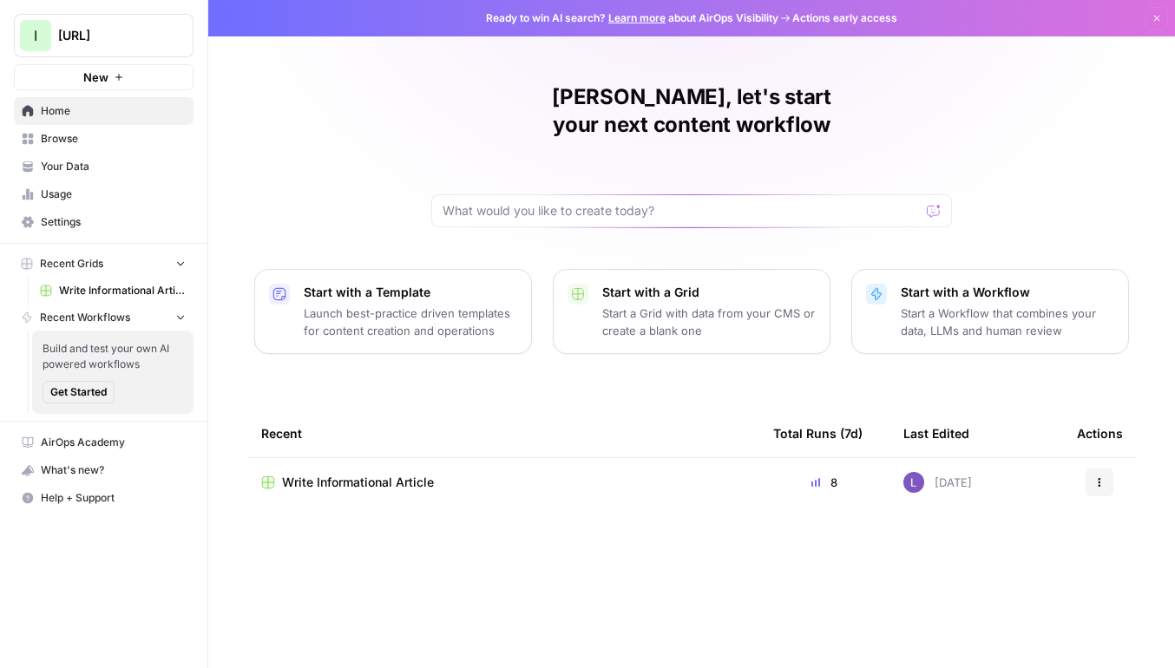
click at [114, 208] on link "Settings" at bounding box center [104, 222] width 180 height 28
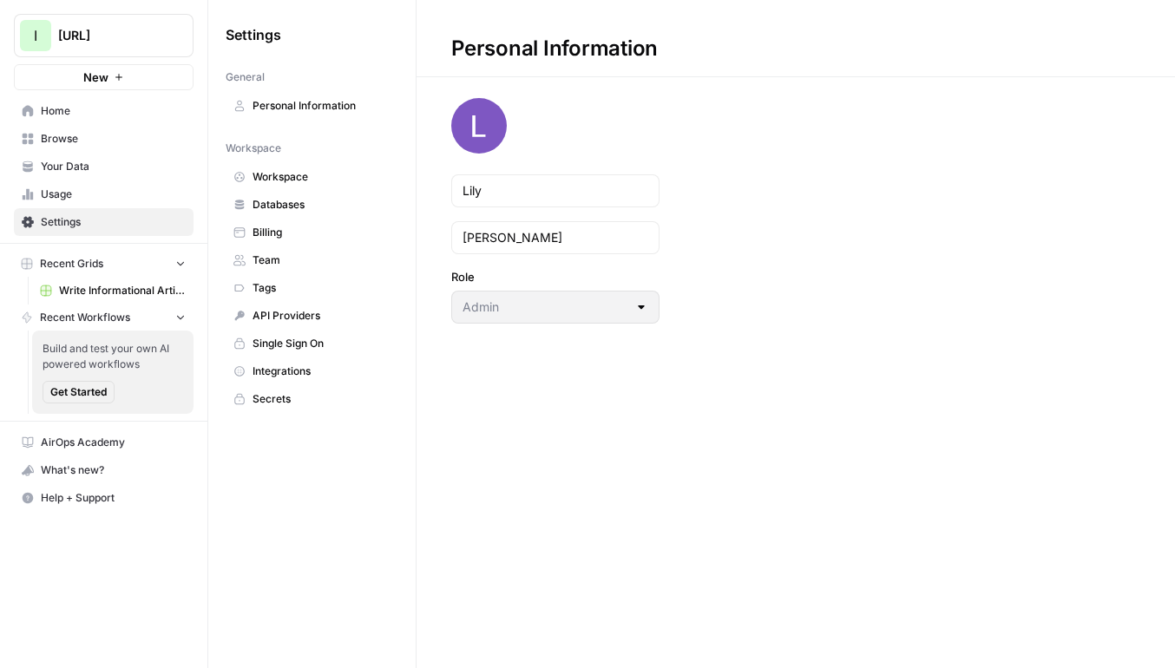
click at [351, 172] on span "Workspace" at bounding box center [321, 177] width 138 height 16
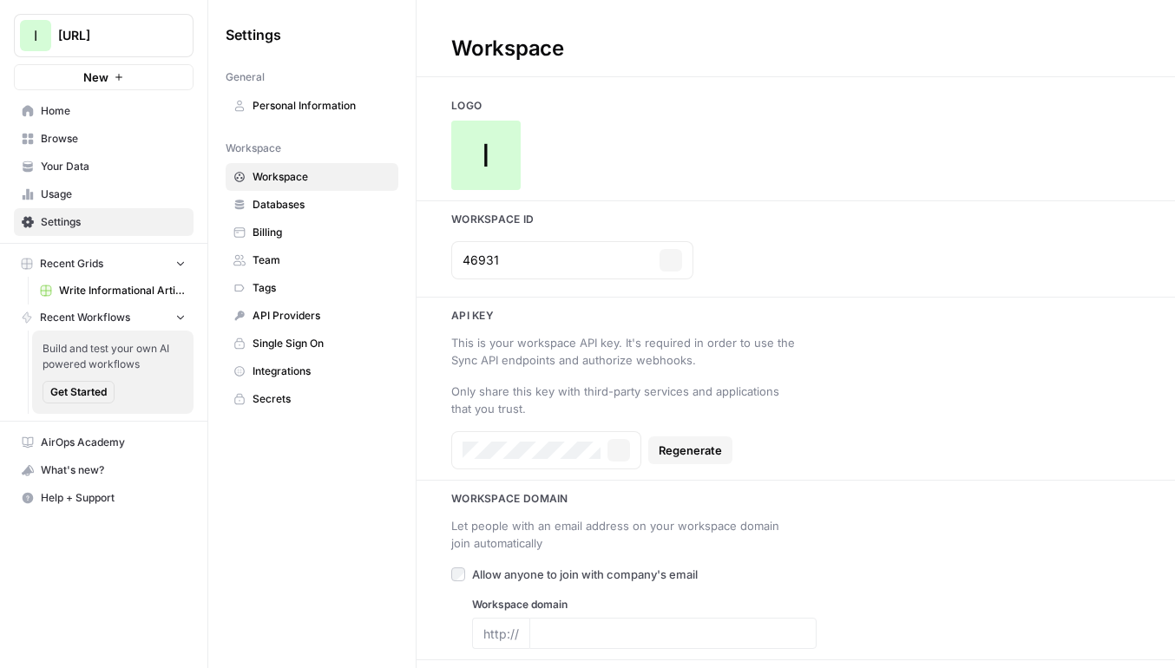
type input "[URL]"
click at [462, 153] on div "I" at bounding box center [485, 155] width 69 height 69
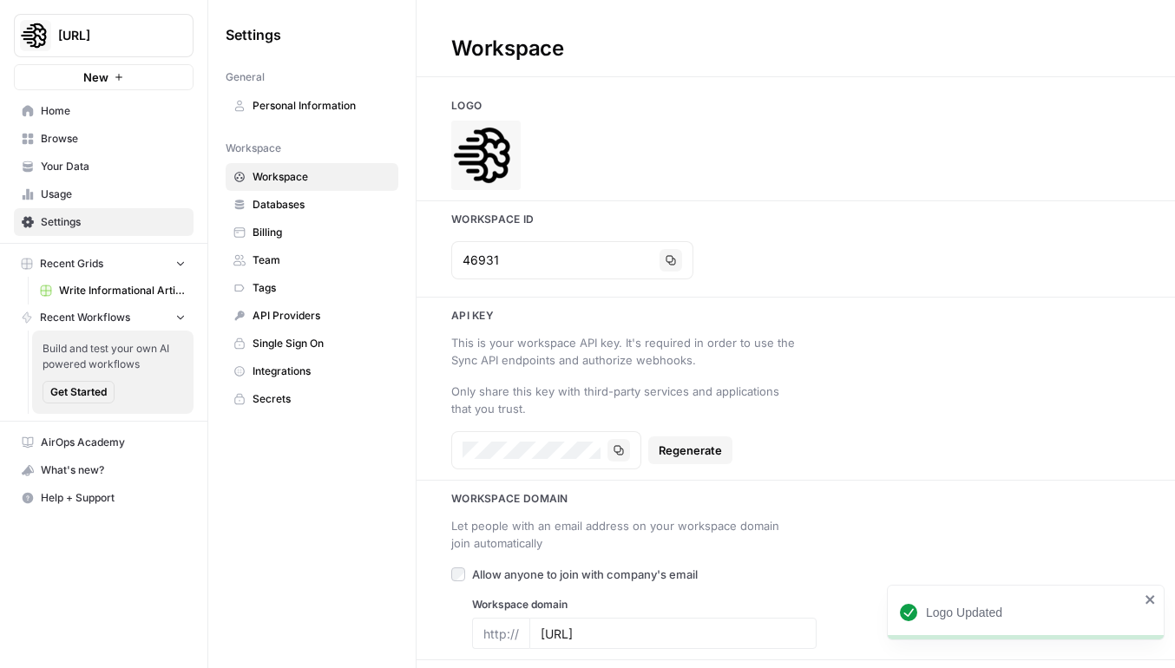
click at [126, 131] on span "Browse" at bounding box center [113, 139] width 145 height 16
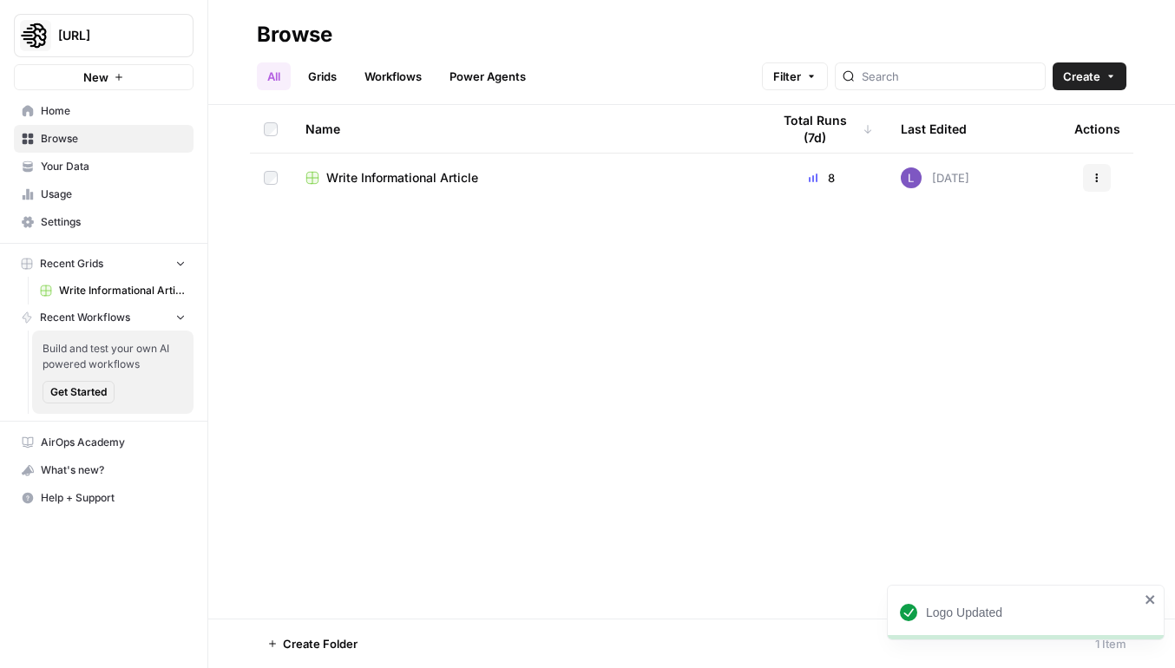
click at [362, 188] on td "Write Informational Article" at bounding box center [524, 178] width 465 height 49
click at [394, 180] on span "Write Informational Article" at bounding box center [402, 177] width 152 height 17
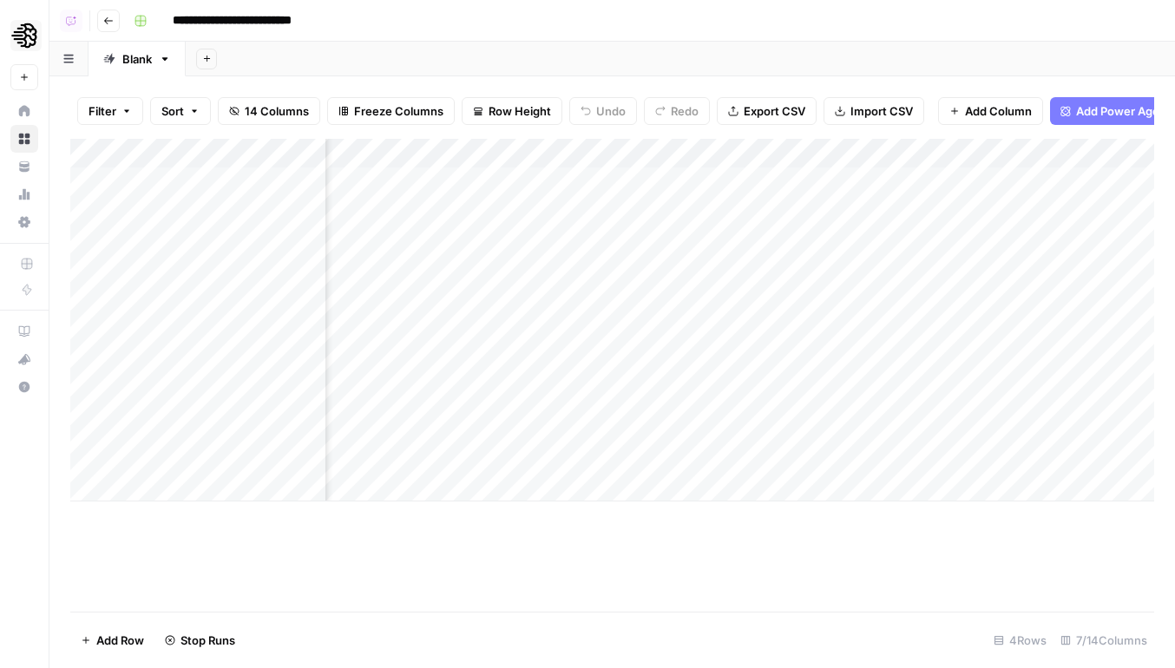
scroll to position [0, 488]
click at [867, 154] on div "Add Column" at bounding box center [612, 320] width 1084 height 363
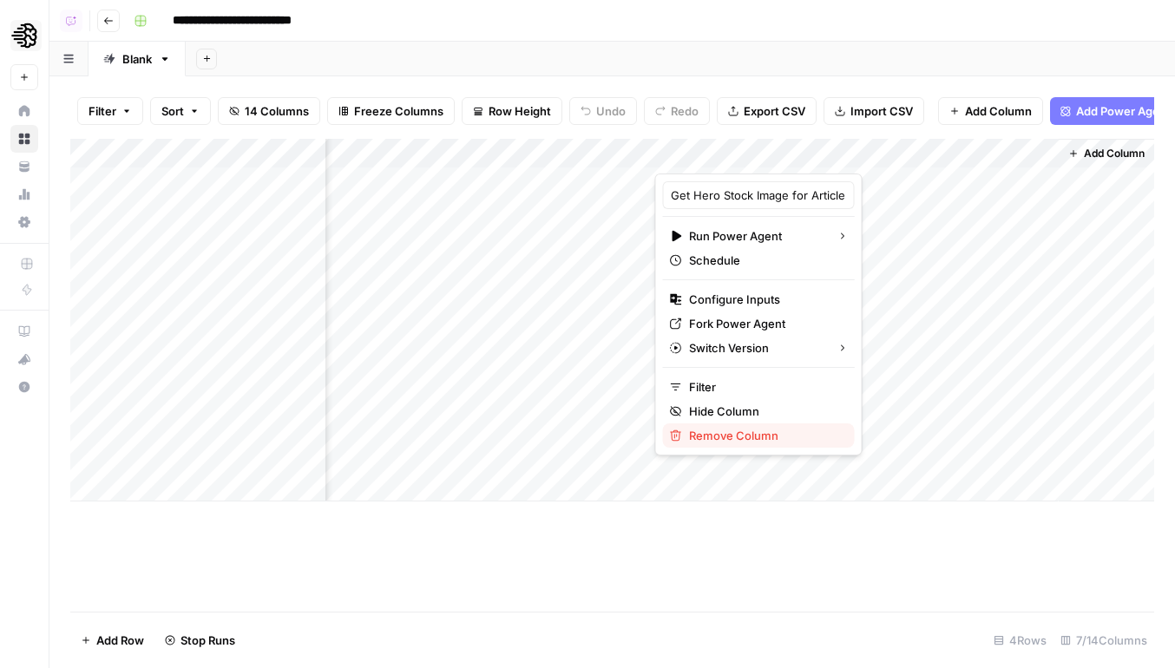
click at [742, 428] on span "Remove Column" at bounding box center [765, 435] width 152 height 17
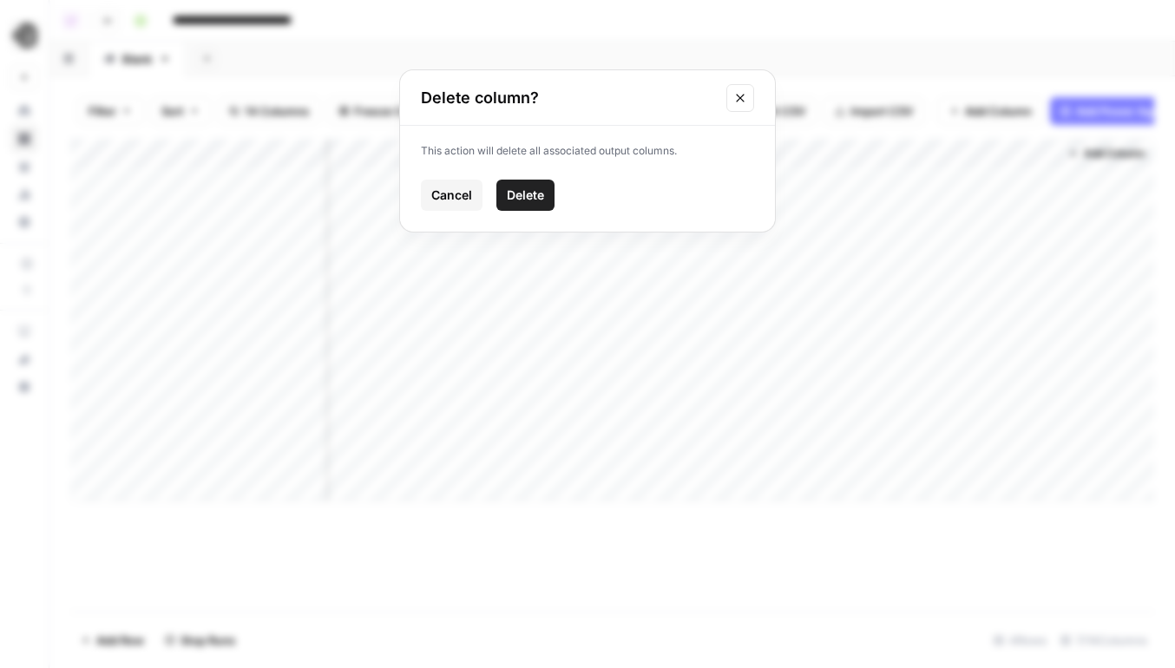
click at [537, 199] on span "Delete" at bounding box center [525, 195] width 37 height 17
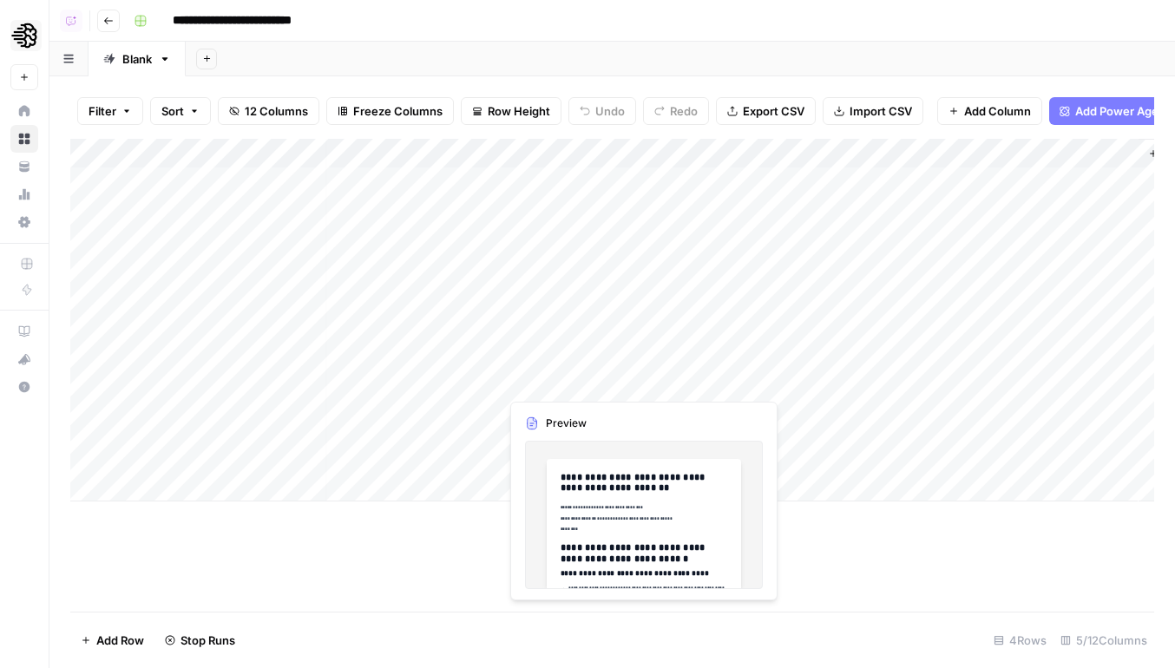
scroll to position [0, 4]
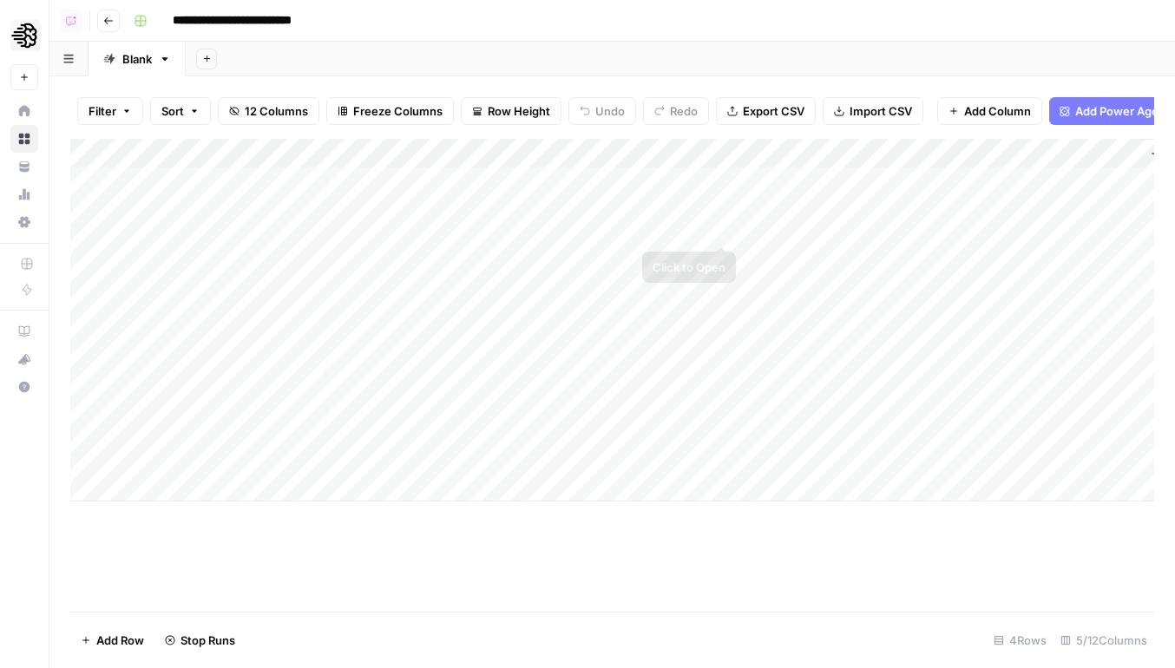
click at [721, 183] on div "Add Column" at bounding box center [612, 320] width 1084 height 363
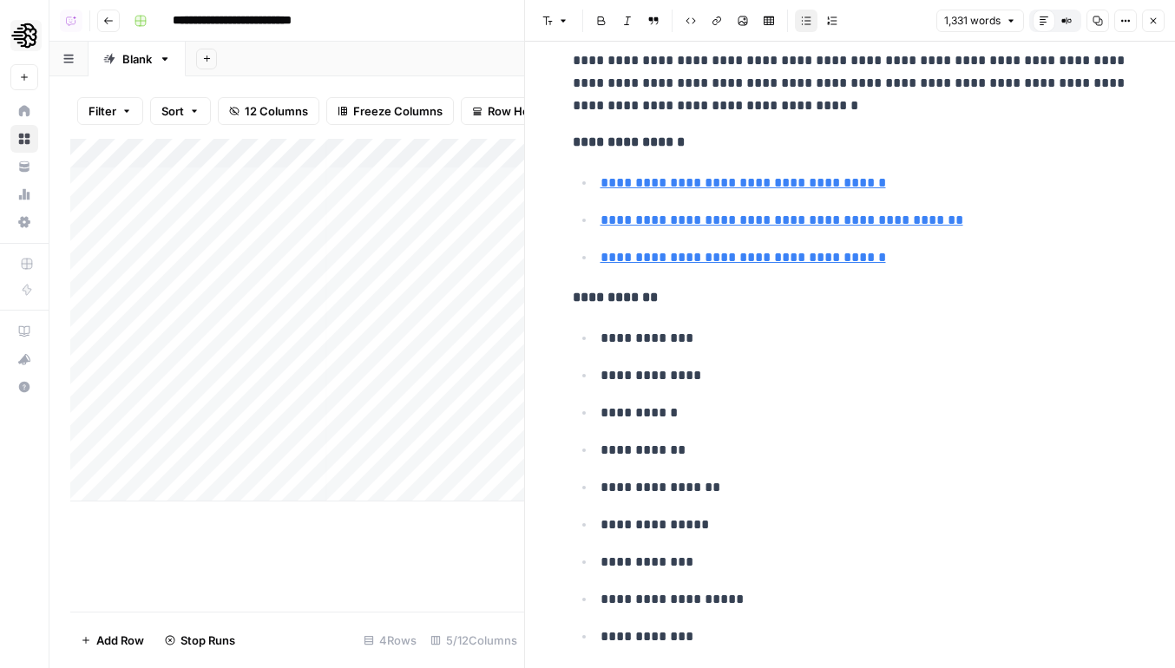
scroll to position [5473, 0]
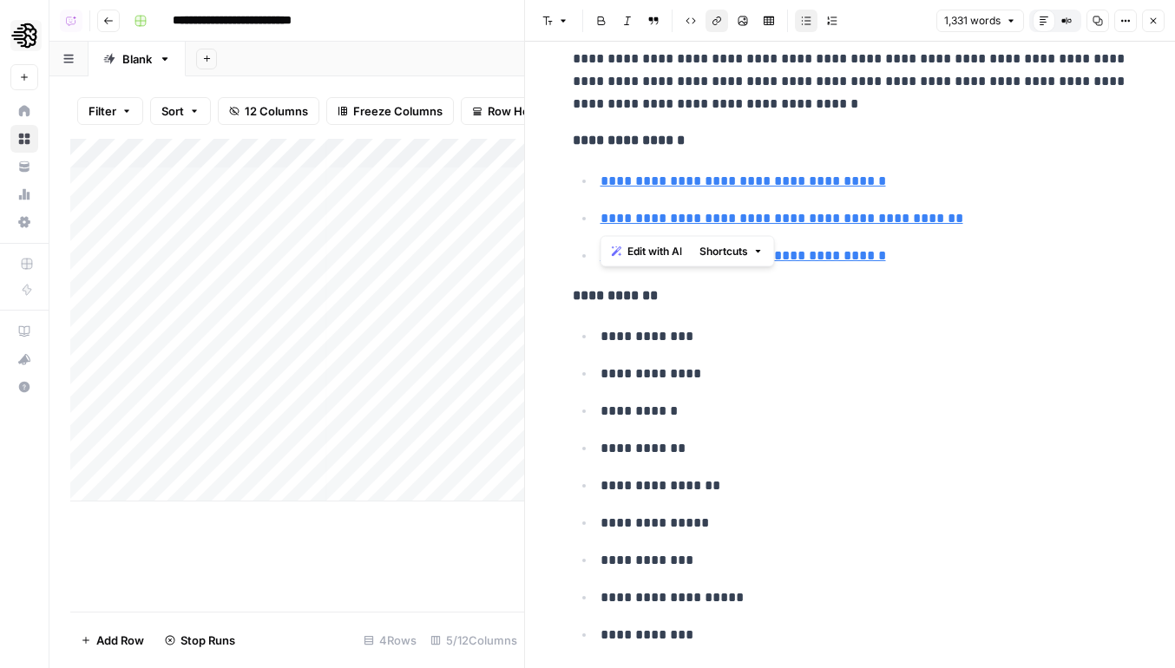
click at [1149, 35] on header "Font style Bold Italic Block quote Code block Link Image Insert Table Bulleted …" at bounding box center [850, 21] width 650 height 42
click at [1151, 26] on button "Close" at bounding box center [1153, 21] width 23 height 23
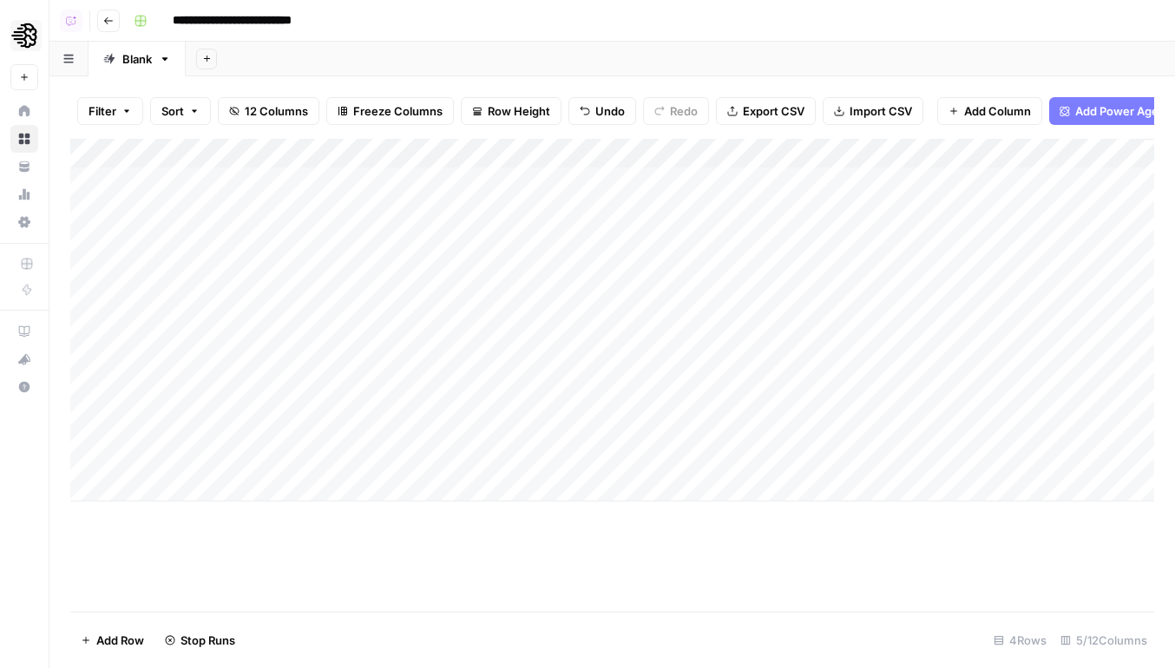
click at [108, 20] on icon "button" at bounding box center [108, 20] width 9 height 7
click at [901, 423] on div "Add Column" at bounding box center [612, 320] width 1084 height 363
click at [907, 351] on div "Add Column" at bounding box center [612, 320] width 1084 height 363
click at [903, 199] on div "Add Column" at bounding box center [612, 320] width 1084 height 363
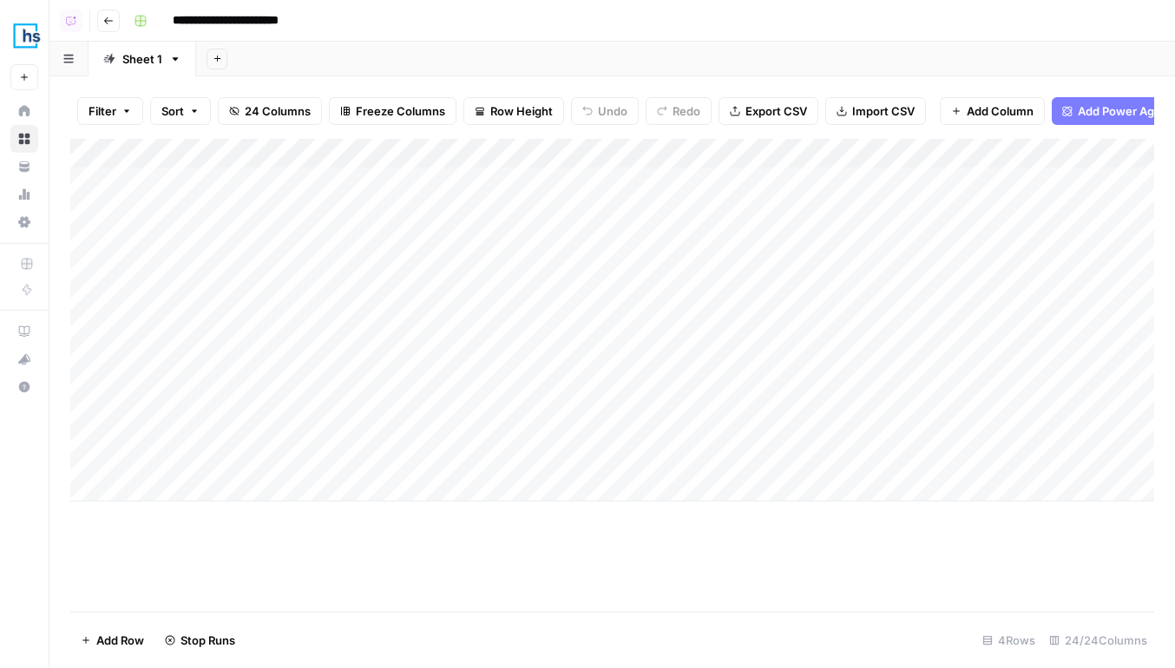
scroll to position [0, 0]
click at [116, 21] on button "Go back" at bounding box center [108, 21] width 23 height 23
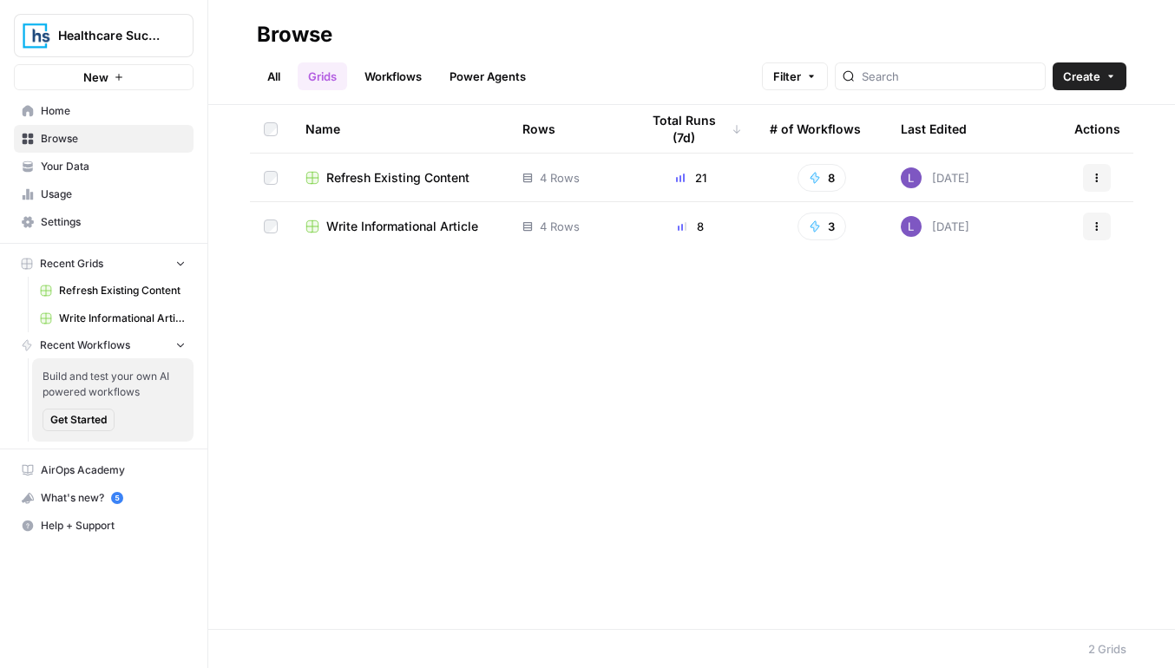
click at [379, 222] on span "Write Informational Article" at bounding box center [402, 226] width 152 height 17
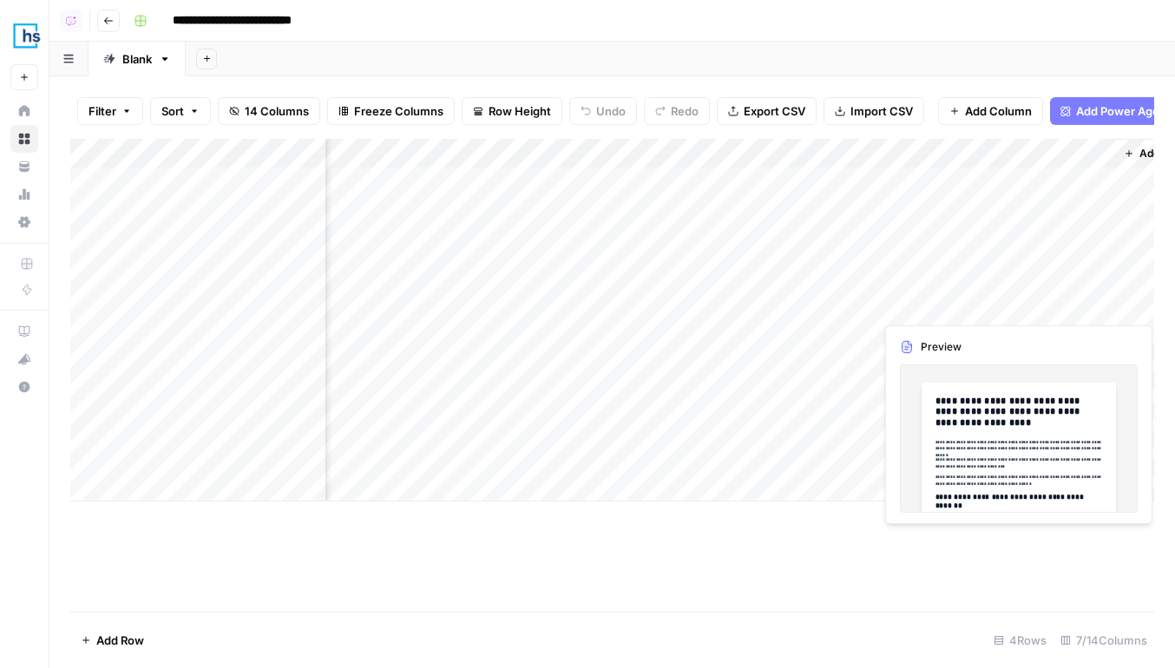
scroll to position [0, 399]
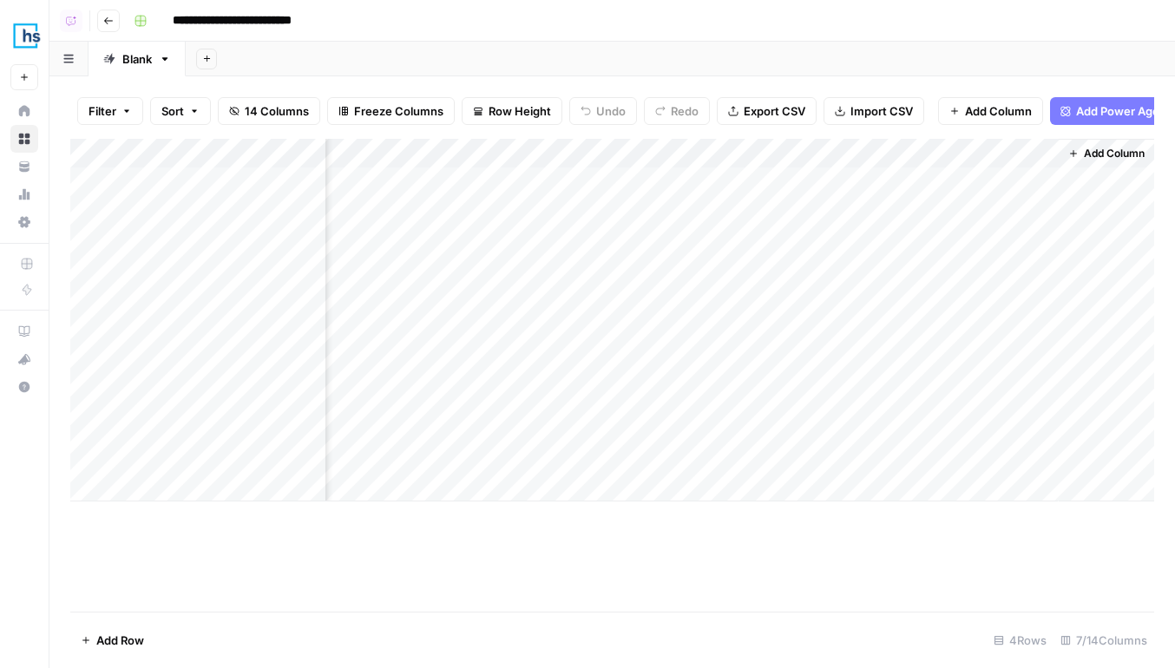
click at [817, 269] on div "Add Column" at bounding box center [612, 320] width 1084 height 363
click at [887, 257] on div "Add Column" at bounding box center [612, 320] width 1084 height 363
click at [114, 17] on button "Go back" at bounding box center [108, 21] width 23 height 23
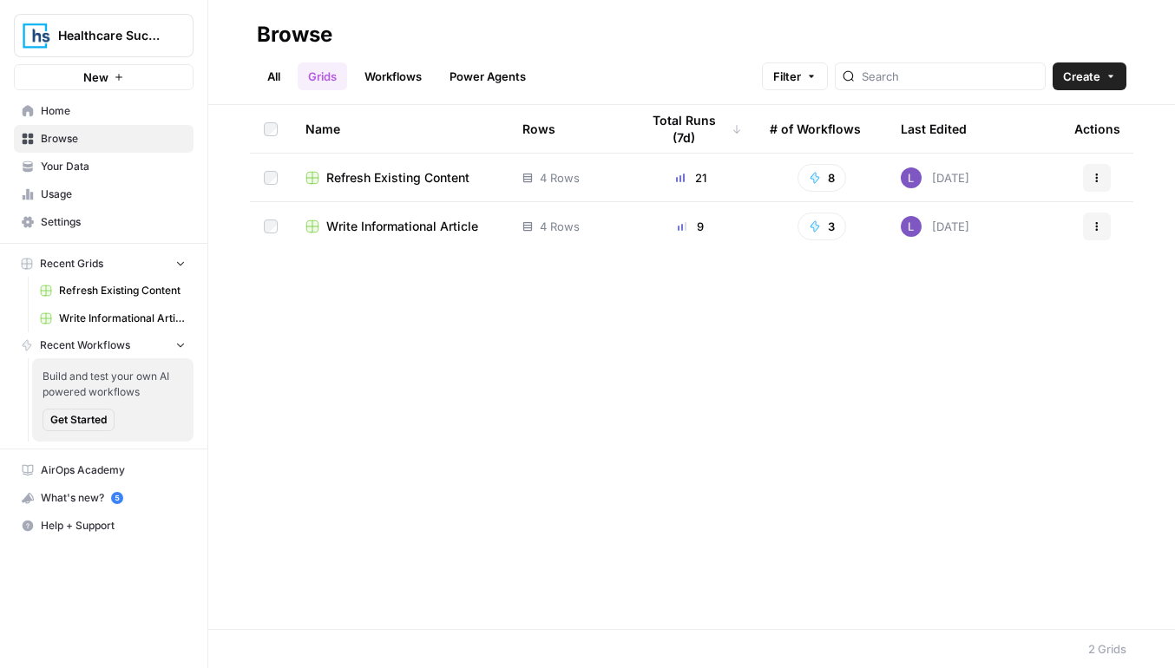
click at [410, 176] on span "Refresh Existing Content" at bounding box center [397, 177] width 143 height 17
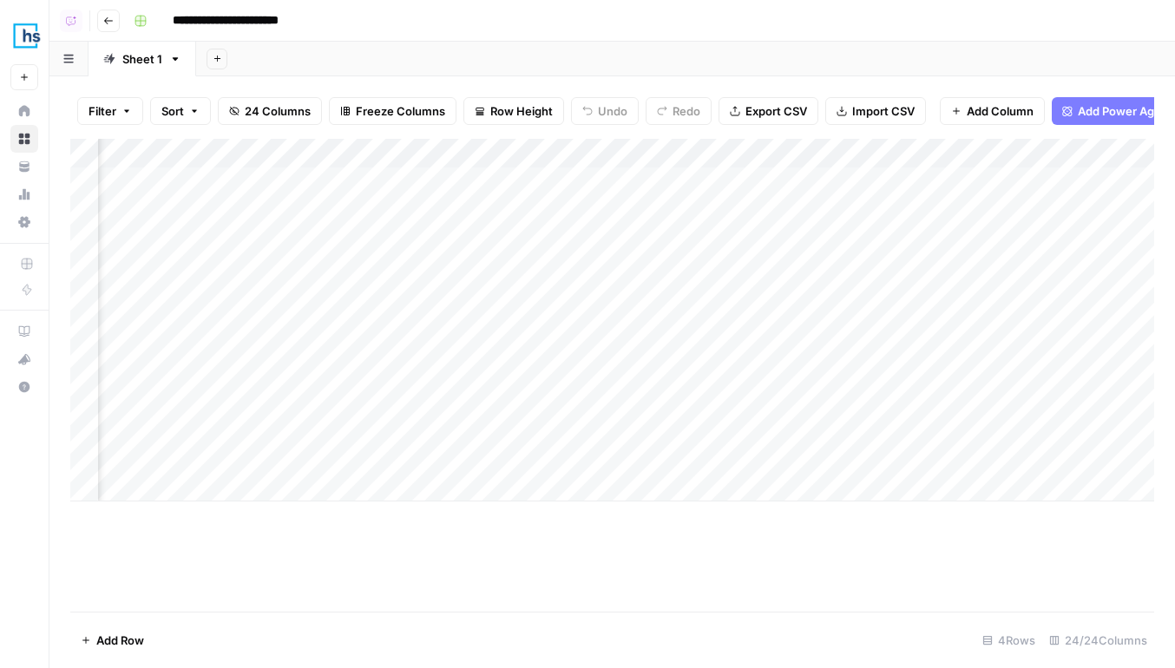
scroll to position [0, 1626]
click at [579, 262] on div "Add Column" at bounding box center [612, 320] width 1084 height 363
click at [553, 154] on div "Add Column" at bounding box center [612, 320] width 1084 height 363
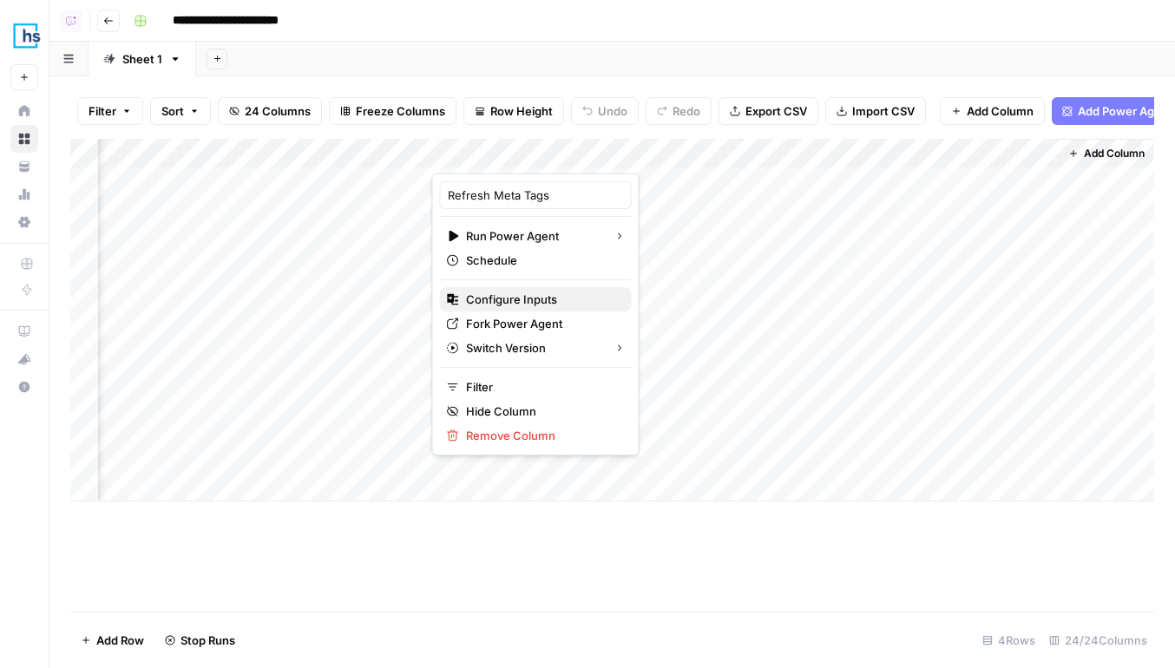
click at [540, 296] on span "Configure Inputs" at bounding box center [542, 299] width 152 height 17
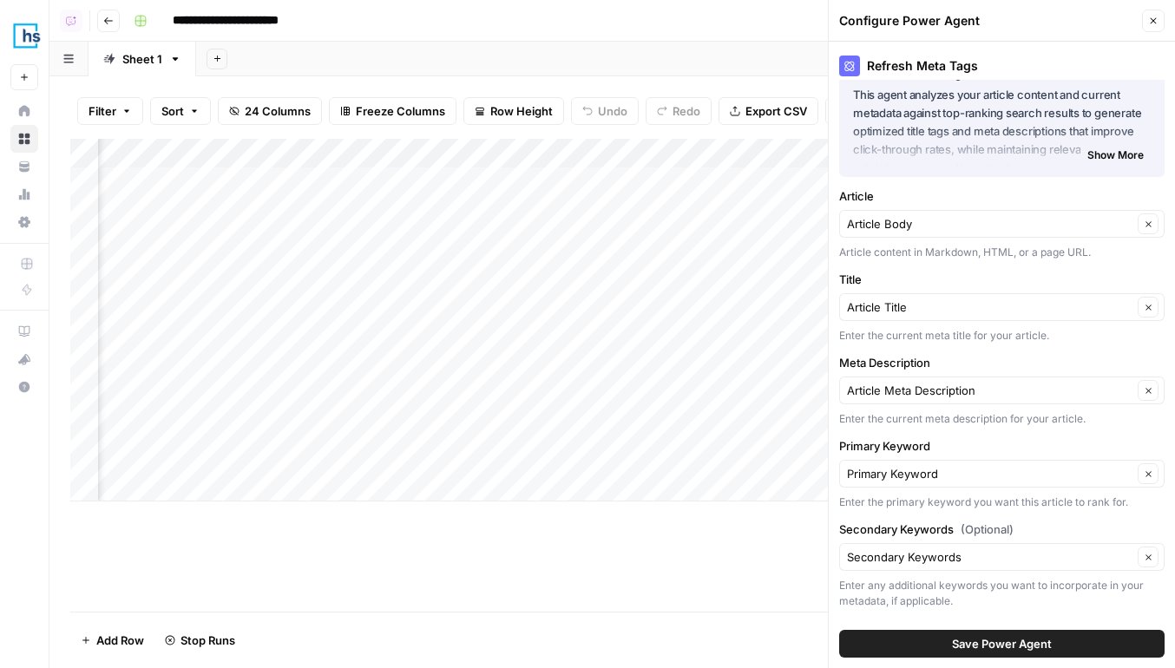
scroll to position [126, 0]
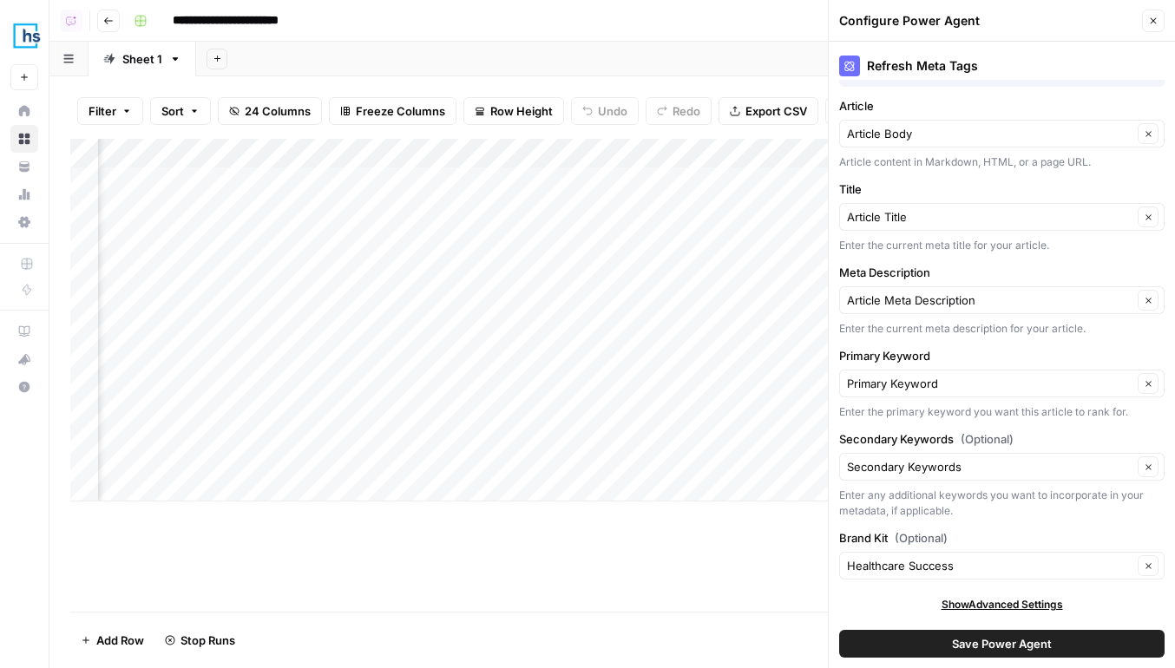
click at [1151, 23] on icon "button" at bounding box center [1154, 21] width 6 height 6
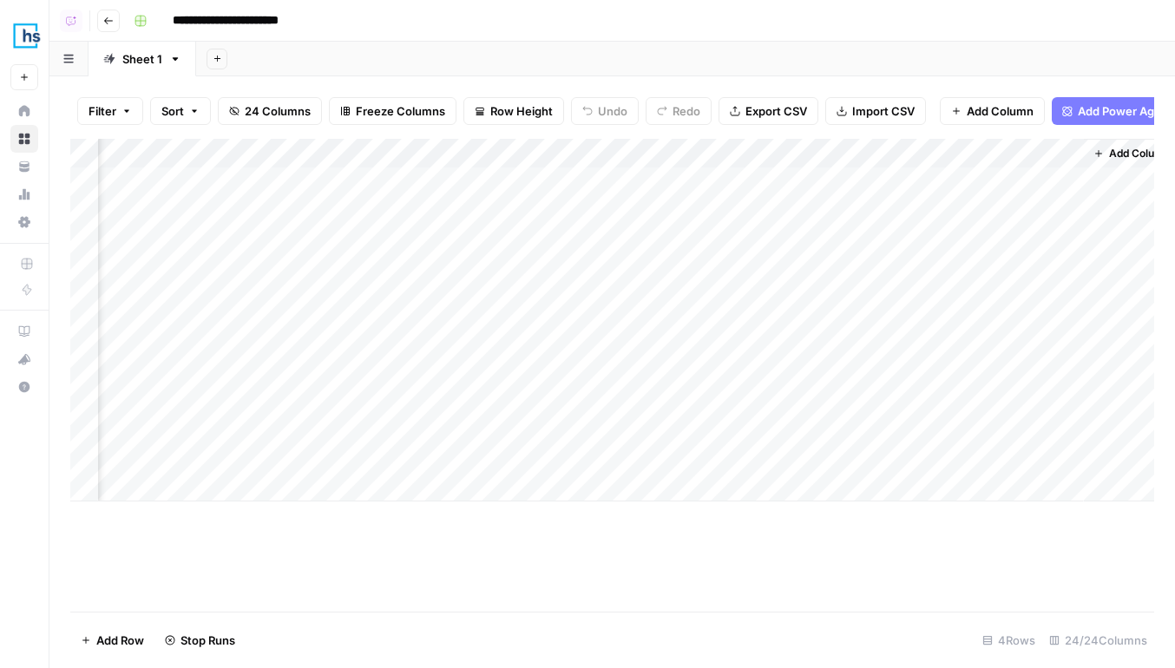
scroll to position [0, 2752]
click at [594, 157] on div "Add Column" at bounding box center [612, 320] width 1084 height 363
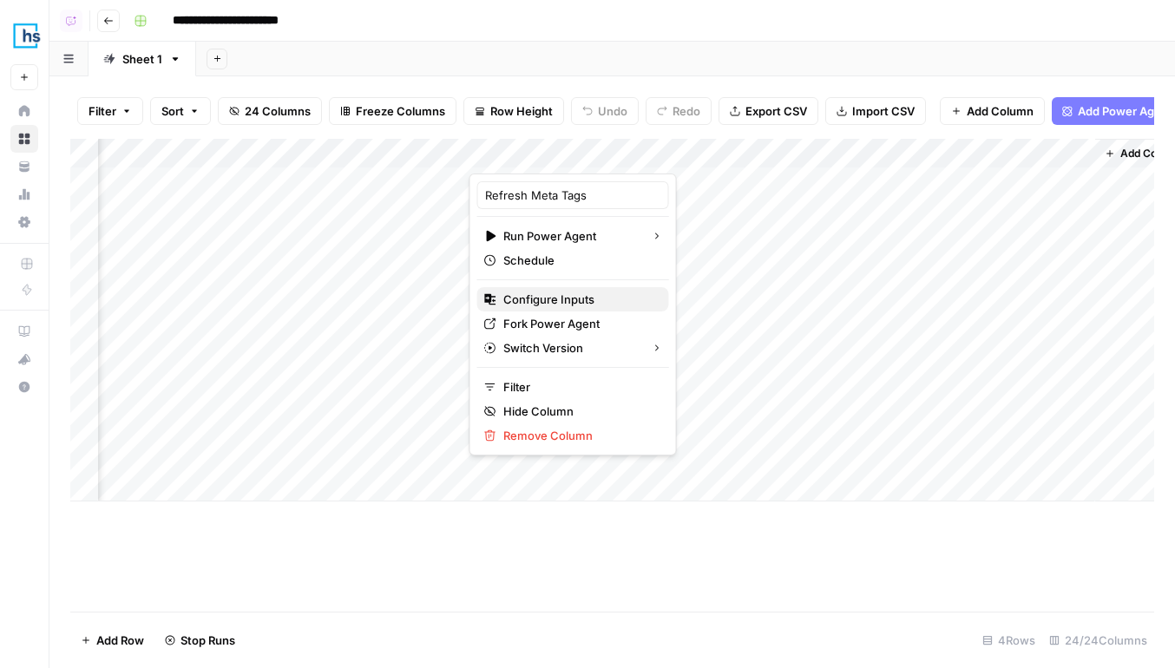
click at [591, 304] on span "Configure Inputs" at bounding box center [579, 299] width 152 height 17
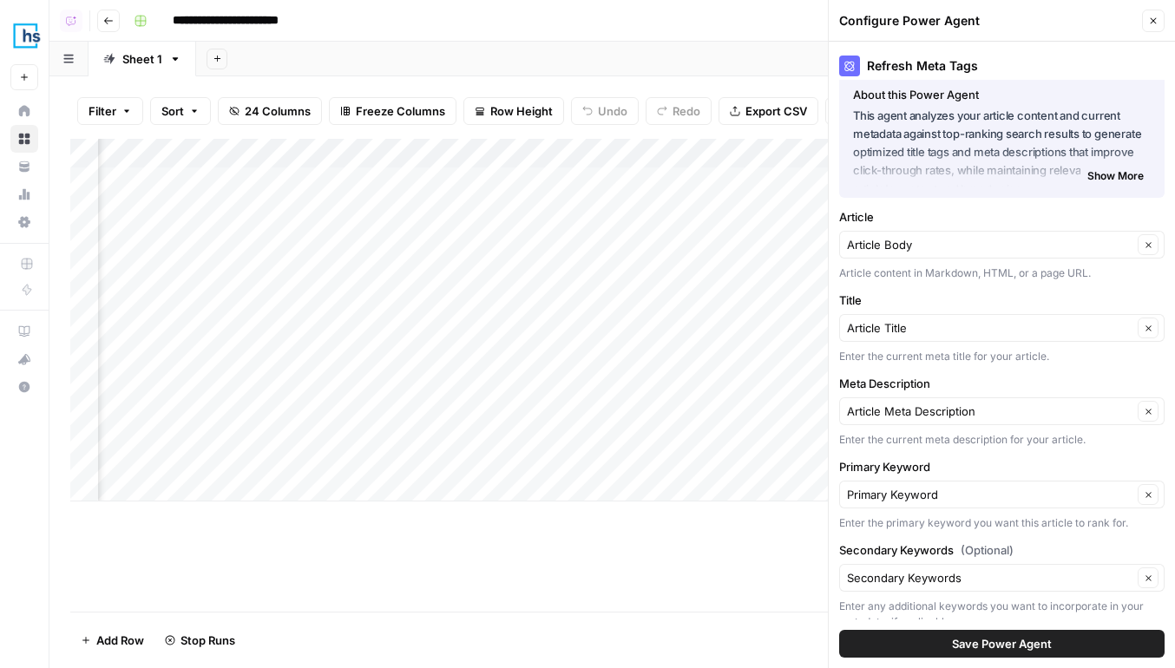
scroll to position [0, 0]
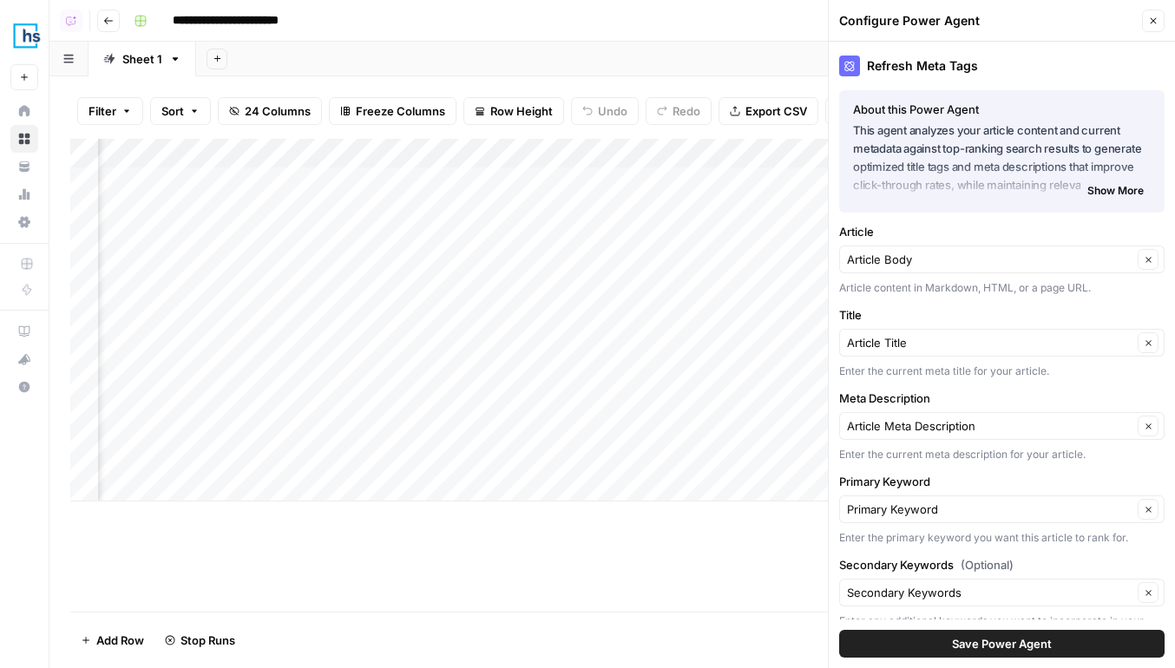
click at [1145, 27] on button "Close" at bounding box center [1153, 21] width 23 height 23
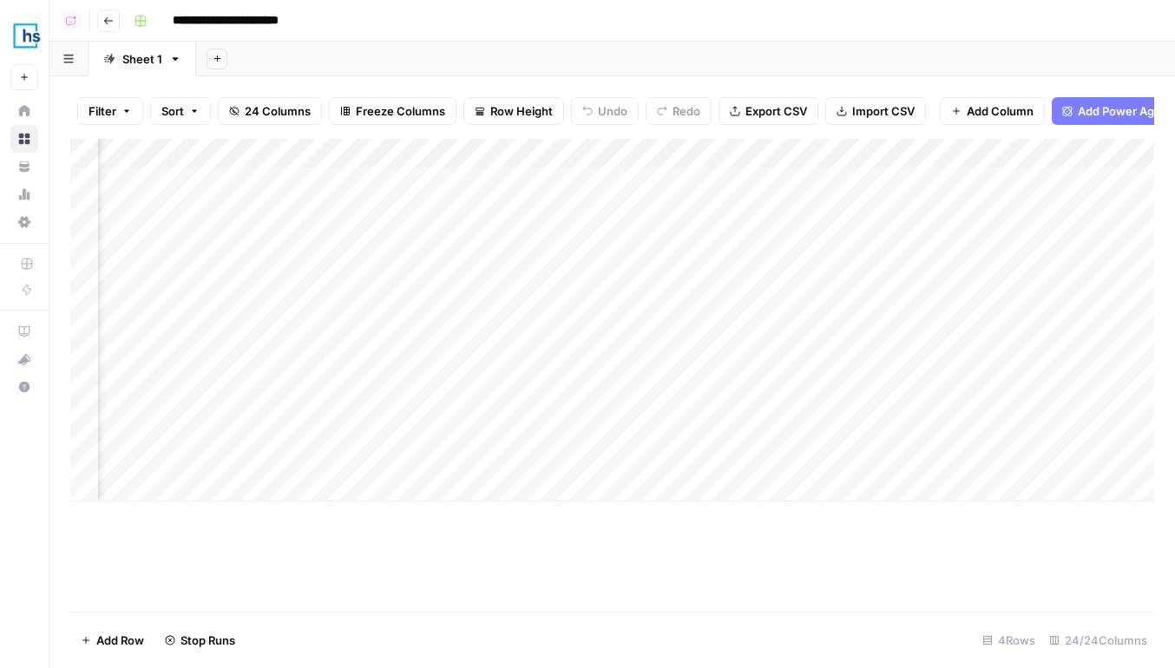
scroll to position [0, 2512]
click at [800, 187] on div "Add Column" at bounding box center [612, 320] width 1084 height 363
click at [800, 298] on div "Add Column" at bounding box center [612, 320] width 1084 height 363
click at [797, 359] on div "Add Column" at bounding box center [612, 320] width 1084 height 363
click at [794, 397] on div "Add Column" at bounding box center [612, 320] width 1084 height 363
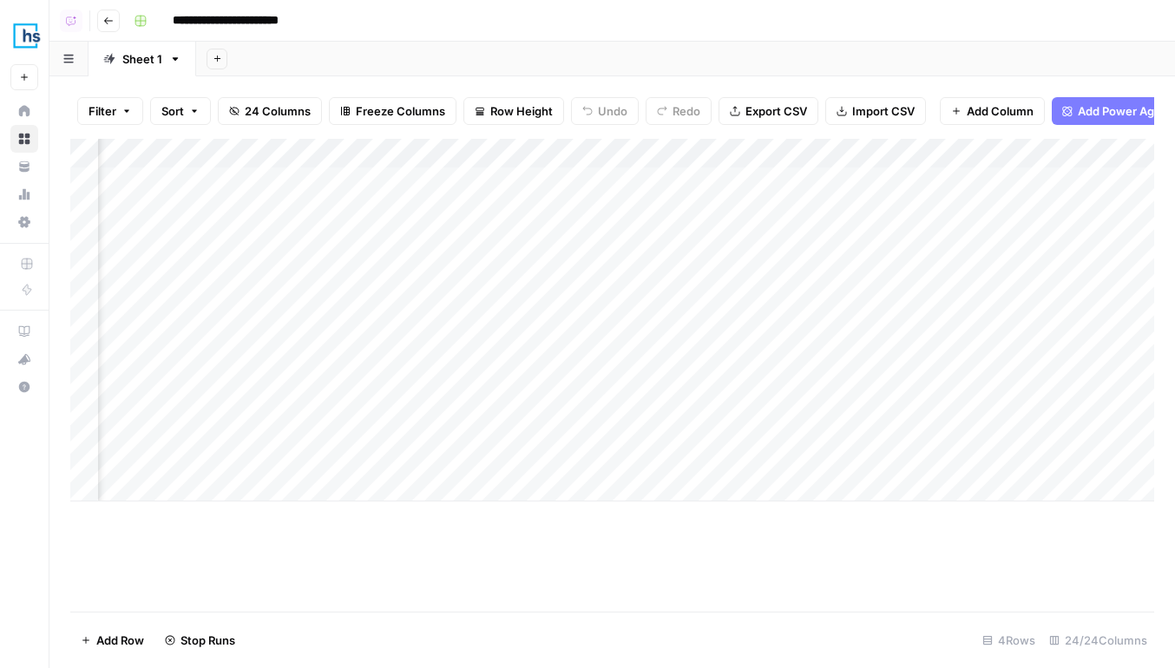
scroll to position [0, 1546]
click at [106, 17] on icon "button" at bounding box center [108, 20] width 9 height 7
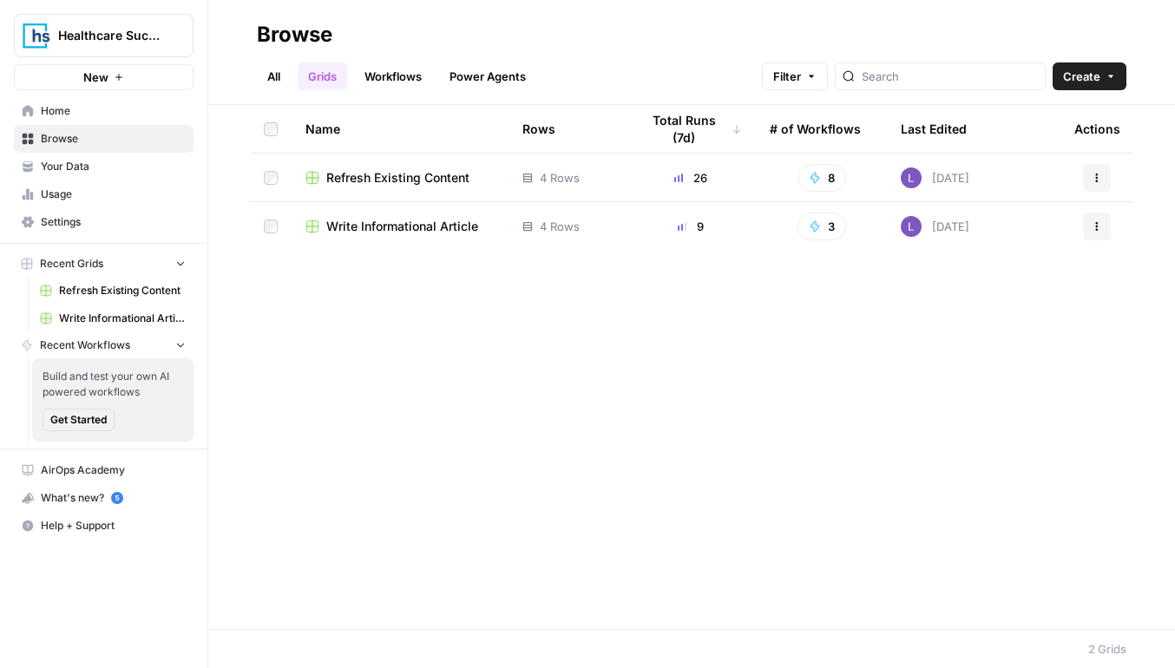
click at [387, 224] on span "Write Informational Article" at bounding box center [402, 226] width 152 height 17
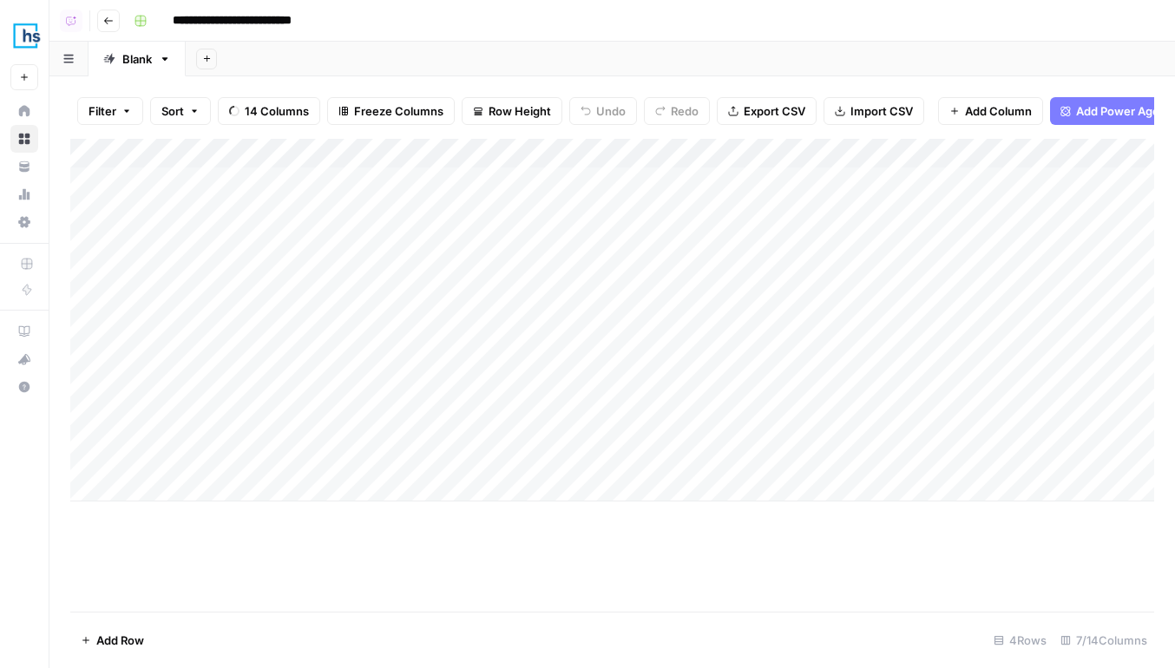
scroll to position [0, 399]
click at [102, 20] on button "Go back" at bounding box center [108, 21] width 23 height 23
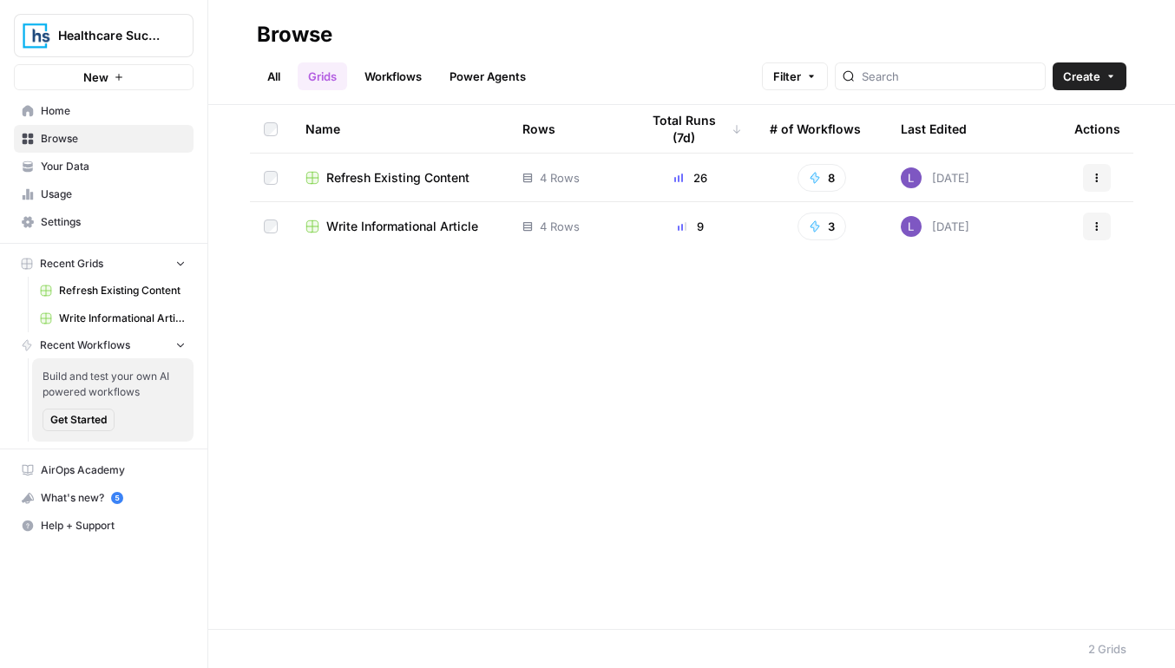
click at [403, 179] on span "Refresh Existing Content" at bounding box center [397, 177] width 143 height 17
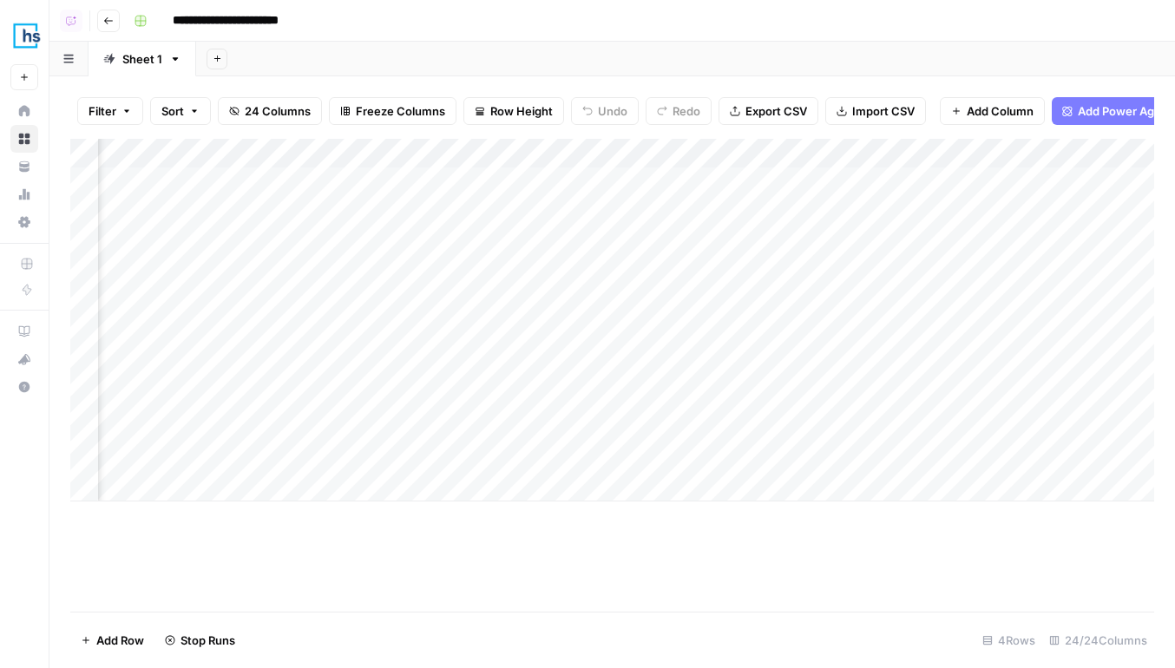
scroll to position [0, 1847]
click at [676, 334] on div "Add Column" at bounding box center [612, 320] width 1084 height 363
click at [114, 22] on button "Go back" at bounding box center [108, 21] width 23 height 23
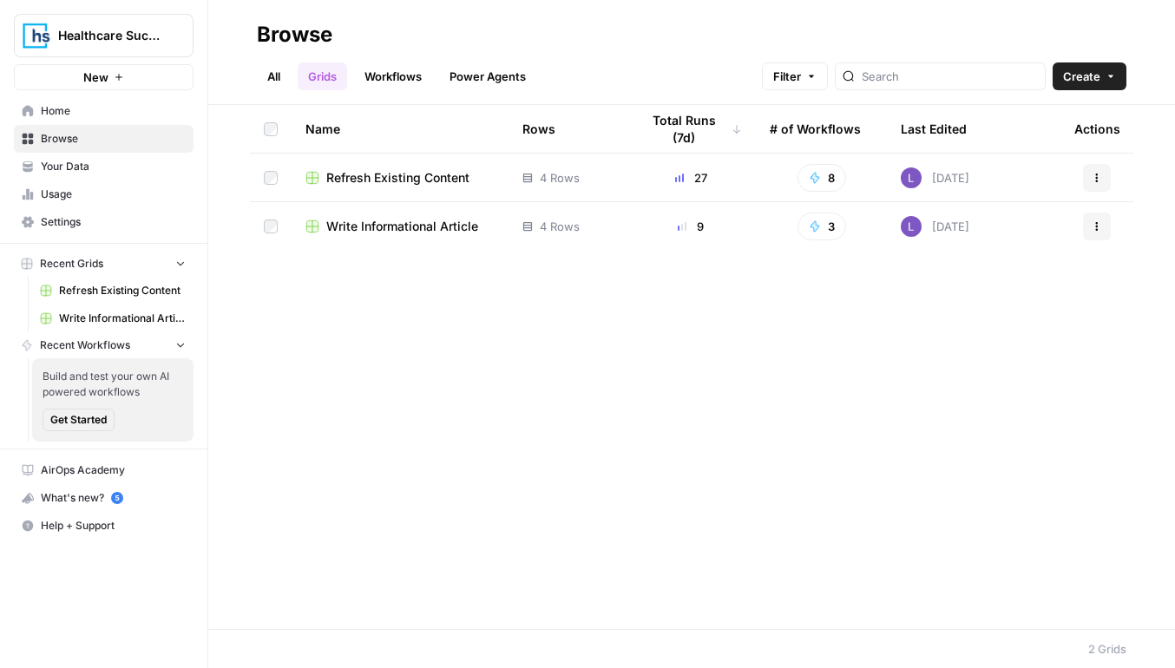
click at [108, 34] on span "Healthcare Success" at bounding box center [110, 35] width 105 height 17
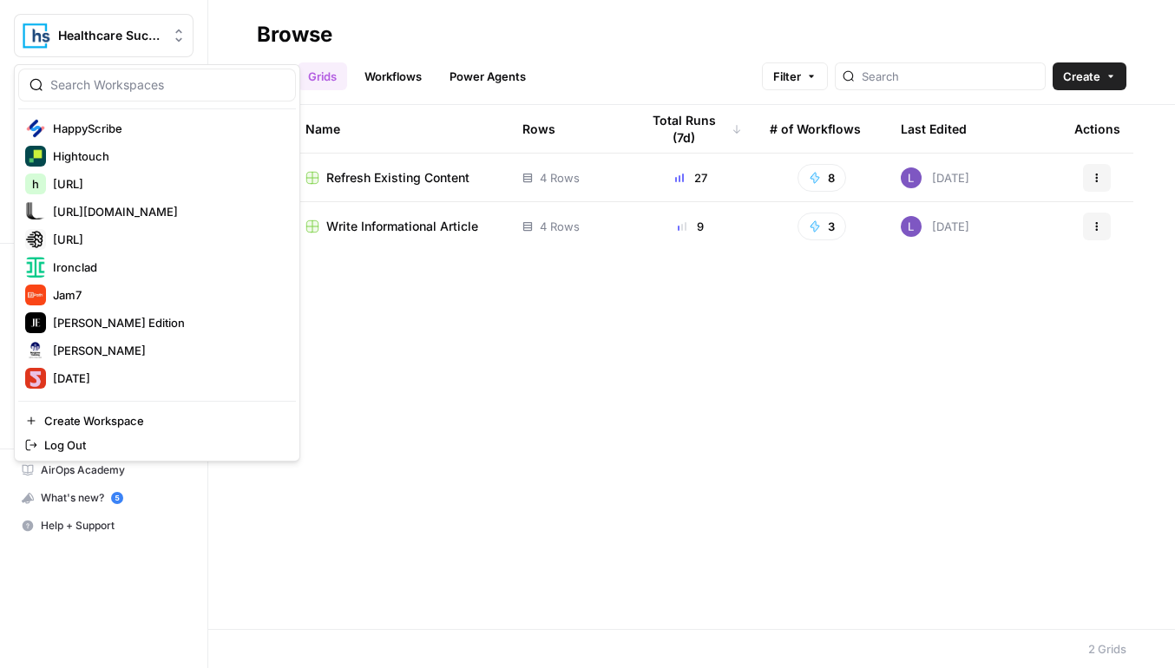
scroll to position [761, 0]
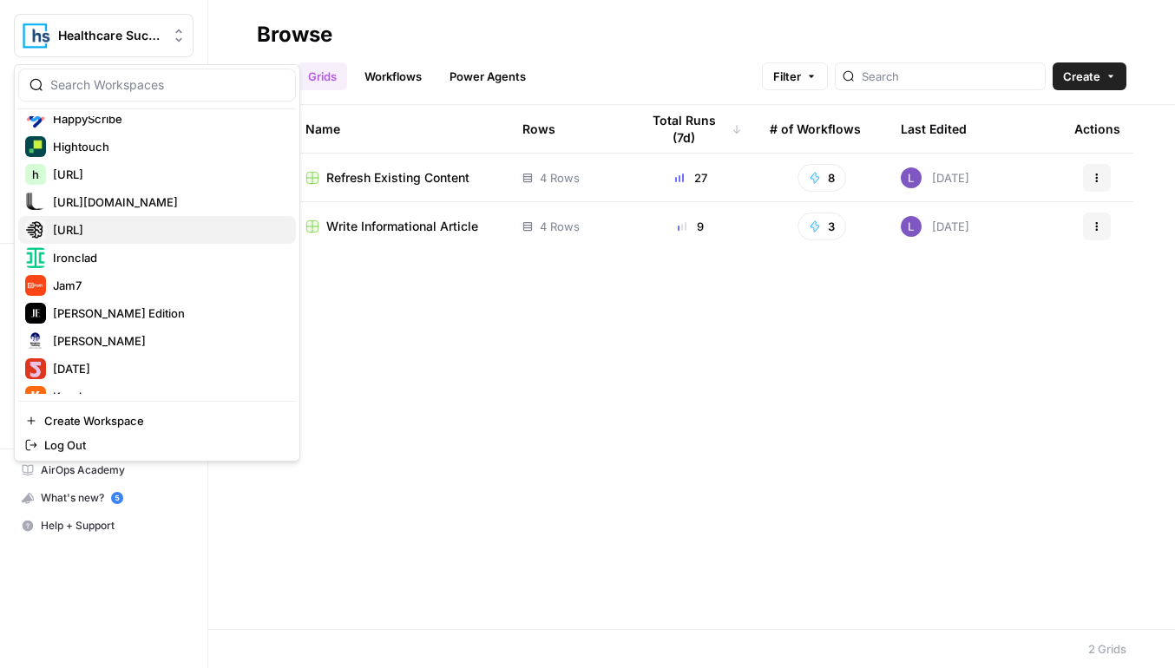
click at [138, 228] on span "[URL]" at bounding box center [167, 229] width 229 height 17
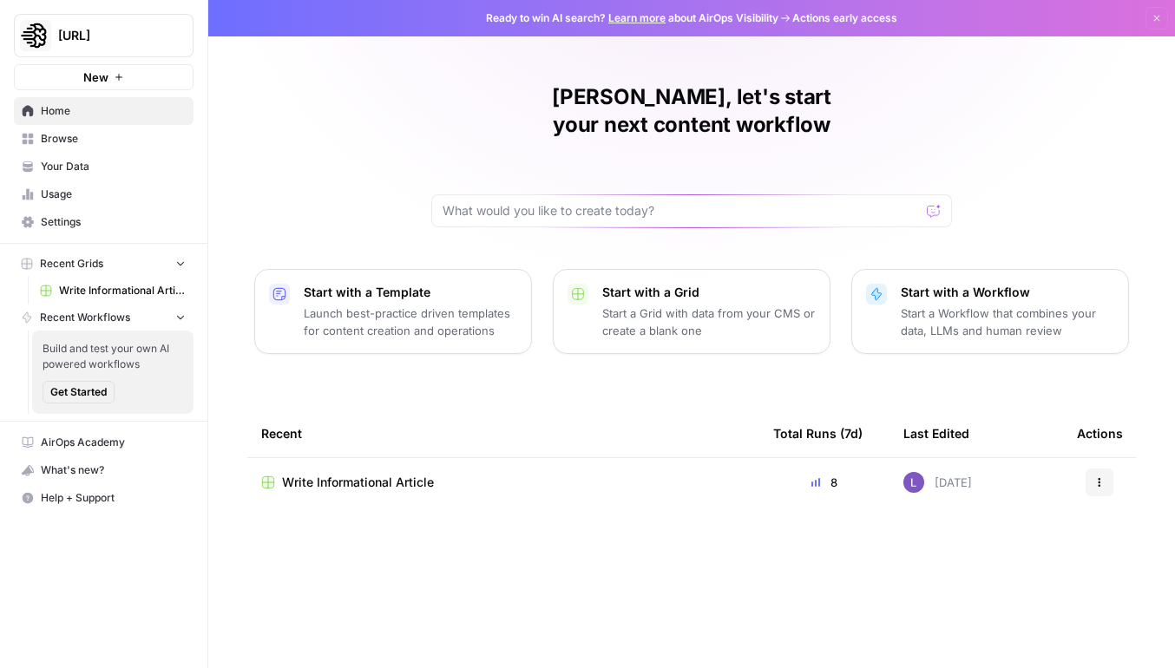
click at [403, 474] on span "Write Informational Article" at bounding box center [358, 482] width 152 height 17
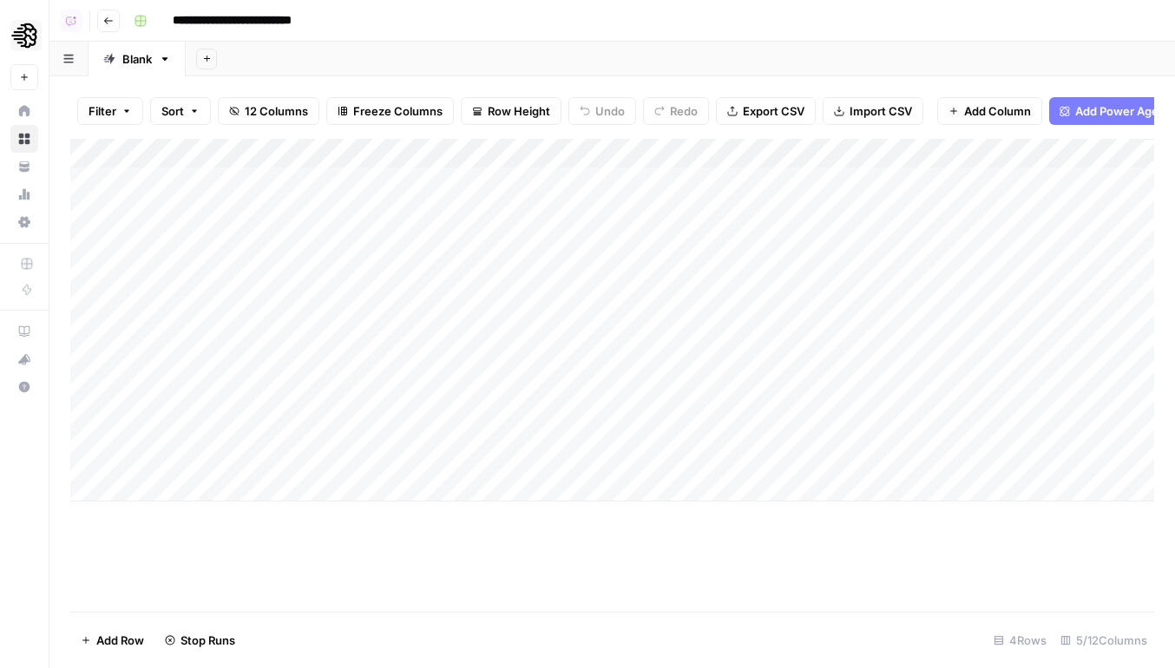
click at [116, 30] on button "Go back" at bounding box center [108, 21] width 23 height 23
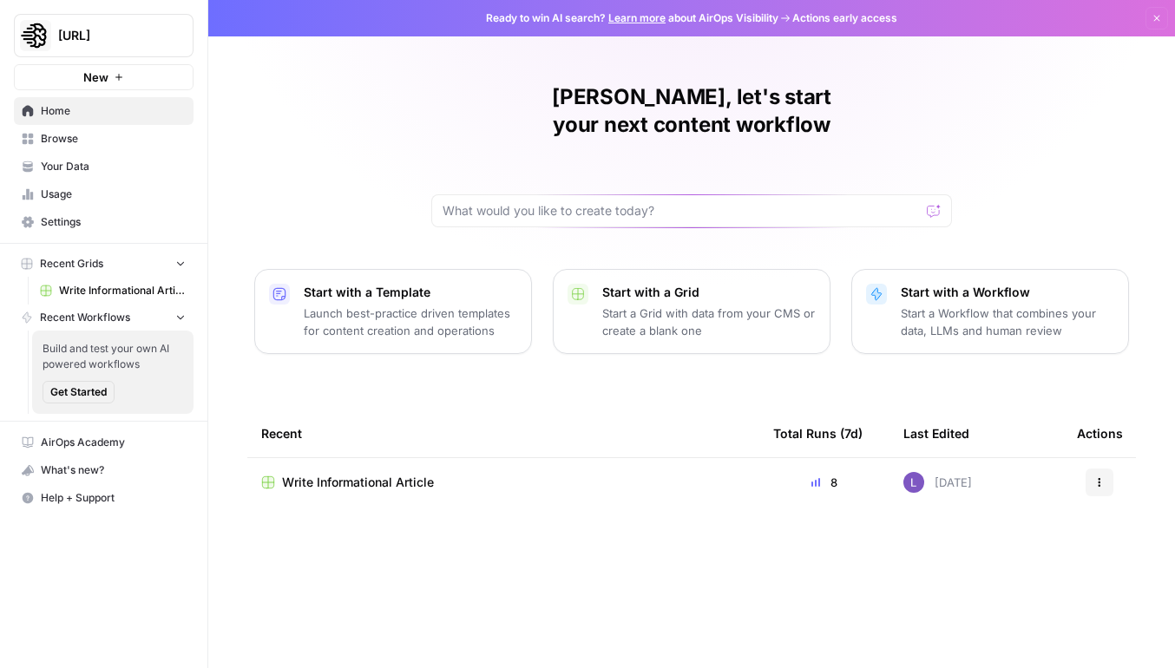
click at [93, 133] on span "Browse" at bounding box center [113, 139] width 145 height 16
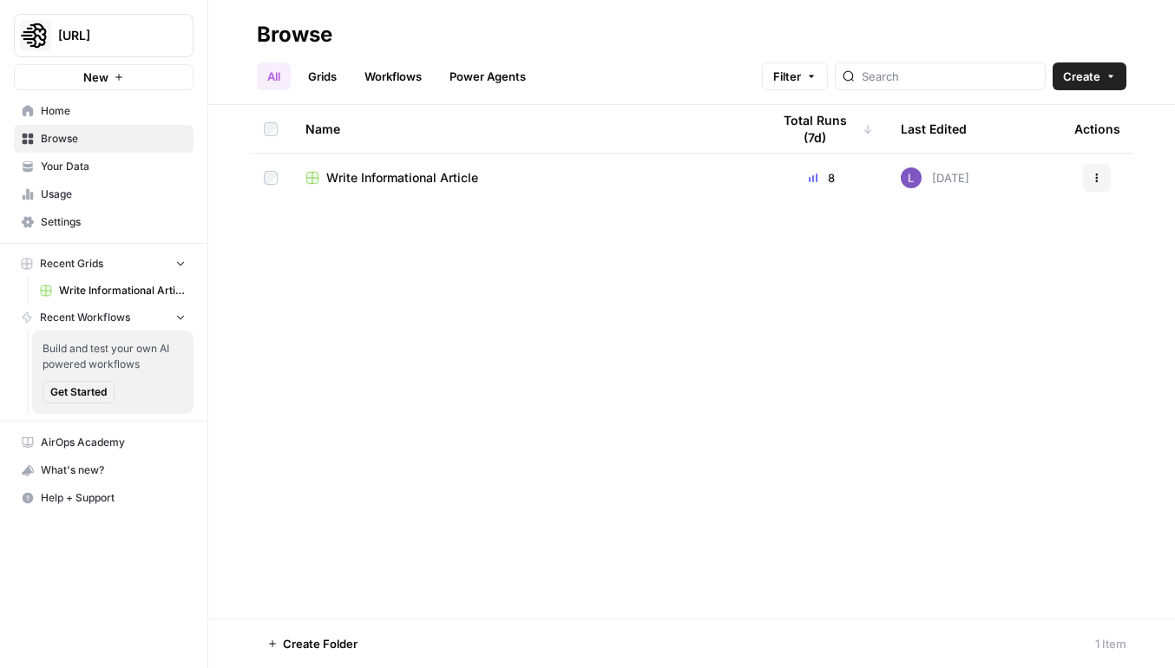
click at [148, 173] on span "Your Data" at bounding box center [113, 167] width 145 height 16
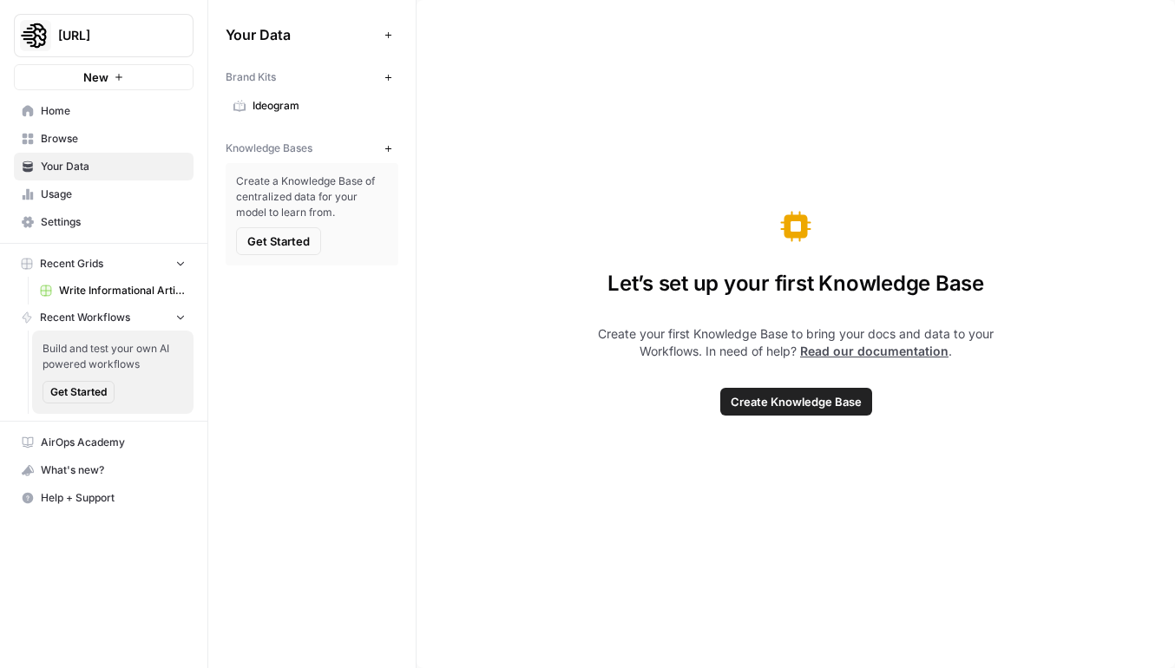
click at [325, 118] on link "Ideogram" at bounding box center [312, 106] width 173 height 28
